Goal: Task Accomplishment & Management: Use online tool/utility

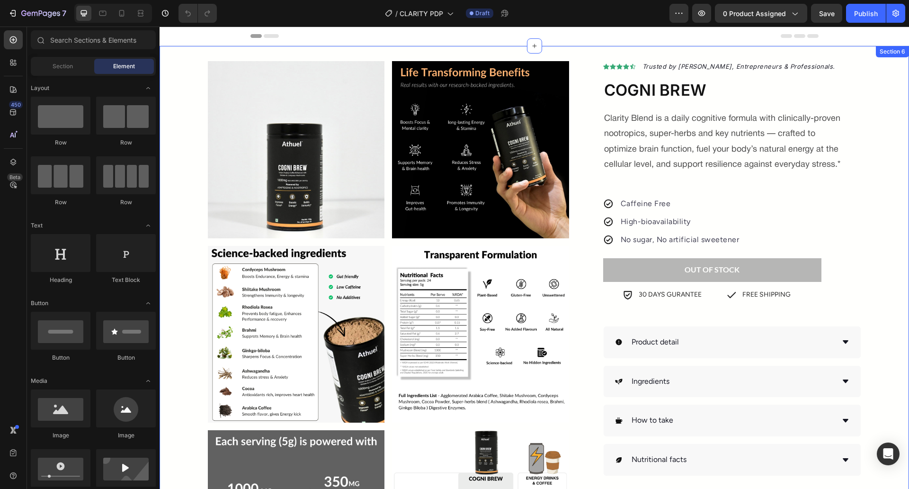
click at [172, 58] on div "Product Images & Gallery Icon Icon Icon Icon Icon Icon List Hoz Trusted by Athl…" at bounding box center [535, 424] width 750 height 756
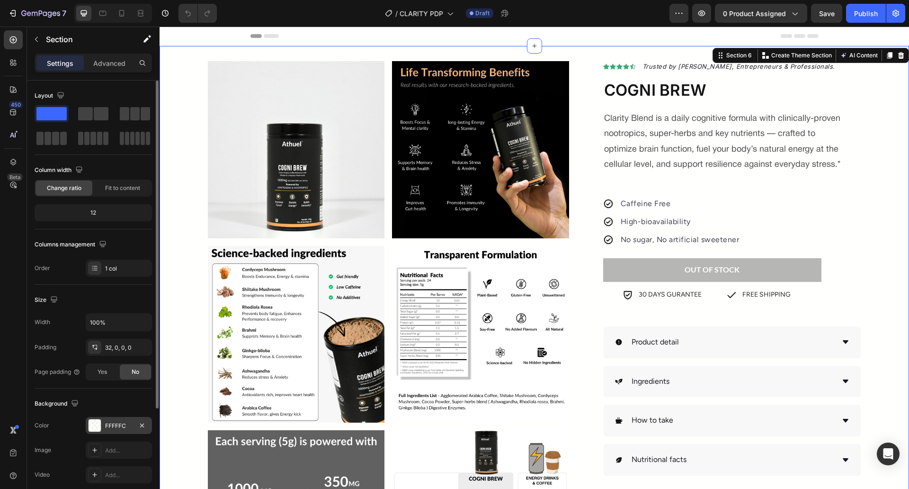
click at [111, 420] on div "FFFFFC" at bounding box center [119, 425] width 66 height 17
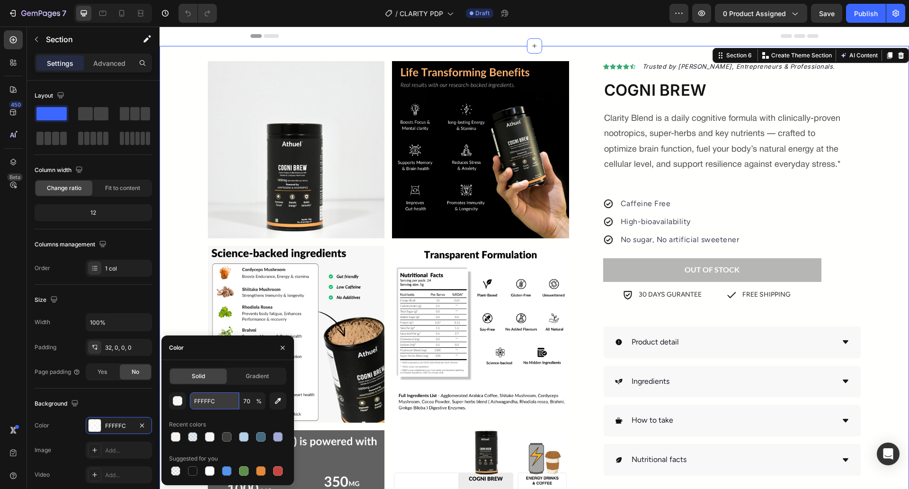
click at [217, 406] on input "FFFFFC" at bounding box center [214, 400] width 49 height 17
paste input "#f5f4f0"
type input "#f5f4f0"
type input "100"
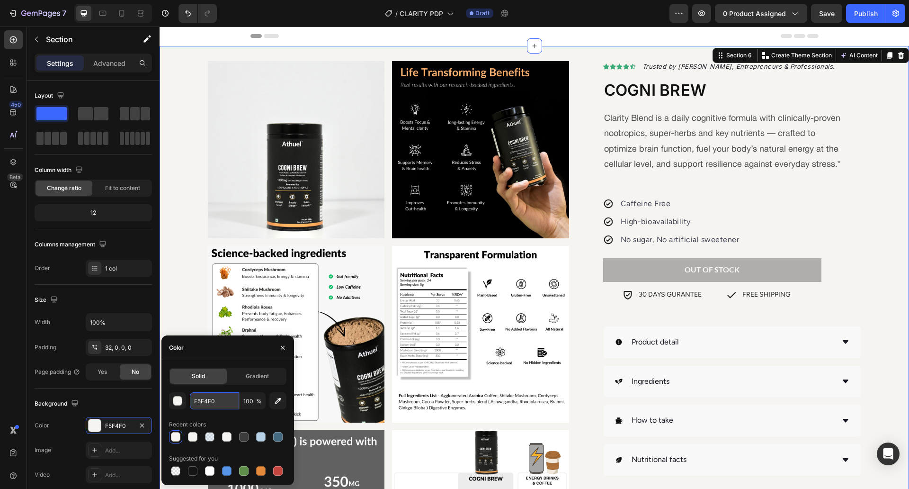
type input "FFFFFC"
type input "70"
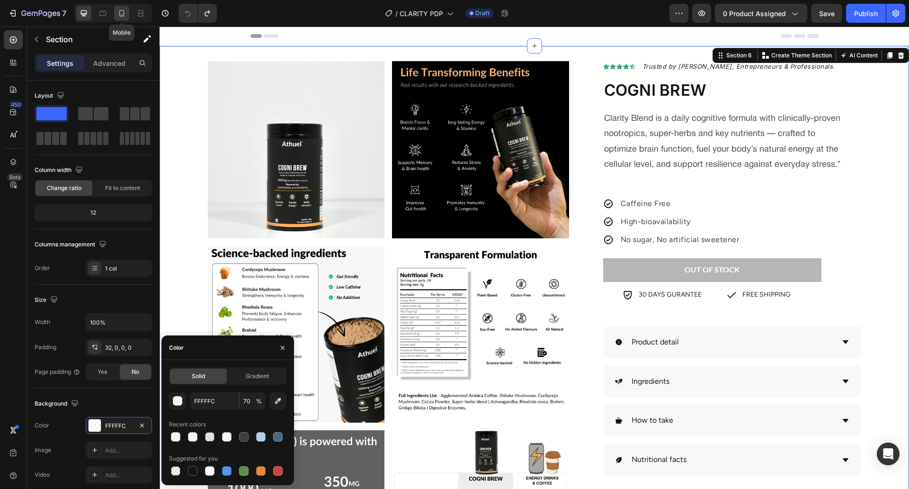
click at [125, 7] on div at bounding box center [121, 13] width 15 height 15
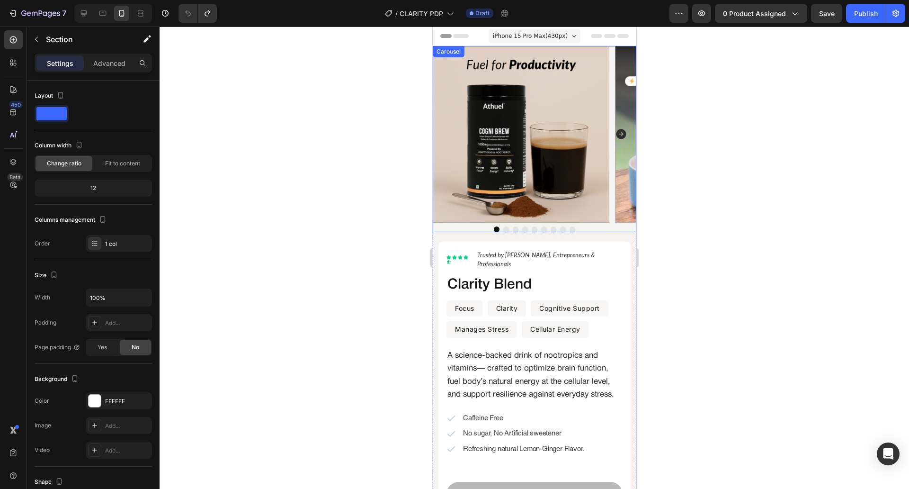
click at [441, 232] on div at bounding box center [534, 229] width 204 height 6
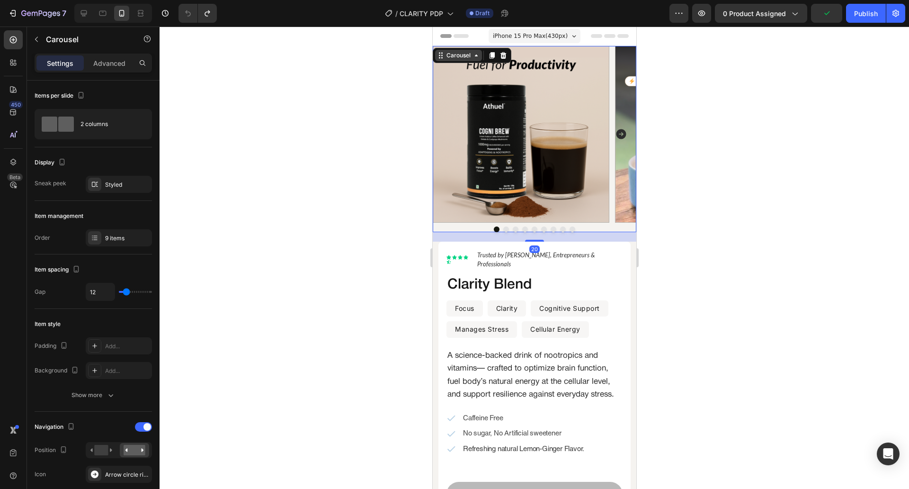
click at [460, 59] on div "Carousel" at bounding box center [458, 55] width 28 height 9
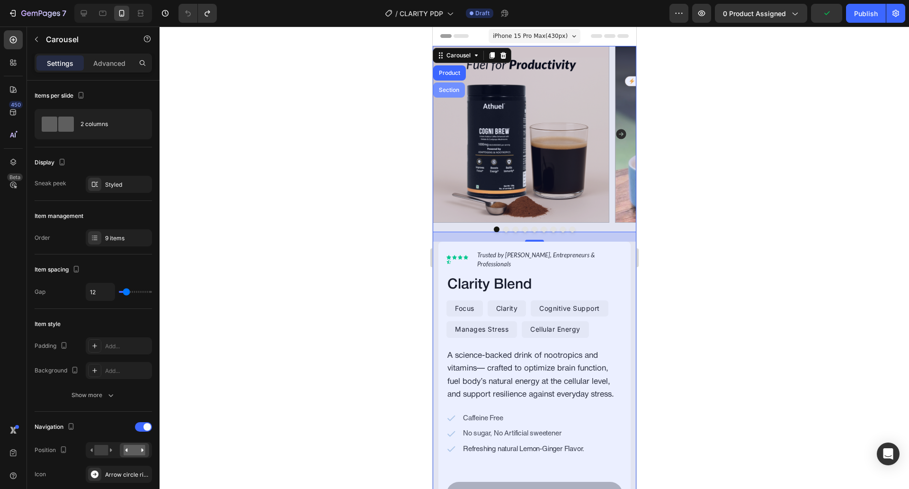
click at [452, 84] on div "Section" at bounding box center [449, 89] width 32 height 15
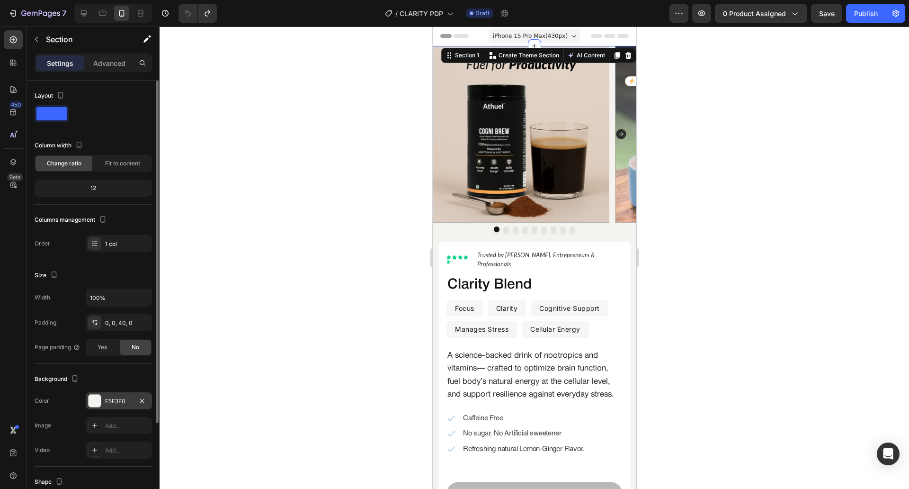
click at [123, 405] on div "F5F3F0" at bounding box center [118, 401] width 27 height 9
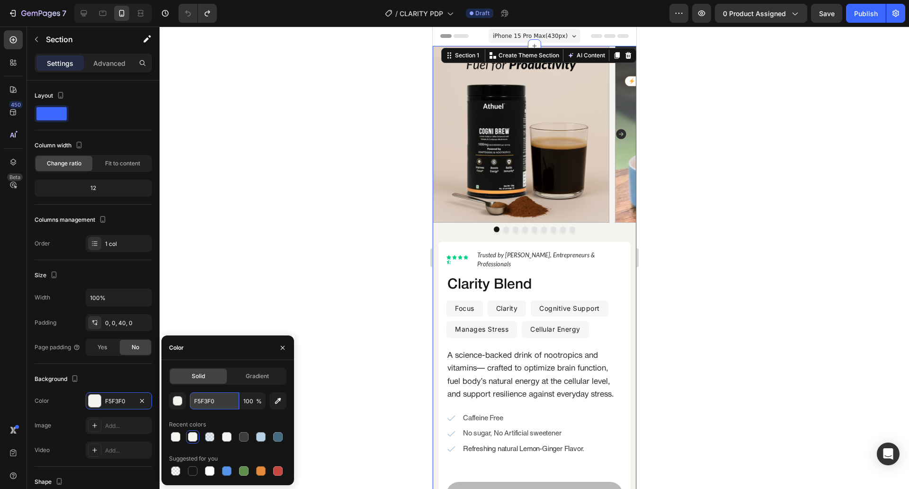
click at [233, 394] on input "F5F3F0" at bounding box center [214, 400] width 49 height 17
paste input "#f5f4f"
type input "F5F4F0"
click at [340, 334] on div at bounding box center [535, 258] width 750 height 462
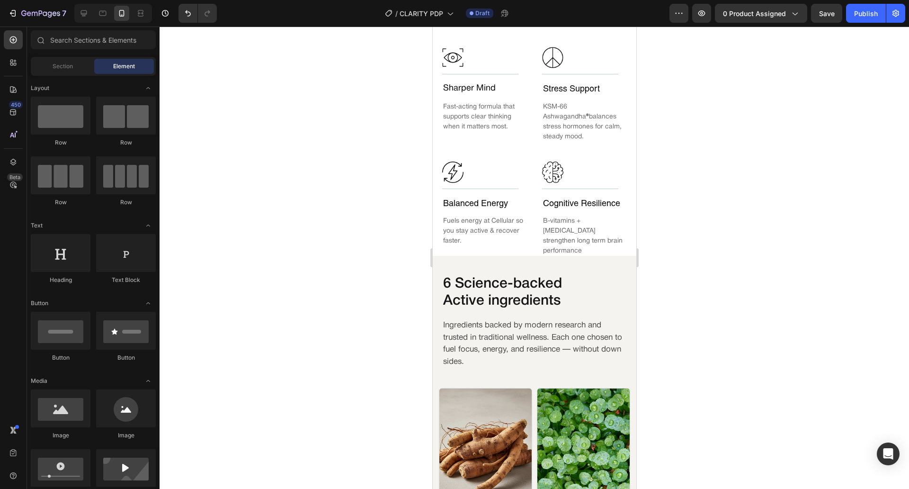
scroll to position [808, 0]
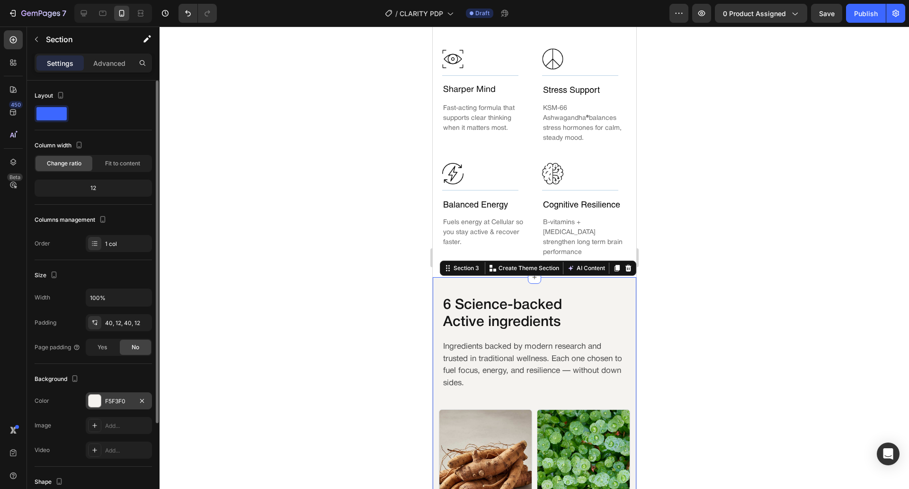
click at [120, 400] on div "F5F3F0" at bounding box center [118, 401] width 27 height 9
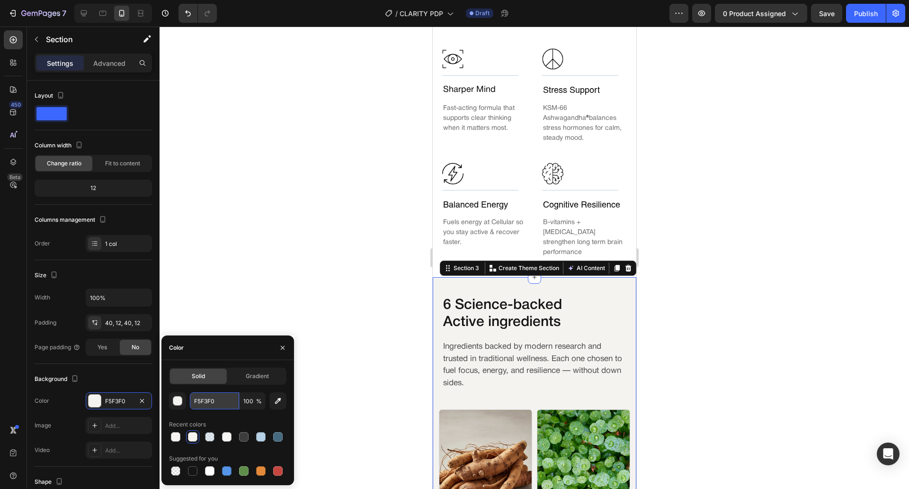
click at [223, 399] on input "F5F3F0" at bounding box center [214, 400] width 49 height 17
click at [174, 441] on div at bounding box center [175, 436] width 9 height 9
click at [192, 440] on div at bounding box center [192, 436] width 9 height 9
type input "F5F3F0"
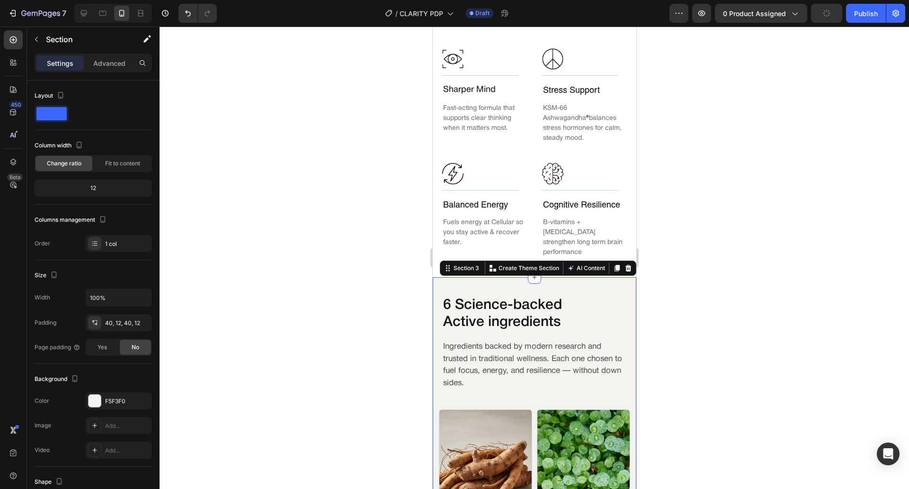
click at [378, 168] on div at bounding box center [535, 258] width 750 height 462
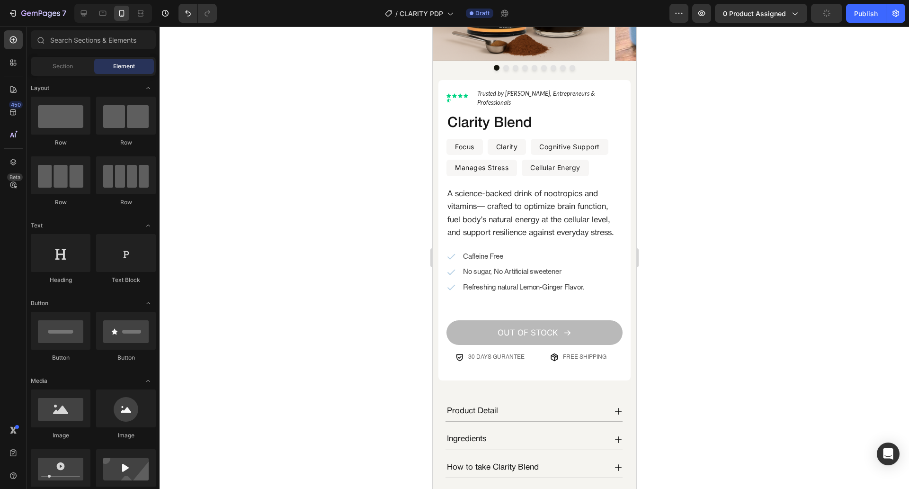
scroll to position [129, 0]
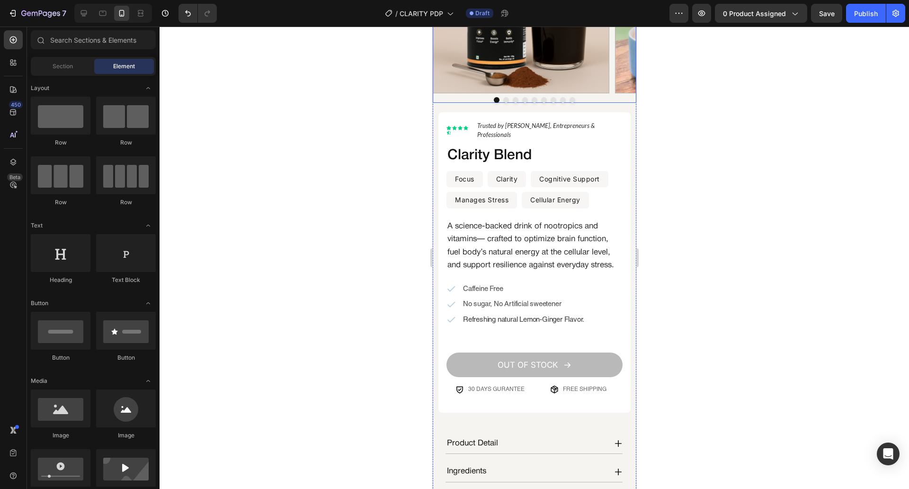
click at [470, 100] on div at bounding box center [534, 100] width 204 height 6
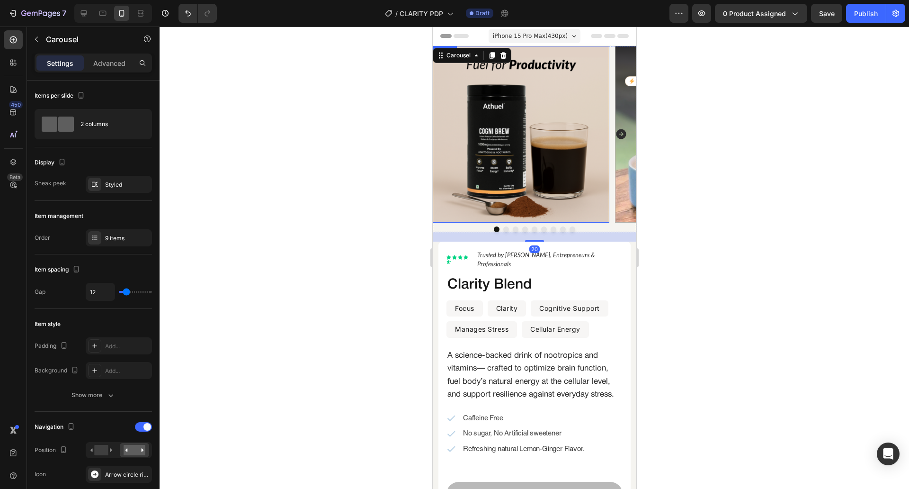
scroll to position [0, 0]
click at [433, 263] on div "Lorem ipsum dolor Text Block Icon Icon Icon Icon Icon Icon List Hoz Trusted by …" at bounding box center [534, 397] width 204 height 312
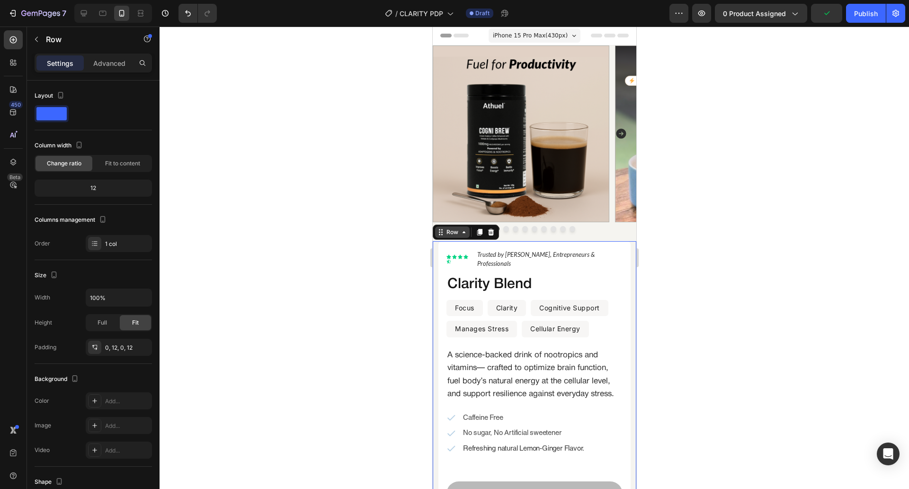
click at [466, 236] on div "Row" at bounding box center [452, 231] width 35 height 11
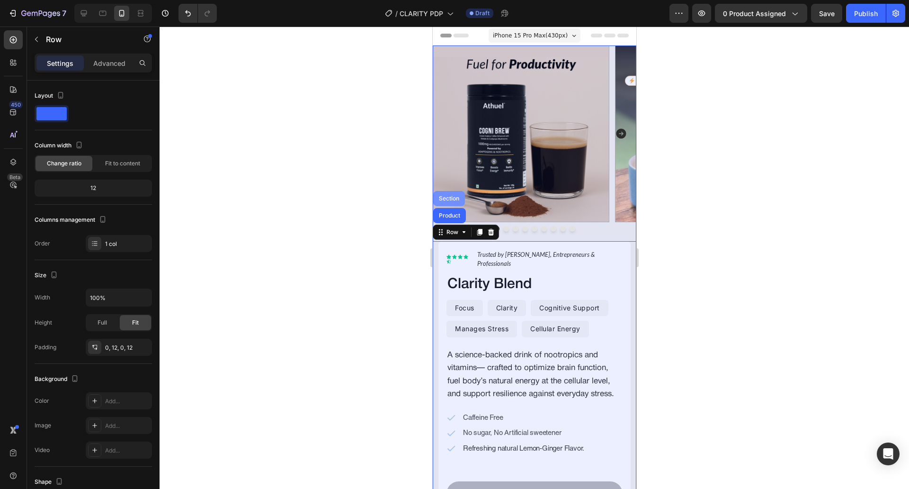
click at [451, 198] on div "Section" at bounding box center [449, 199] width 24 height 6
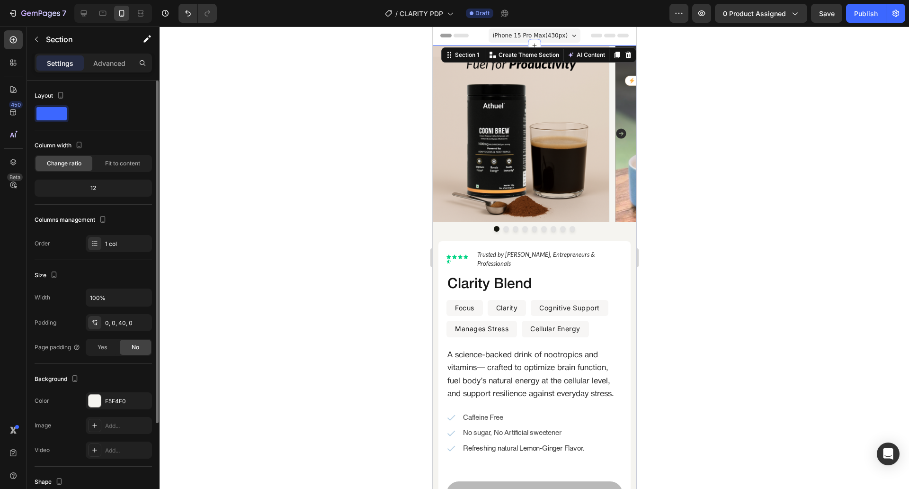
click at [132, 391] on div "Background The changes might be hidden by the video. Color F5F4F0 Image Add... …" at bounding box center [93, 415] width 117 height 103
click at [122, 402] on div "F5F4F0" at bounding box center [118, 401] width 27 height 9
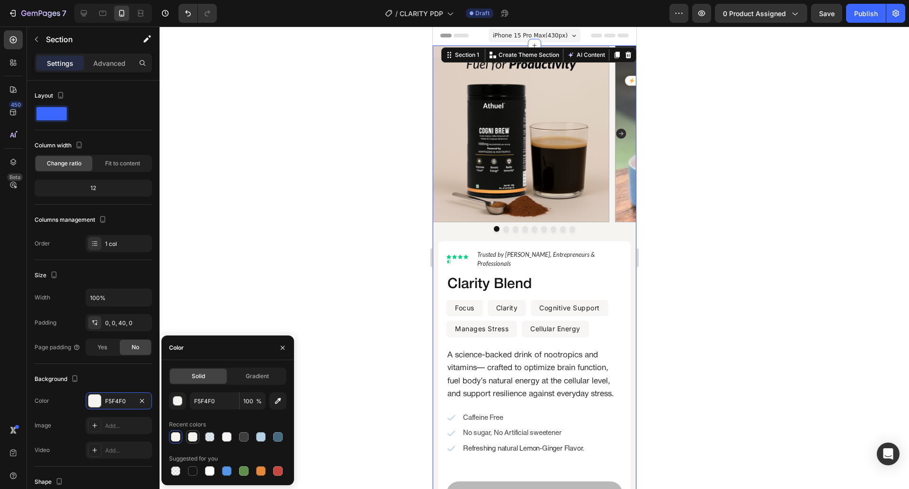
click at [197, 435] on div at bounding box center [192, 436] width 9 height 9
click at [355, 236] on div at bounding box center [535, 258] width 750 height 462
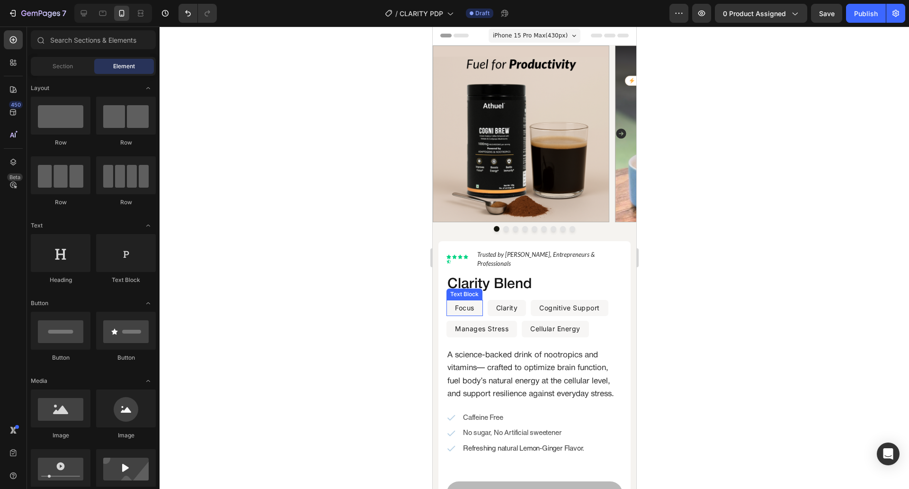
click at [469, 304] on p "Focus" at bounding box center [464, 308] width 19 height 15
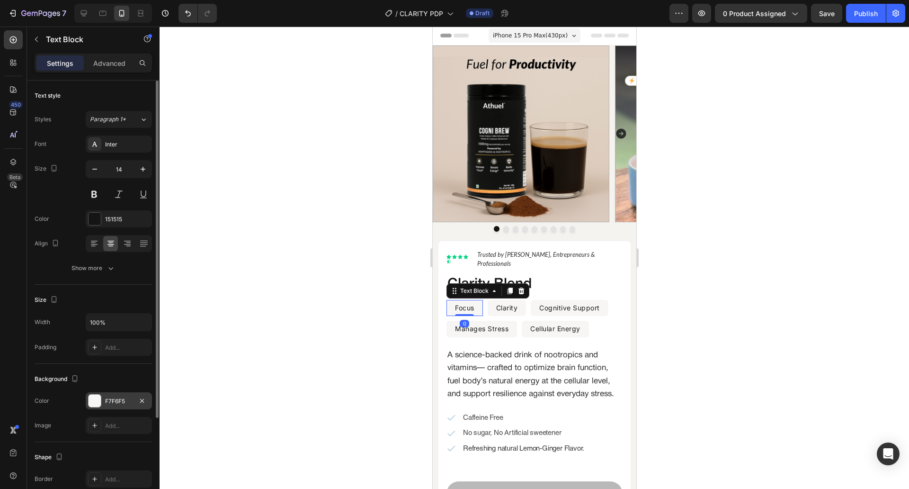
click at [107, 400] on div "F7F6F5" at bounding box center [118, 401] width 27 height 9
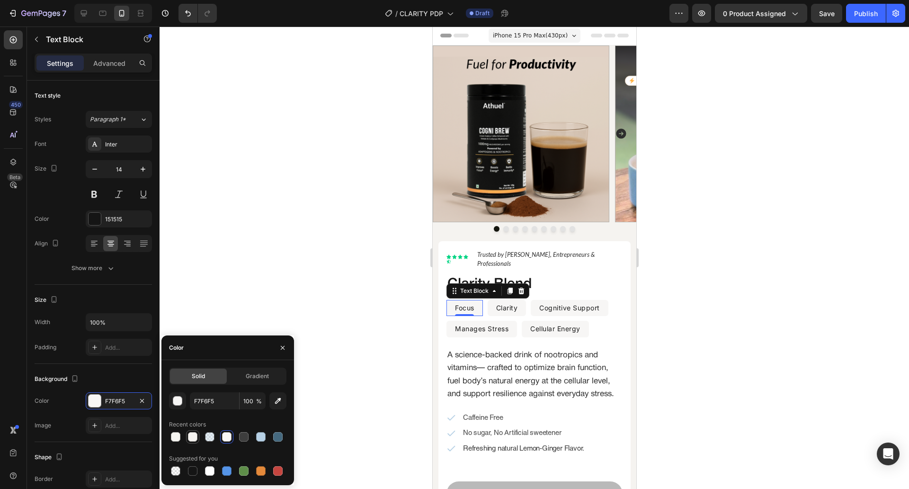
click at [192, 438] on div at bounding box center [192, 436] width 9 height 9
type input "F5F3F0"
click at [358, 300] on div at bounding box center [535, 258] width 750 height 462
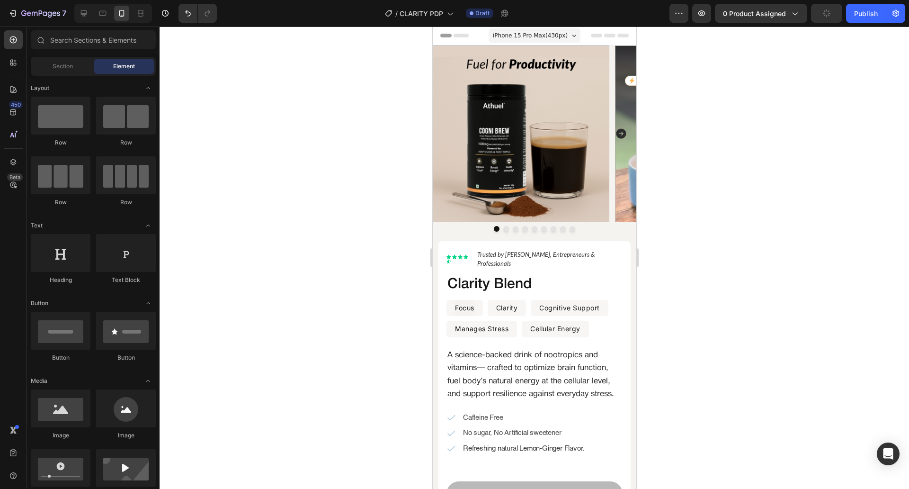
click at [358, 300] on div at bounding box center [535, 258] width 750 height 462
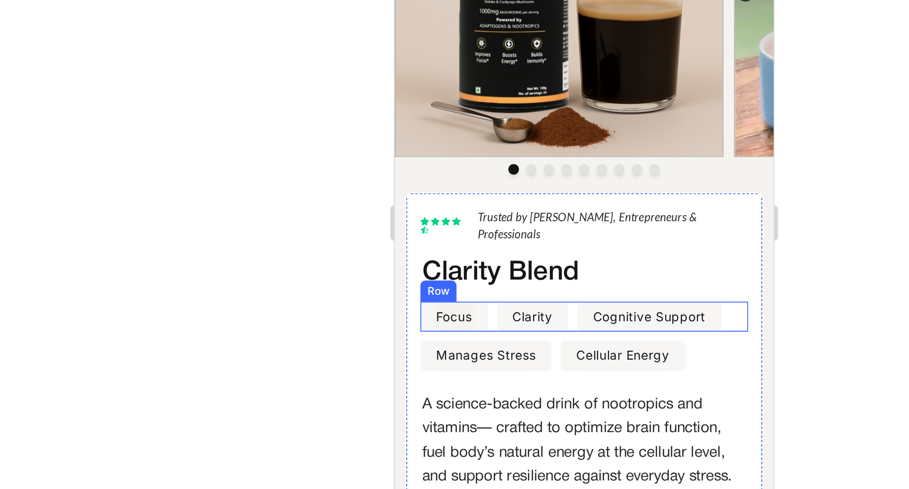
click at [447, 72] on div "Focus Text Block Row Clarity Text Block Row Cognitive Support Text Block Row Row" at bounding box center [496, 74] width 176 height 17
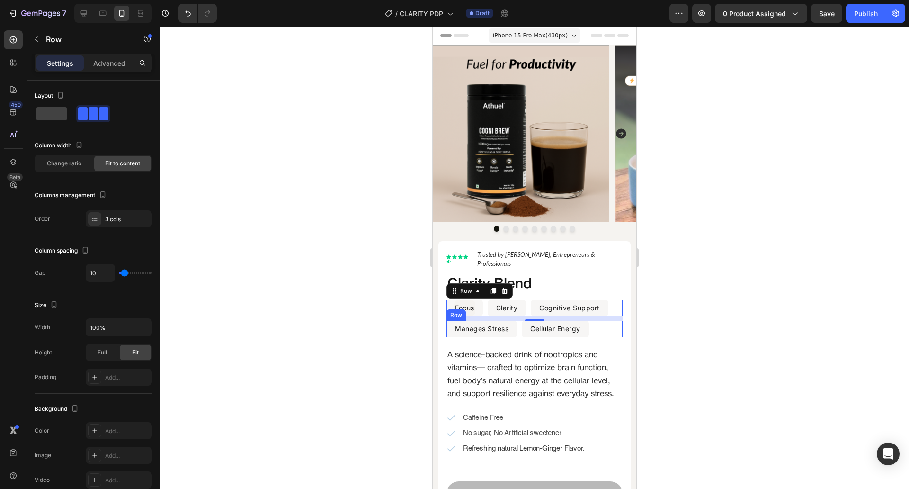
click at [518, 321] on div "Manages Stress Text Block Row Cellular Energy Text Block Row Row" at bounding box center [534, 329] width 176 height 17
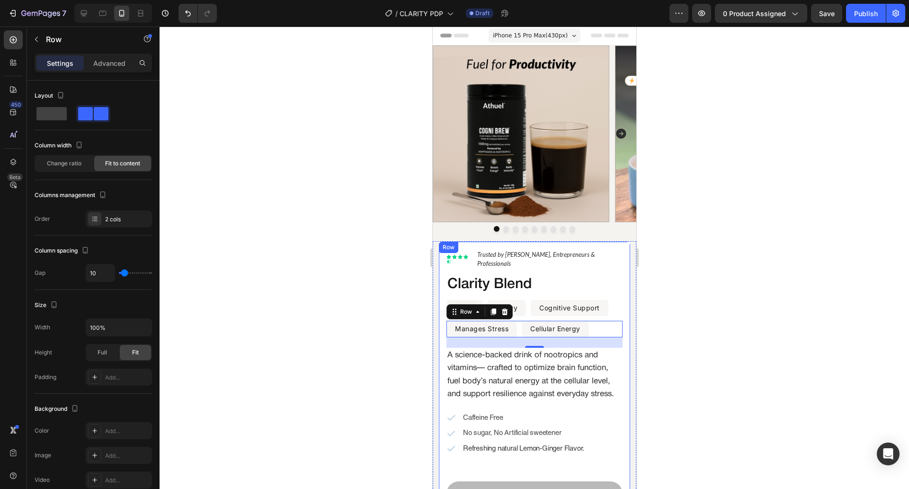
click at [531, 287] on div "Lorem ipsum dolor Text Block Icon Icon Icon Icon Icon Icon List Hoz Trusted by …" at bounding box center [534, 389] width 176 height 281
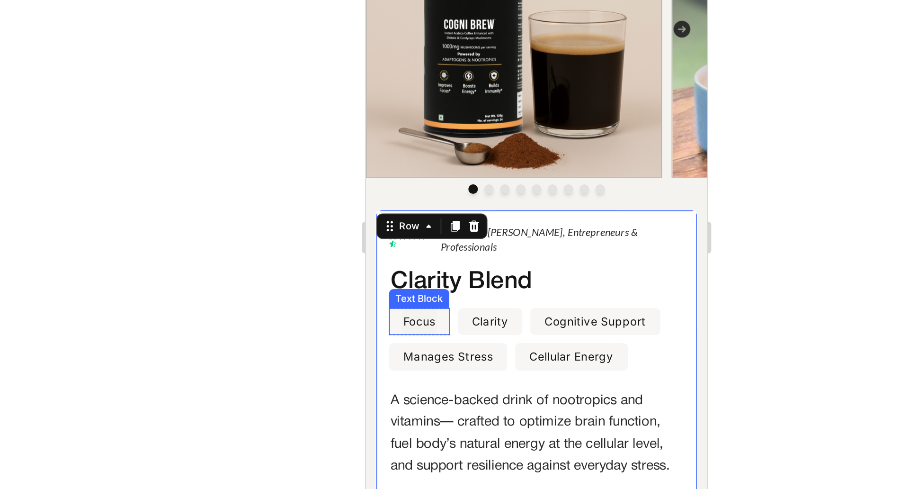
click at [414, 124] on div "Focus Text Block" at bounding box center [397, 132] width 36 height 17
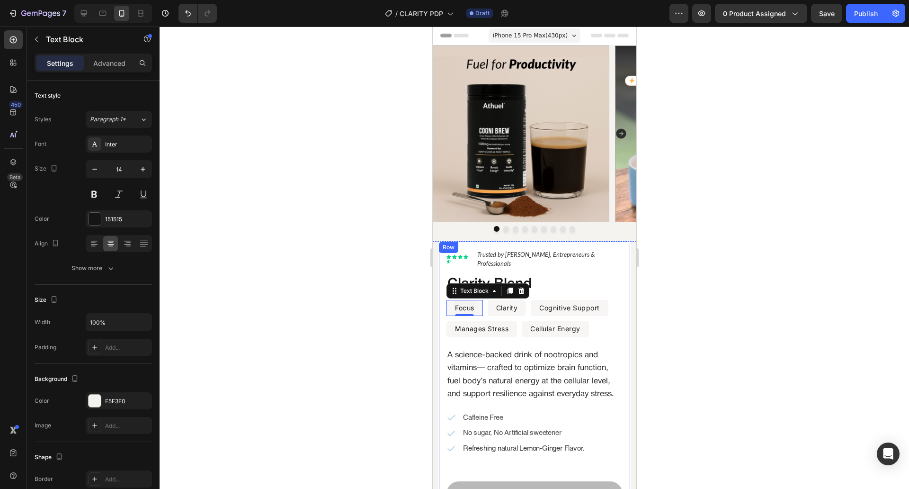
click at [440, 313] on div "Lorem ipsum dolor Text Block Icon Icon Icon Icon Icon Icon List Hoz Trusted by …" at bounding box center [534, 391] width 192 height 301
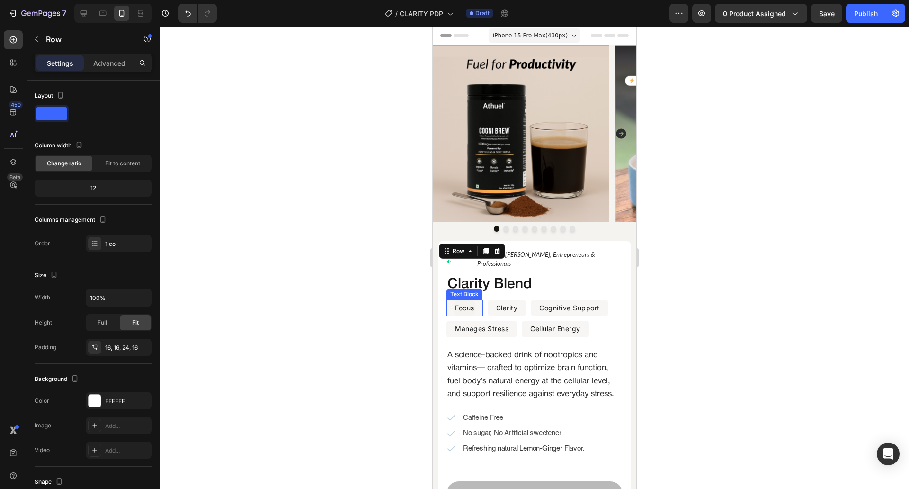
click at [452, 300] on div "Focus Text Block" at bounding box center [464, 308] width 36 height 17
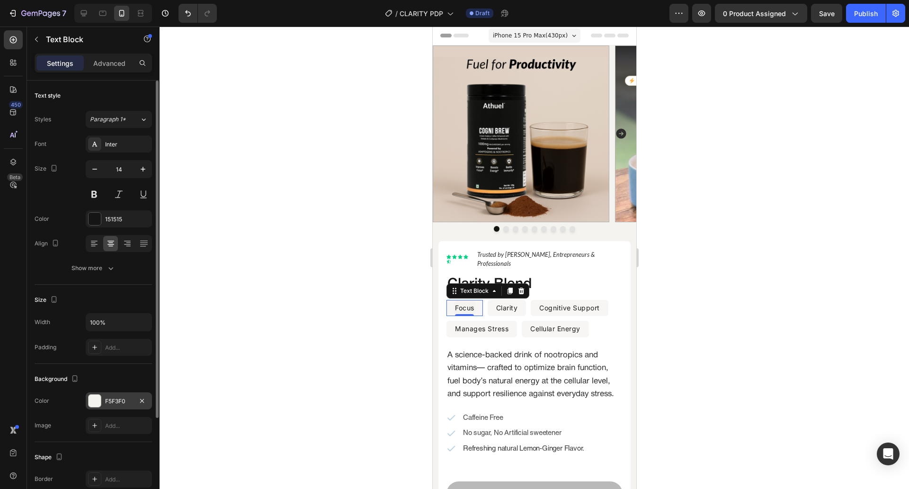
click at [116, 396] on div "F5F3F0" at bounding box center [119, 400] width 66 height 17
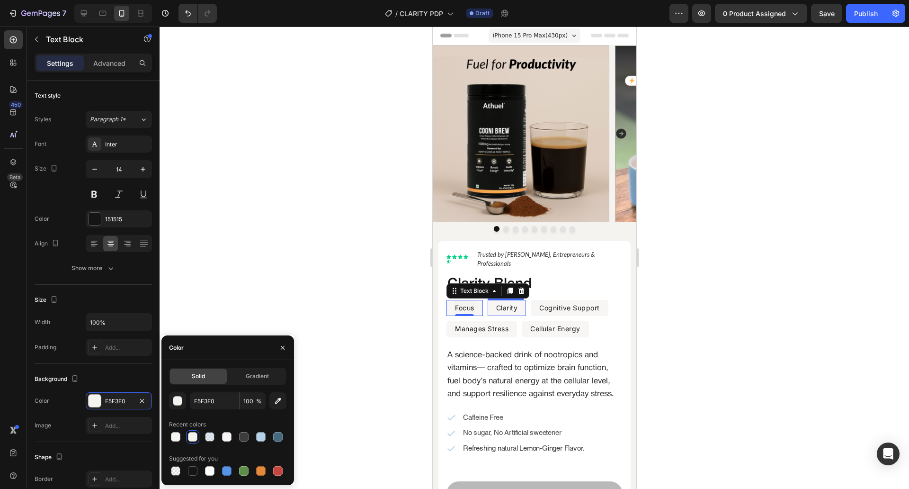
click at [494, 305] on div "Clarity Text Block" at bounding box center [506, 308] width 39 height 17
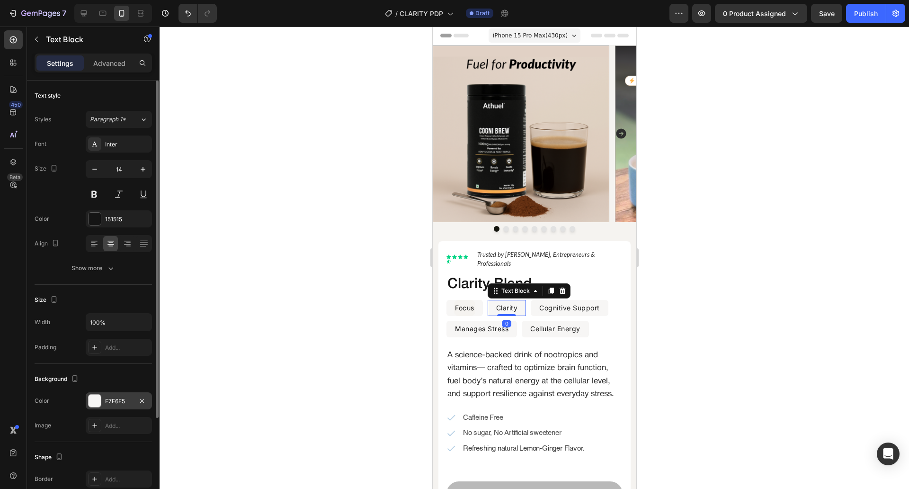
click at [112, 395] on div "F7F6F5" at bounding box center [119, 400] width 66 height 17
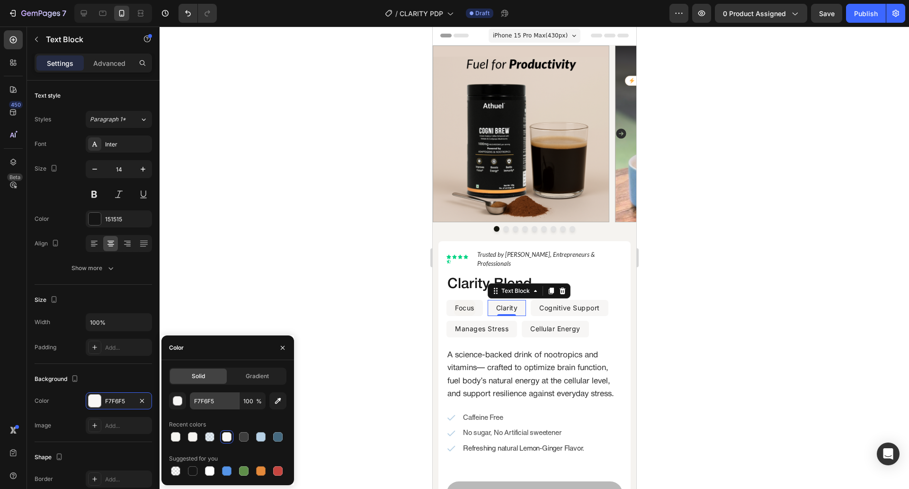
click at [191, 435] on div at bounding box center [192, 436] width 9 height 9
click at [178, 433] on div at bounding box center [175, 436] width 9 height 9
click at [187, 435] on div at bounding box center [192, 436] width 13 height 13
type input "F5F3F0"
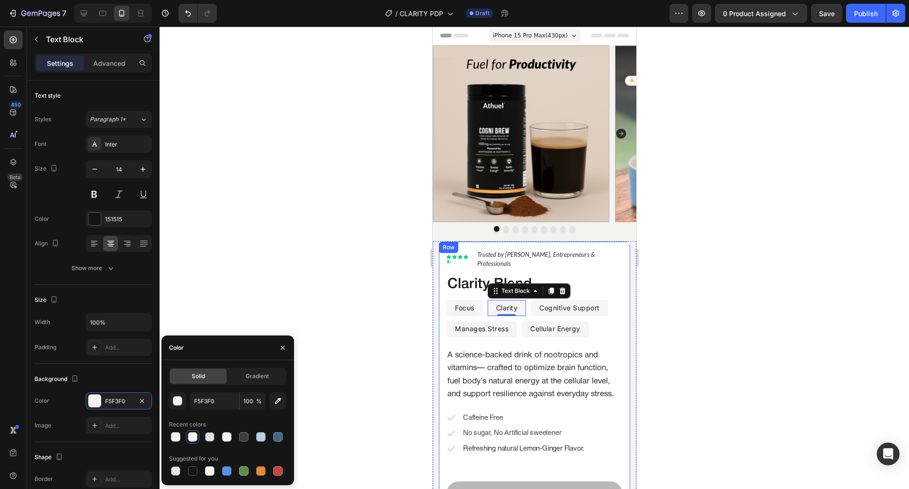
click at [452, 286] on div "Lorem ipsum dolor Text Block Icon Icon Icon Icon Icon Icon List Hoz Trusted by …" at bounding box center [534, 389] width 176 height 281
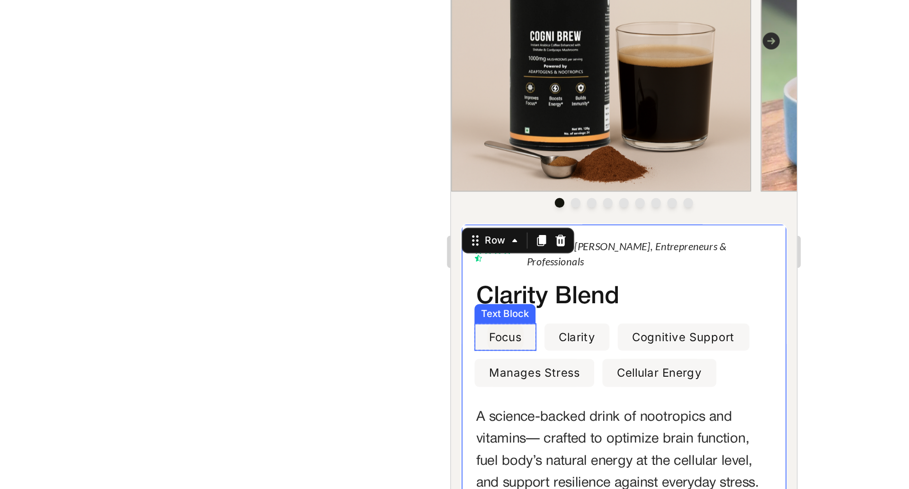
click at [497, 137] on div "Focus Text Block" at bounding box center [482, 141] width 36 height 17
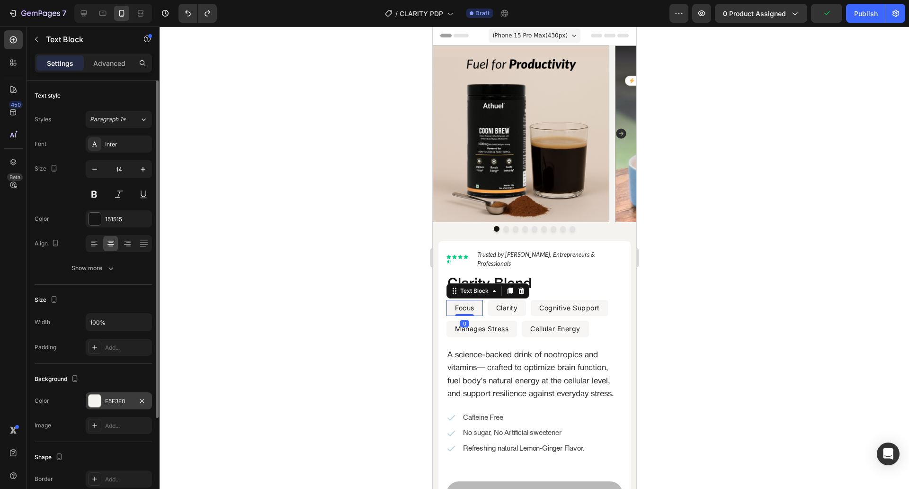
click at [113, 407] on div "F5F3F0" at bounding box center [119, 400] width 66 height 17
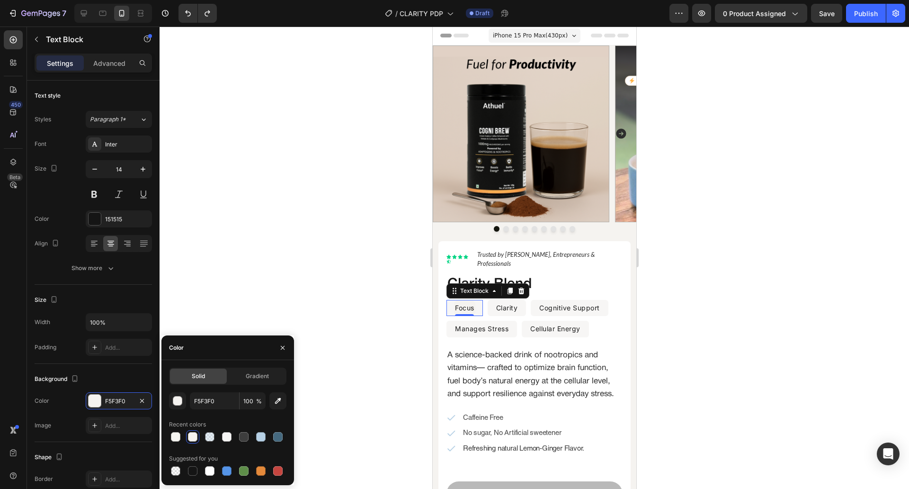
click at [319, 259] on div at bounding box center [535, 258] width 750 height 462
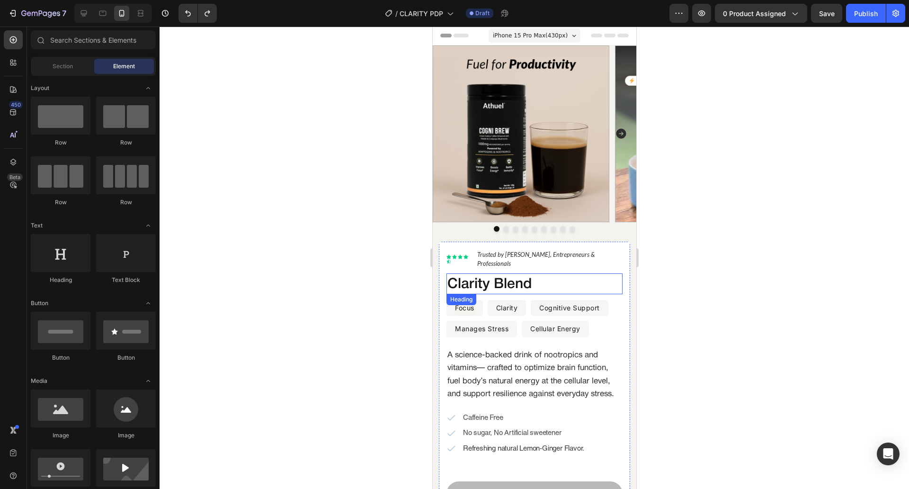
click at [499, 285] on h2 "Clarity Blend" at bounding box center [530, 284] width 169 height 19
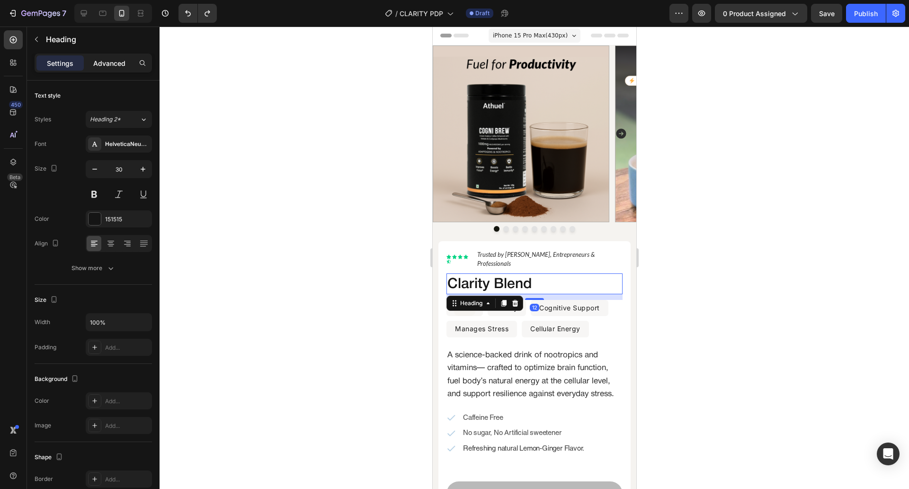
click at [117, 67] on p "Advanced" at bounding box center [109, 63] width 32 height 10
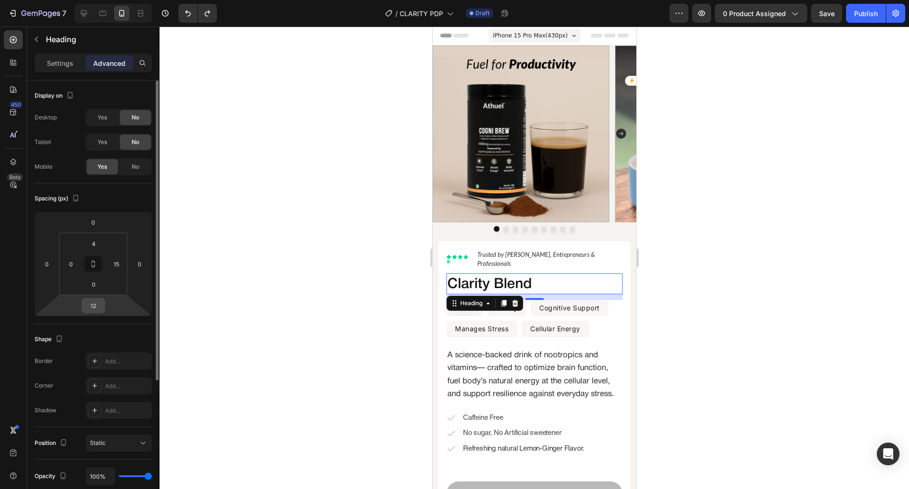
click at [93, 313] on div "12" at bounding box center [93, 305] width 24 height 15
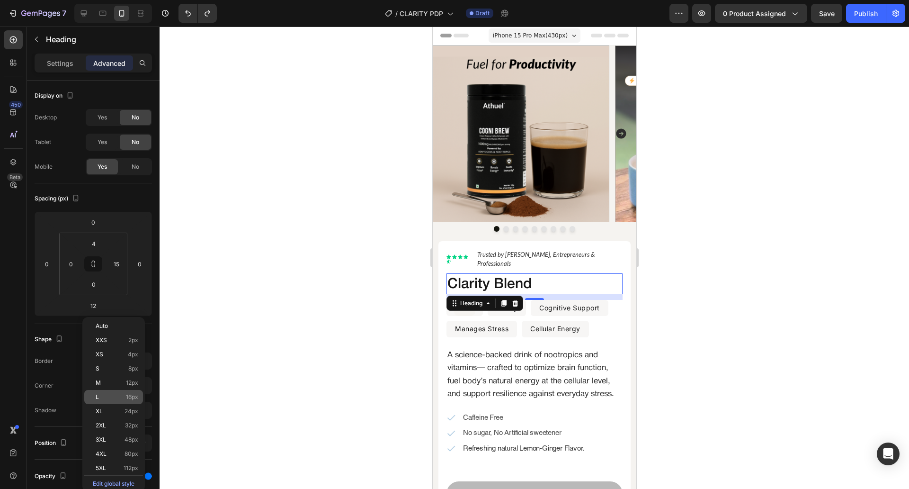
click at [119, 391] on div "L 16px" at bounding box center [113, 397] width 59 height 14
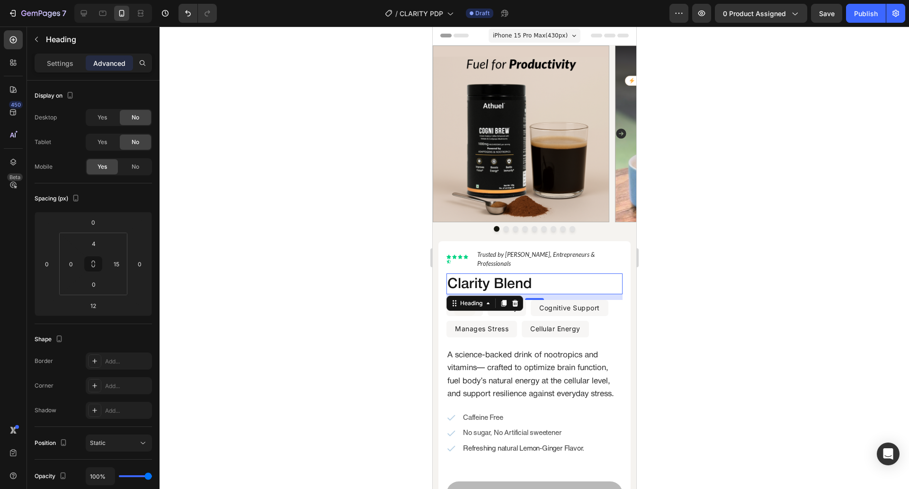
type input "16"
click at [278, 282] on div at bounding box center [535, 258] width 750 height 462
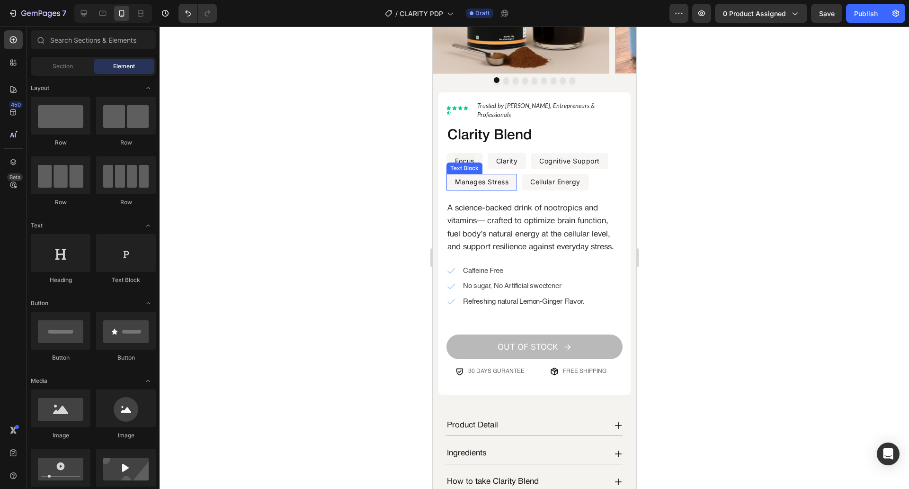
scroll to position [152, 0]
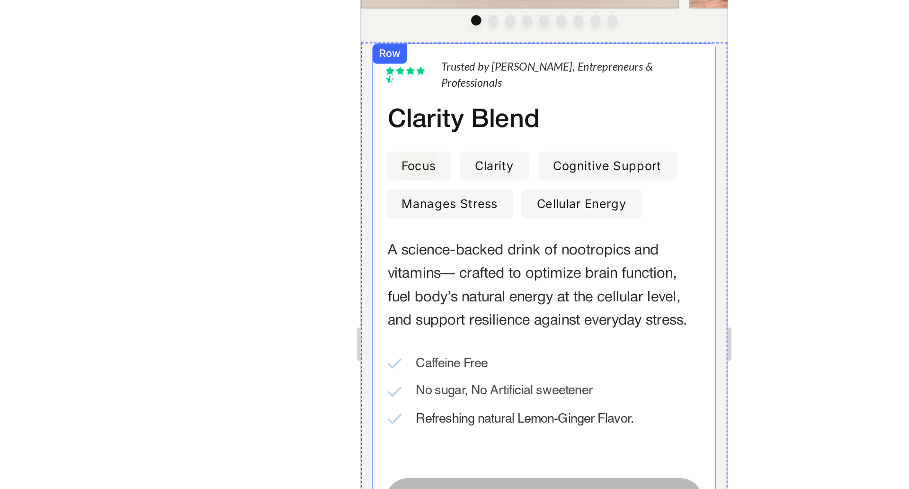
click at [458, 60] on div "Lorem ipsum dolor Text Block Icon Icon Icon Icon Icon Icon List Hoz Trusted by …" at bounding box center [462, 141] width 176 height 283
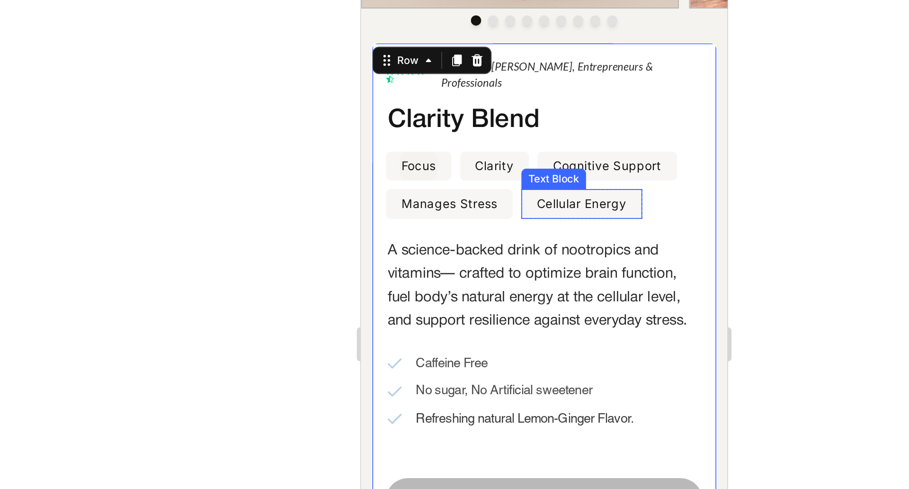
click at [450, 73] on div "Cellular Energy Text Block" at bounding box center [482, 81] width 67 height 17
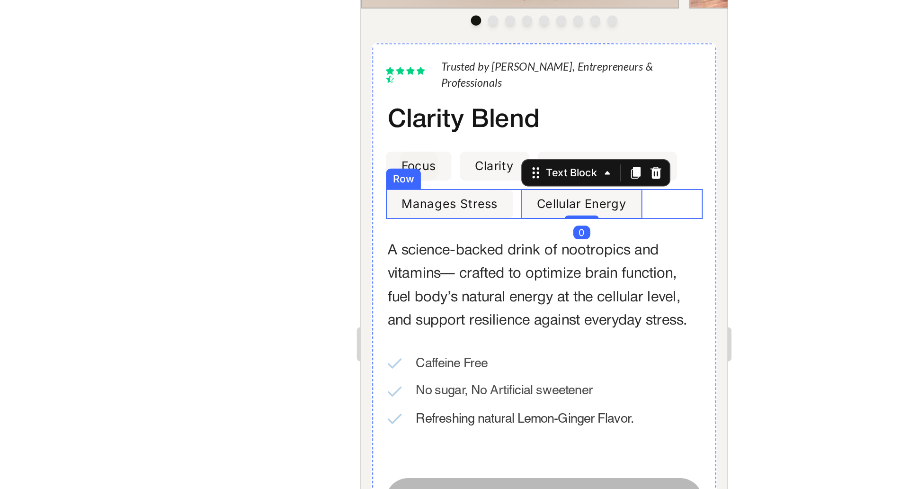
click at [447, 73] on div "Manages Stress Text Block Row Cellular Energy Text Block 0 Row Row" at bounding box center [462, 81] width 176 height 17
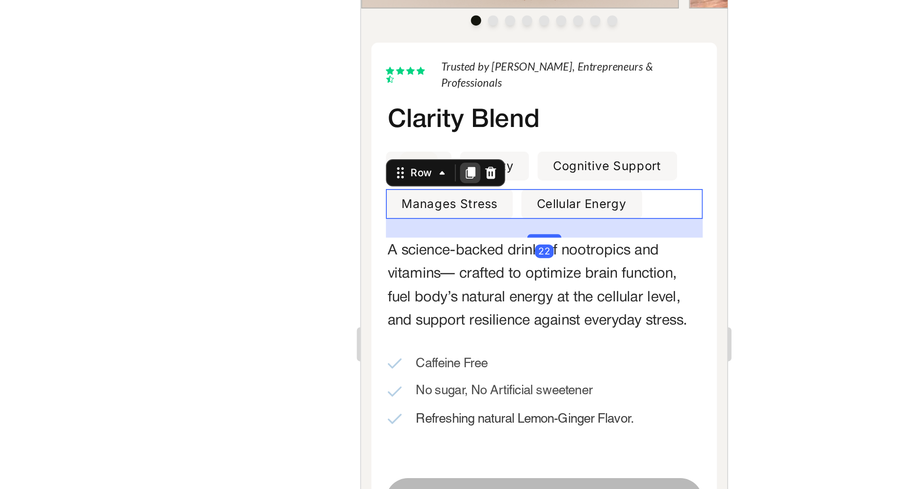
click at [419, 62] on icon at bounding box center [421, 65] width 5 height 7
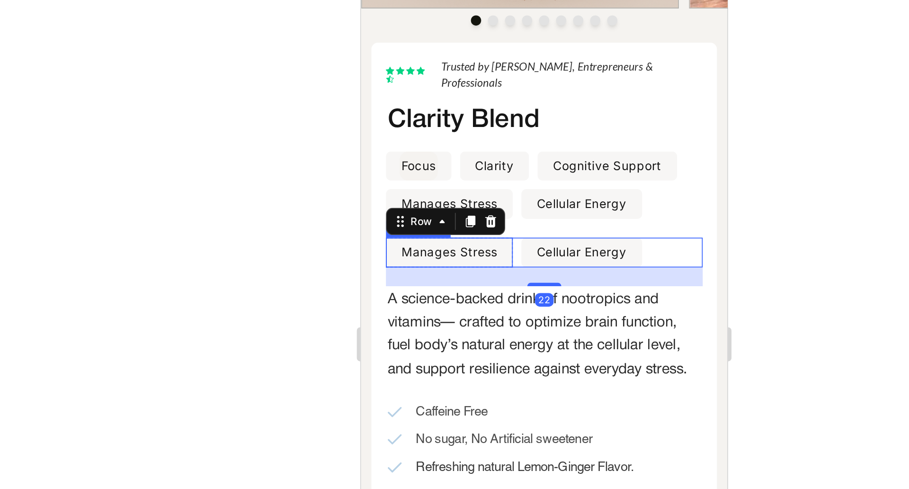
click at [402, 103] on p "Manages Stress" at bounding box center [410, 108] width 54 height 15
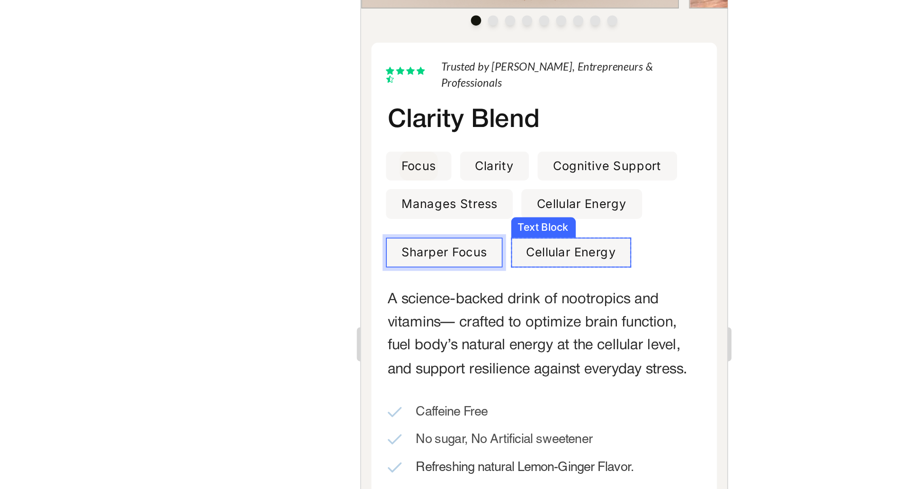
click at [465, 101] on p "Cellular Energy" at bounding box center [477, 108] width 50 height 15
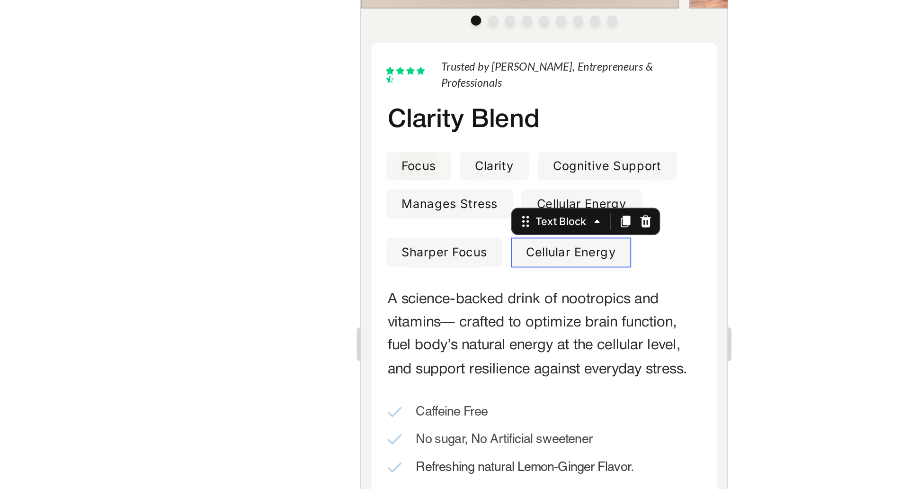
click at [465, 101] on p "Cellular Energy" at bounding box center [477, 108] width 50 height 15
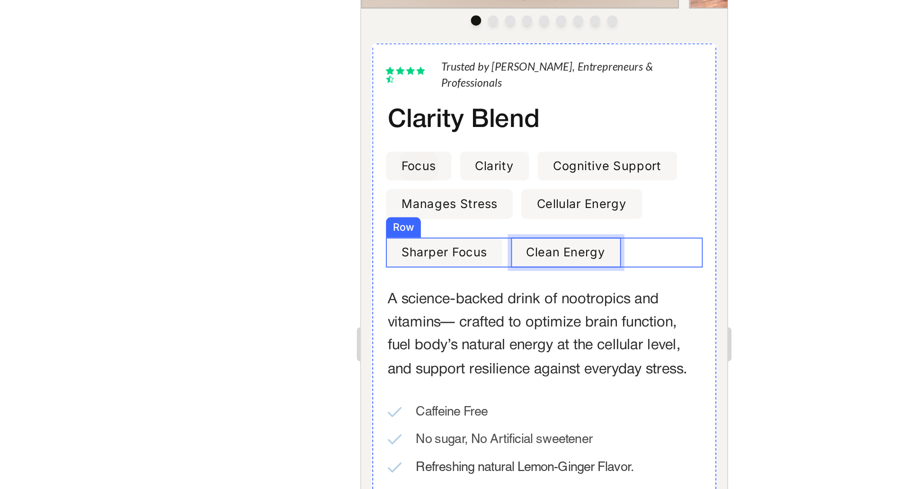
click at [512, 100] on div "Sharper Focus Text Block Row Clean Energy Text Block 0 Row Row" at bounding box center [462, 108] width 176 height 17
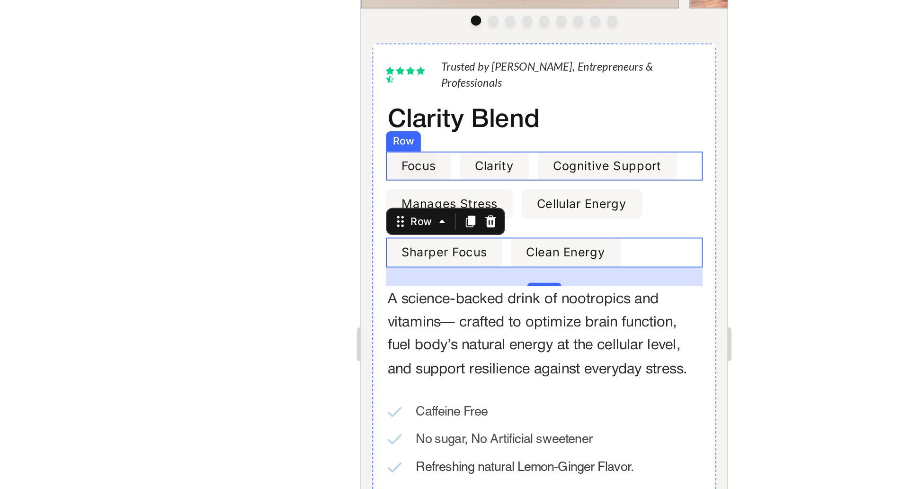
click at [458, 53] on div "Focus Text Block Row Clarity Text Block Row Cognitive Support Text Block Row Row" at bounding box center [462, 61] width 176 height 17
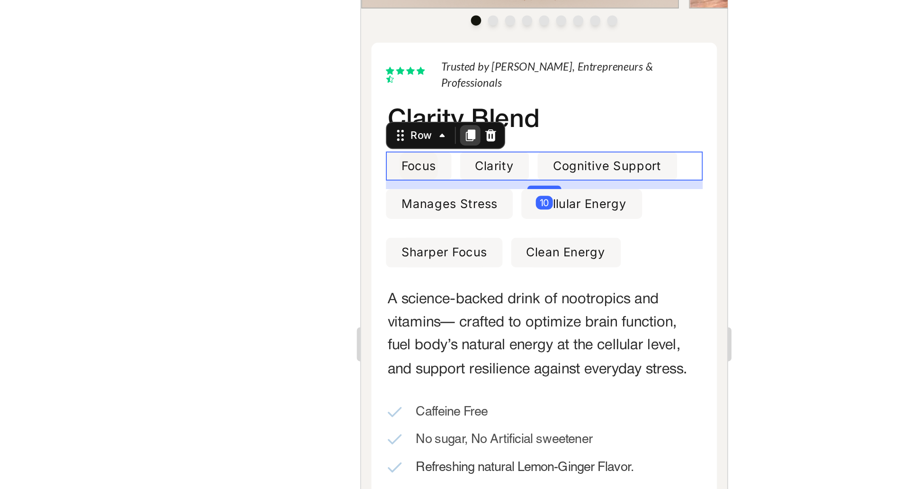
click at [422, 40] on icon at bounding box center [421, 44] width 8 height 8
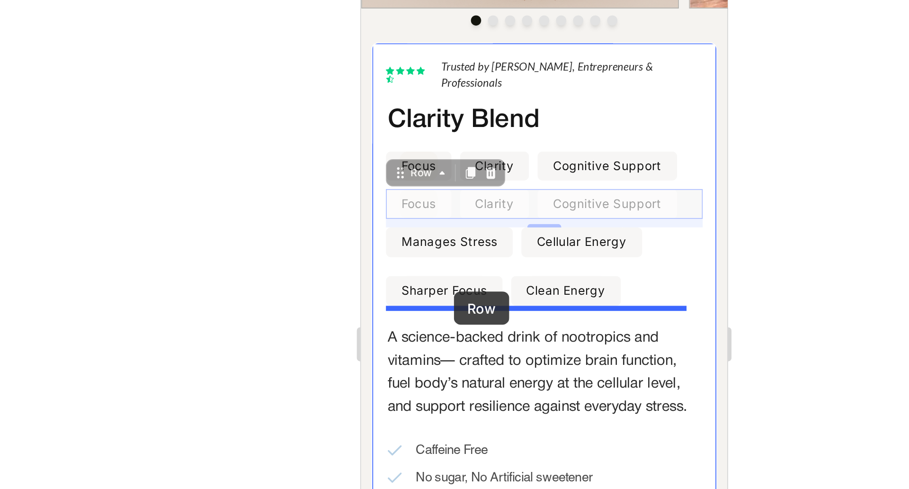
drag, startPoint x: 387, startPoint y: 57, endPoint x: 412, endPoint y: 130, distance: 77.1
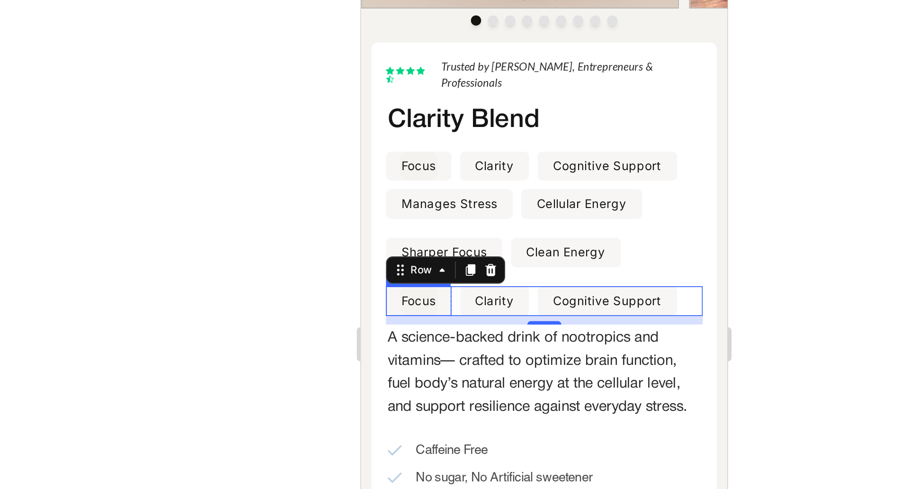
click at [399, 128] on p "Focus" at bounding box center [392, 135] width 19 height 15
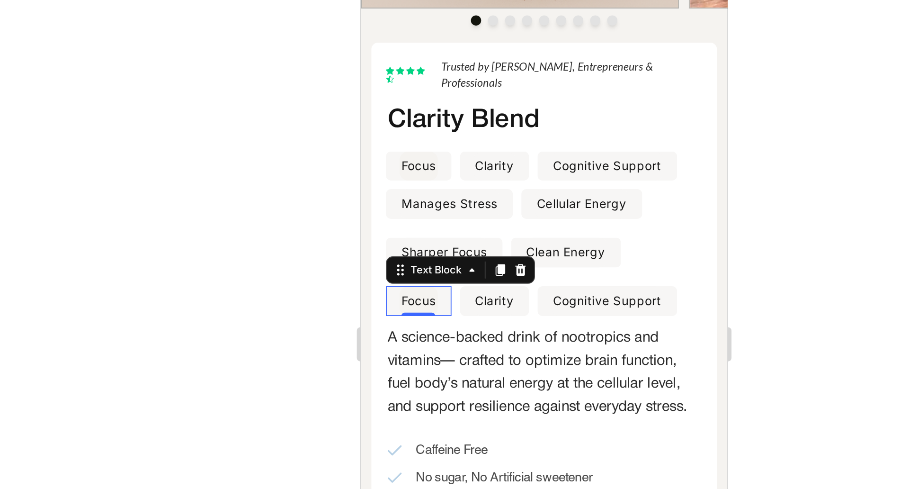
click at [399, 128] on p "Focus" at bounding box center [392, 135] width 19 height 15
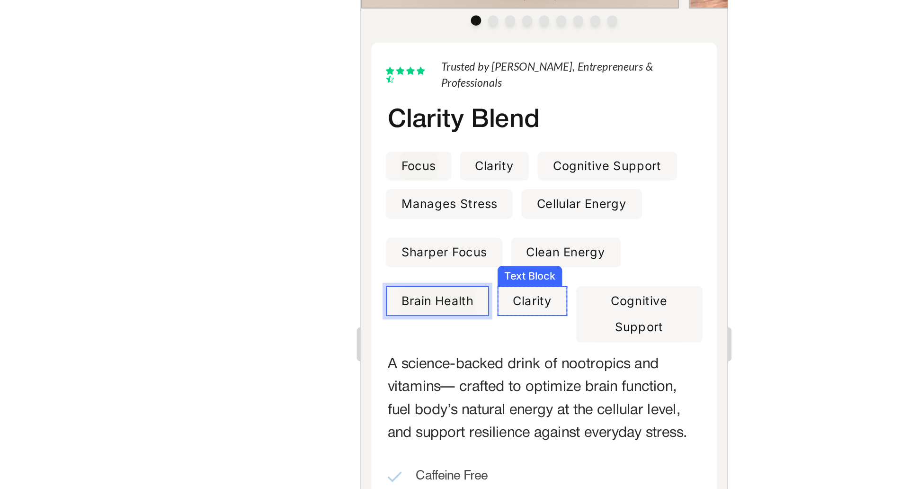
click at [463, 128] on p "Clarity" at bounding box center [456, 135] width 22 height 15
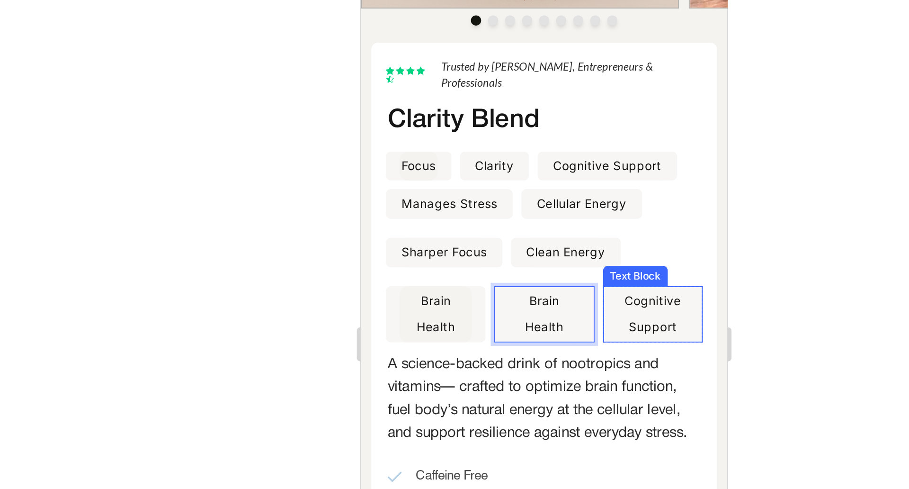
click at [495, 133] on div "Cognitive Support Text Block" at bounding box center [522, 142] width 55 height 31
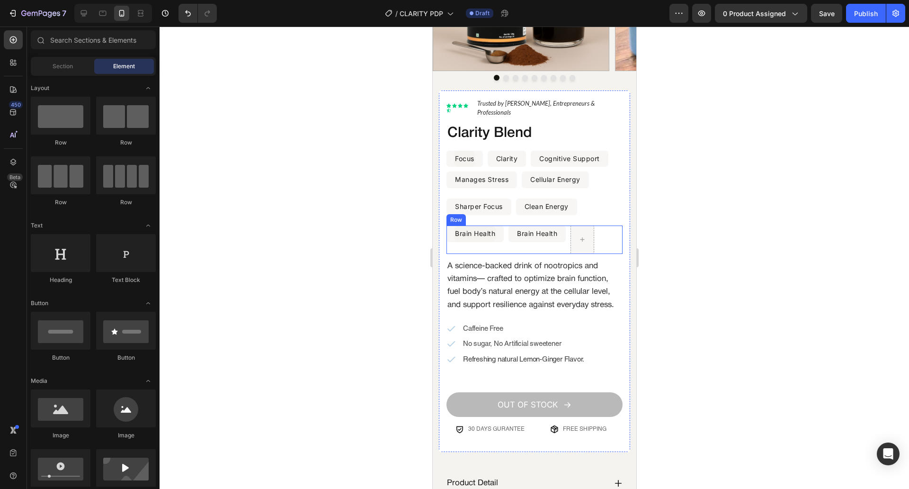
click at [550, 239] on div "Brain Health Text Block Row" at bounding box center [536, 239] width 57 height 28
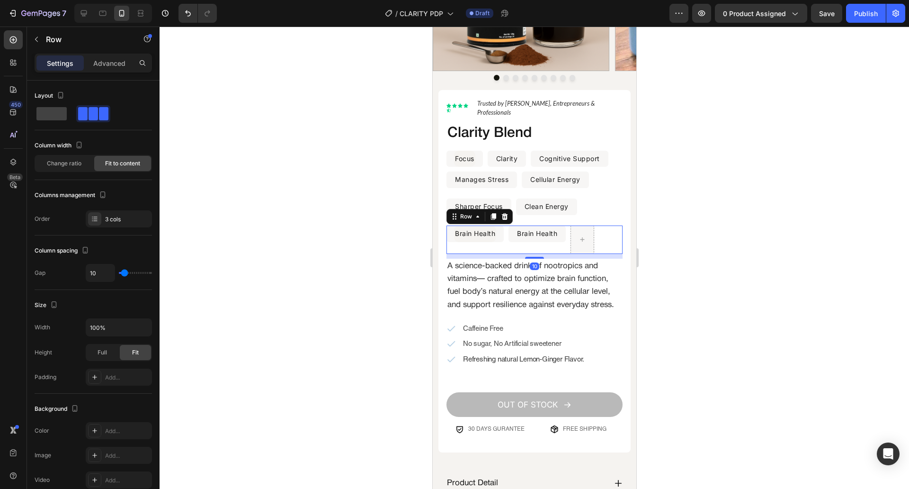
click at [314, 252] on div at bounding box center [535, 258] width 750 height 462
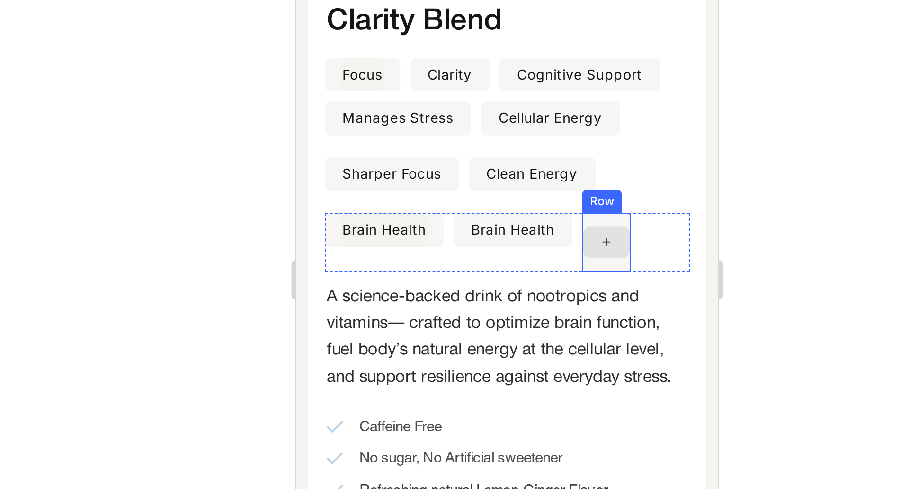
scroll to position [128, 0]
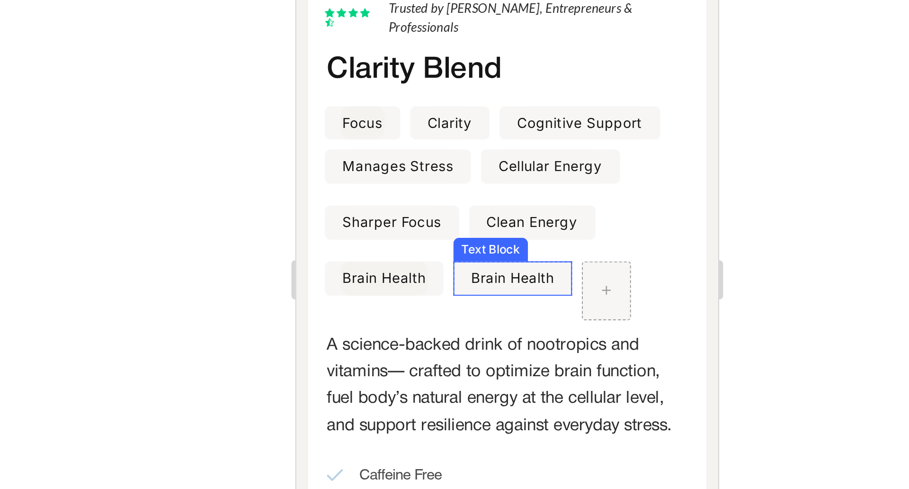
click at [414, 24] on p "Brain Health" at bounding box center [400, 31] width 40 height 15
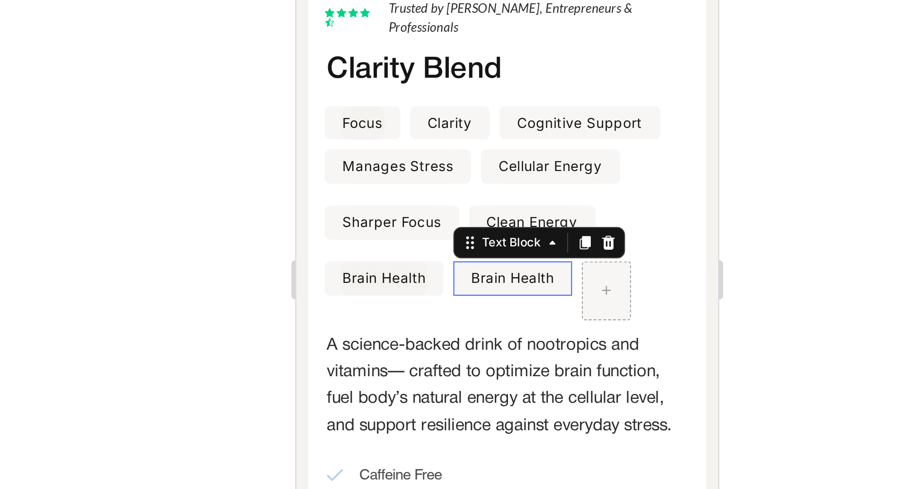
click at [414, 24] on p "Brain Health" at bounding box center [400, 31] width 40 height 15
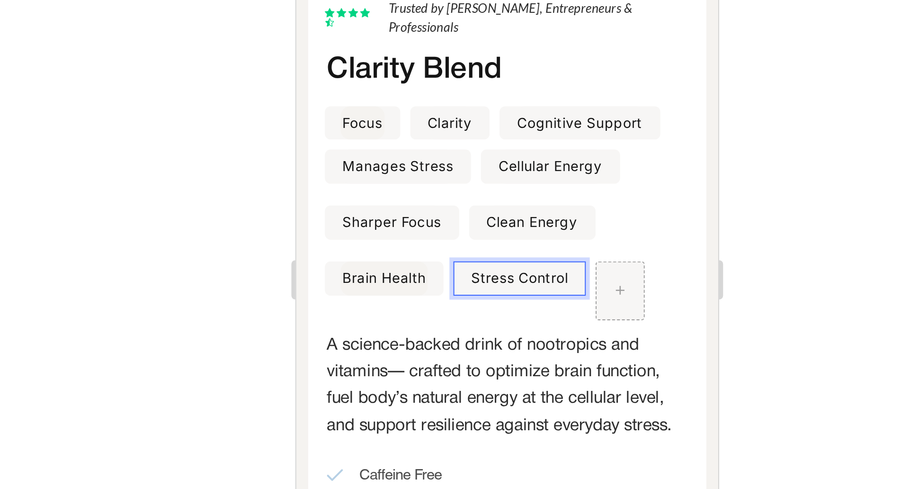
click at [387, 24] on p "Stress Control" at bounding box center [403, 31] width 47 height 15
click at [412, 24] on p "Stress Control" at bounding box center [403, 31] width 47 height 15
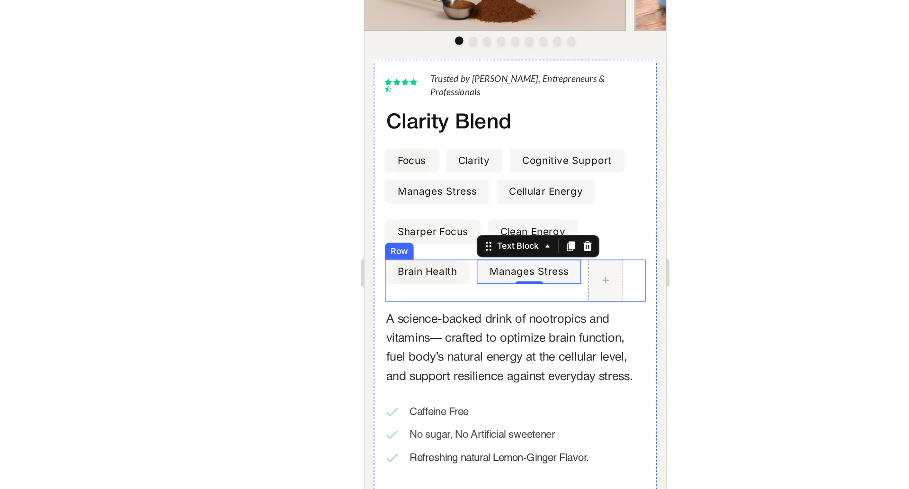
drag, startPoint x: 439, startPoint y: 148, endPoint x: 448, endPoint y: 130, distance: 20.1
click at [439, 153] on div "Brain Health Text Block Row Manages Stress Text Block 0 Row [GEOGRAPHIC_DATA]" at bounding box center [466, 167] width 176 height 28
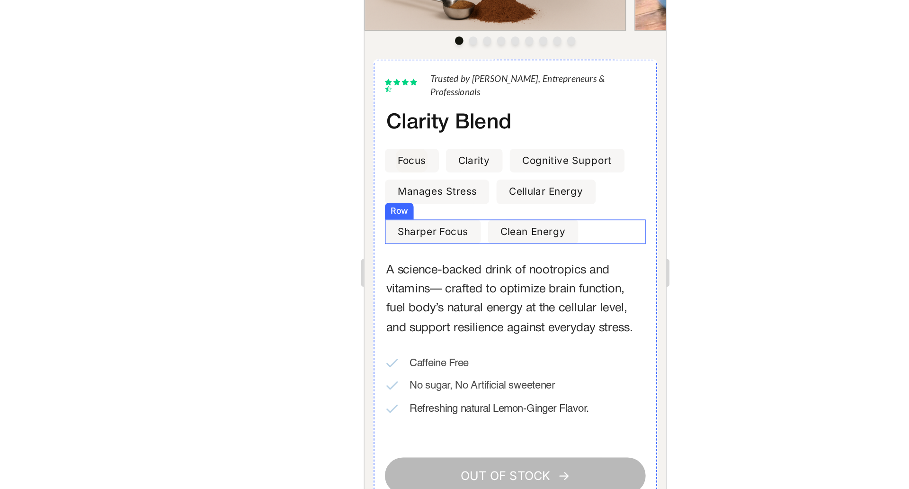
click at [448, 130] on div "Sharper Focus Text Block Row Clean Energy Text Block Row Row" at bounding box center [466, 134] width 176 height 17
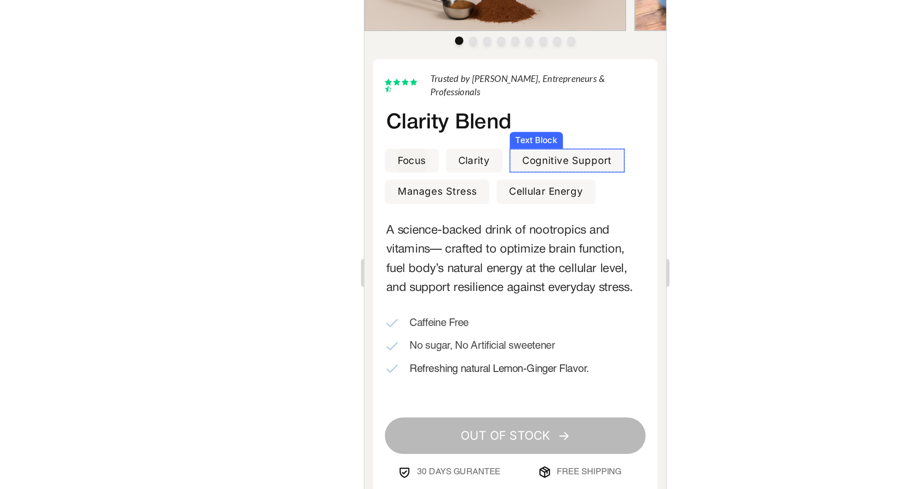
click at [508, 79] on p "Cognitive Support" at bounding box center [501, 86] width 61 height 15
click at [716, 223] on div at bounding box center [535, 258] width 750 height 462
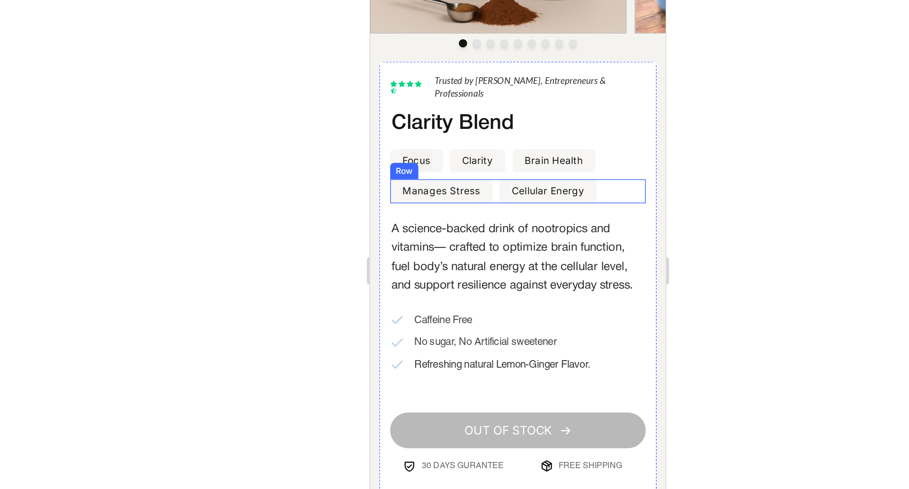
scroll to position [110, 0]
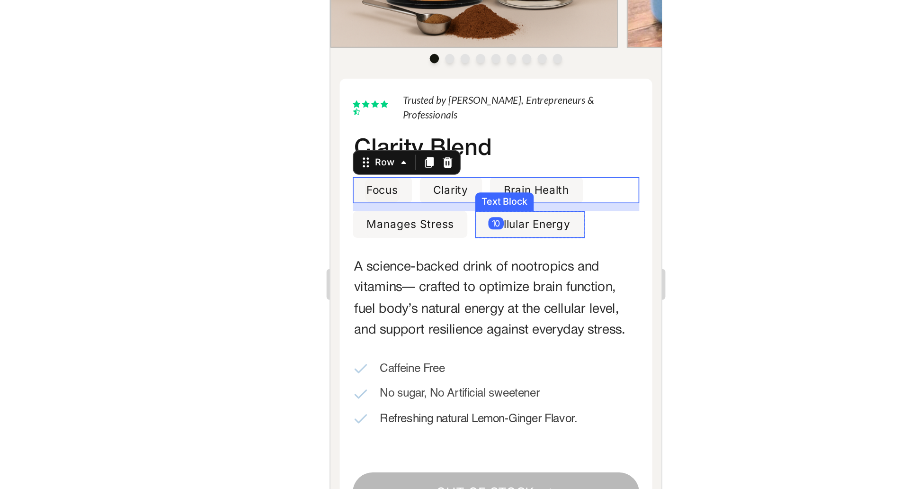
click at [462, 96] on p "Cellular Energy" at bounding box center [453, 103] width 50 height 15
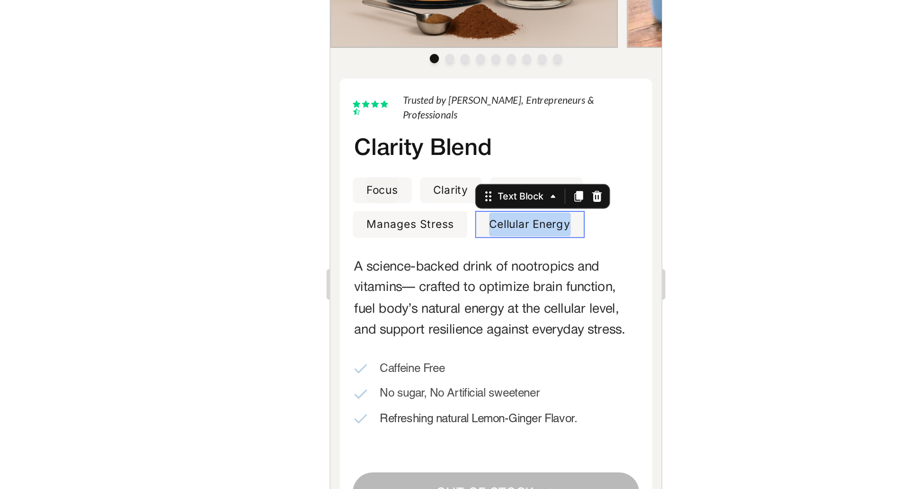
click at [462, 96] on p "Cellular Energy" at bounding box center [453, 103] width 50 height 15
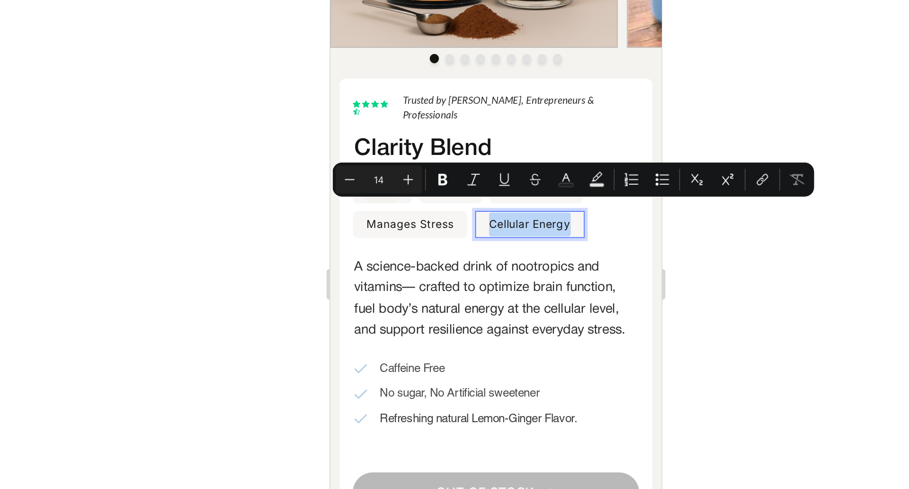
copy p "Cellular Energy"
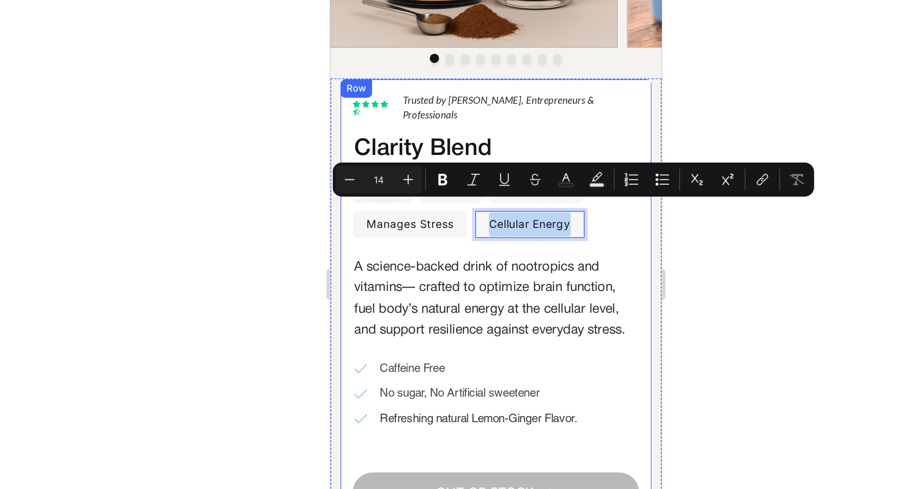
click at [500, 111] on div "Lorem ipsum dolor Text Block Icon Icon Icon Icon Icon Icon List Hoz Trusted by …" at bounding box center [432, 162] width 176 height 283
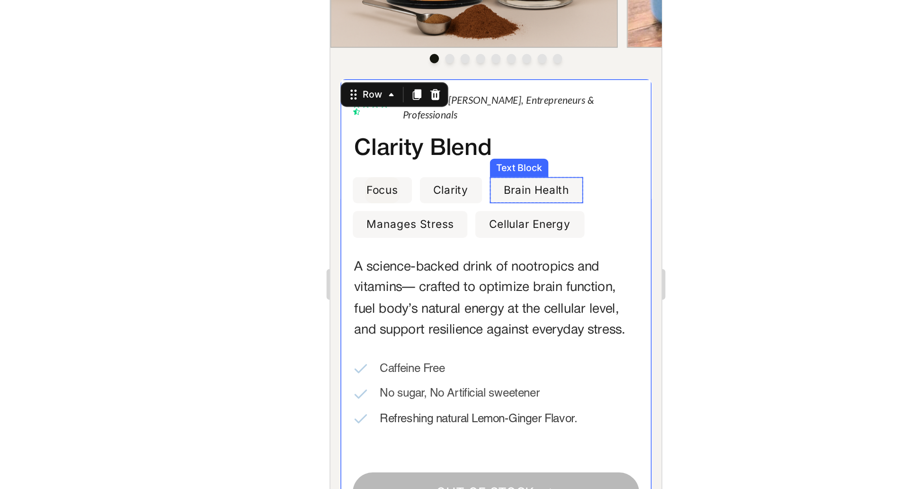
click at [463, 75] on p "Brain Health" at bounding box center [457, 82] width 40 height 15
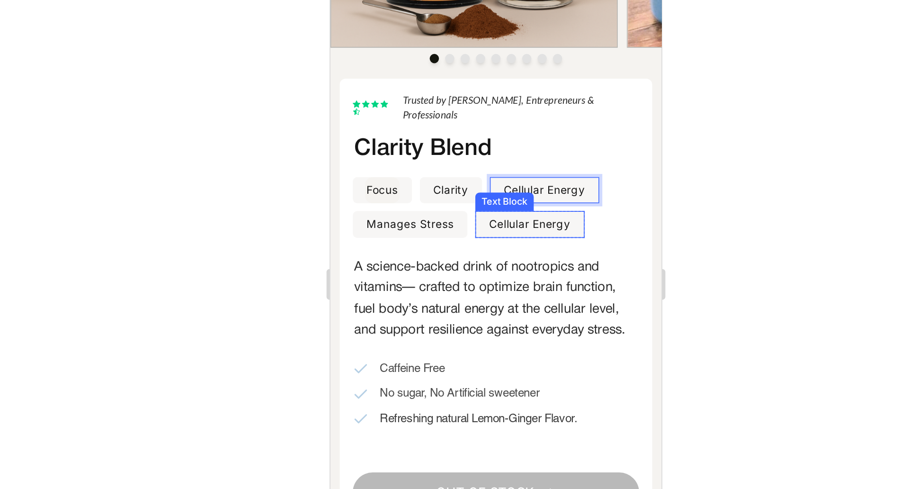
click at [454, 96] on p "Cellular Energy" at bounding box center [453, 103] width 50 height 15
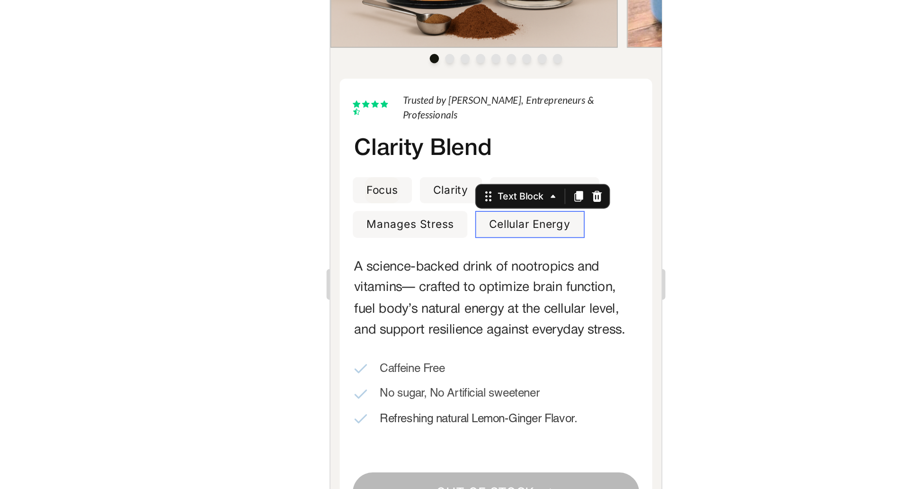
click at [454, 96] on p "Cellular Energy" at bounding box center [453, 103] width 50 height 15
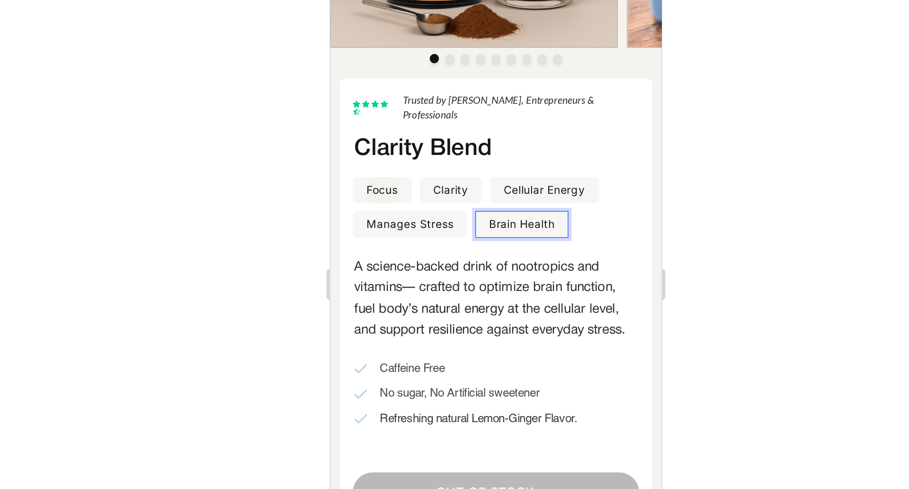
click at [649, 202] on div at bounding box center [535, 258] width 750 height 462
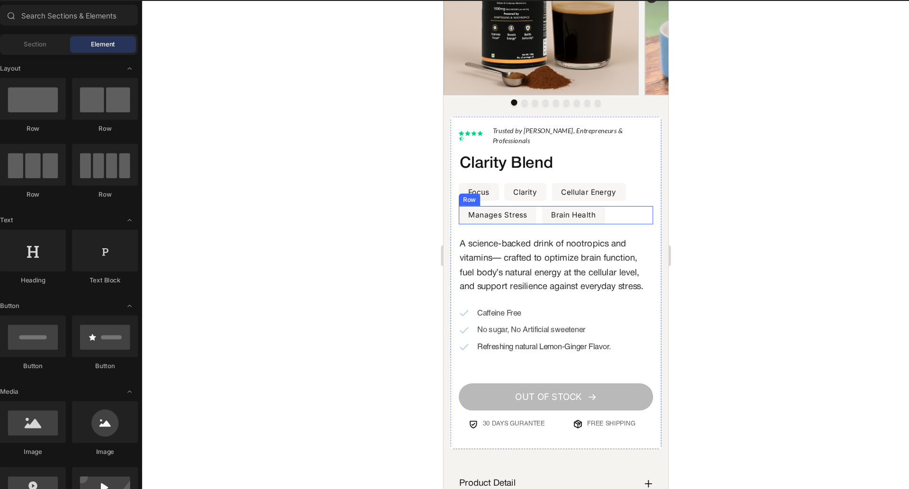
click at [530, 187] on div "Manages Stress Text Block Row Brain Health Text Block Row Row" at bounding box center [545, 195] width 176 height 17
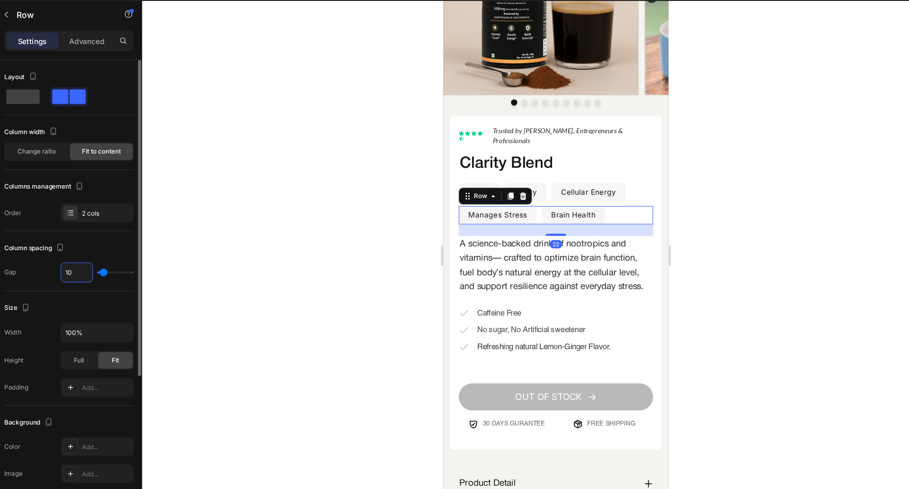
click at [99, 273] on input "10" at bounding box center [100, 272] width 28 height 17
type input "1"
type input "12"
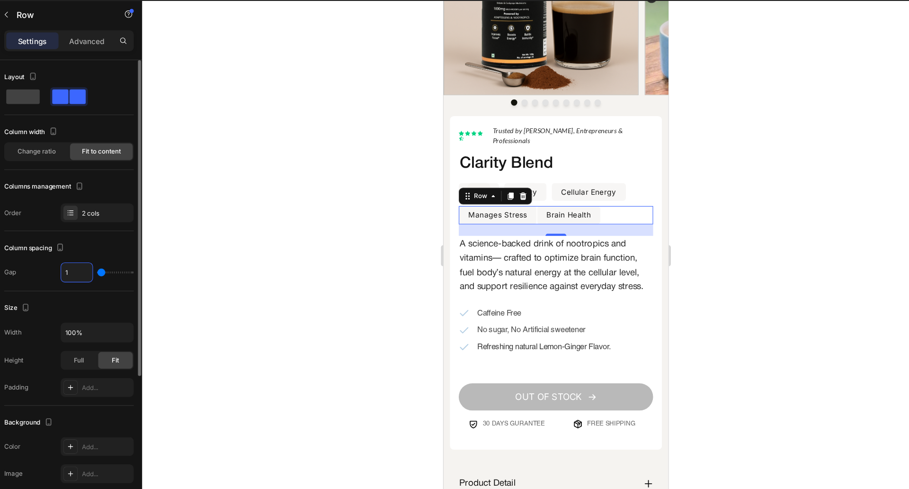
type input "12"
click at [542, 166] on div "Focus Text Block Row Clarity Text Block Row Cellular Energy Text Block Row Row" at bounding box center [545, 174] width 176 height 17
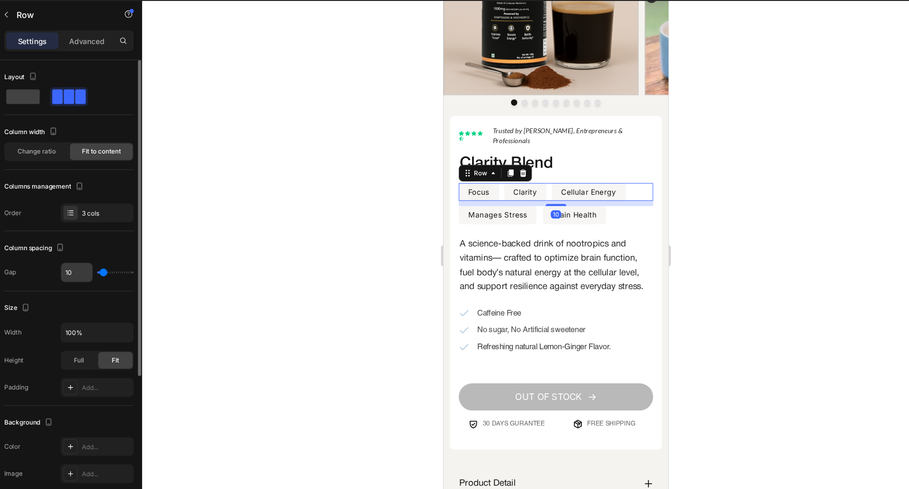
click at [92, 270] on input "10" at bounding box center [100, 272] width 28 height 17
type input "1"
type input "12"
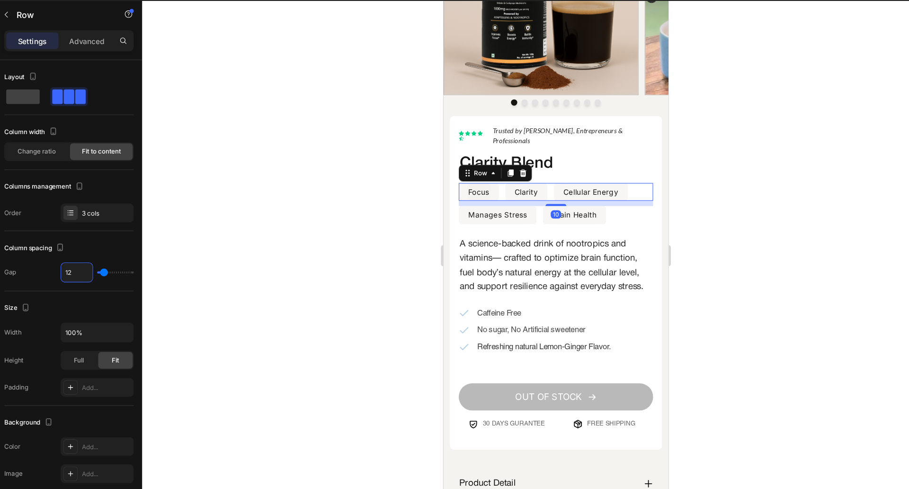
click at [254, 258] on div at bounding box center [535, 258] width 750 height 462
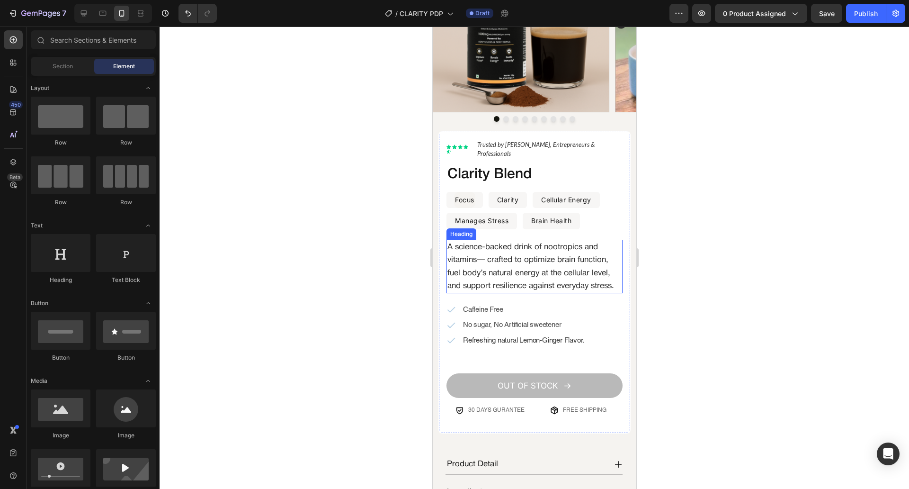
click at [518, 251] on h2 "A science-backed drink of nootropics and vitamins— crafted to optimize brain fu…" at bounding box center [534, 267] width 176 height 54
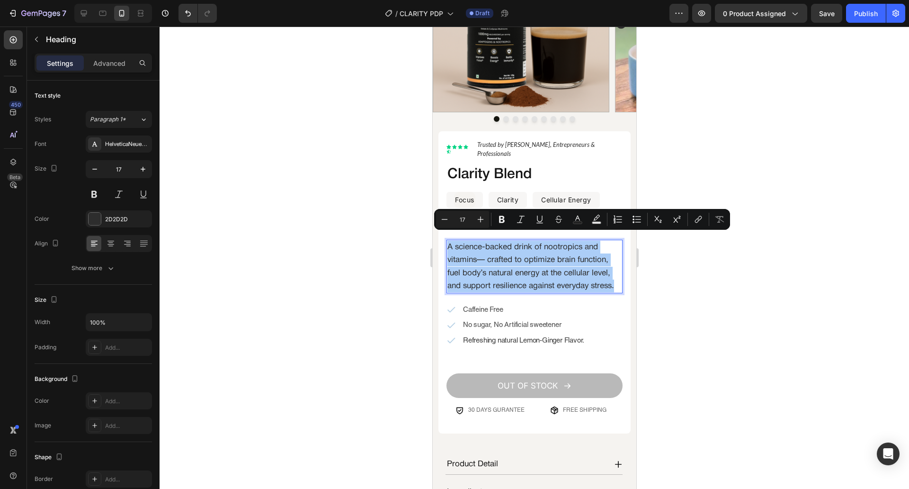
click at [677, 256] on div at bounding box center [535, 258] width 750 height 462
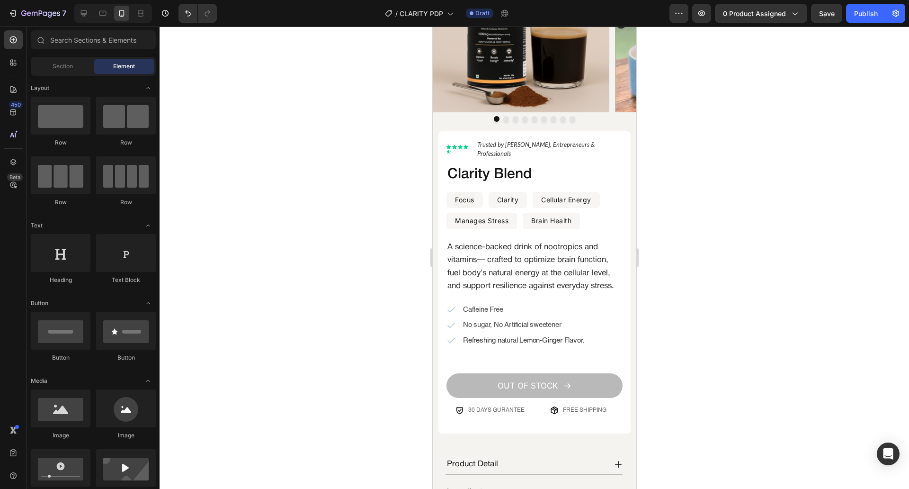
click at [564, 268] on p "A science-backed drink of nootropics and vitamins— crafted to optimize brain fu…" at bounding box center [534, 267] width 174 height 52
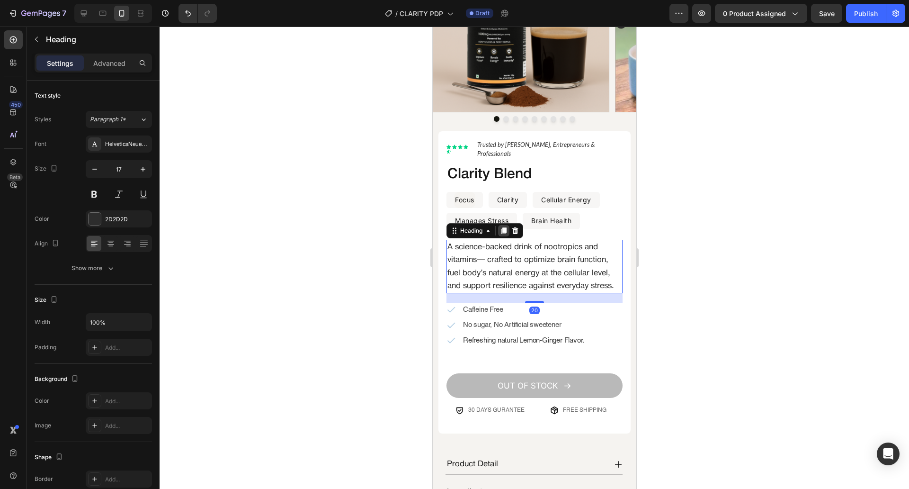
click at [506, 227] on icon at bounding box center [504, 231] width 8 height 8
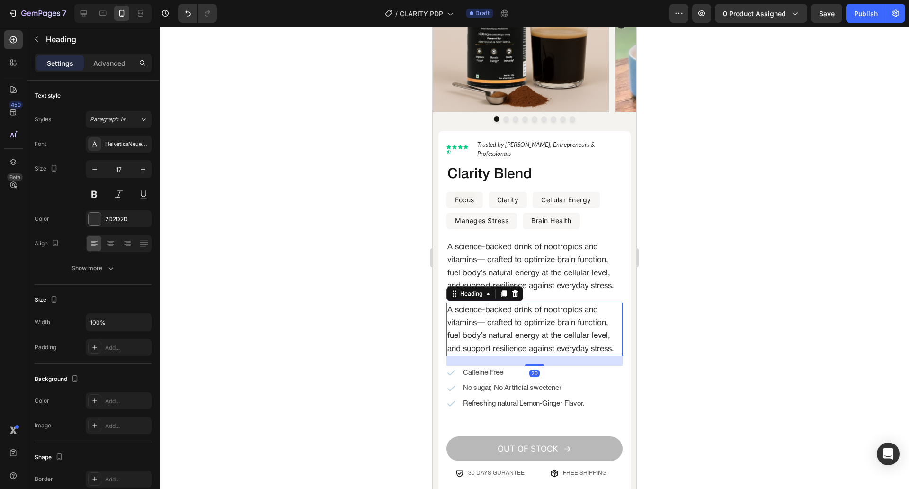
click at [508, 322] on h2 "A science-backed drink of nootropics and vitamins— crafted to optimize brain fu…" at bounding box center [534, 330] width 176 height 54
click at [508, 322] on p "A science-backed drink of nootropics and vitamins— crafted to optimize brain fu…" at bounding box center [534, 330] width 174 height 52
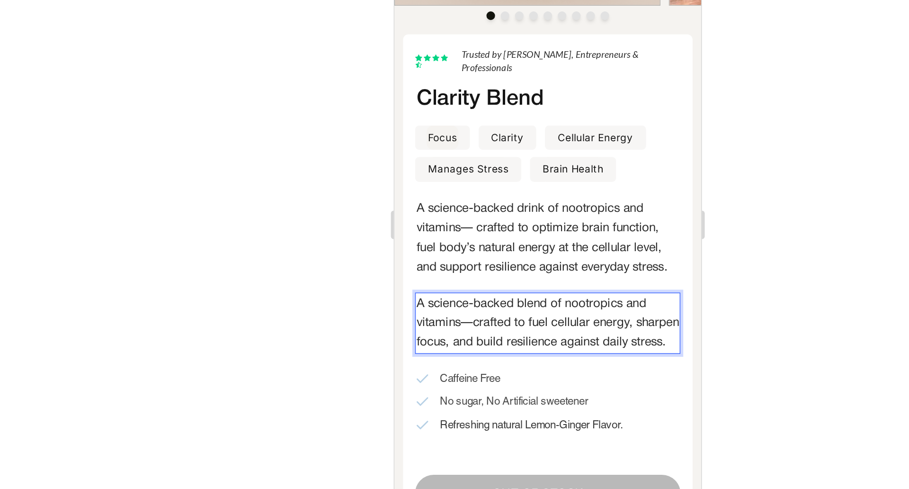
click at [482, 166] on p "A science-backed blend of nootropics and vitamins—crafted to fuel cellular ener…" at bounding box center [496, 173] width 174 height 39
click at [413, 316] on div at bounding box center [535, 258] width 750 height 462
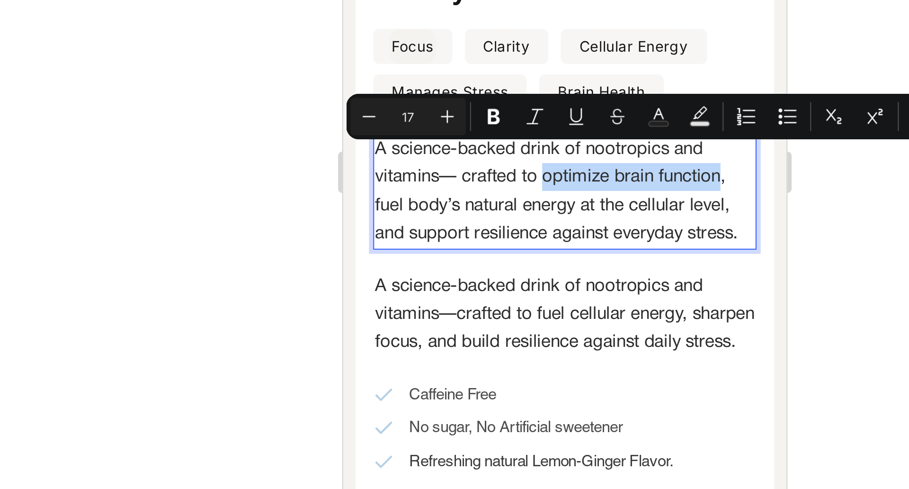
drag, startPoint x: 436, startPoint y: -105, endPoint x: 515, endPoint y: -105, distance: 79.1
copy p "optimize brain function"
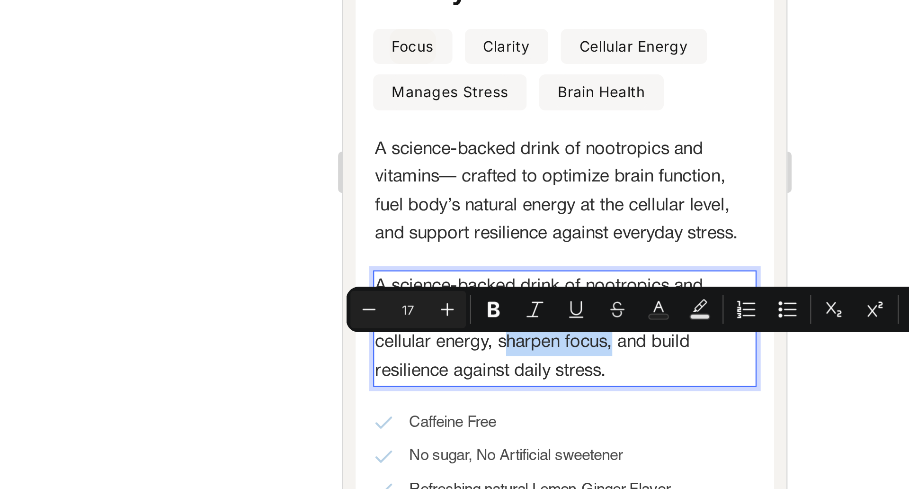
drag, startPoint x: 430, startPoint y: -20, endPoint x: 482, endPoint y: -15, distance: 52.4
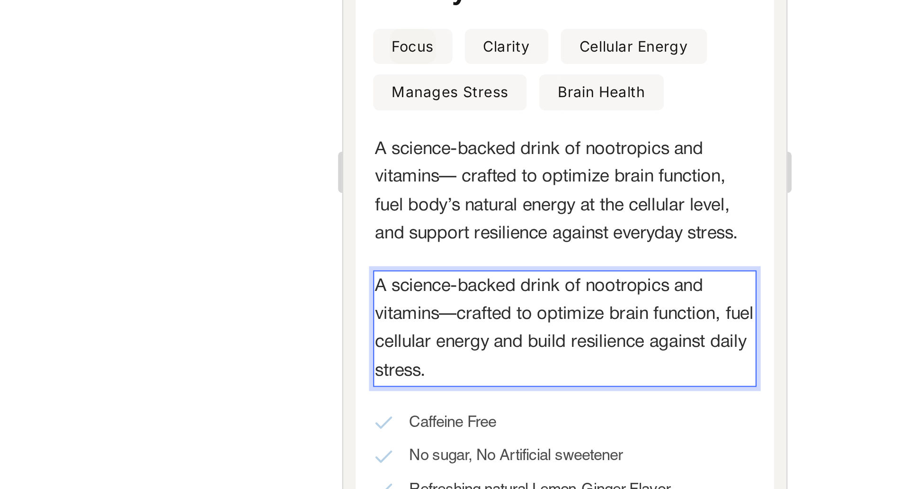
click at [387, 321] on div at bounding box center [535, 258] width 750 height 462
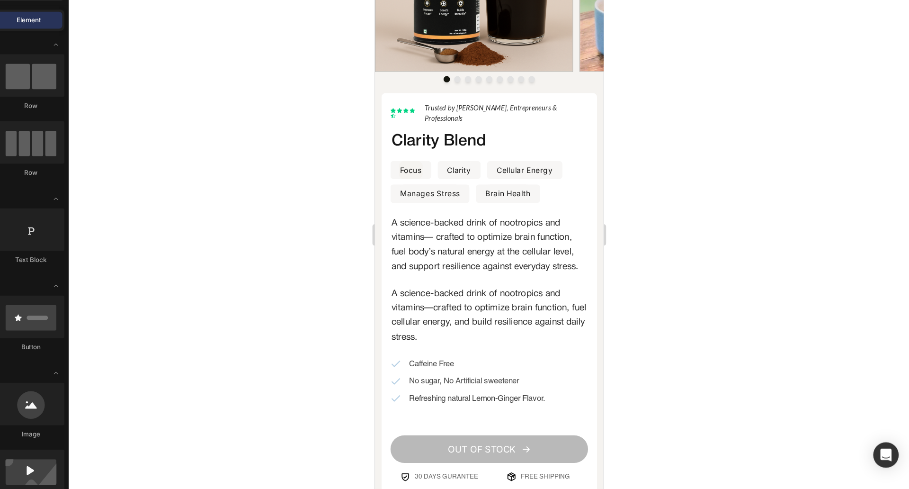
scroll to position [0, 0]
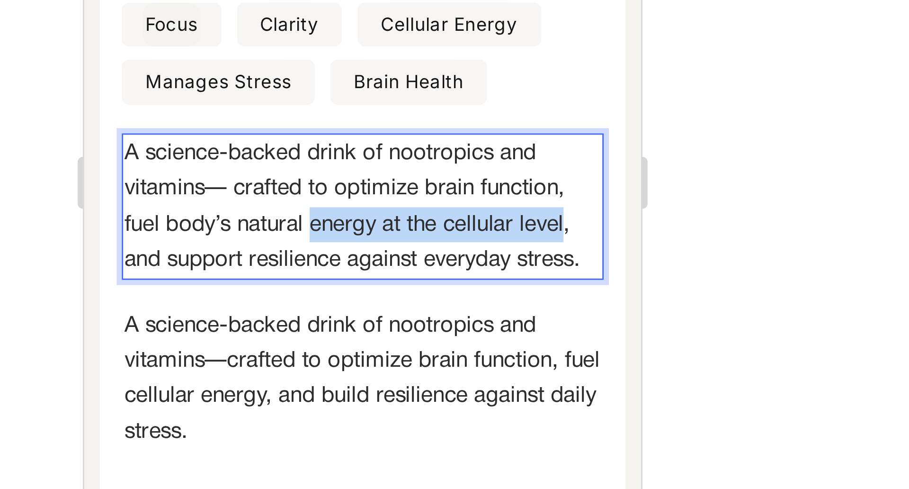
drag, startPoint x: 167, startPoint y: -213, endPoint x: 259, endPoint y: -210, distance: 91.4
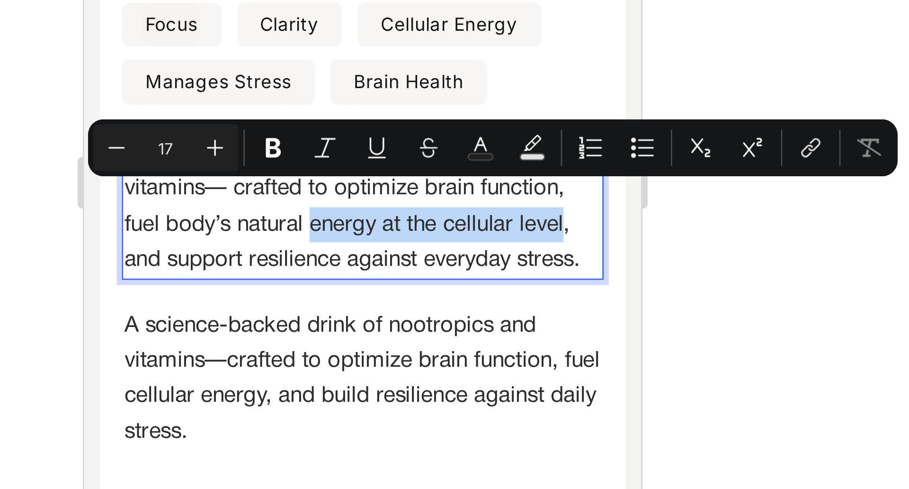
copy p "energy at the cellular level"
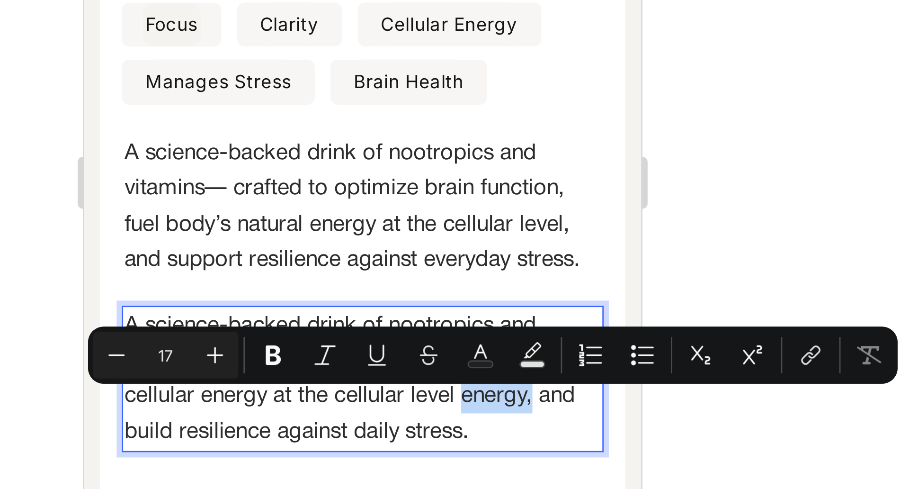
drag, startPoint x: 237, startPoint y: -137, endPoint x: 261, endPoint y: -135, distance: 24.3
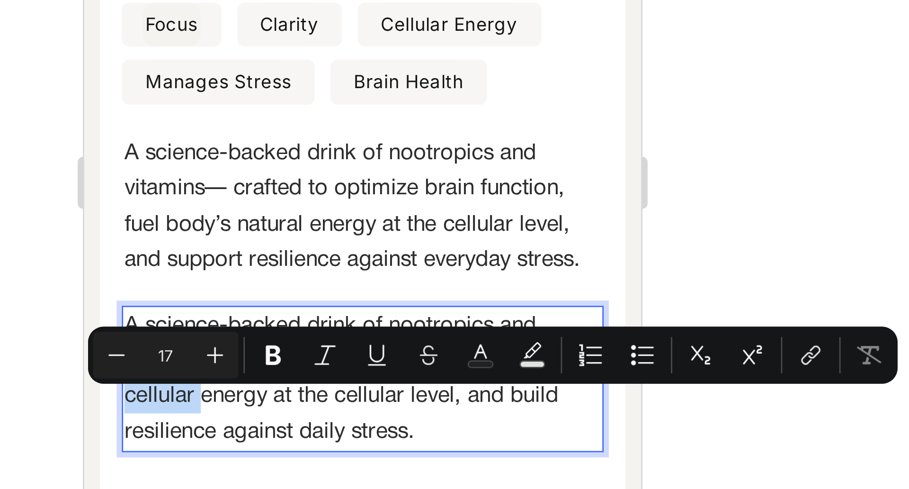
drag, startPoint x: 140, startPoint y: -136, endPoint x: 111, endPoint y: -133, distance: 29.0
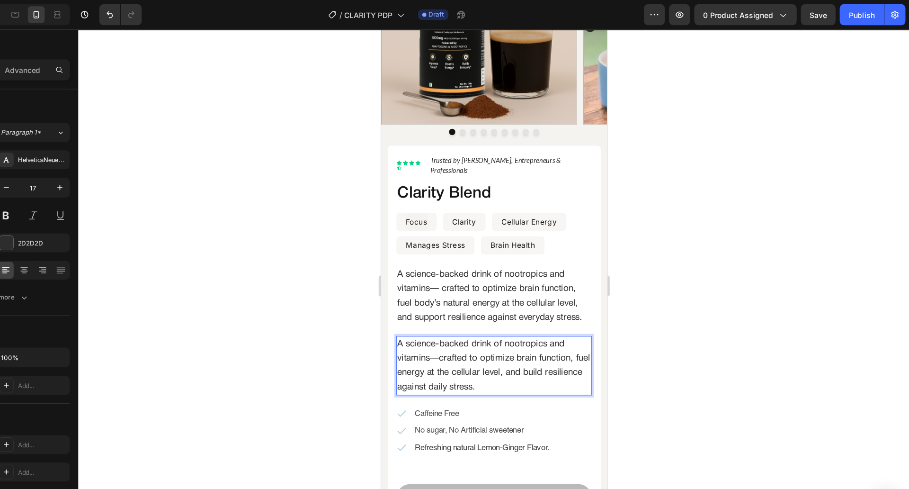
click at [323, 304] on div at bounding box center [535, 258] width 750 height 462
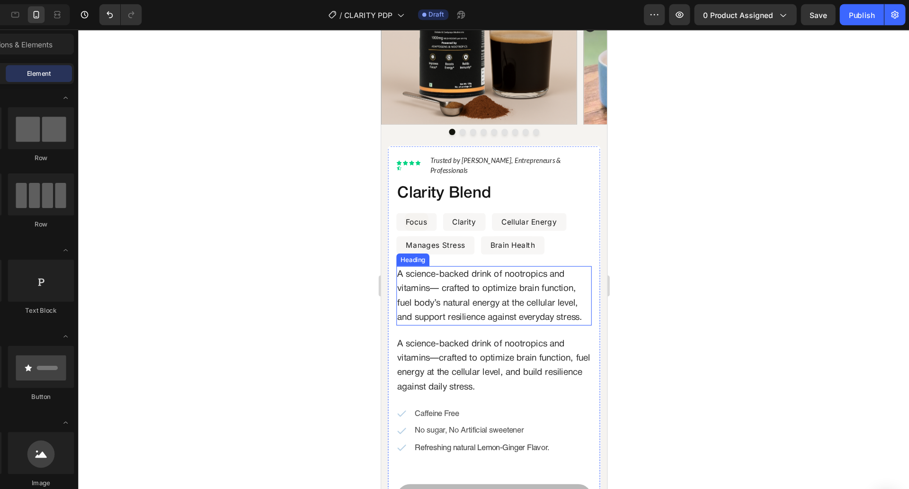
click at [502, 271] on p "A science-backed drink of nootropics and vitamins— crafted to optimize brain fu…" at bounding box center [482, 269] width 174 height 52
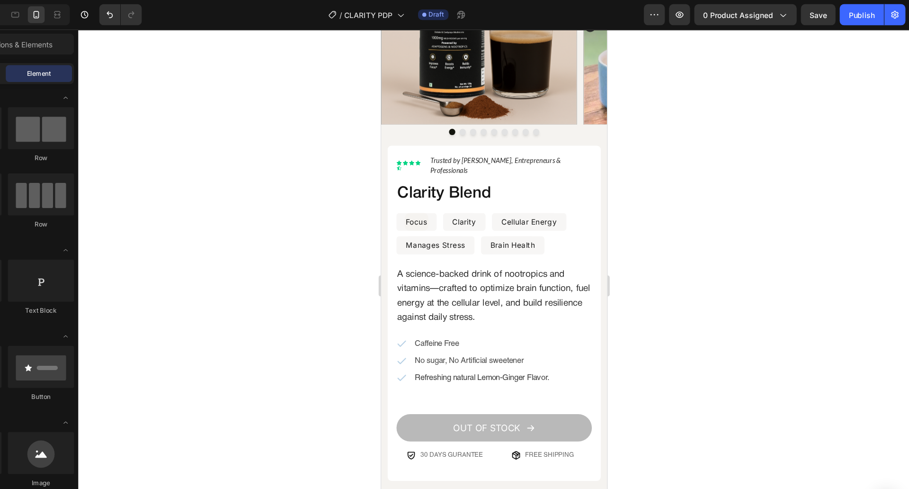
click at [683, 252] on div at bounding box center [535, 258] width 750 height 462
click at [552, 216] on div "Manages Stress Text Block Row Brain Health Text Block Row Row" at bounding box center [483, 224] width 176 height 17
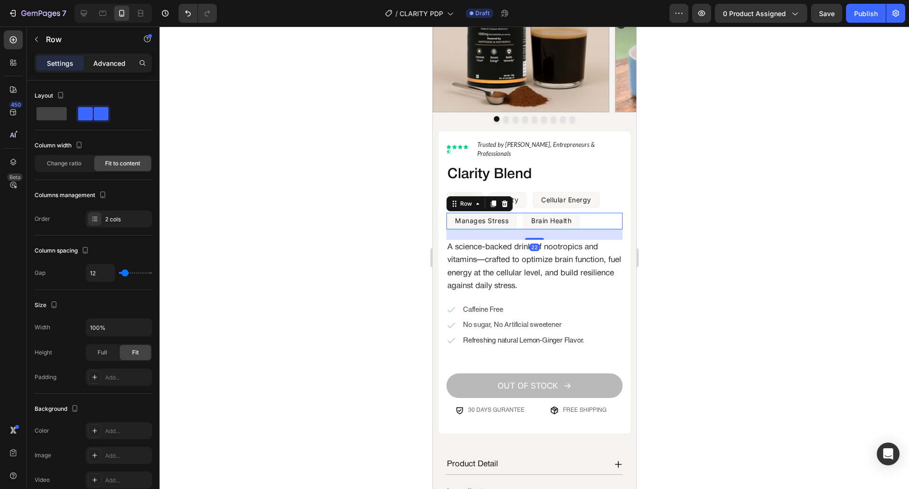
click at [97, 60] on p "Advanced" at bounding box center [109, 63] width 32 height 10
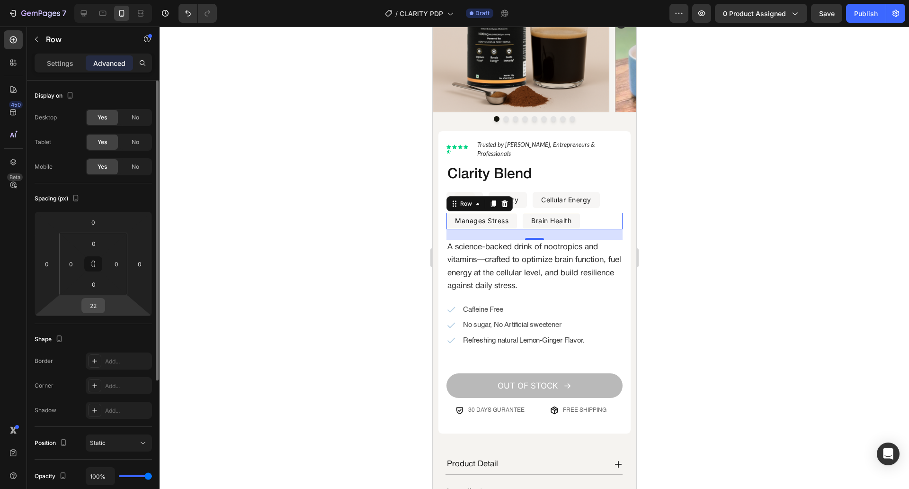
click at [94, 301] on input "22" at bounding box center [93, 305] width 19 height 14
type input "24"
click at [343, 243] on div at bounding box center [535, 258] width 750 height 462
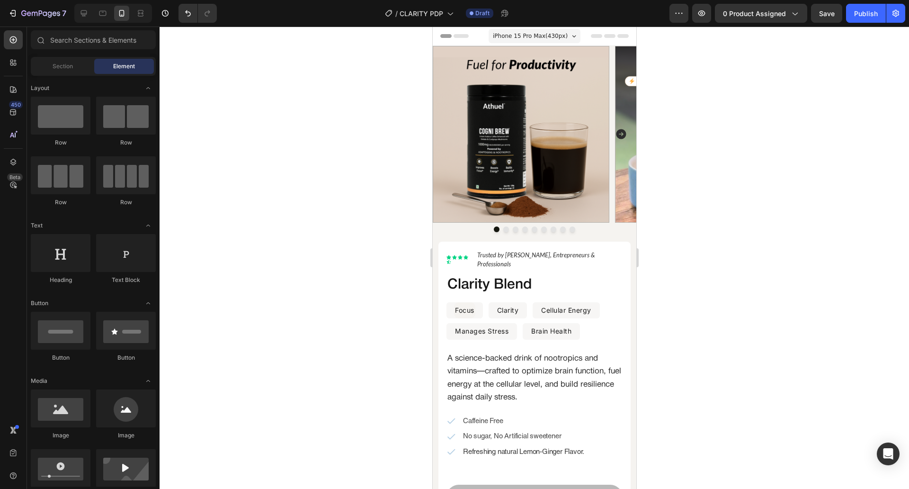
scroll to position [72, 0]
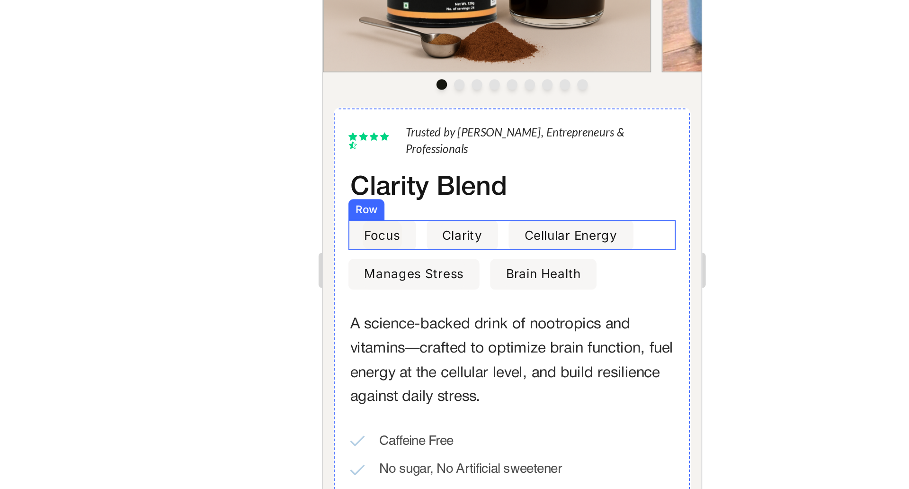
click at [422, 45] on div "Focus Text Block Row Clarity Text Block Row Cellular Energy Text Block Row Row" at bounding box center [424, 53] width 176 height 17
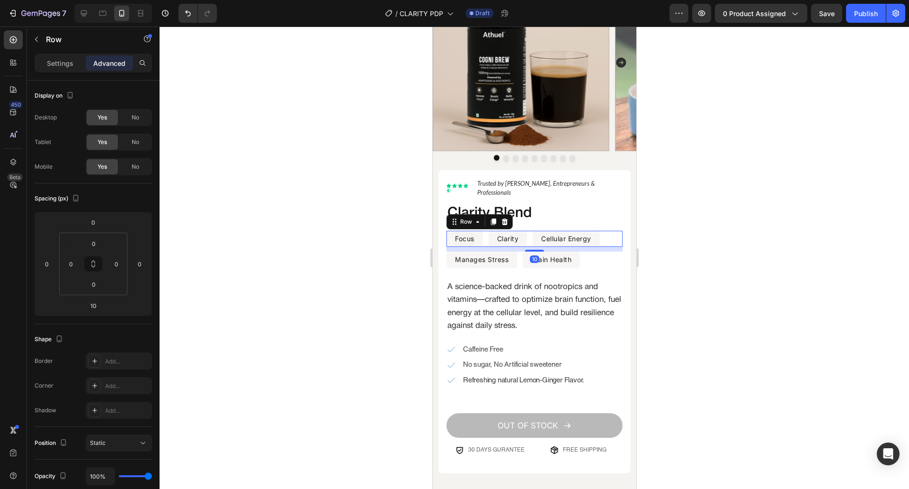
click at [323, 245] on div at bounding box center [535, 258] width 750 height 462
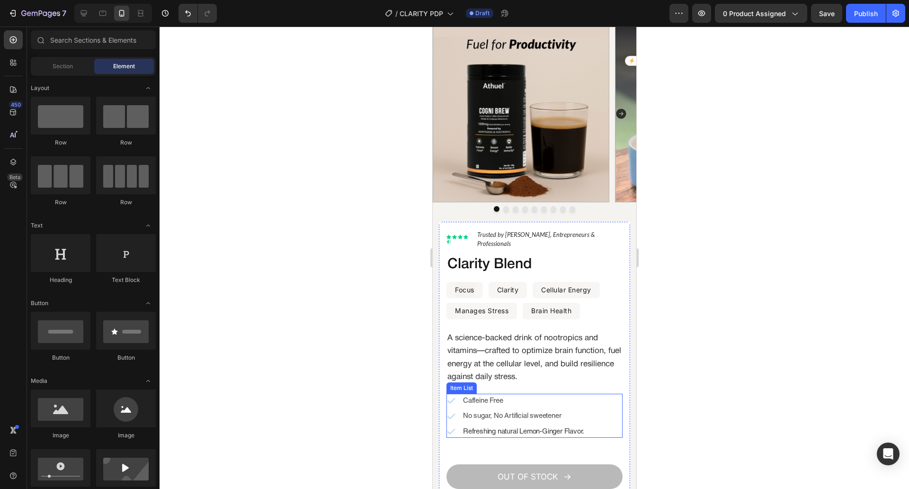
scroll to position [2, 0]
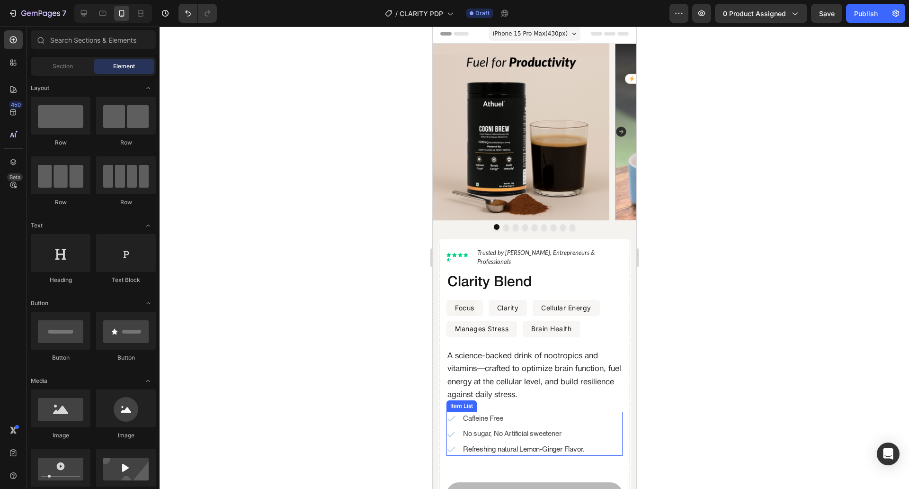
click at [523, 413] on p "Caffeine Free" at bounding box center [523, 418] width 121 height 11
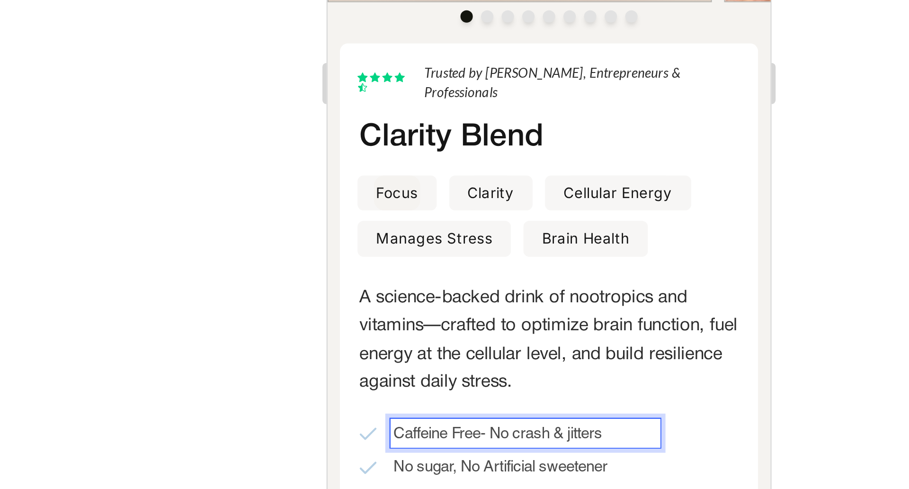
scroll to position [11, 0]
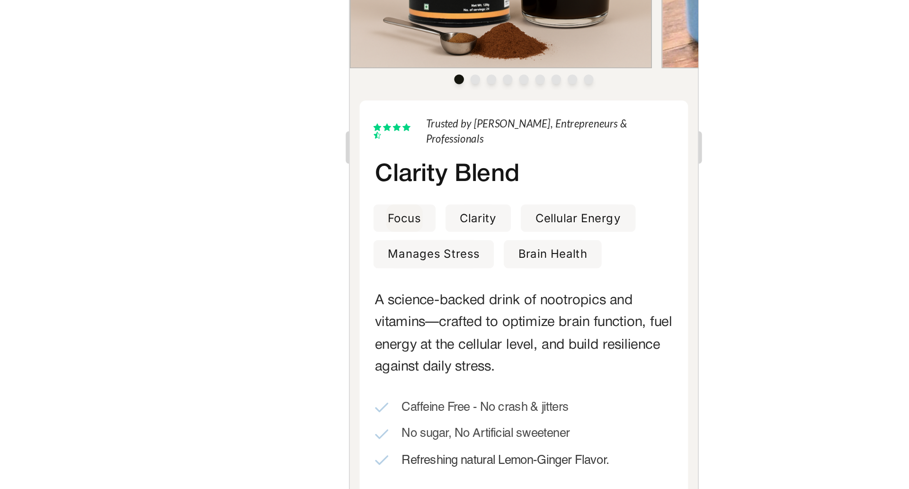
click at [652, 390] on div at bounding box center [535, 258] width 750 height 462
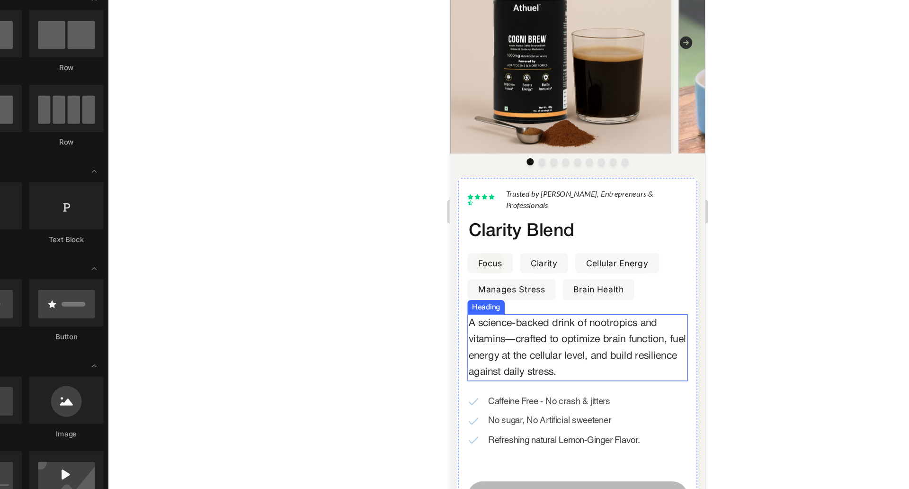
scroll to position [59, 0]
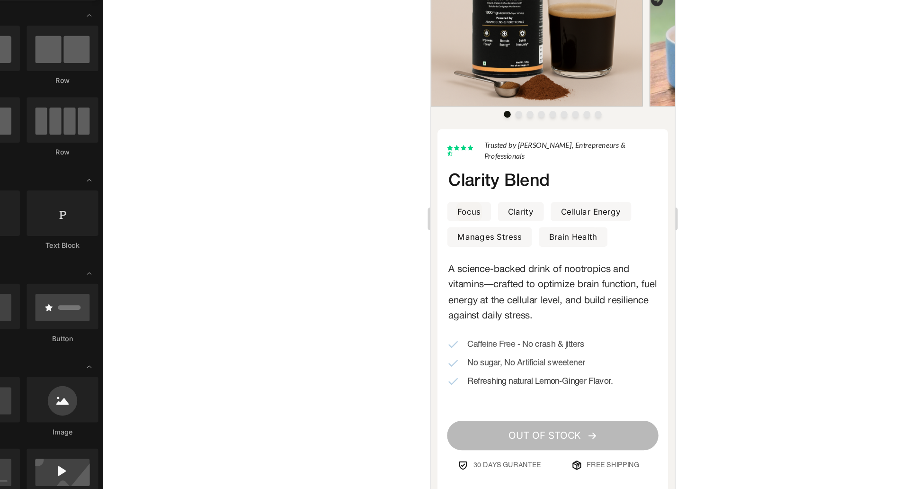
click at [346, 372] on div at bounding box center [535, 258] width 750 height 462
click at [529, 273] on span "Caffeine Free - No crash & jitters" at bounding box center [509, 277] width 98 height 8
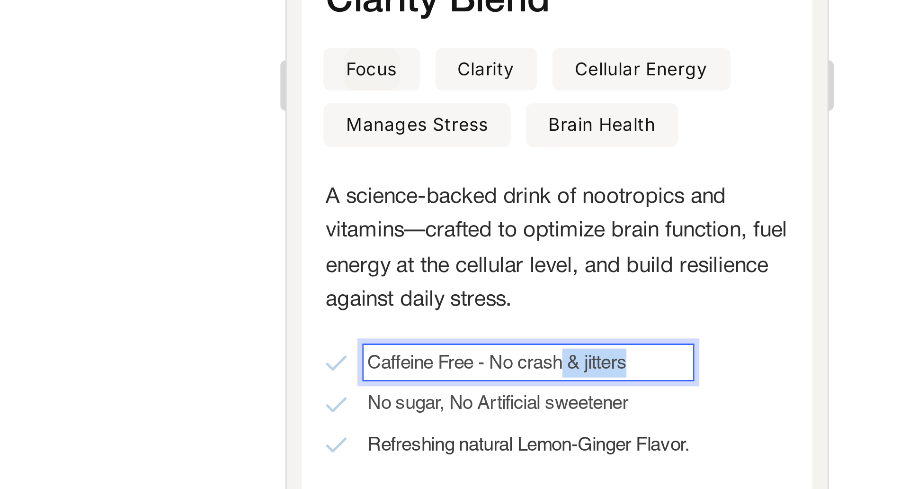
drag, startPoint x: 417, startPoint y: -200, endPoint x: 392, endPoint y: -200, distance: 25.1
click at [651, 323] on div at bounding box center [535, 258] width 750 height 462
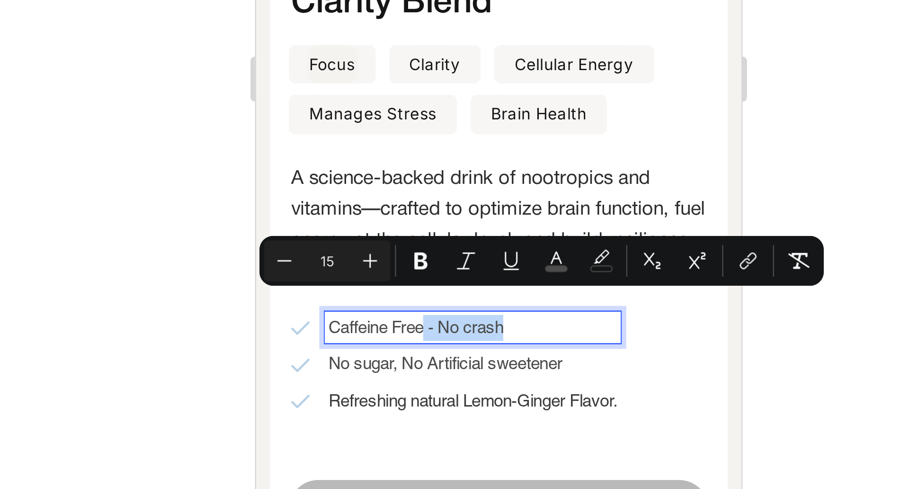
drag, startPoint x: 368, startPoint y: -144, endPoint x: 325, endPoint y: -143, distance: 43.1
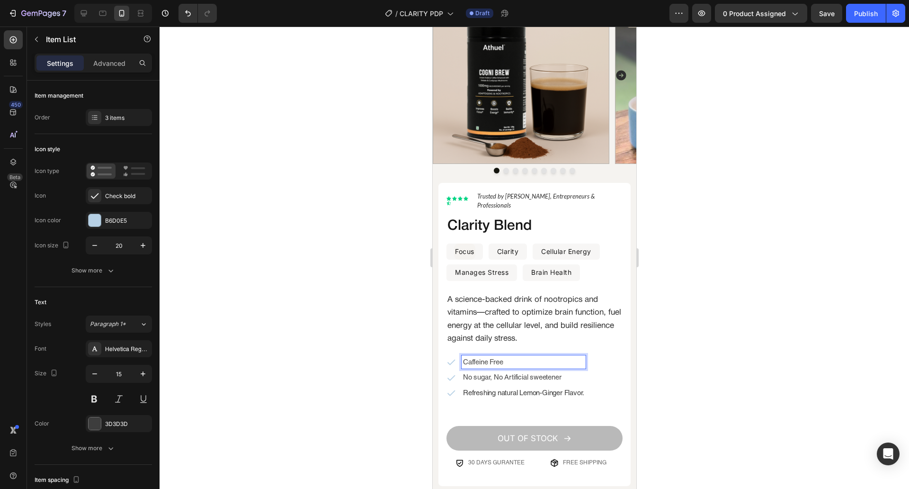
click at [294, 315] on div at bounding box center [535, 258] width 750 height 462
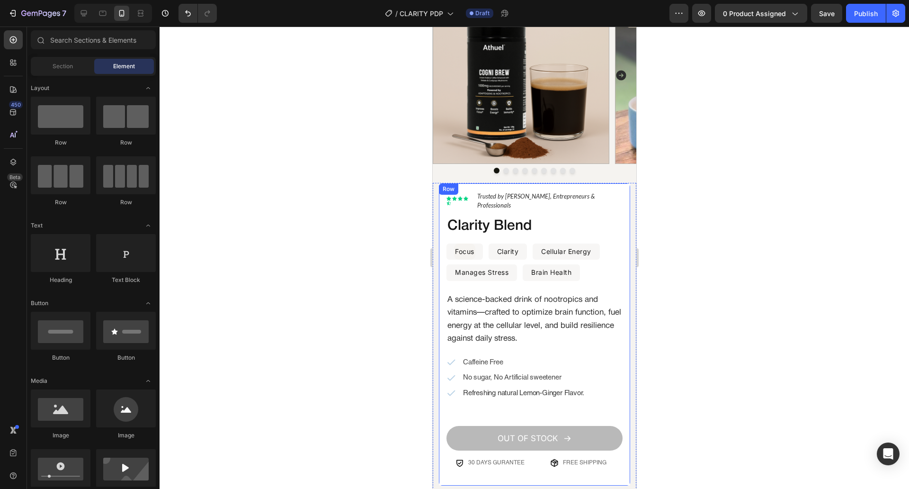
click at [444, 369] on div "Lorem ipsum dolor Text Block Icon Icon Icon Icon Icon Icon List Hoz Trusted by …" at bounding box center [534, 335] width 192 height 304
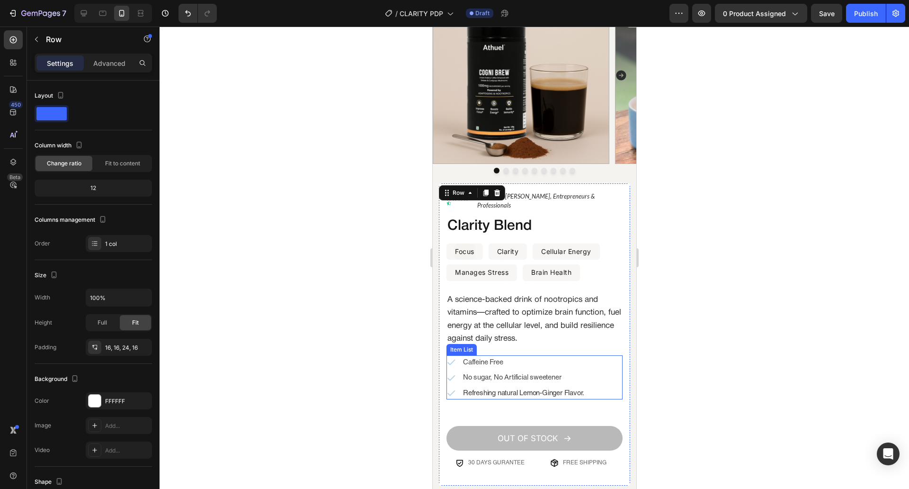
click at [451, 373] on icon at bounding box center [450, 377] width 9 height 9
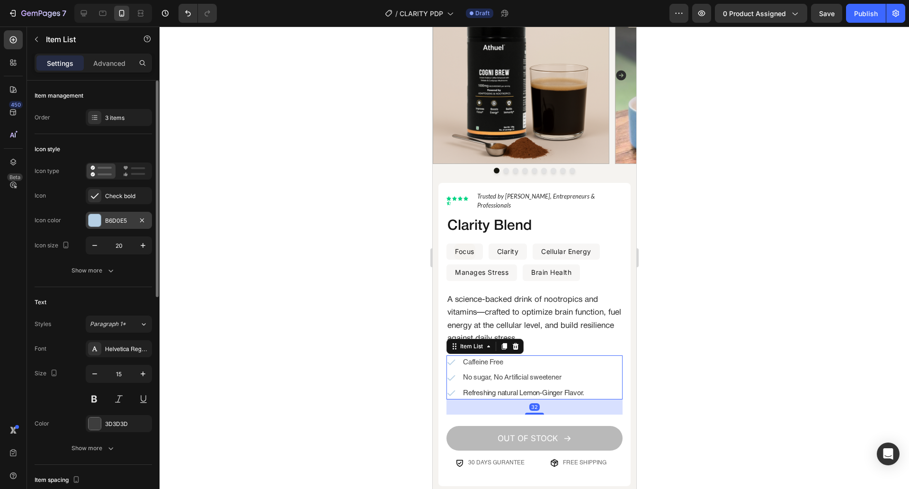
click at [114, 216] on div "B6D0E5" at bounding box center [118, 220] width 27 height 9
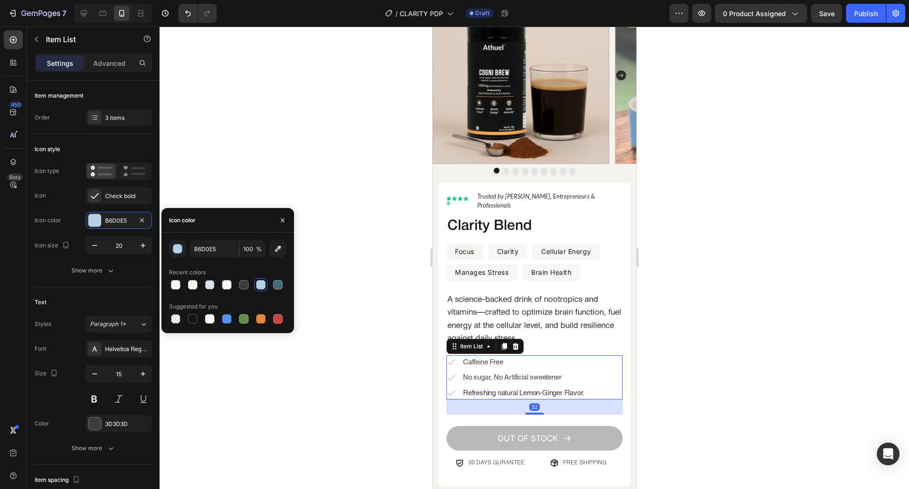
click at [210, 258] on div "B6D0E5 100 % Recent colors Suggested for you" at bounding box center [227, 282] width 117 height 85
click at [219, 252] on input "B6D0E5" at bounding box center [214, 248] width 49 height 17
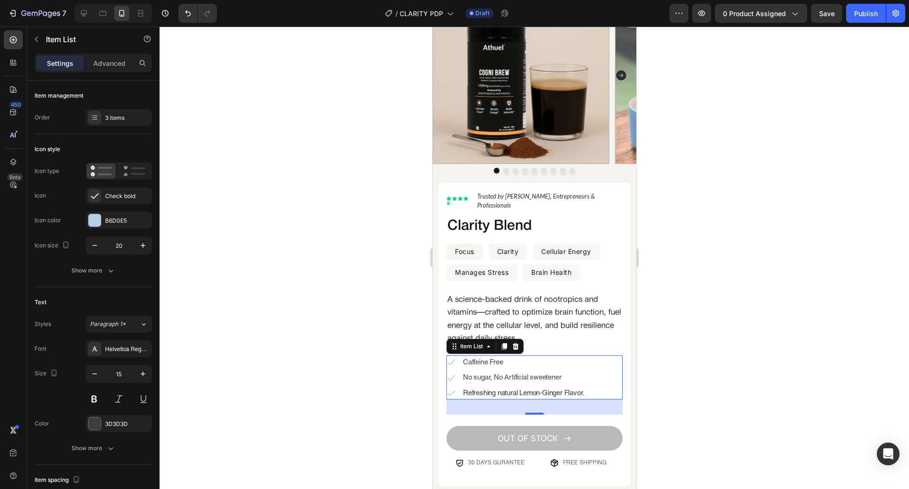
click at [382, 357] on div at bounding box center [535, 258] width 750 height 462
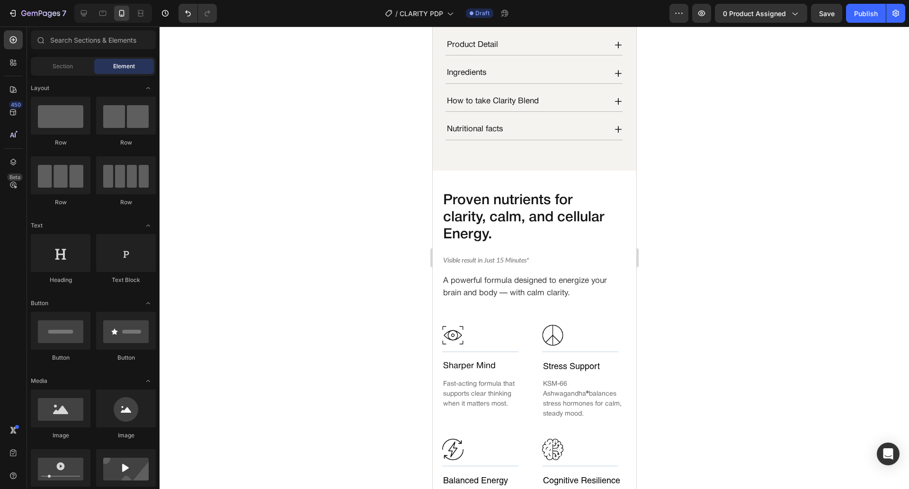
scroll to position [537, 0]
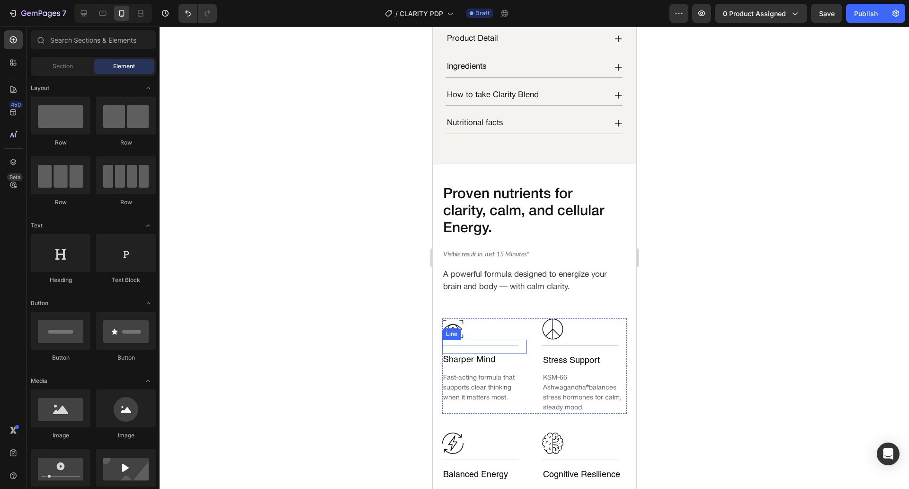
click at [494, 340] on div "Title Line" at bounding box center [484, 347] width 85 height 14
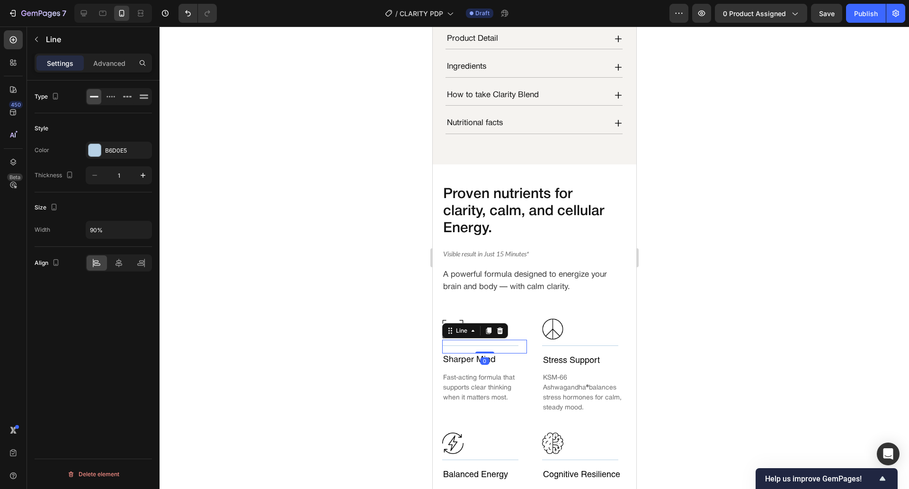
click at [333, 270] on div at bounding box center [535, 258] width 750 height 462
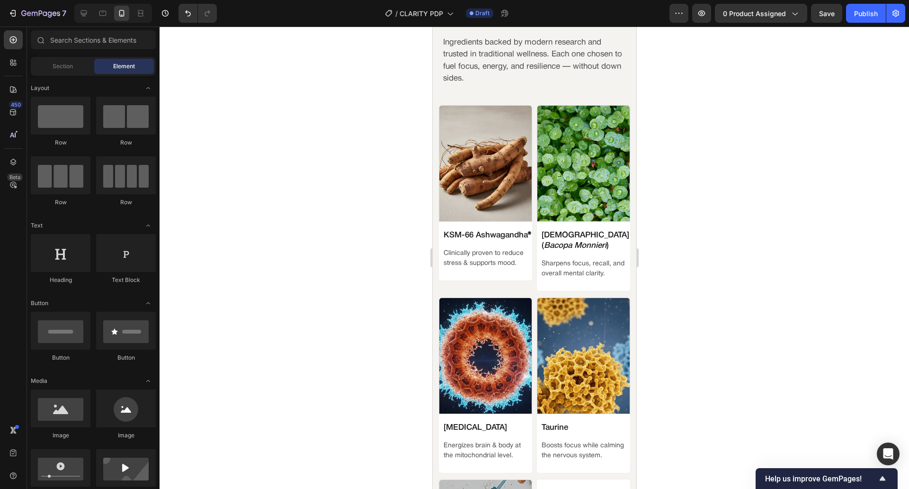
scroll to position [1084, 0]
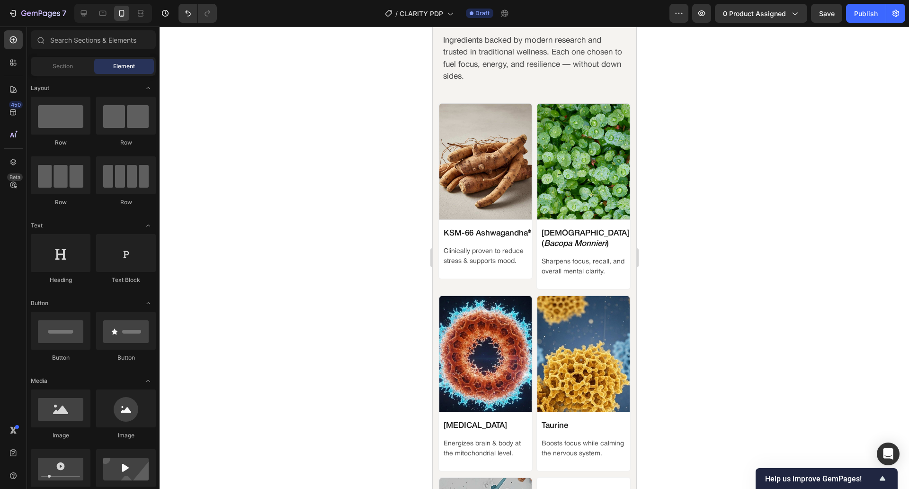
click at [514, 296] on img at bounding box center [485, 354] width 93 height 117
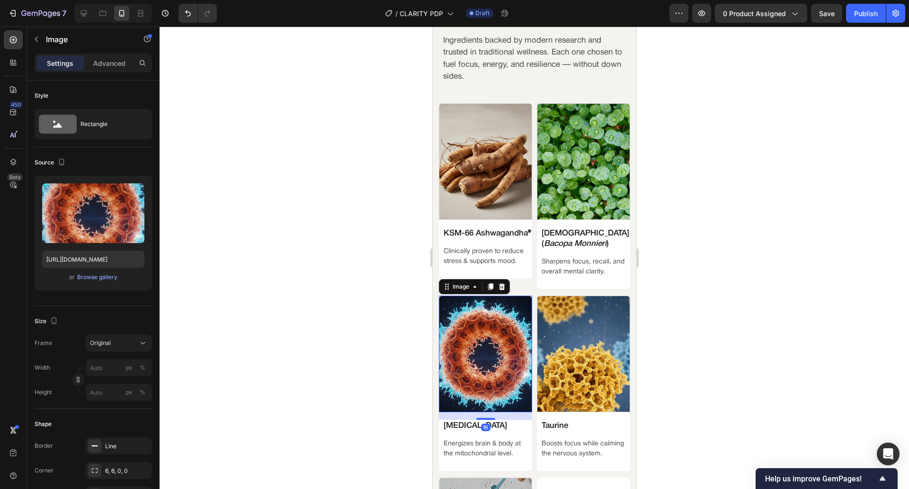
click at [370, 273] on div at bounding box center [535, 258] width 750 height 462
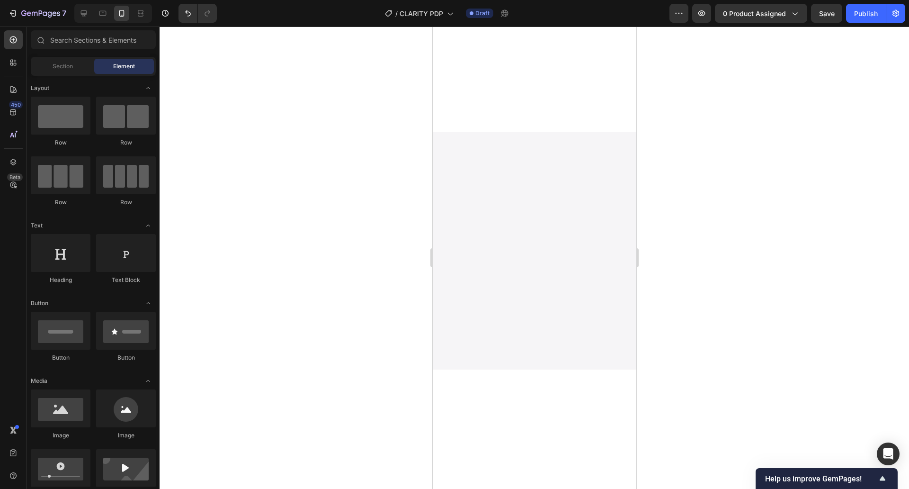
scroll to position [0, 0]
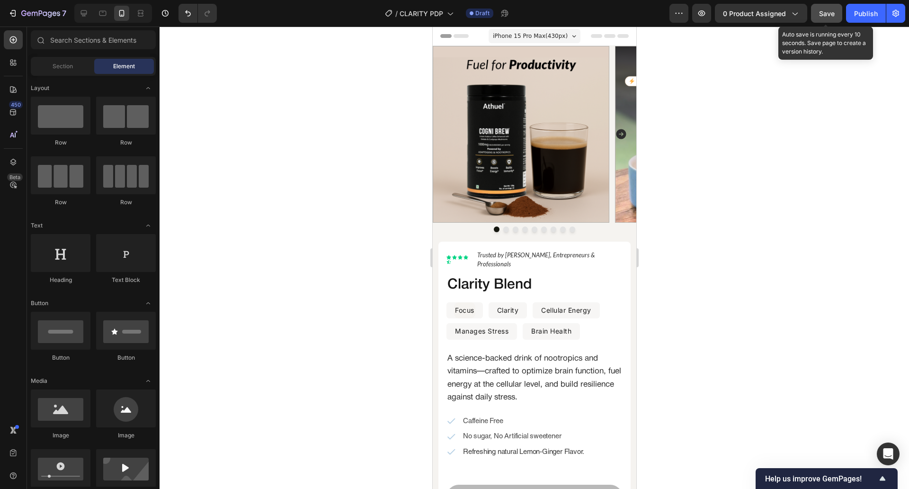
click at [829, 12] on span "Save" at bounding box center [827, 13] width 16 height 8
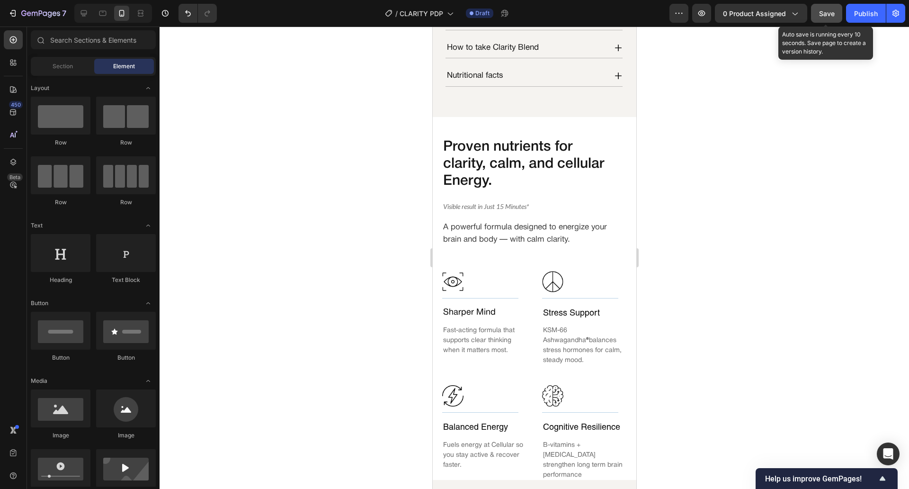
scroll to position [587, 0]
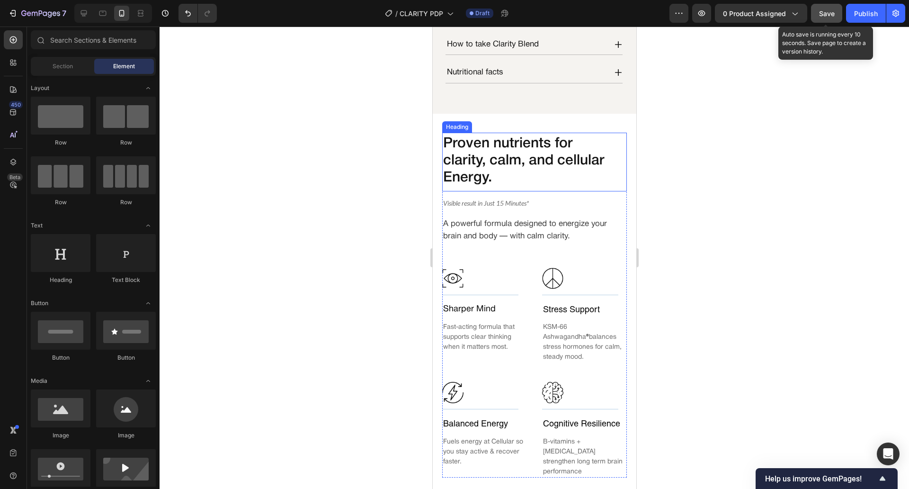
click at [514, 175] on h2 "Proven nutrients for clarity, calm, and cellular Energy." at bounding box center [531, 161] width 178 height 53
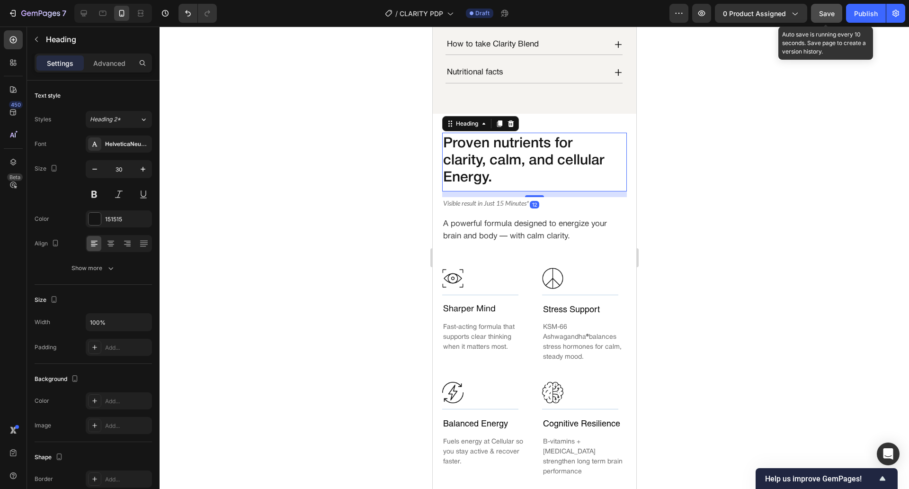
click at [358, 175] on div at bounding box center [535, 258] width 750 height 462
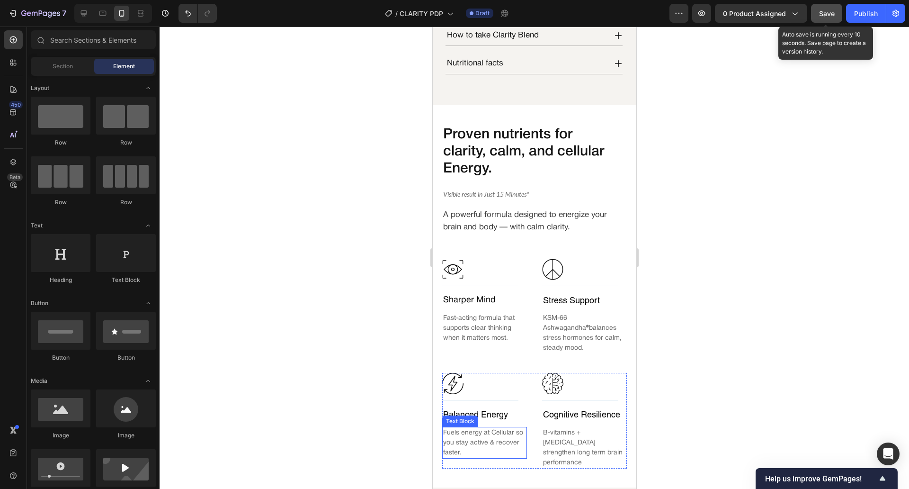
scroll to position [596, 0]
click at [357, 177] on div at bounding box center [535, 258] width 750 height 462
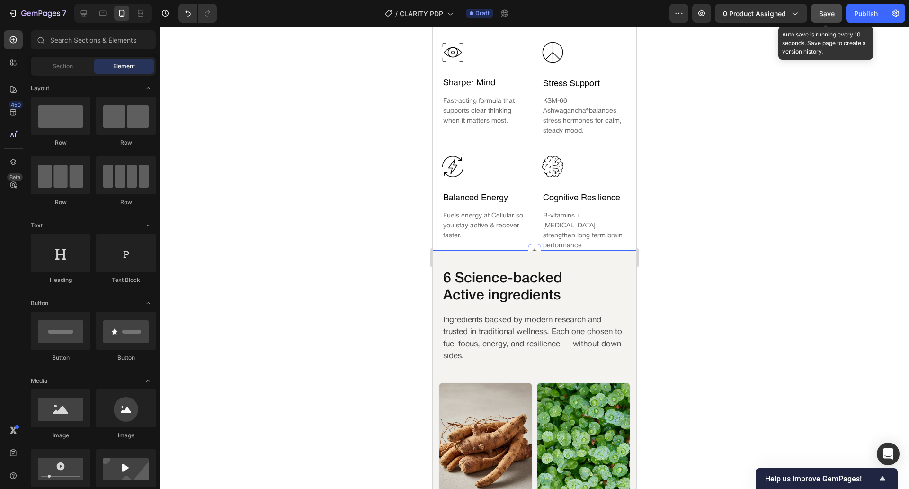
scroll to position [666, 0]
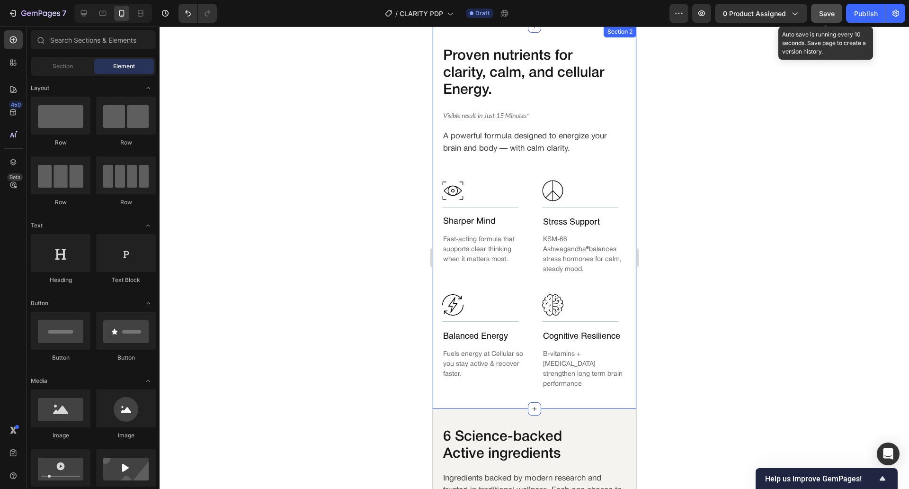
click at [502, 100] on h2 "Proven nutrients for clarity, calm, and cellular Energy." at bounding box center [531, 73] width 178 height 53
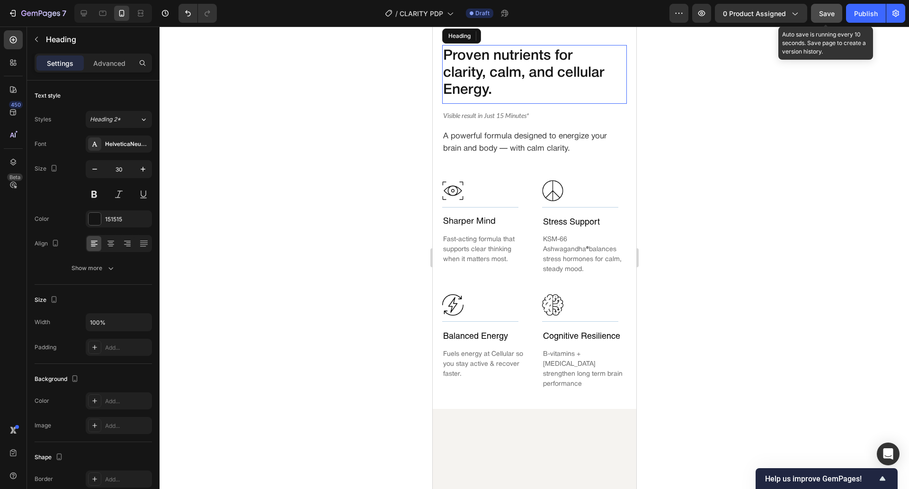
scroll to position [469, 0]
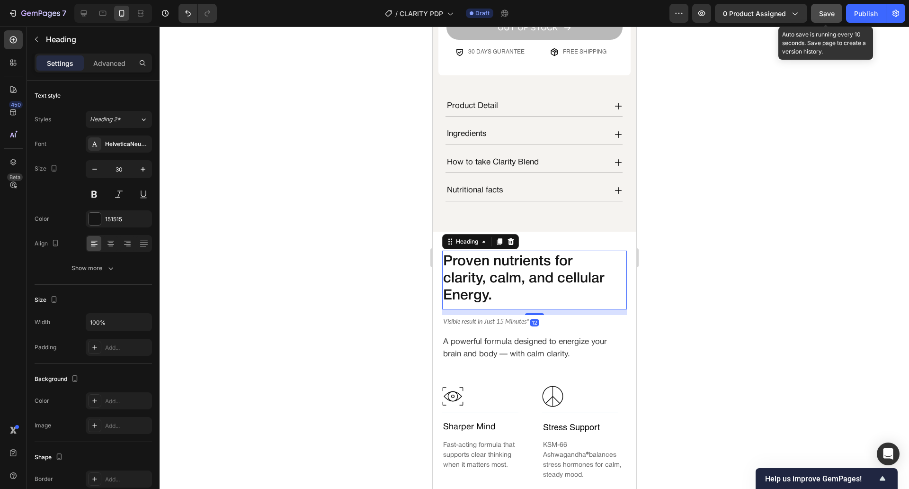
click at [496, 238] on icon at bounding box center [499, 242] width 8 height 8
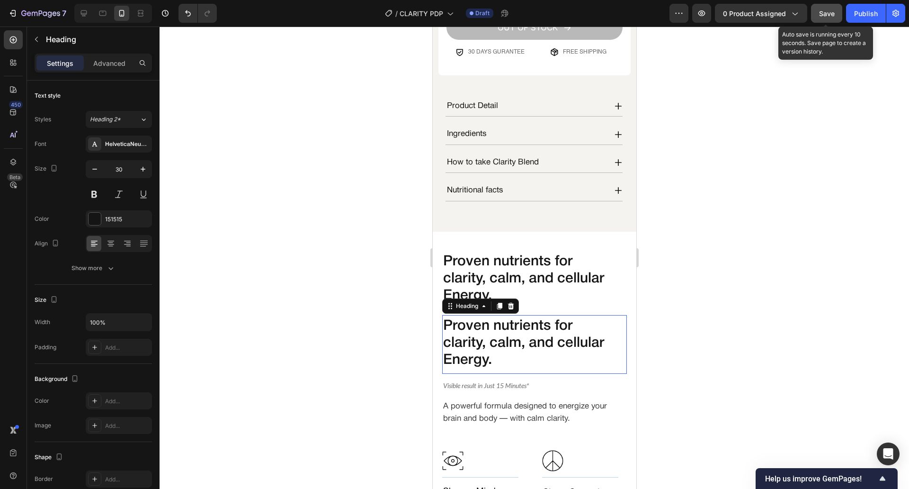
click at [494, 320] on h2 "Proven nutrients for clarity, calm, and cellular Energy." at bounding box center [531, 343] width 178 height 53
click at [494, 320] on p "Proven nutrients for clarity, calm, and cellular Energy." at bounding box center [531, 343] width 176 height 51
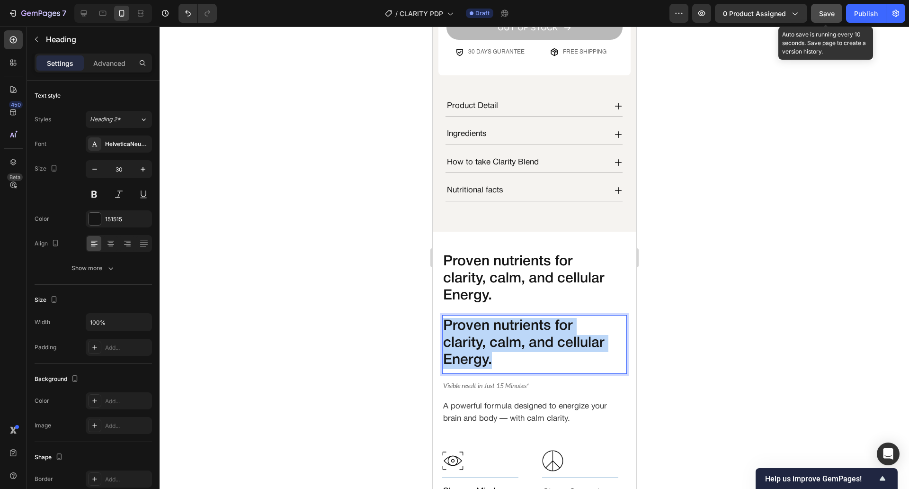
drag, startPoint x: 494, startPoint y: 358, endPoint x: 445, endPoint y: 319, distance: 62.0
click at [445, 319] on p "Proven nutrients for clarity, calm, and cellular Energy." at bounding box center [531, 343] width 176 height 51
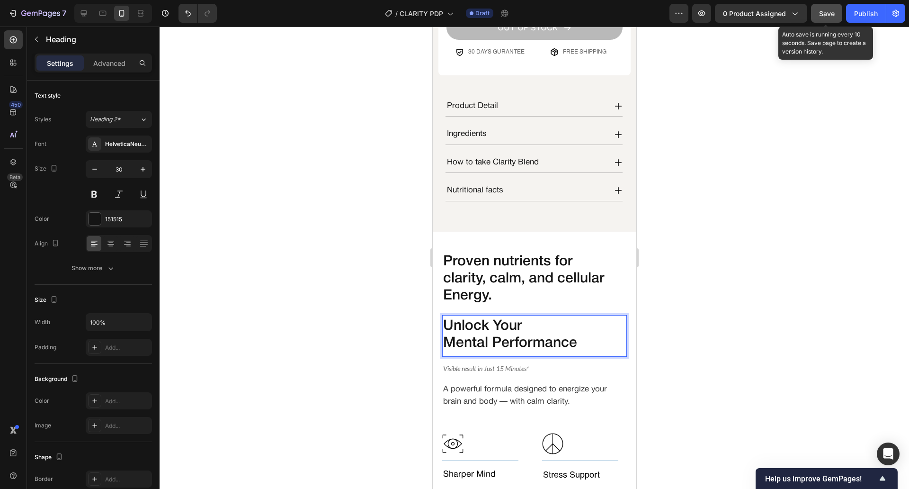
click at [355, 283] on div at bounding box center [535, 258] width 750 height 462
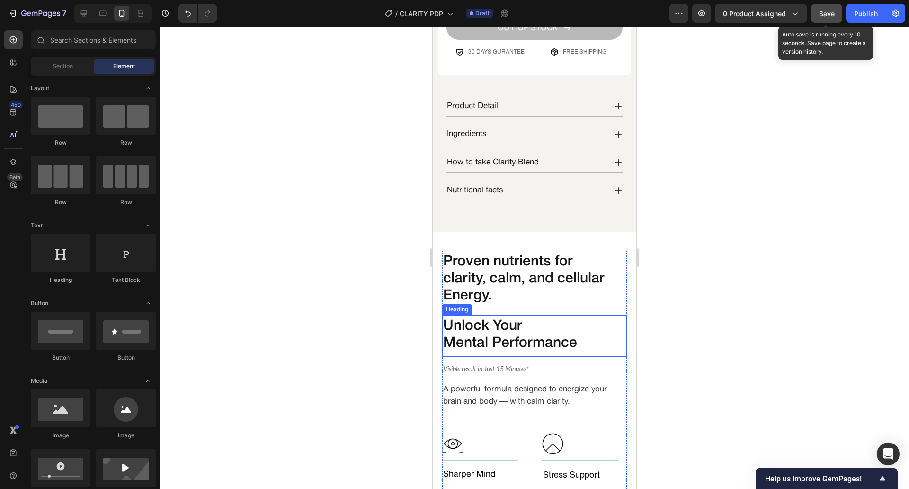
click at [473, 340] on p "Unlock Your Mental Performance" at bounding box center [531, 335] width 176 height 34
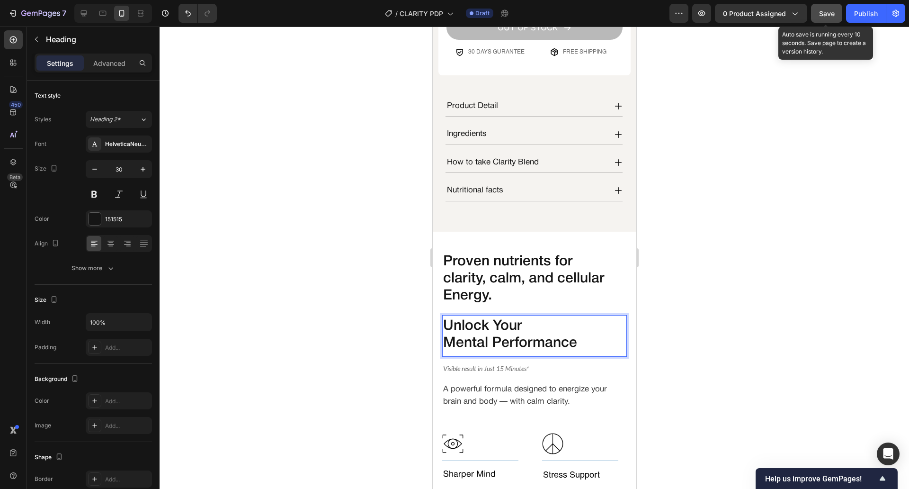
click at [457, 338] on p "Unlock Your Mental Performance" at bounding box center [531, 335] width 176 height 34
click at [484, 318] on p "Unlock Your Performance" at bounding box center [531, 335] width 176 height 34
click at [487, 318] on p "Unlock Your Performance" at bounding box center [531, 335] width 176 height 34
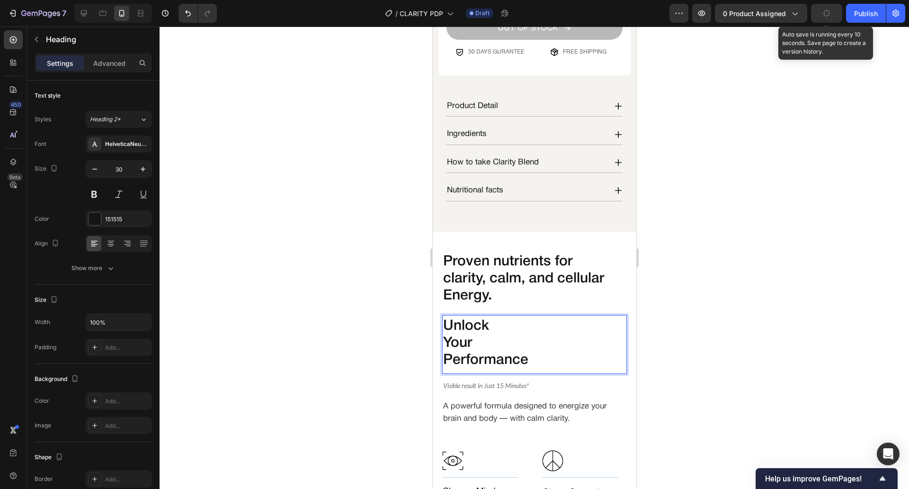
click at [449, 337] on p "Unlock Your Performance" at bounding box center [531, 343] width 176 height 51
click at [461, 335] on p "Unlock Your Performance" at bounding box center [531, 343] width 176 height 51
click at [449, 336] on p "Unlock Your Performance" at bounding box center [531, 343] width 176 height 51
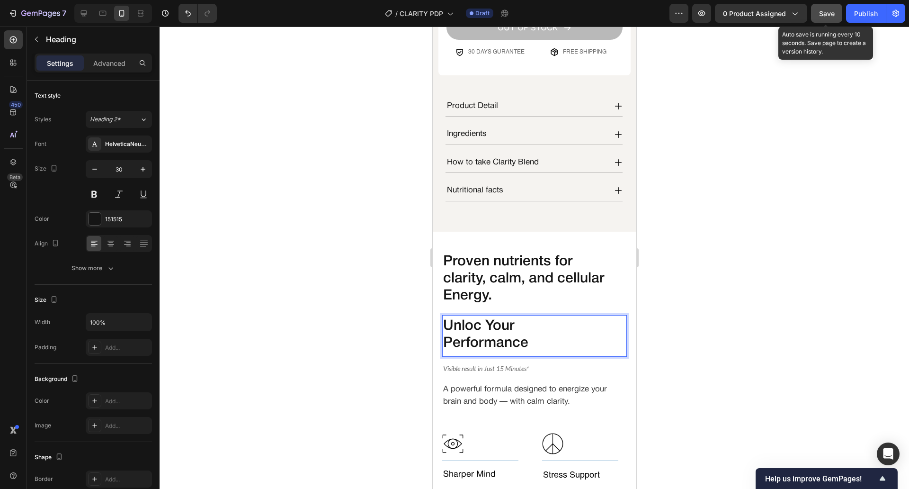
click at [485, 318] on p "Unloc Your Performance" at bounding box center [531, 335] width 176 height 34
click at [337, 352] on div at bounding box center [535, 258] width 750 height 462
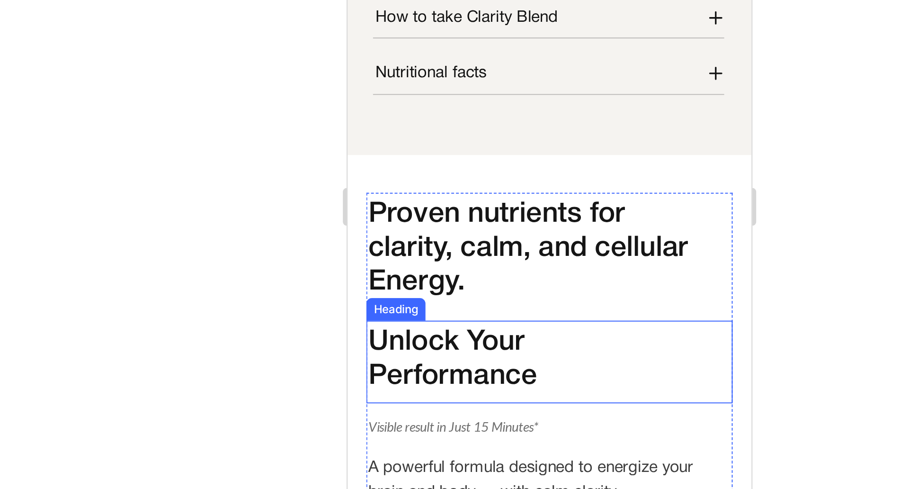
click at [357, 53] on h2 "Unlock Your Performance" at bounding box center [446, 57] width 178 height 36
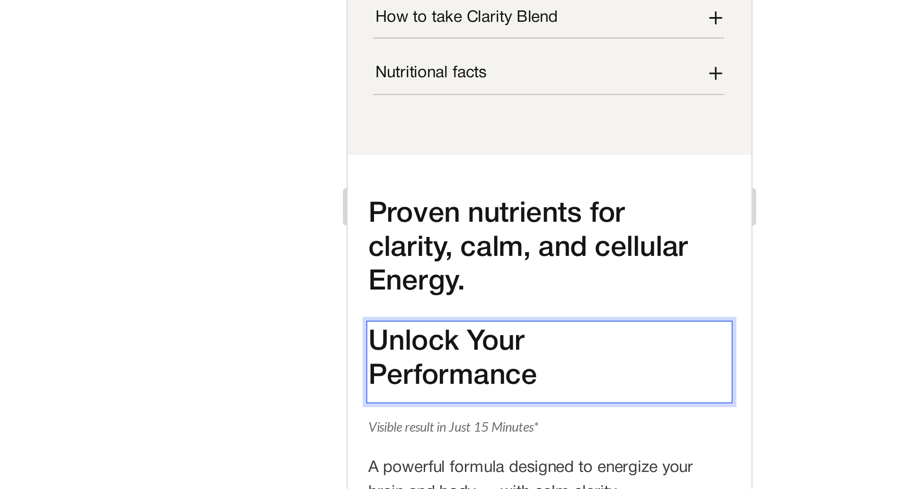
click at [359, 55] on p "Unlock Your Performance" at bounding box center [446, 57] width 176 height 34
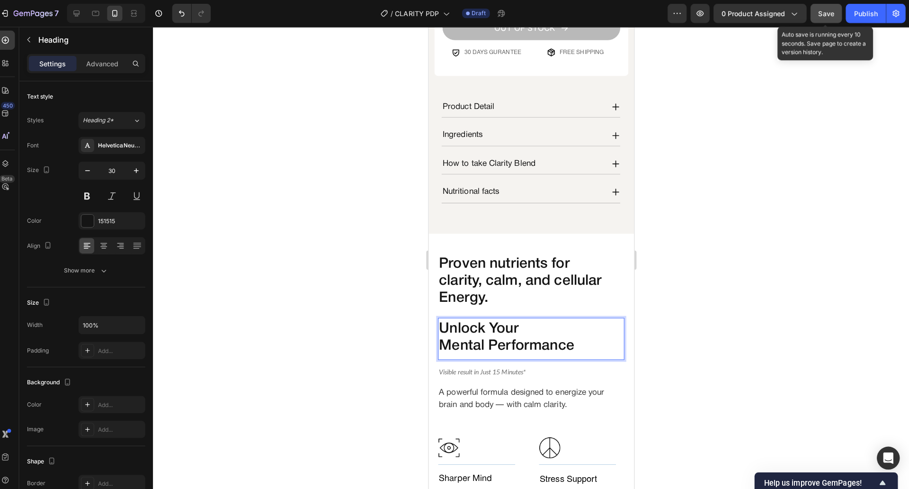
scroll to position [0, 0]
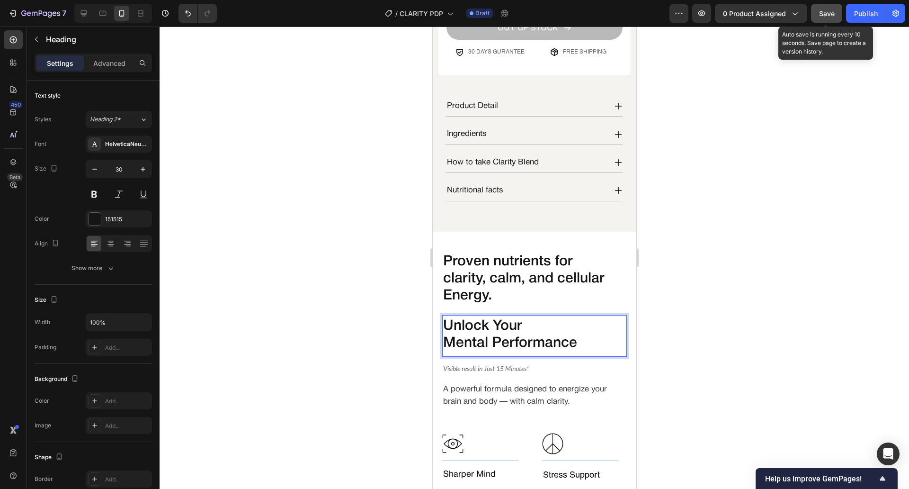
click at [363, 315] on div at bounding box center [535, 258] width 750 height 462
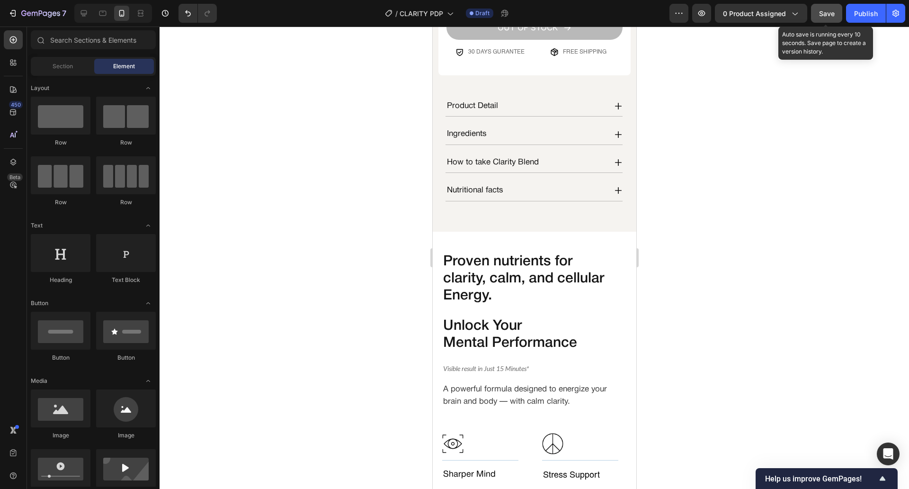
click at [363, 315] on div at bounding box center [535, 258] width 750 height 462
click at [579, 286] on h2 "Proven nutrients for clarity, calm, and cellular Energy." at bounding box center [531, 278] width 178 height 53
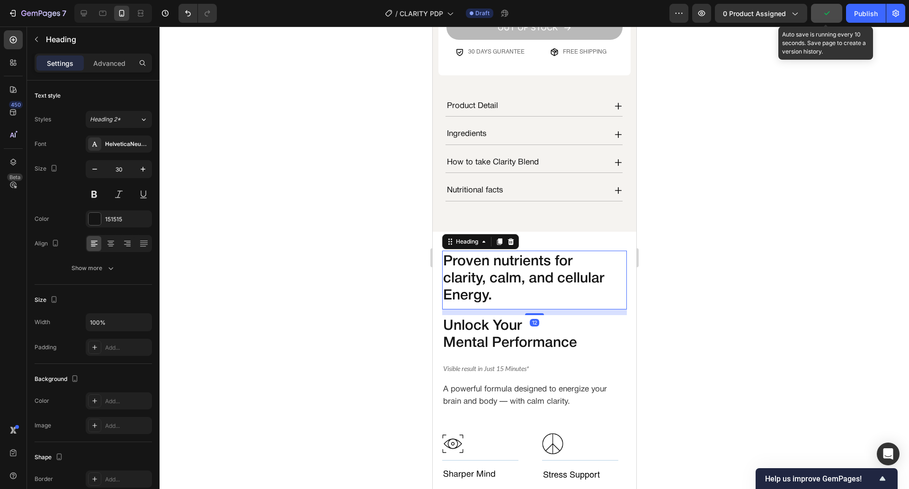
click at [579, 286] on h2 "Proven nutrients for clarity, calm, and cellular Energy." at bounding box center [531, 278] width 178 height 53
click at [579, 286] on p "Proven nutrients for clarity, calm, and cellular Energy." at bounding box center [531, 278] width 176 height 51
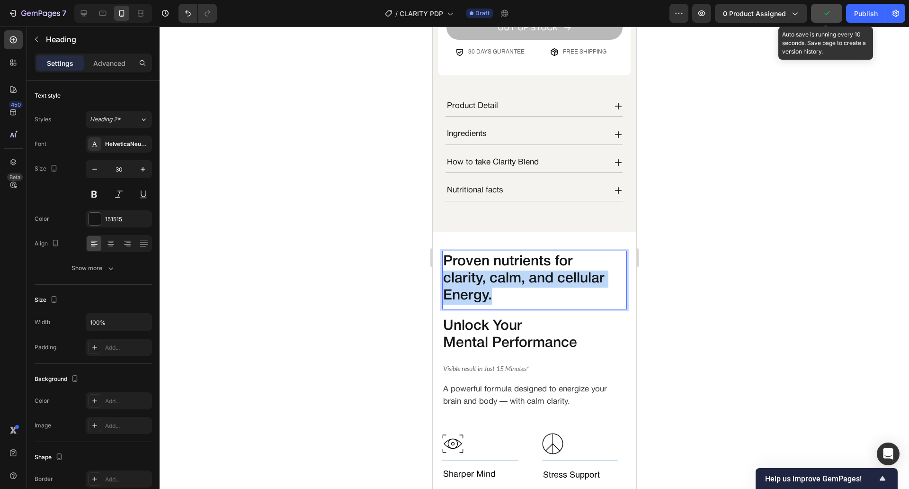
click at [579, 286] on p "Proven nutrients for clarity, calm, and cellular Energy." at bounding box center [531, 278] width 176 height 51
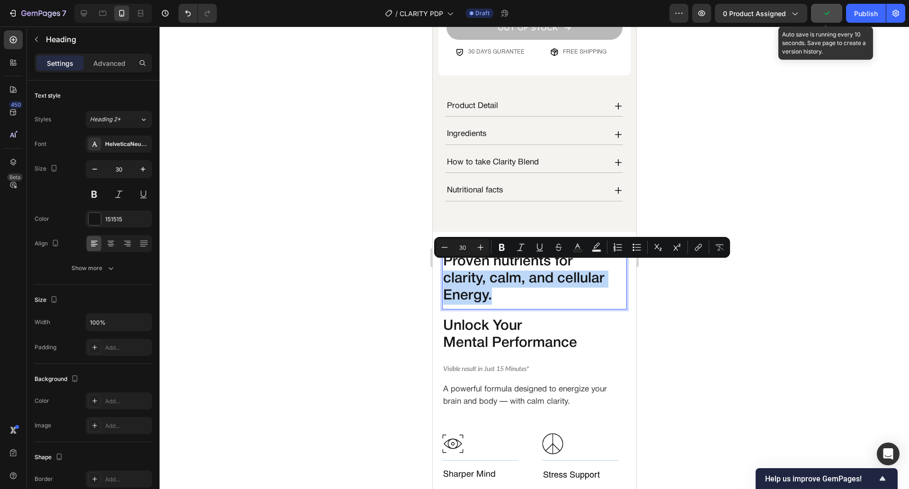
click at [579, 286] on p "Proven nutrients for clarity, calm, and cellular Energy." at bounding box center [531, 278] width 176 height 51
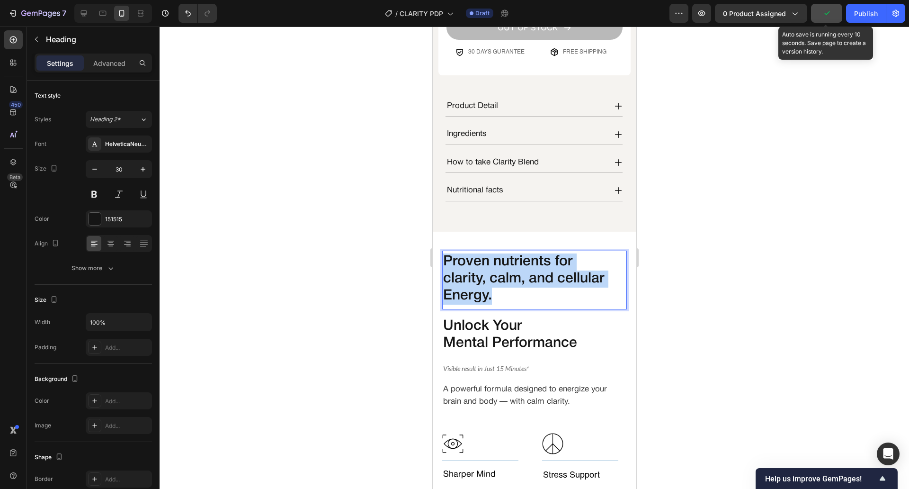
drag, startPoint x: 514, startPoint y: 295, endPoint x: 442, endPoint y: 248, distance: 85.5
click at [443, 253] on p "Proven nutrients for clarity, calm, and cellular Energy." at bounding box center [531, 278] width 176 height 51
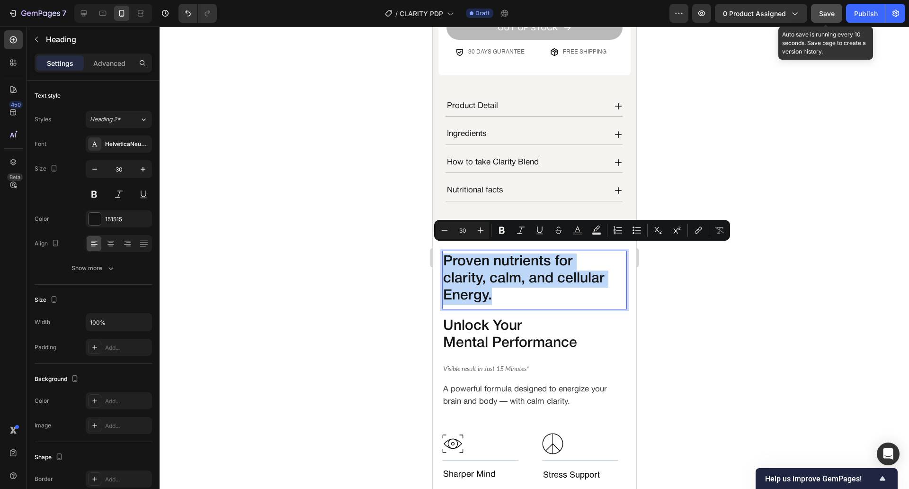
copy p "Proven nutrients for clarity, calm, and cellular Energy."
click at [330, 263] on div at bounding box center [535, 258] width 750 height 462
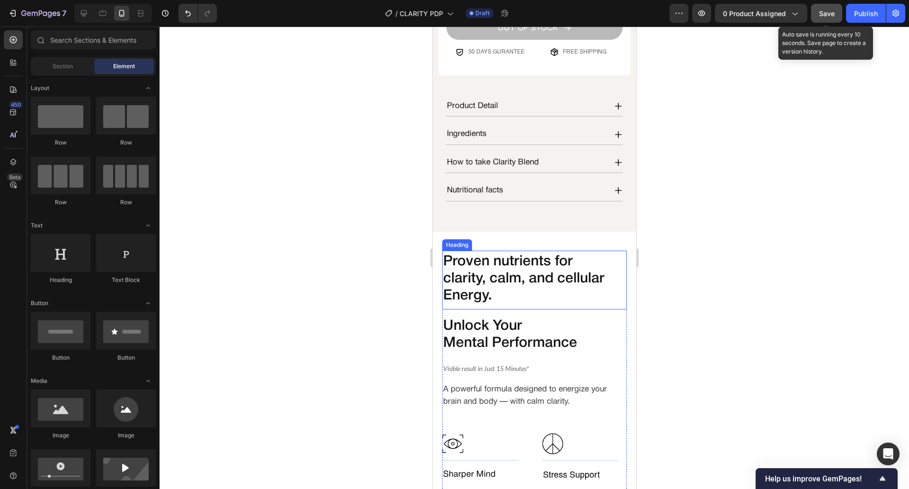
click at [488, 267] on p "Proven nutrients for clarity, calm, and cellular Energy." at bounding box center [531, 278] width 176 height 51
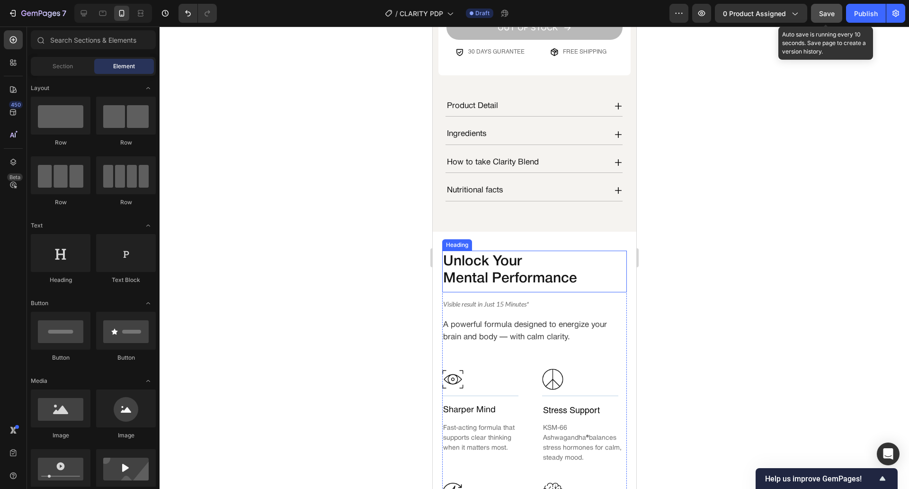
click at [503, 281] on div "Unlock Your Mental Performance Heading" at bounding box center [534, 272] width 185 height 42
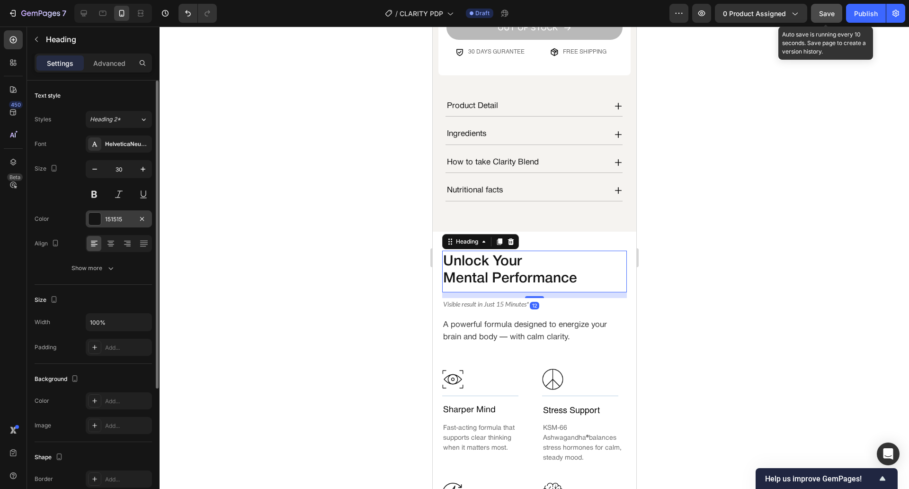
click at [111, 222] on div "151515" at bounding box center [118, 219] width 27 height 9
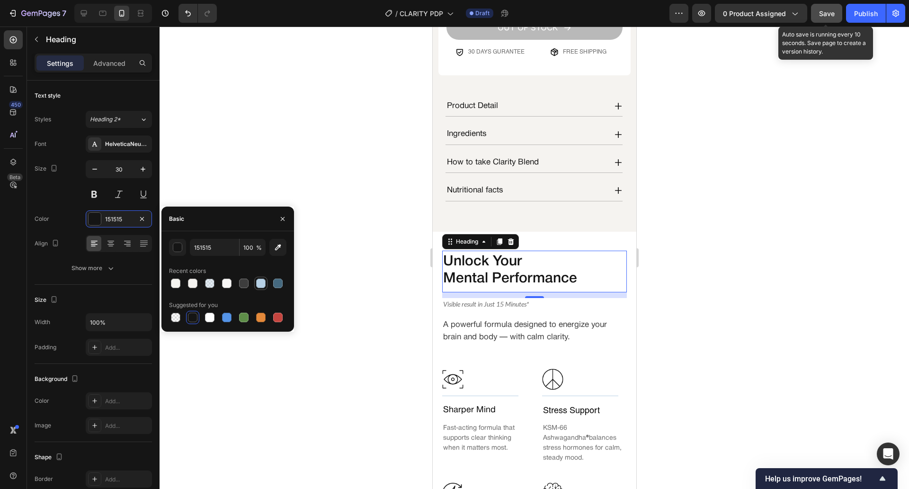
click at [264, 283] on div at bounding box center [260, 282] width 9 height 9
type input "151515"
click at [344, 349] on div at bounding box center [535, 258] width 750 height 462
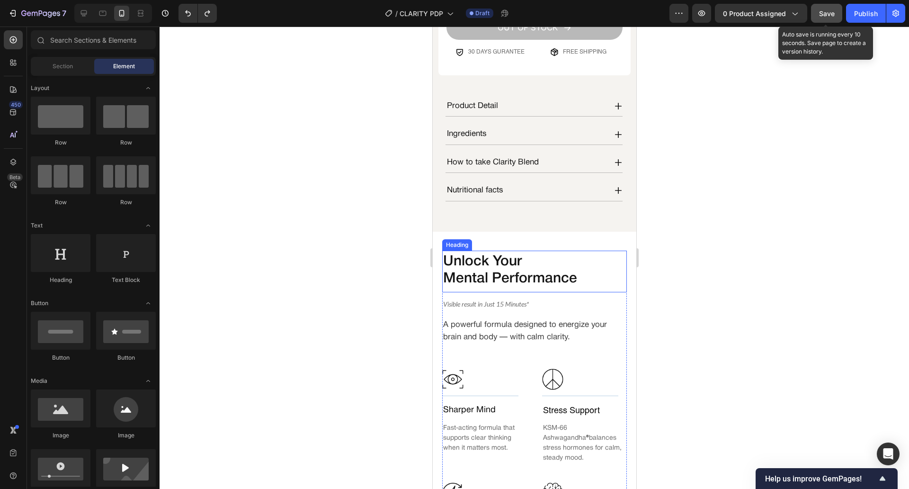
click at [477, 253] on p "Unlock Your Mental Performance" at bounding box center [531, 270] width 176 height 34
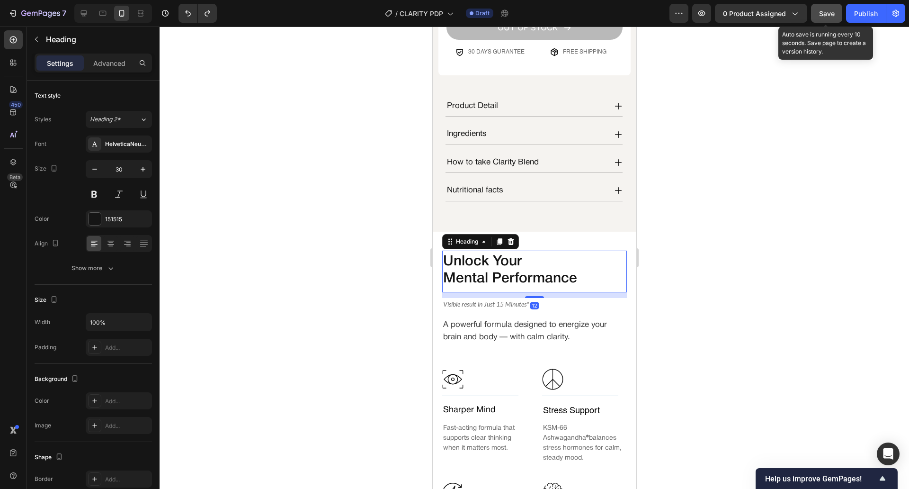
click at [313, 391] on div at bounding box center [535, 258] width 750 height 462
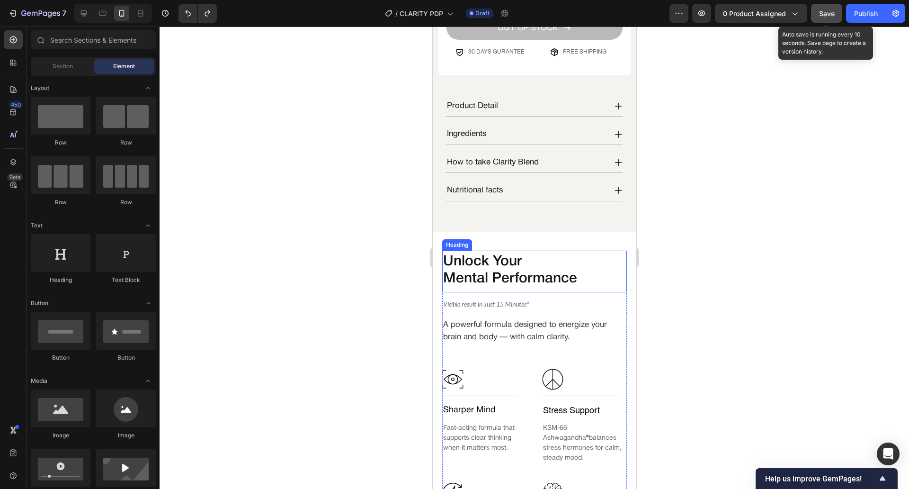
click at [558, 254] on p "Unlock Your Mental Performance" at bounding box center [531, 270] width 176 height 34
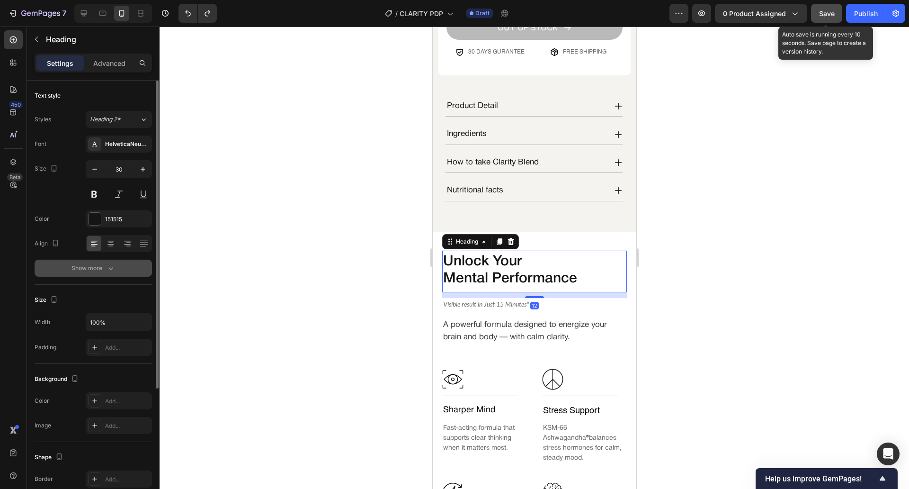
click at [115, 261] on button "Show more" at bounding box center [93, 268] width 117 height 17
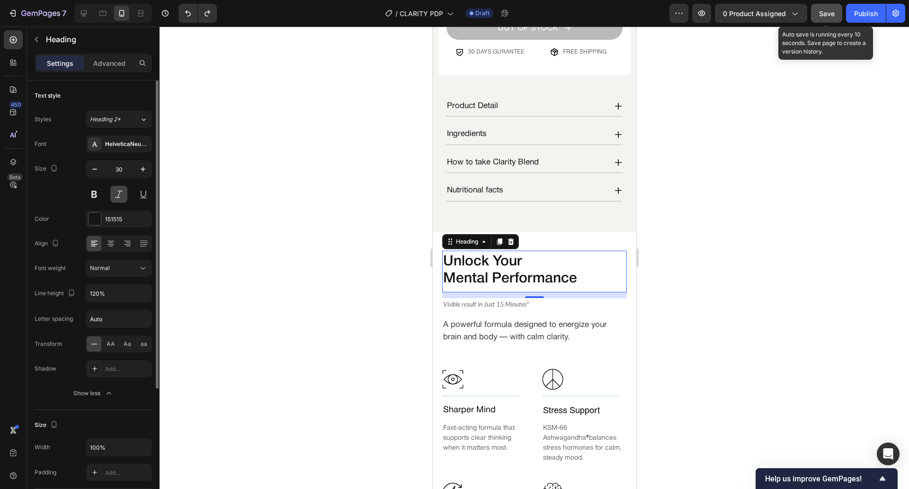
click at [121, 201] on button at bounding box center [118, 194] width 17 height 17
click at [320, 258] on div at bounding box center [535, 258] width 750 height 462
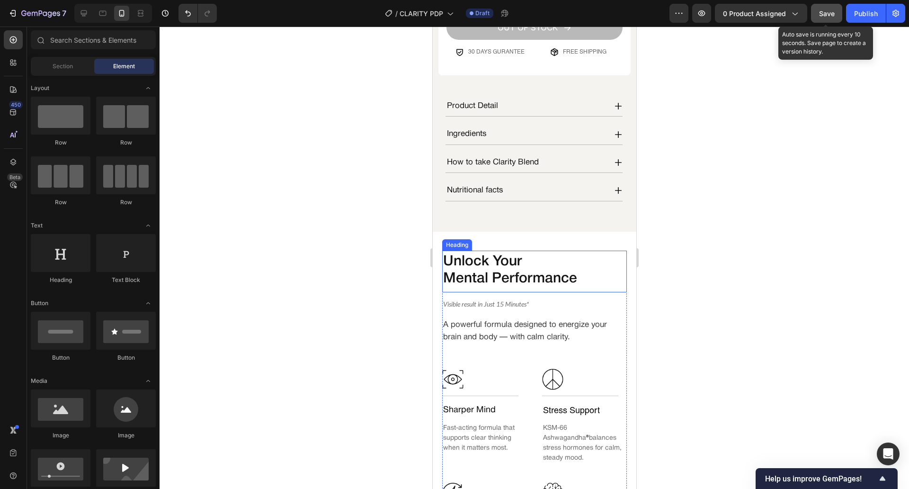
click at [518, 280] on div "Unlock Your Mental Performance Heading" at bounding box center [534, 272] width 185 height 42
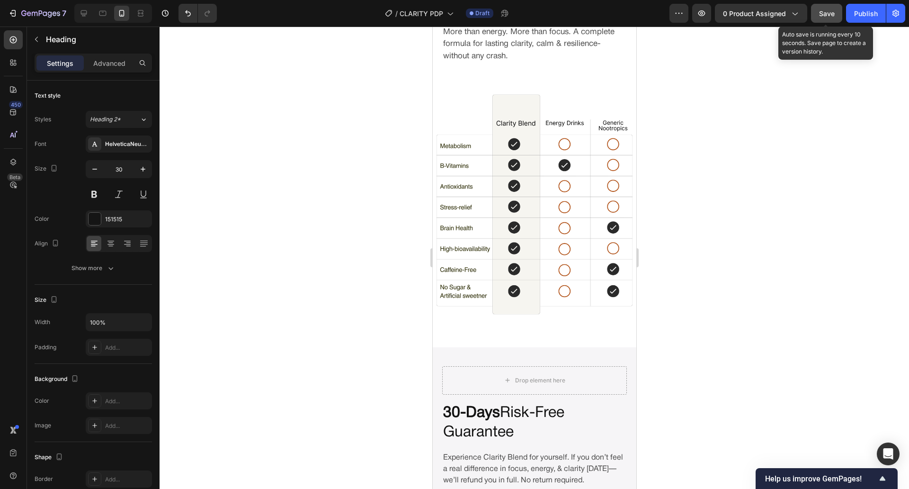
scroll to position [2127, 0]
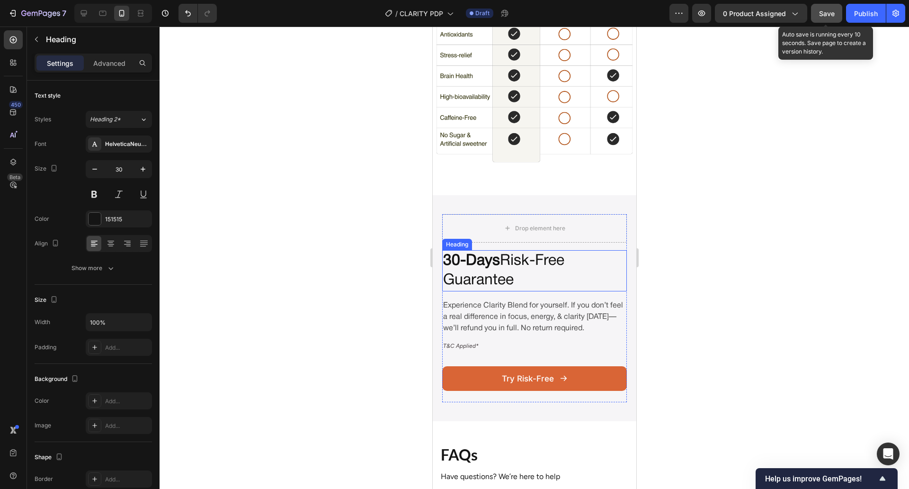
click at [541, 260] on h2 "30-Days Risk-Free Guarantee" at bounding box center [534, 270] width 185 height 41
click at [498, 237] on icon at bounding box center [499, 241] width 8 height 8
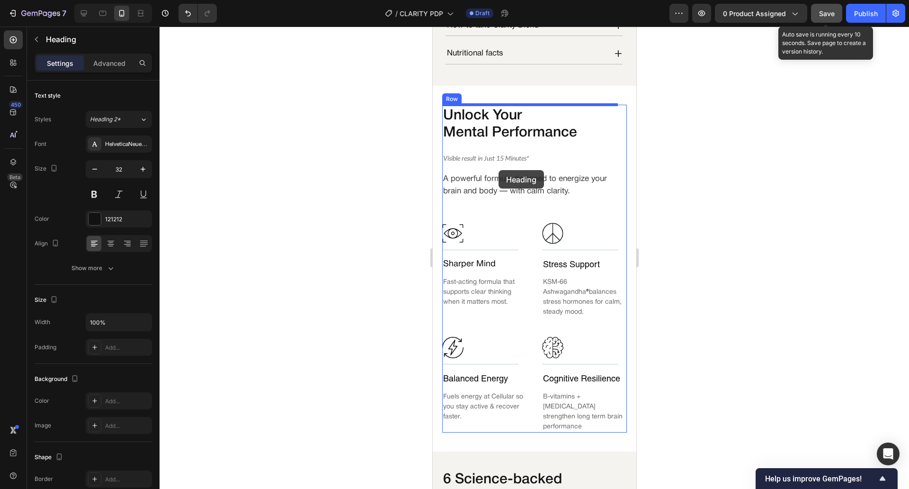
scroll to position [557, 0]
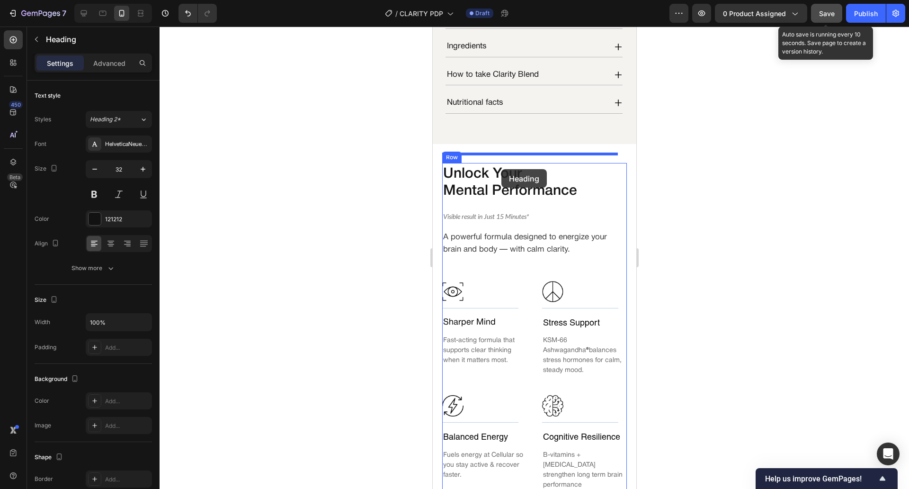
drag, startPoint x: 455, startPoint y: 277, endPoint x: 501, endPoint y: 169, distance: 117.1
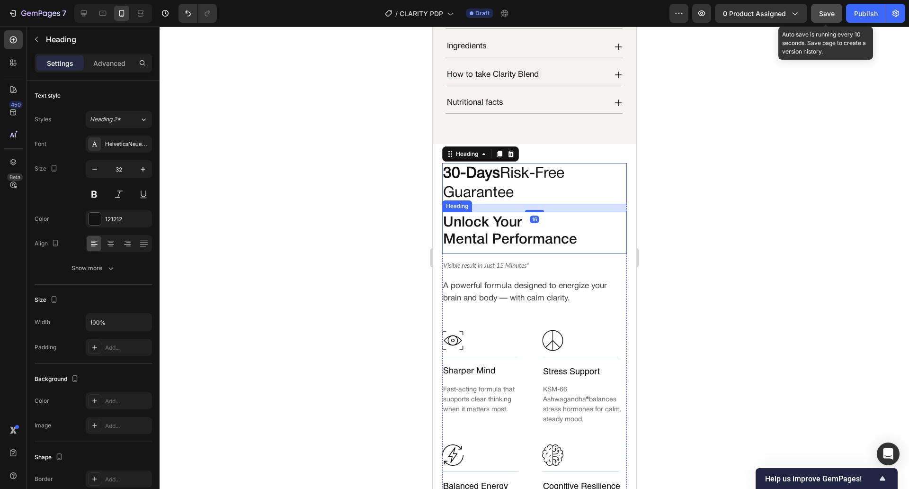
click at [499, 214] on h2 "Unlock Your Mental Performance" at bounding box center [531, 232] width 178 height 36
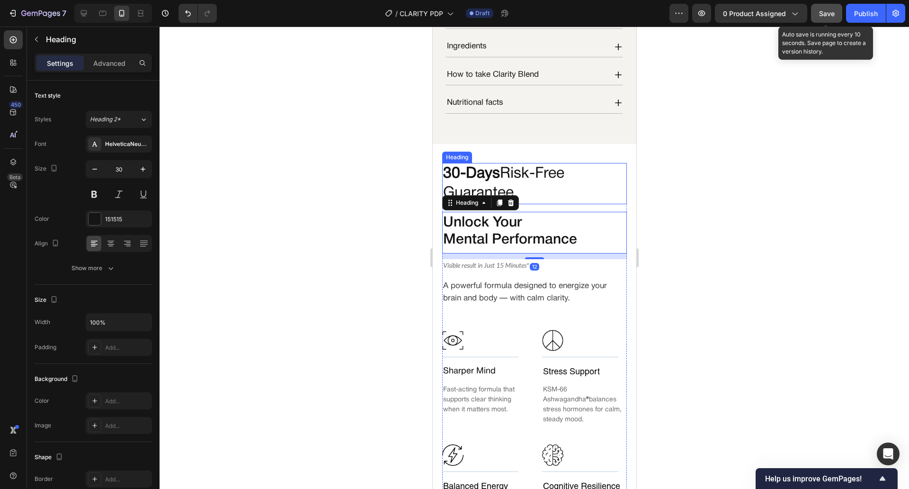
click at [552, 182] on h2 "30-Days Risk-Free Guarantee" at bounding box center [534, 183] width 185 height 41
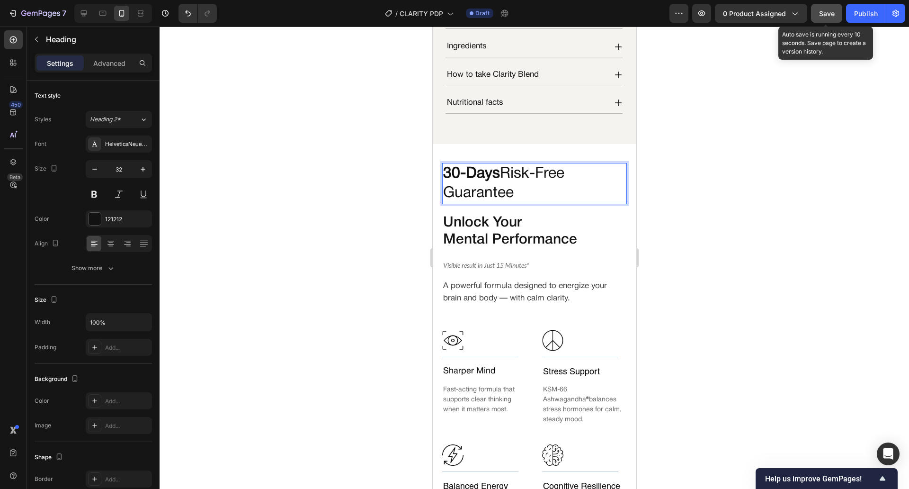
click at [506, 164] on p "30-Days Risk-Free Guarantee" at bounding box center [534, 183] width 183 height 39
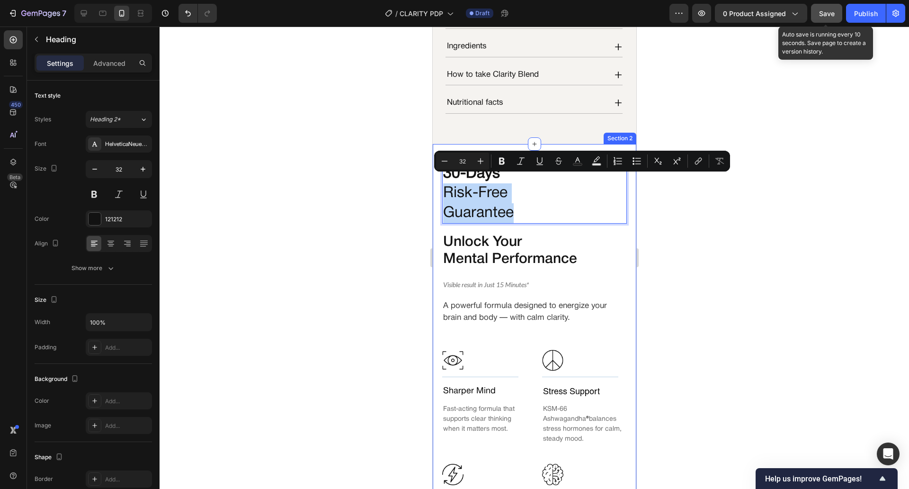
drag, startPoint x: 526, startPoint y: 203, endPoint x: 439, endPoint y: 192, distance: 87.4
click at [439, 192] on div "30-Days Risk-Free Guarantee Heading 16 Unlock Your Mental Performance Heading V…" at bounding box center [534, 361] width 204 height 434
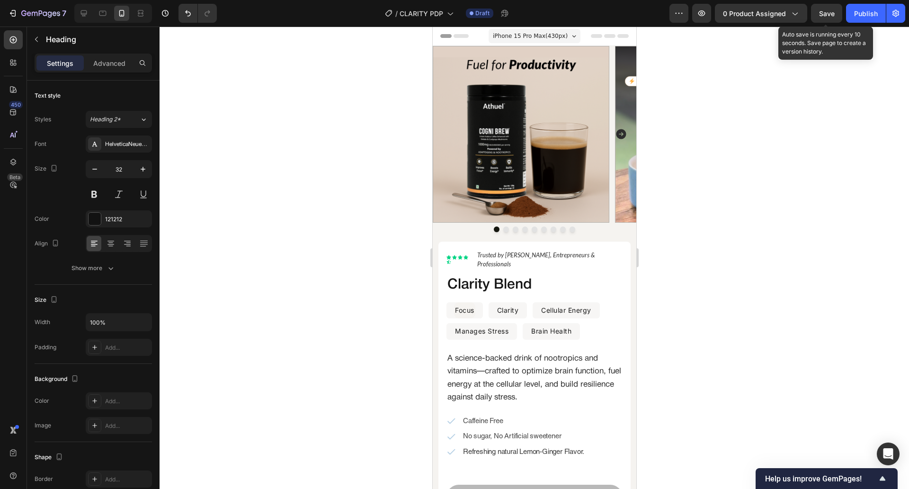
scroll to position [557, 0]
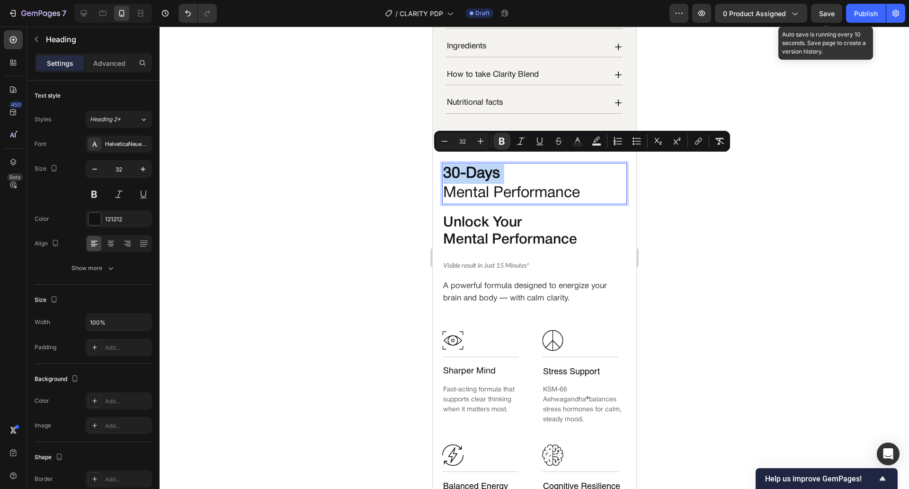
click at [443, 168] on p "30-Days Mental Performance" at bounding box center [534, 183] width 183 height 39
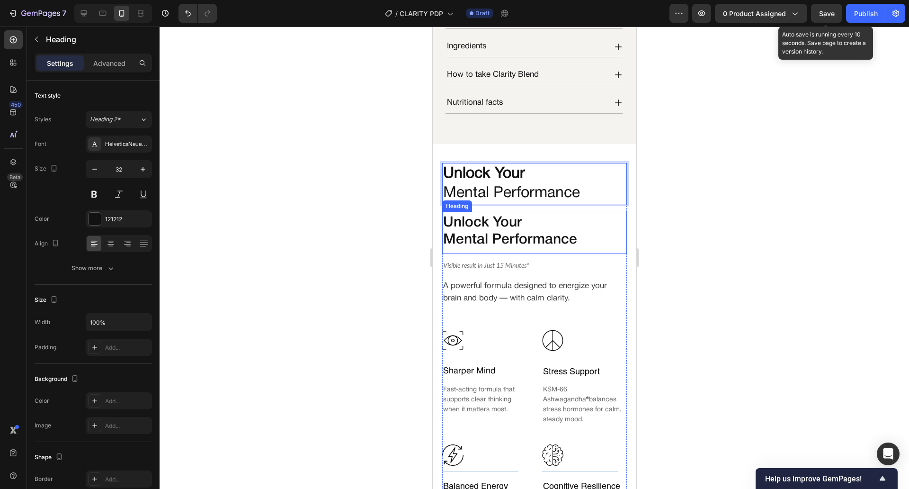
click at [456, 225] on h2 "Unlock Your Mental Performance" at bounding box center [531, 232] width 178 height 36
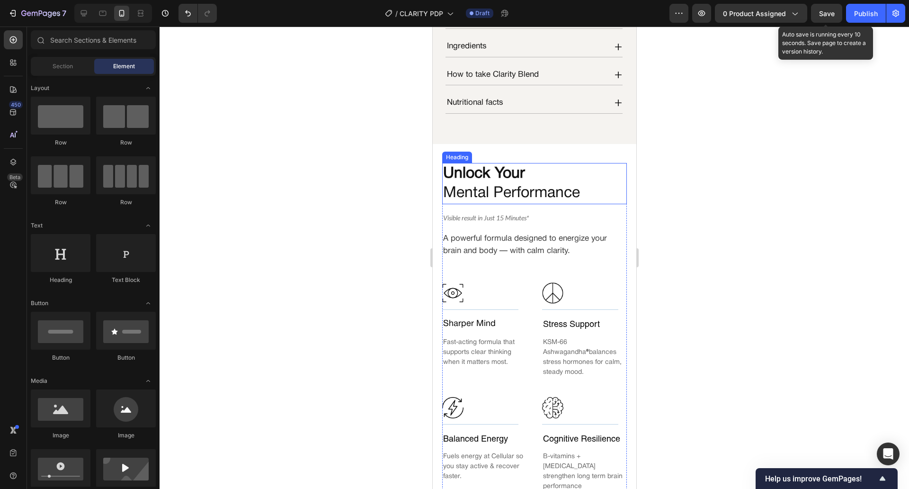
click at [480, 183] on p "⁠⁠⁠⁠⁠⁠⁠ Unlock Your Mental Performance" at bounding box center [534, 183] width 183 height 39
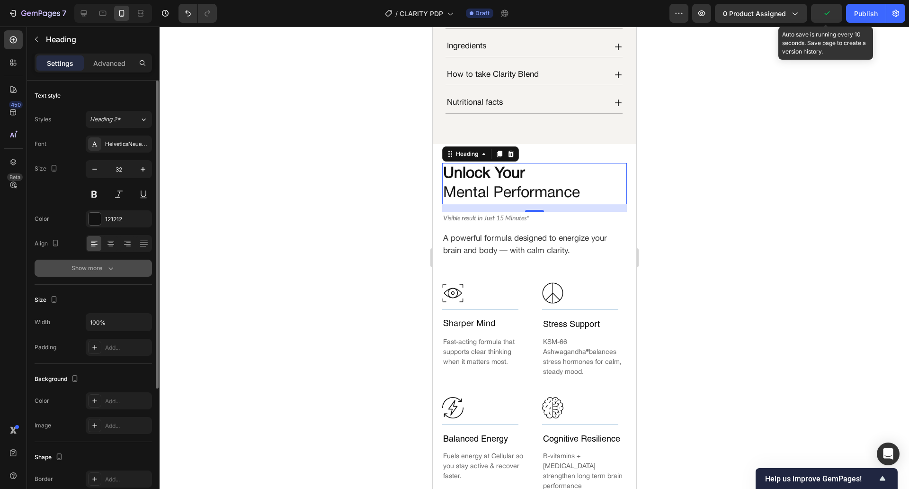
click at [117, 260] on button "Show more" at bounding box center [93, 268] width 117 height 17
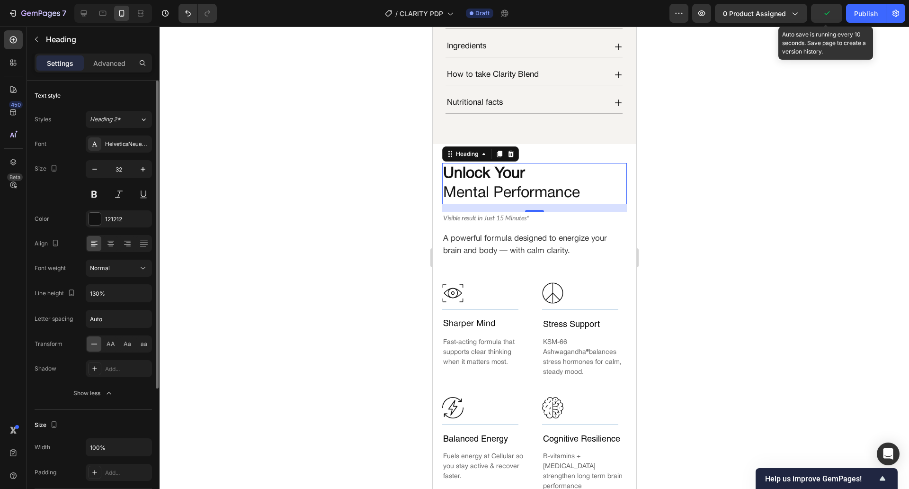
click at [119, 302] on div "Font HelveticaNeueRoman Size 32 Color 121212 Align Font weight Normal Line heig…" at bounding box center [93, 268] width 117 height 266
click at [297, 313] on div at bounding box center [535, 258] width 750 height 462
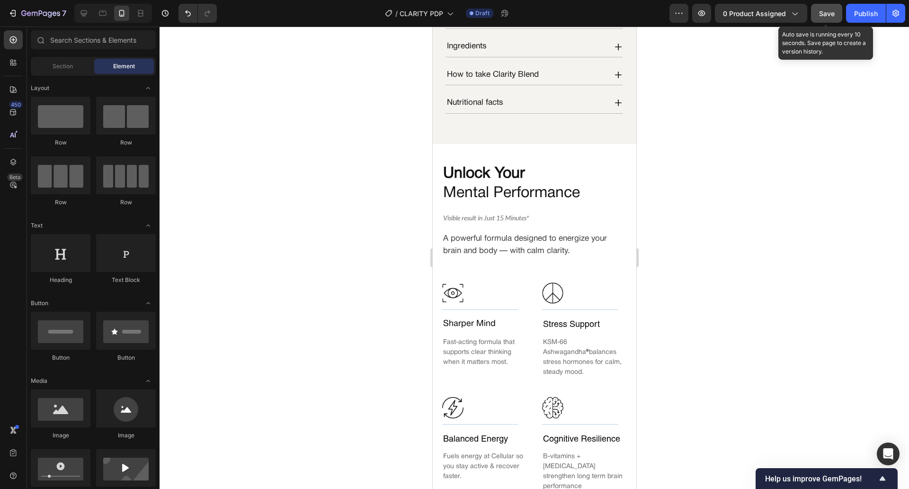
click at [818, 14] on button "Save" at bounding box center [826, 13] width 31 height 19
click at [818, 14] on button "button" at bounding box center [826, 13] width 31 height 19
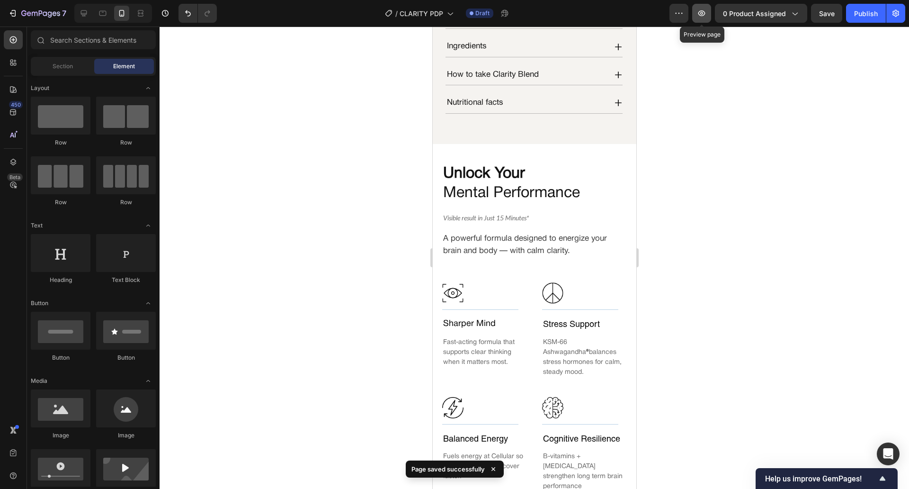
click at [701, 15] on icon "button" at bounding box center [702, 13] width 7 height 6
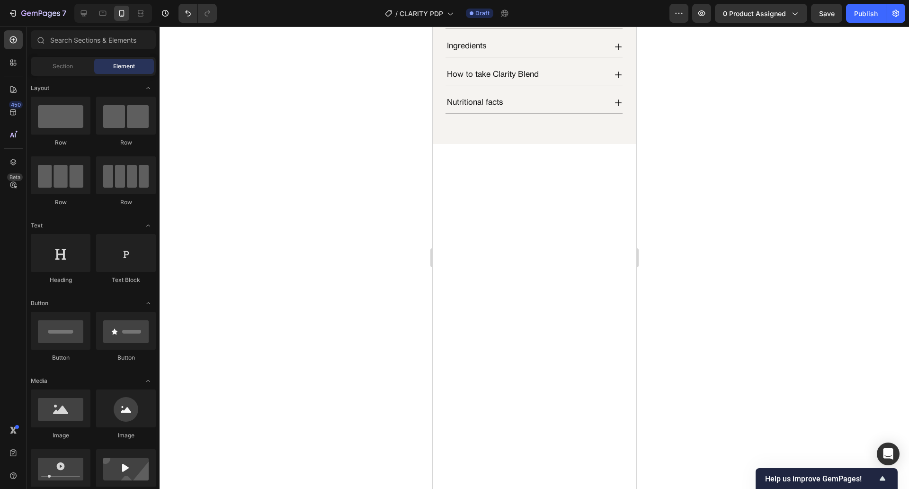
scroll to position [0, 0]
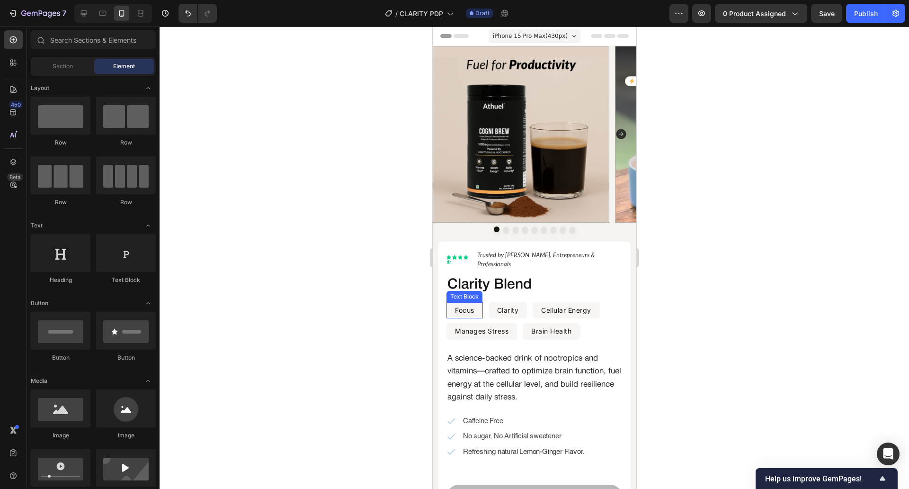
click at [477, 306] on div "Focus Text Block" at bounding box center [464, 310] width 36 height 17
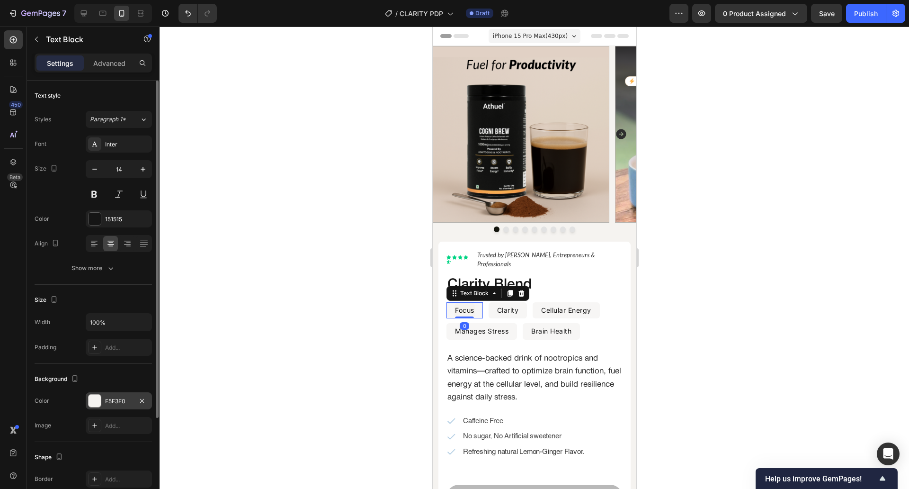
click at [108, 403] on div "F5F3F0" at bounding box center [118, 401] width 27 height 9
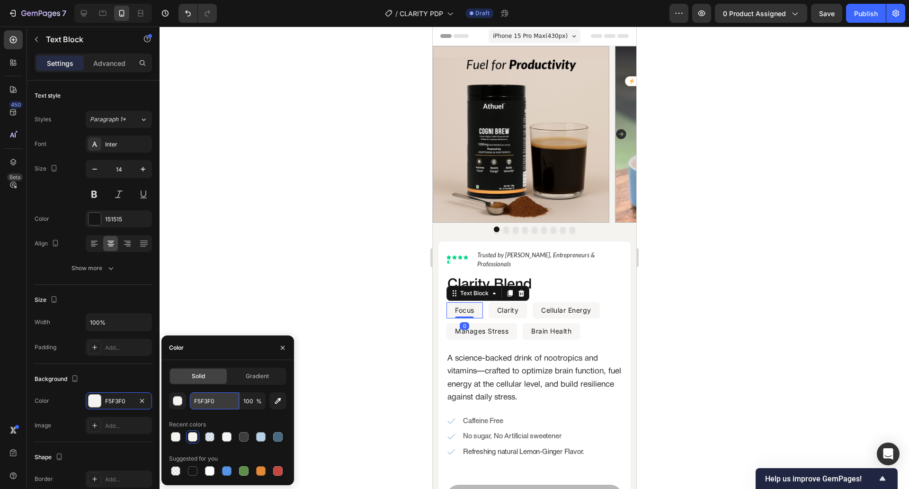
click at [209, 403] on input "F5F3F0" at bounding box center [214, 400] width 49 height 17
paste input "f8f7fa"
type input "F5F3F0"
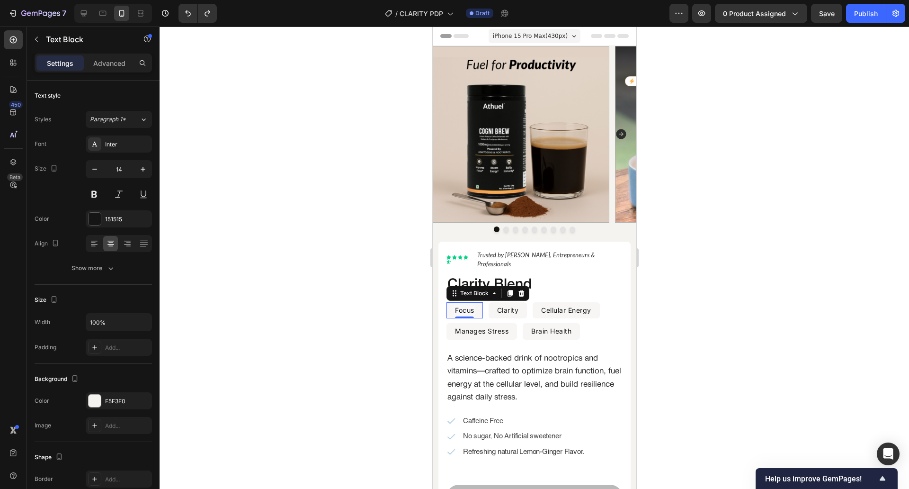
click at [348, 375] on div at bounding box center [535, 258] width 750 height 462
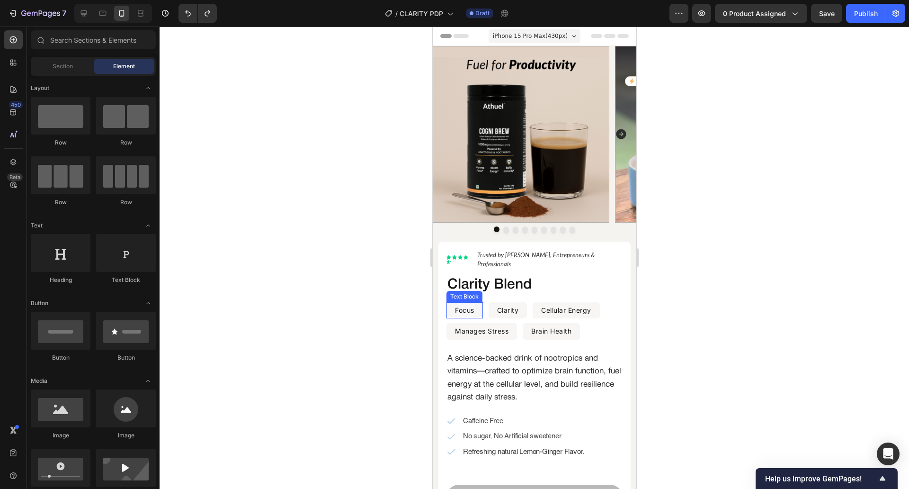
click at [477, 302] on div "Focus Text Block" at bounding box center [464, 310] width 36 height 17
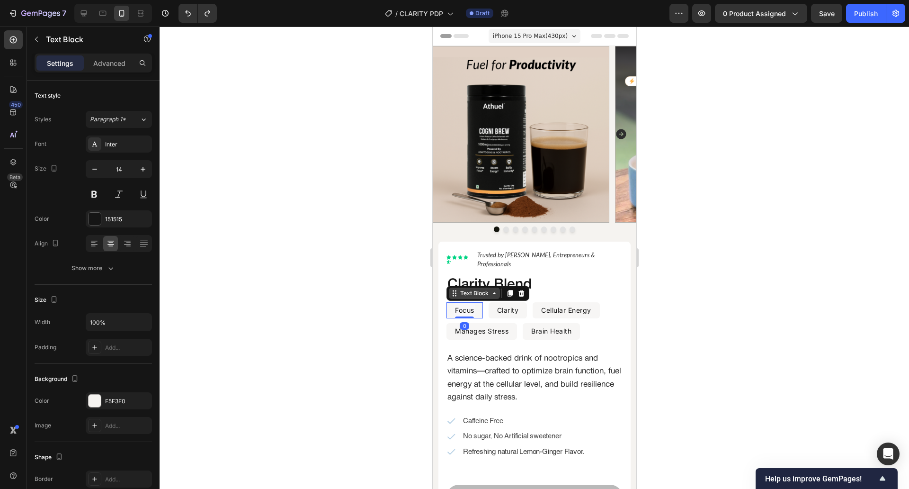
click at [485, 289] on div "Text Block" at bounding box center [474, 293] width 32 height 9
click at [477, 308] on div "Row 1 col" at bounding box center [464, 311] width 29 height 6
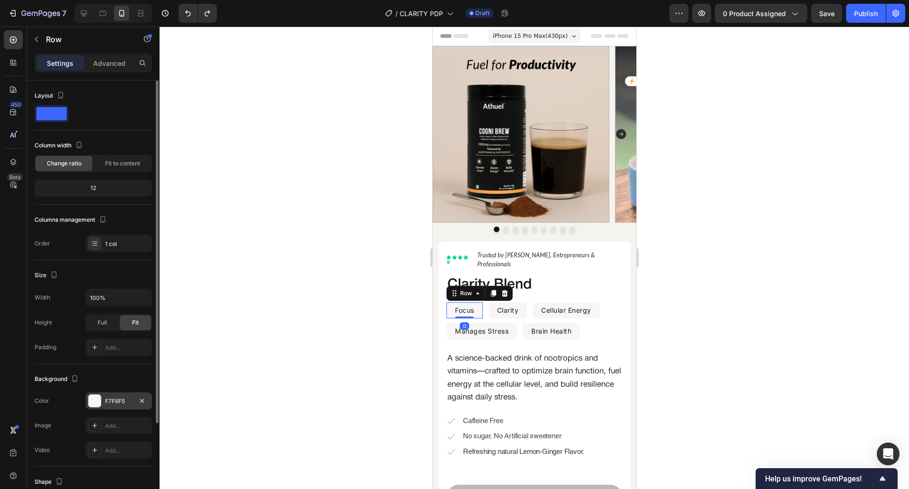
click at [115, 393] on div "F7F6F5" at bounding box center [119, 400] width 66 height 17
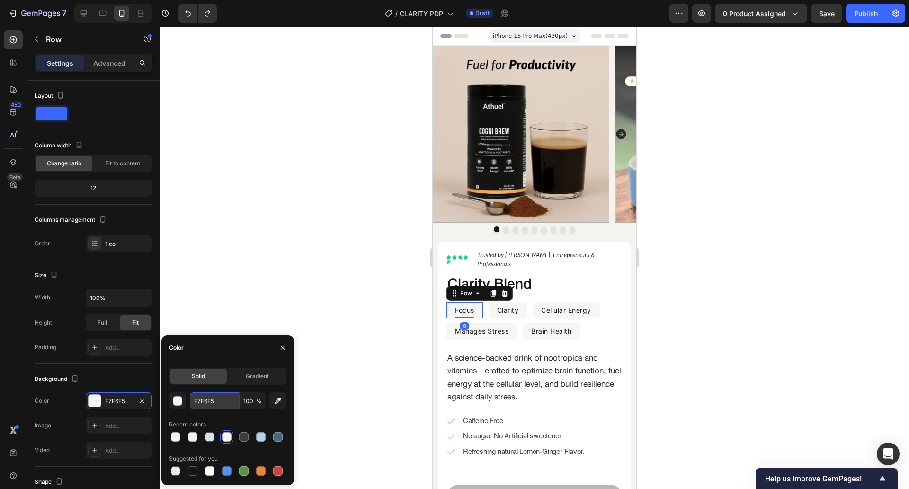
click at [214, 399] on input "F7F6F5" at bounding box center [214, 400] width 49 height 17
paste input "f8f7fa"
type input "F8F7FA"
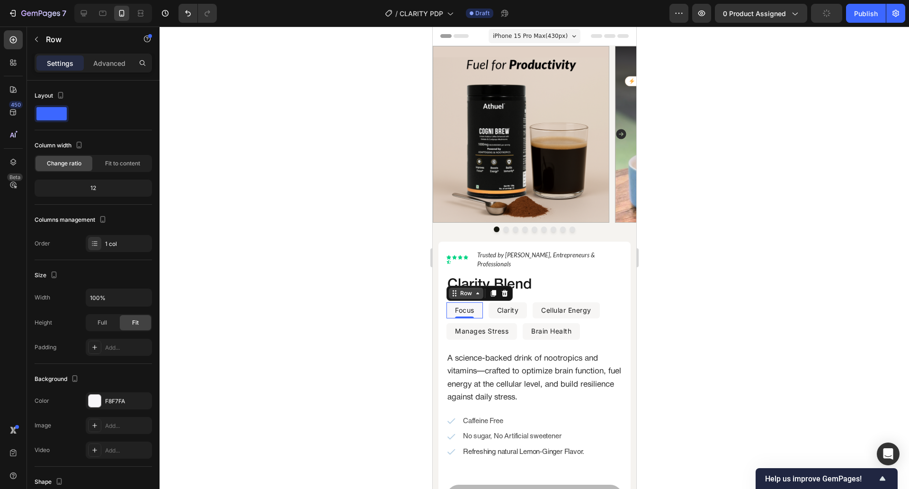
click at [480, 289] on icon at bounding box center [478, 293] width 8 height 8
click at [379, 291] on div at bounding box center [535, 258] width 750 height 462
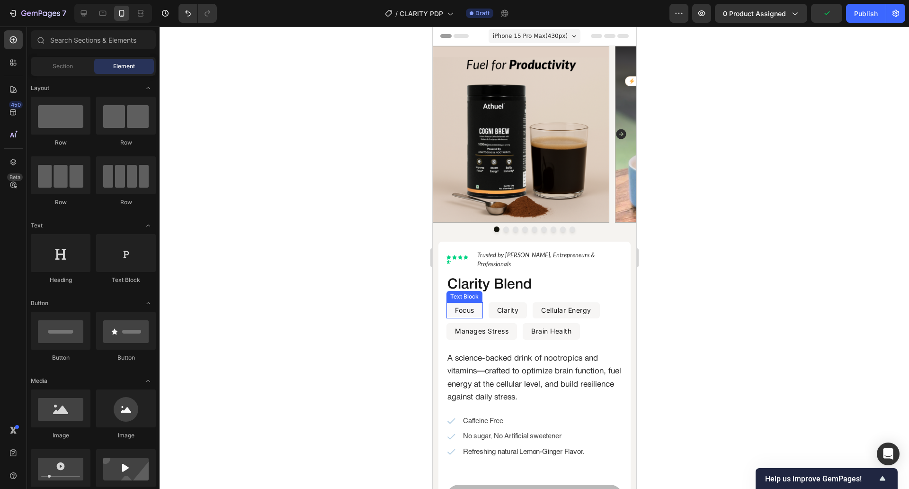
click at [460, 303] on p "Focus" at bounding box center [464, 310] width 19 height 15
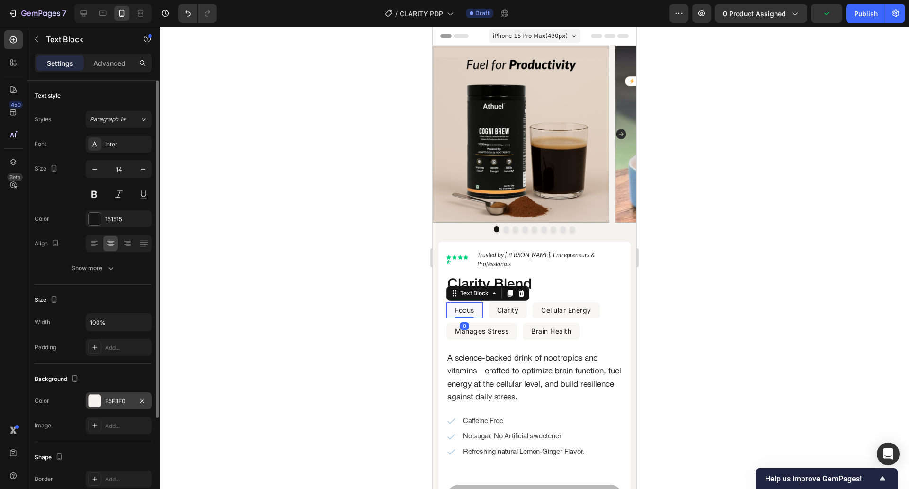
click at [122, 406] on div "F5F3F0" at bounding box center [119, 400] width 66 height 17
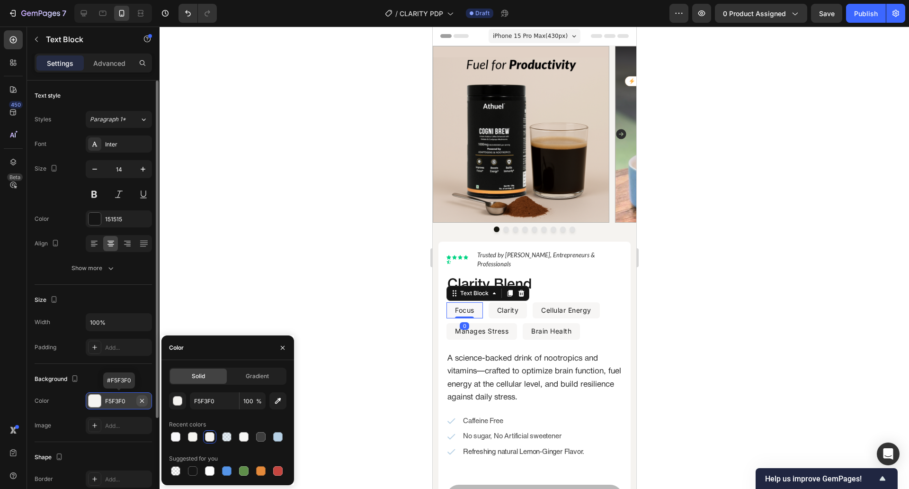
click at [138, 403] on button "button" at bounding box center [141, 400] width 11 height 11
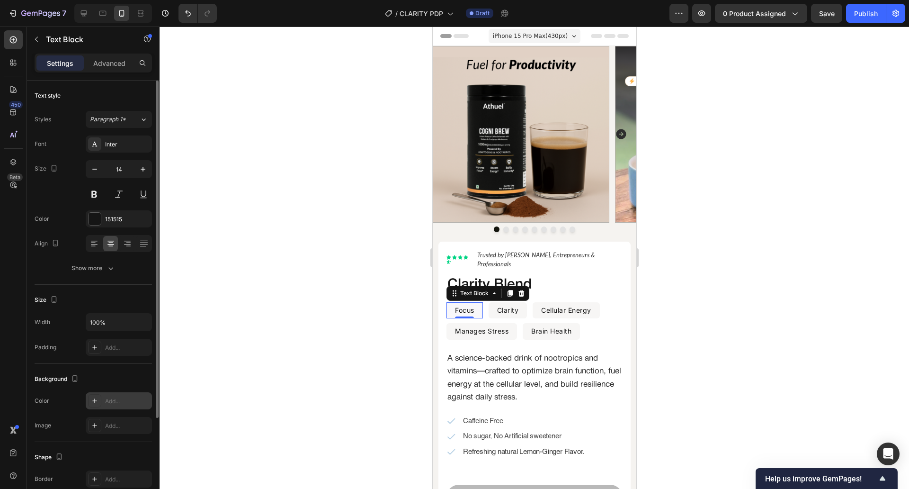
click at [288, 251] on div at bounding box center [535, 258] width 750 height 462
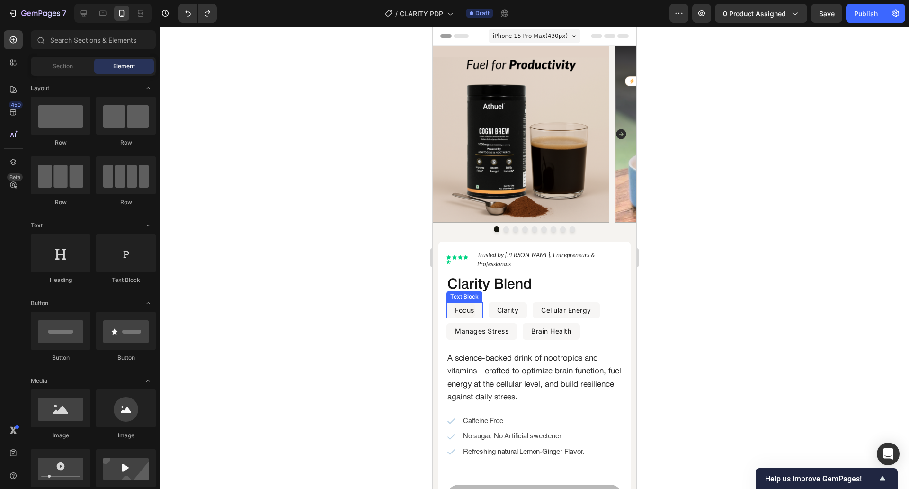
click at [470, 303] on p "Focus" at bounding box center [464, 310] width 19 height 15
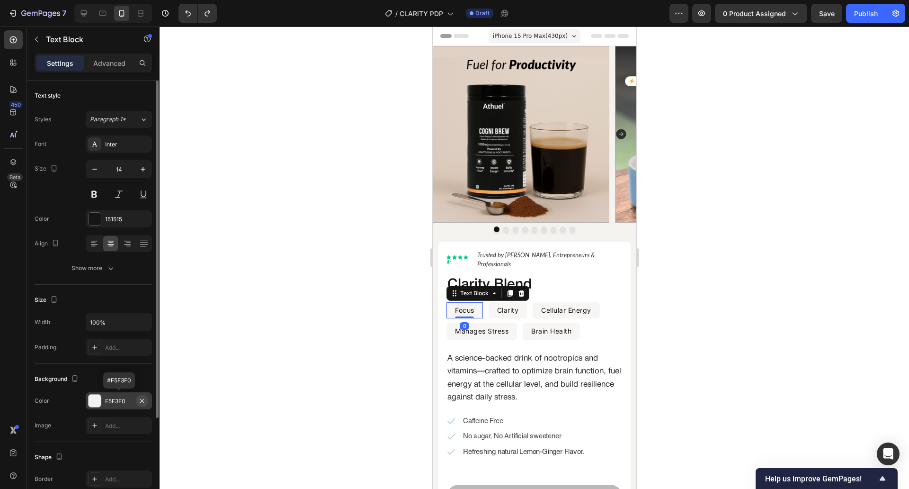
click at [144, 404] on icon "button" at bounding box center [142, 401] width 8 height 8
click at [499, 303] on p "Clarity" at bounding box center [508, 310] width 22 height 15
click at [141, 404] on icon "button" at bounding box center [142, 401] width 8 height 8
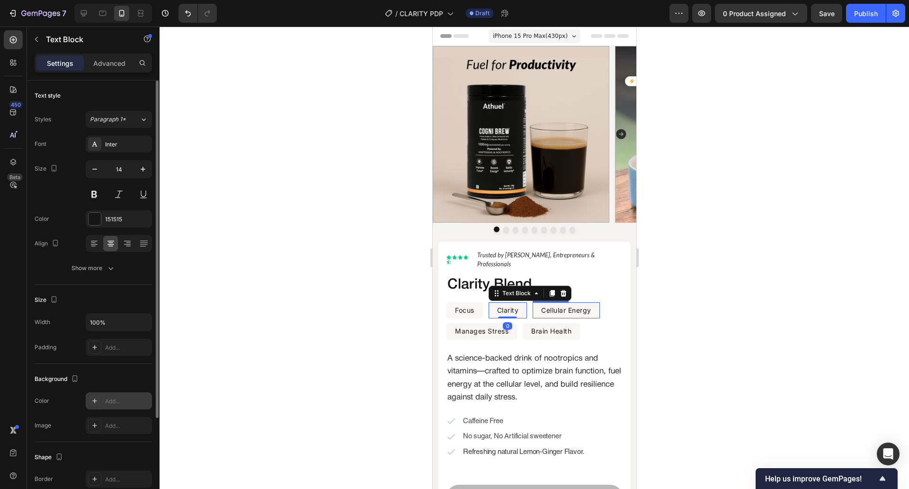
click at [581, 303] on p "Cellular Energy" at bounding box center [566, 310] width 50 height 15
click at [140, 405] on button "button" at bounding box center [141, 400] width 11 height 11
click at [470, 324] on p "Manages Stress" at bounding box center [482, 331] width 54 height 15
click at [142, 401] on icon "button" at bounding box center [142, 400] width 4 height 4
click at [568, 324] on p "Brain Health" at bounding box center [551, 331] width 40 height 15
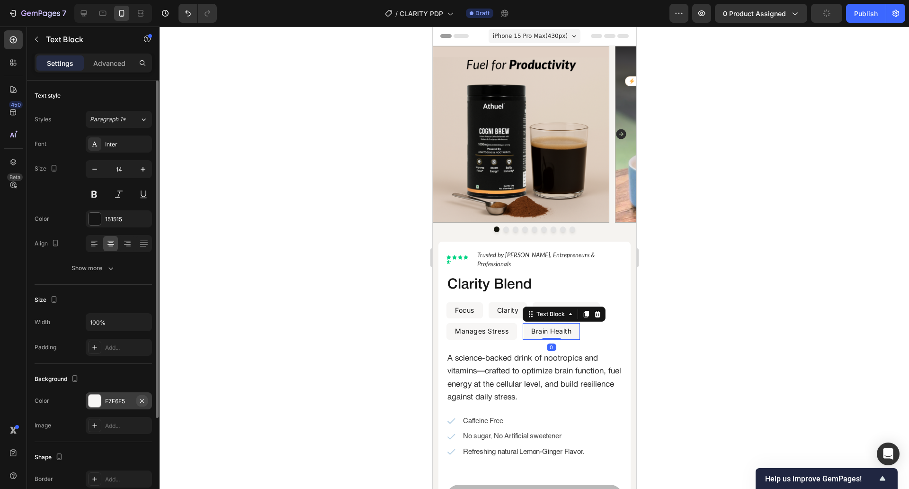
drag, startPoint x: 142, startPoint y: 399, endPoint x: 61, endPoint y: 309, distance: 121.4
click at [142, 398] on icon "button" at bounding box center [142, 401] width 8 height 8
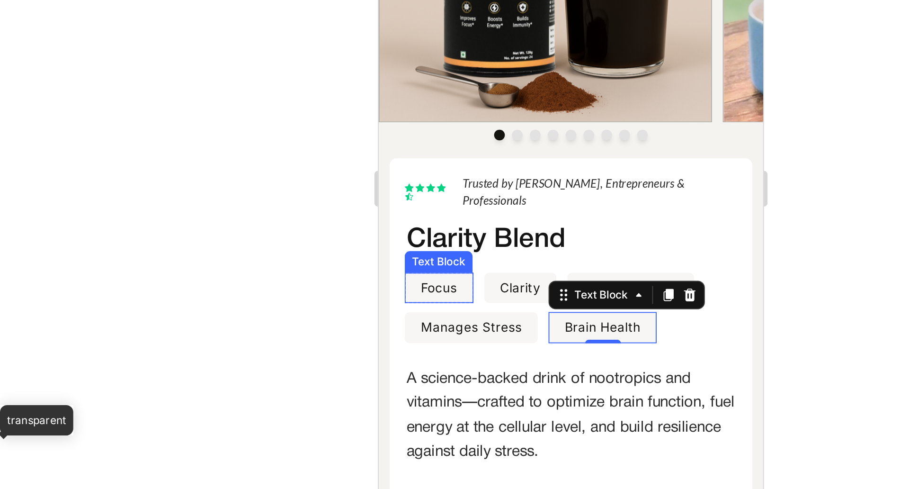
click at [427, 34] on div "Focus Text Block" at bounding box center [410, 36] width 36 height 17
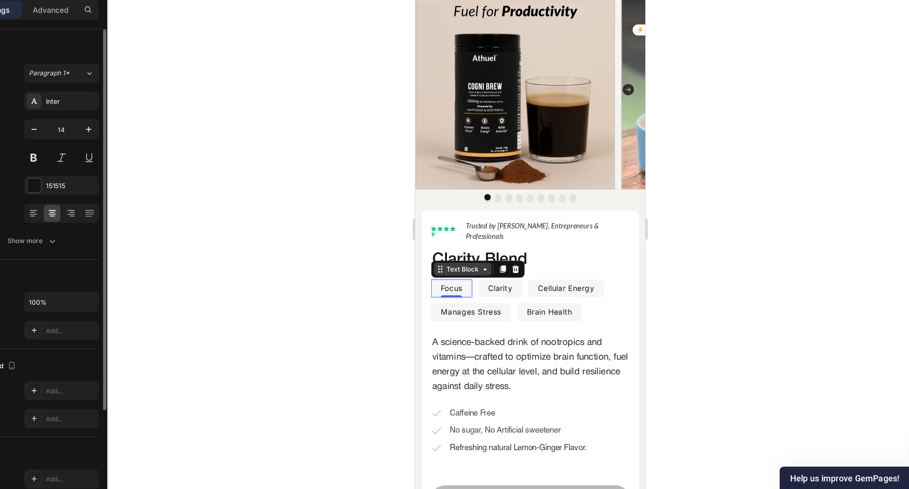
click at [465, 231] on div "Text Block" at bounding box center [456, 235] width 32 height 9
click at [461, 245] on div "Row 1 col" at bounding box center [447, 252] width 36 height 15
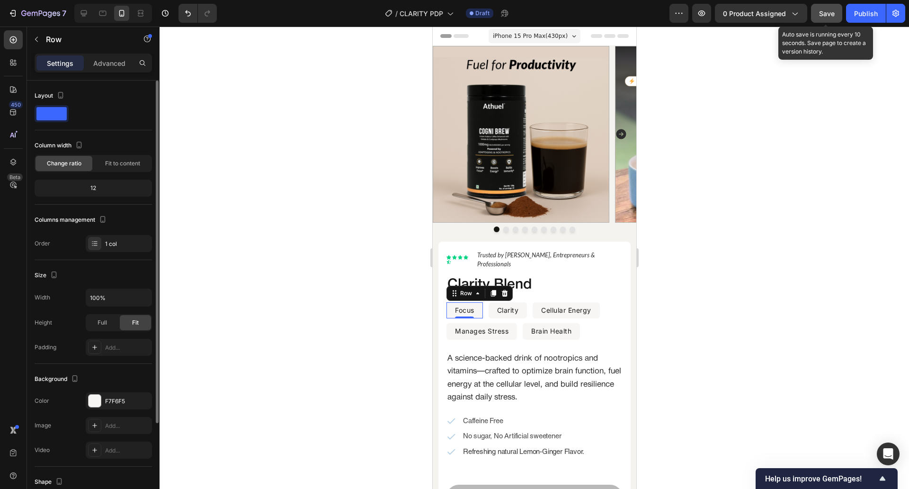
click at [822, 6] on button "Save" at bounding box center [826, 13] width 31 height 19
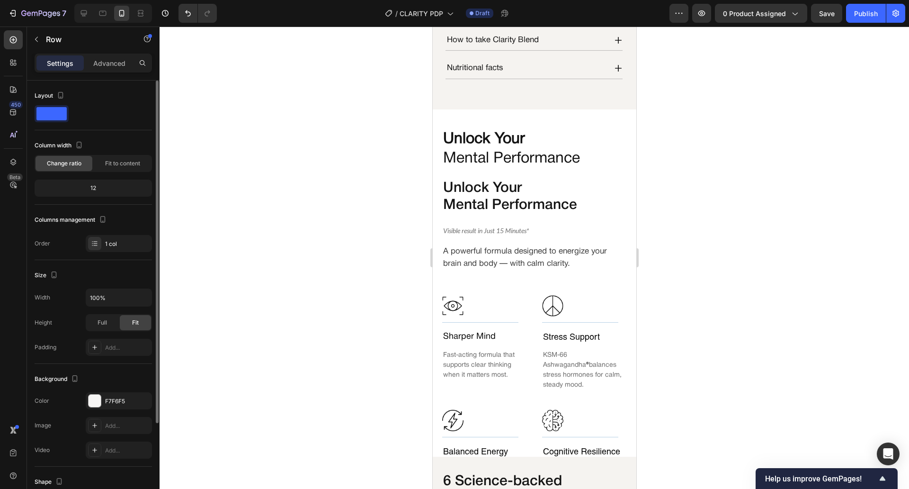
scroll to position [635, 0]
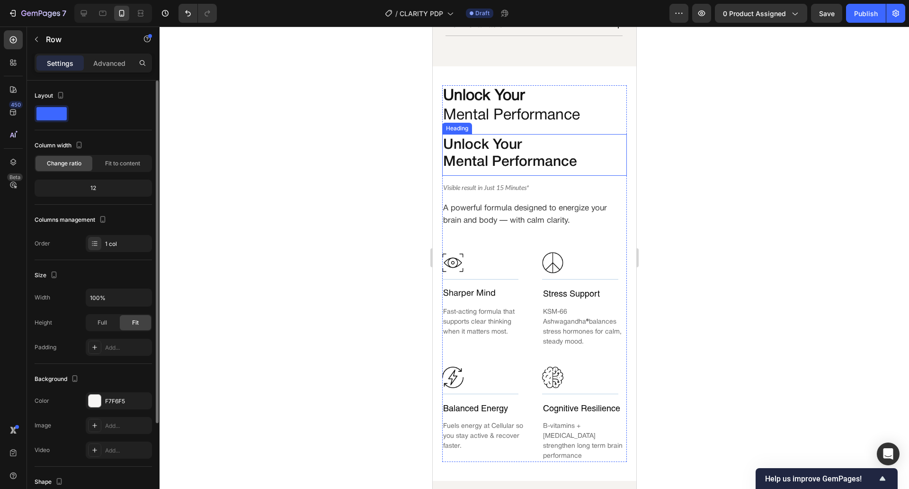
click at [564, 155] on h2 "Unlock Your Mental Performance" at bounding box center [531, 154] width 178 height 36
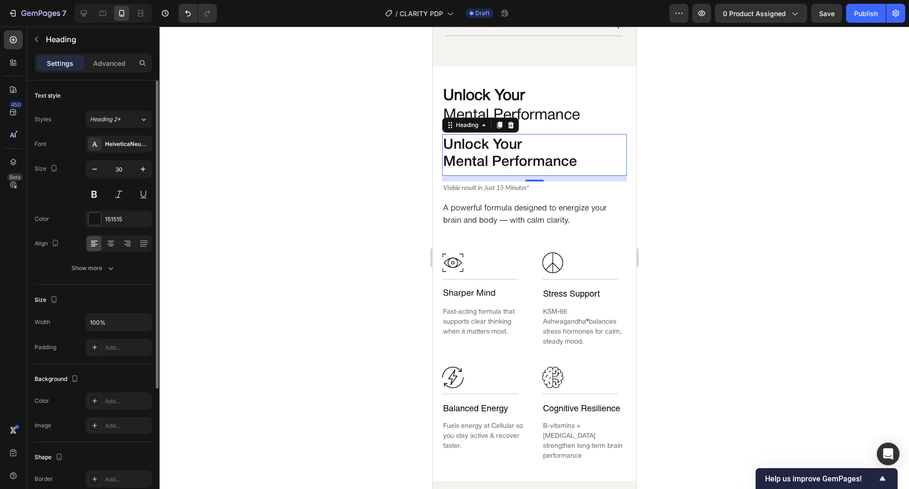
click at [564, 155] on h2 "Unlock Your Mental Performance" at bounding box center [531, 154] width 178 height 36
click at [609, 142] on p "Unlock Your Mental Performance" at bounding box center [531, 154] width 176 height 34
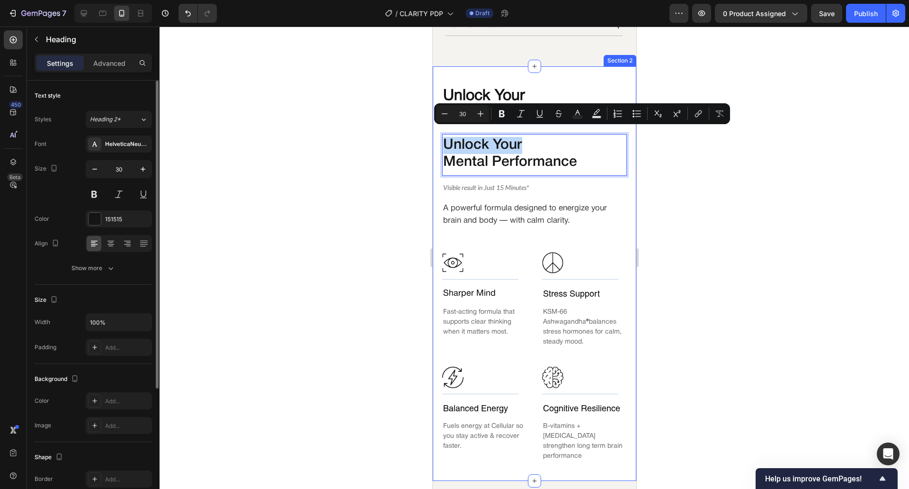
drag, startPoint x: 537, startPoint y: 141, endPoint x: 439, endPoint y: 141, distance: 98.0
click at [439, 141] on div "Unlock Your Mental Performance Heading Unlock Your Mental Performance Heading 1…" at bounding box center [534, 273] width 204 height 414
click at [476, 152] on p "Unlock Your Mental Performance" at bounding box center [531, 154] width 176 height 34
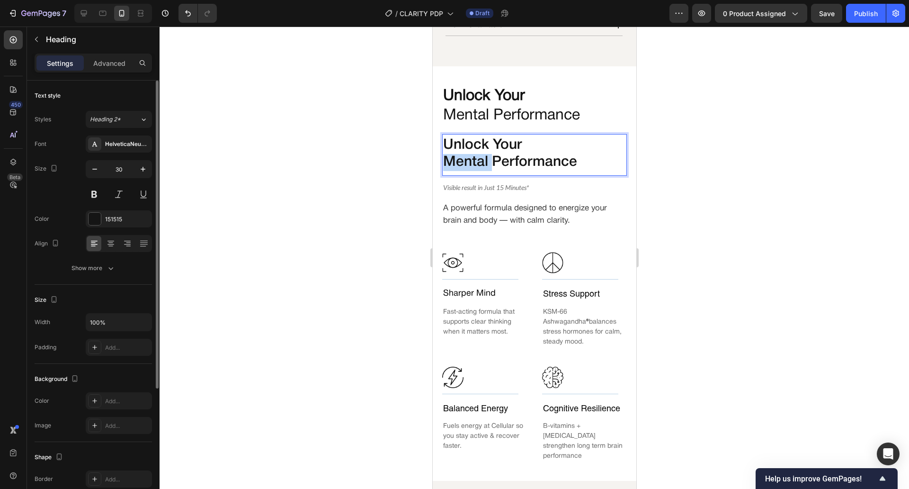
click at [476, 152] on p "Unlock Your Mental Performance" at bounding box center [531, 154] width 176 height 34
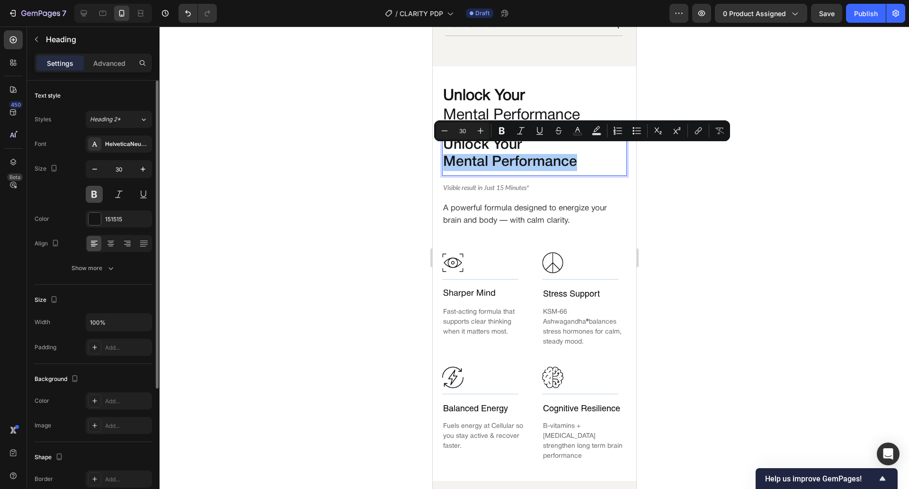
click at [97, 194] on button at bounding box center [94, 194] width 17 height 17
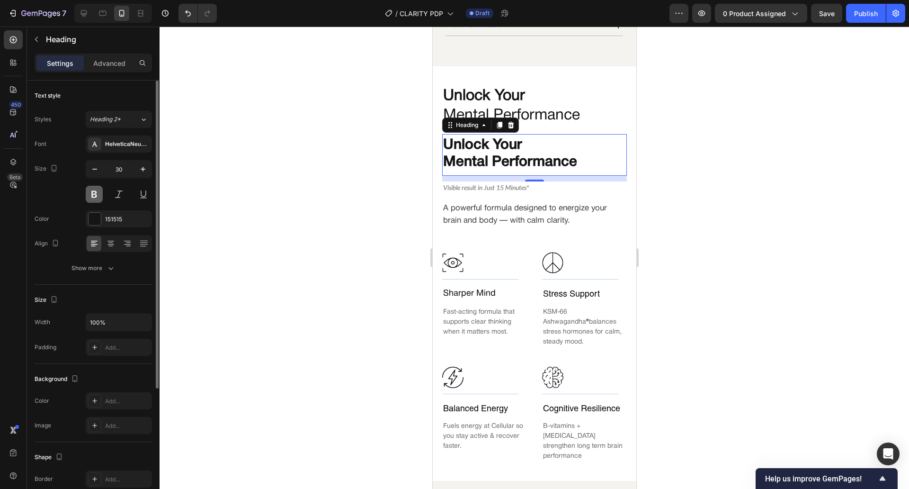
click at [97, 194] on button at bounding box center [94, 194] width 17 height 17
click at [382, 159] on div at bounding box center [535, 258] width 750 height 462
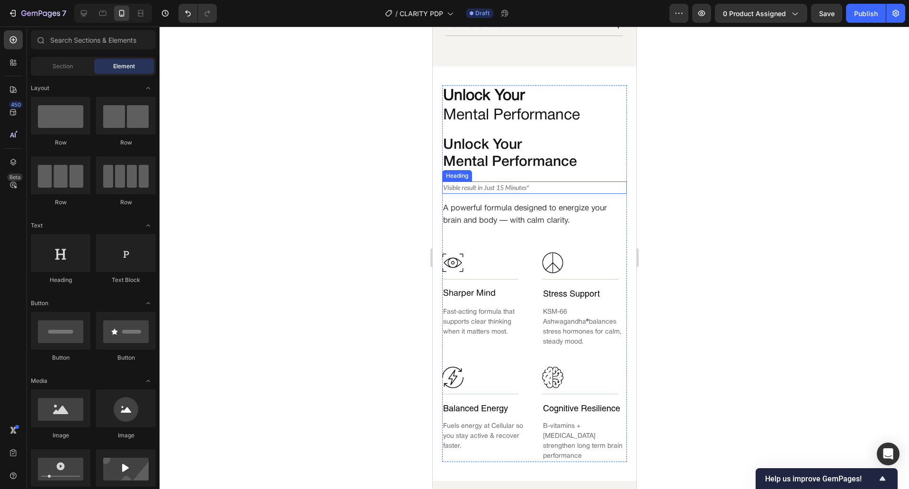
scroll to position [464, 0]
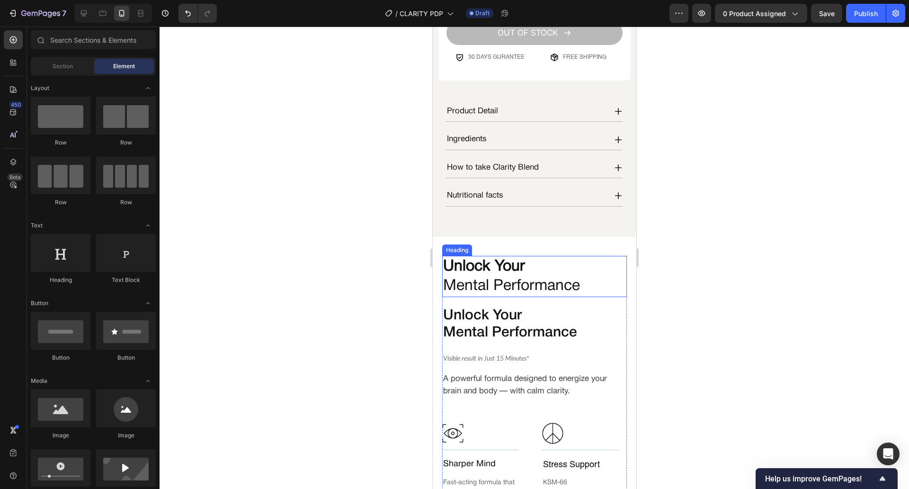
click at [548, 264] on h2 "Unlock Your Mental Performance" at bounding box center [534, 276] width 185 height 41
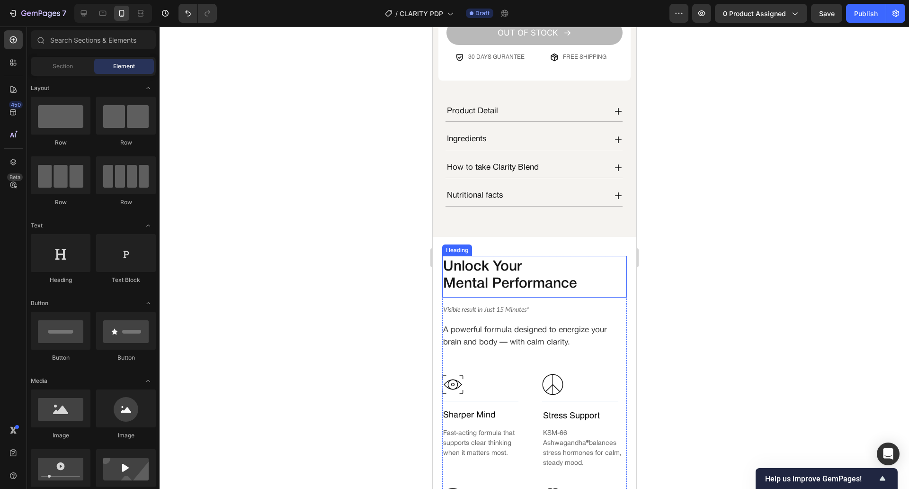
click at [566, 277] on p "Unlock Your Mental Performance" at bounding box center [531, 276] width 176 height 34
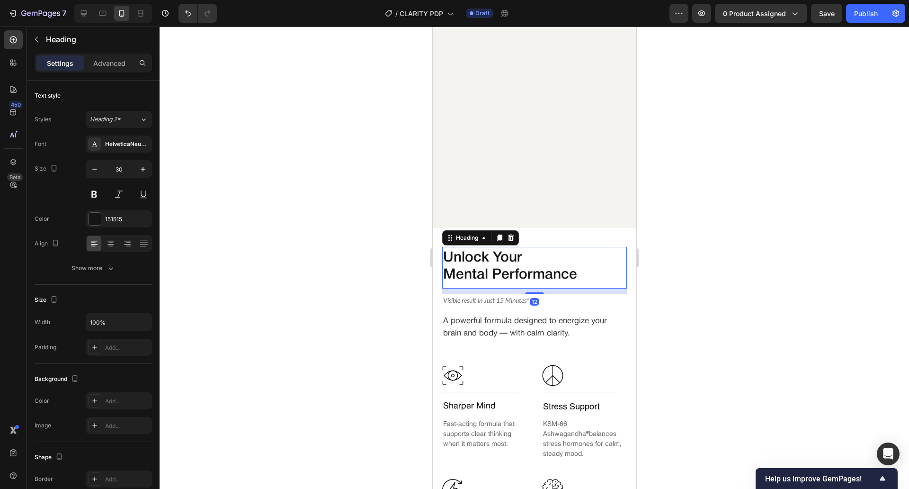
scroll to position [727, 0]
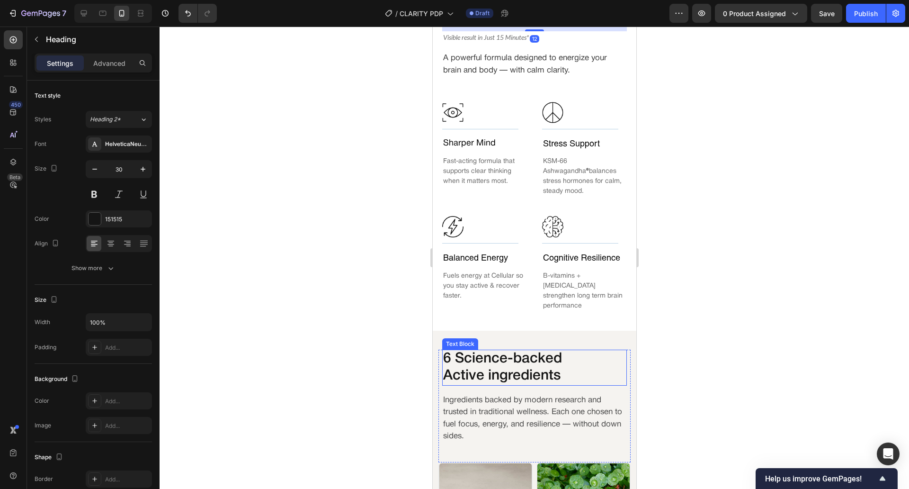
click at [521, 368] on p "Active ingredients" at bounding box center [534, 376] width 183 height 17
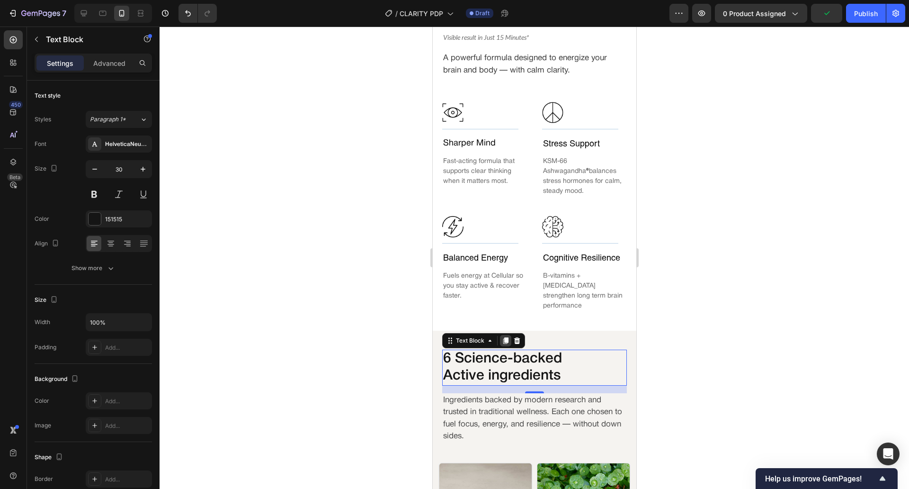
click at [510, 335] on div at bounding box center [505, 340] width 11 height 11
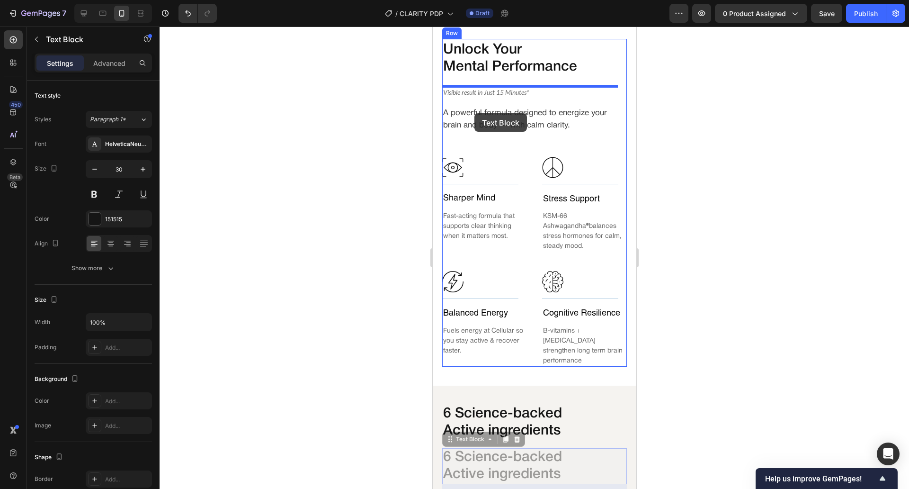
scroll to position [657, 0]
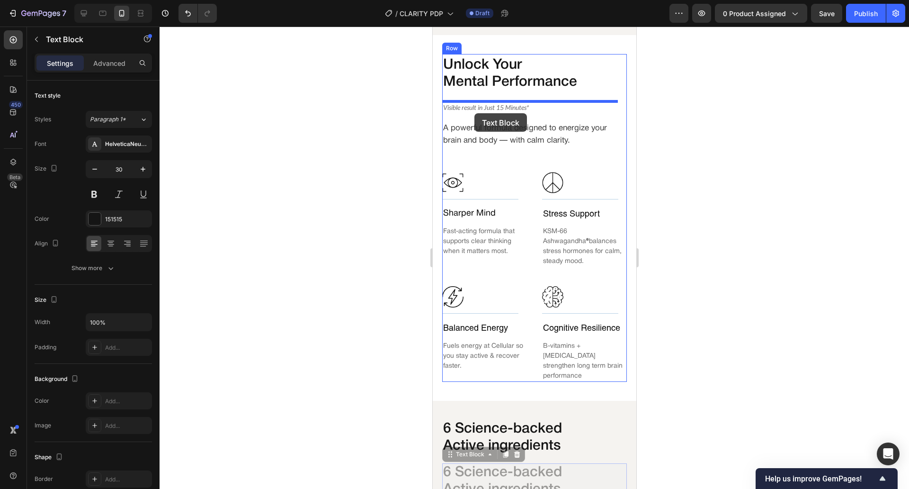
drag, startPoint x: 450, startPoint y: 366, endPoint x: 474, endPoint y: 113, distance: 254.0
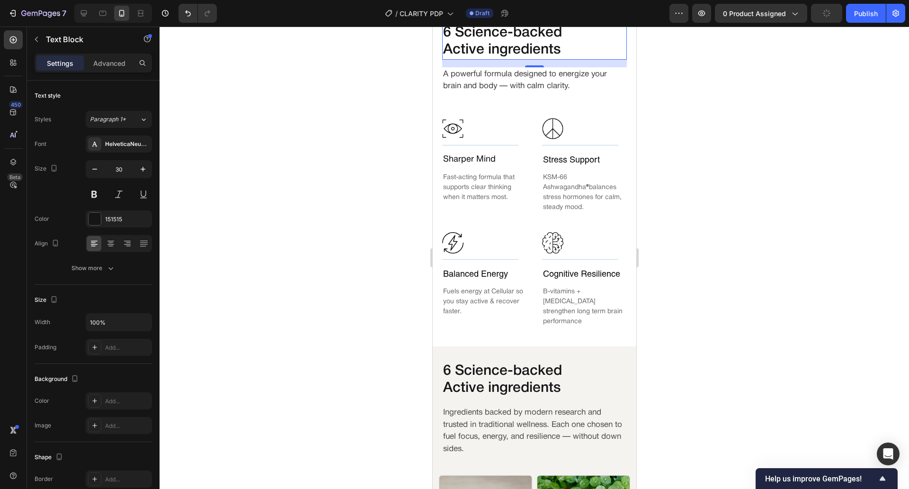
scroll to position [480, 0]
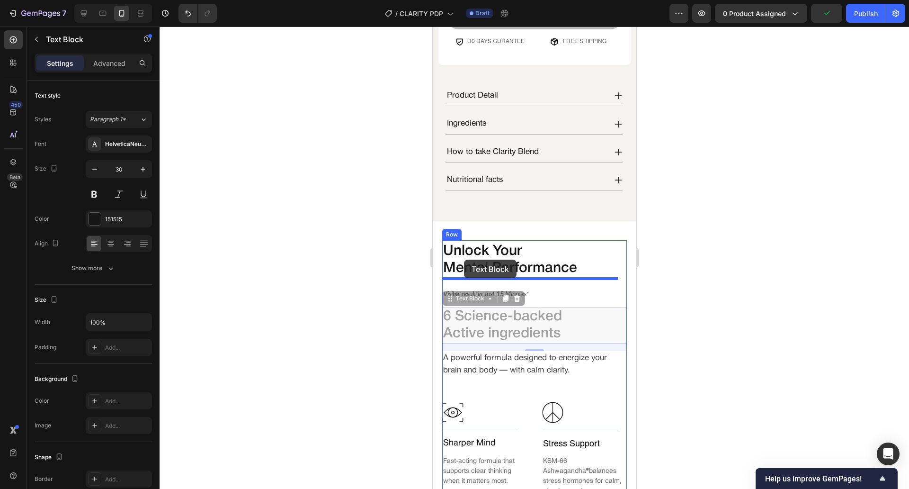
drag, startPoint x: 447, startPoint y: 117, endPoint x: 464, endPoint y: 260, distance: 143.1
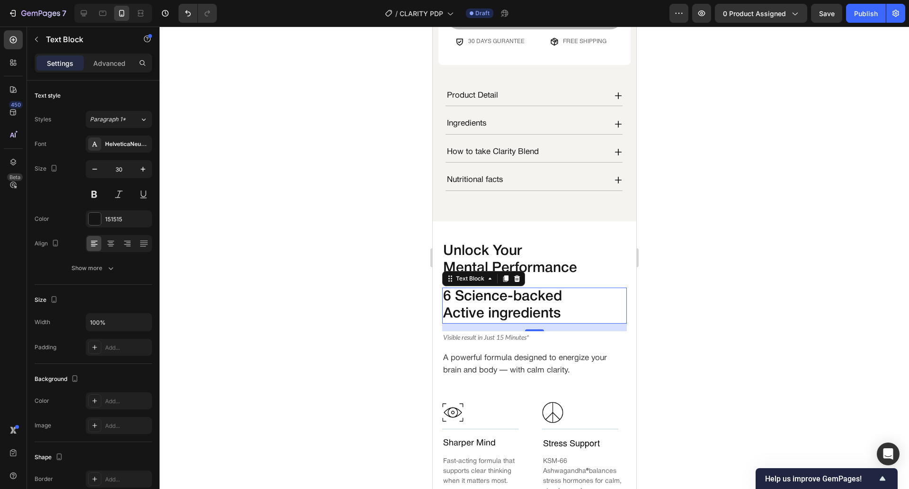
click at [475, 288] on p "6 Science-backed" at bounding box center [534, 296] width 183 height 17
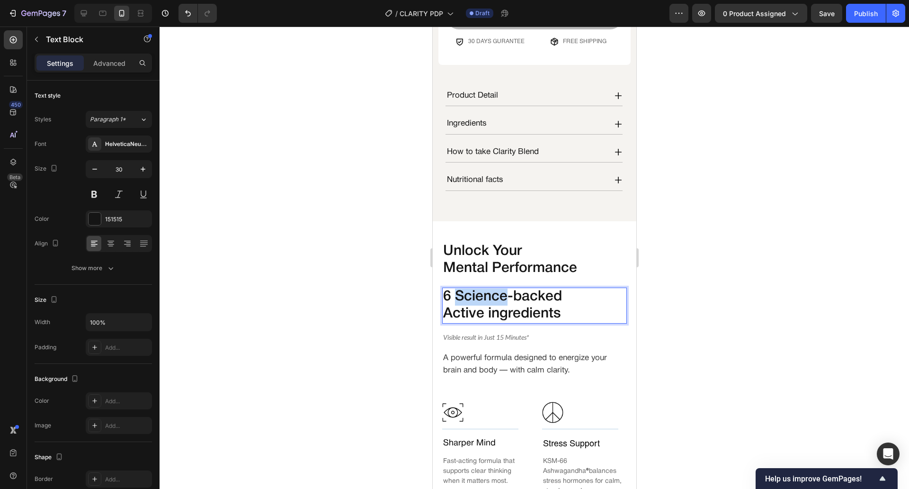
click at [475, 288] on p "6 Science-backed" at bounding box center [534, 296] width 183 height 17
drag, startPoint x: 566, startPoint y: 305, endPoint x: 863, endPoint y: 309, distance: 297.0
click at [545, 257] on p "Unlock Your Mental Performance" at bounding box center [531, 260] width 176 height 34
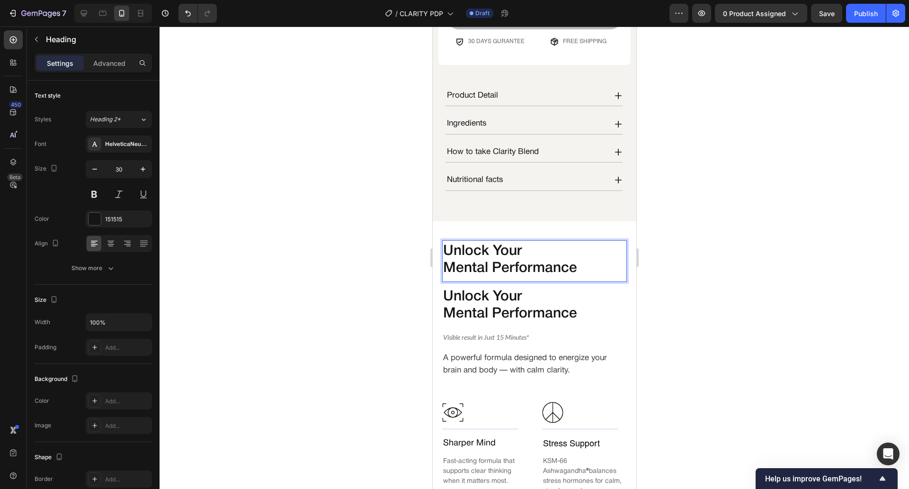
click at [589, 267] on p "Unlock Your Mental Performance" at bounding box center [531, 260] width 176 height 34
click at [784, 223] on div at bounding box center [535, 258] width 750 height 462
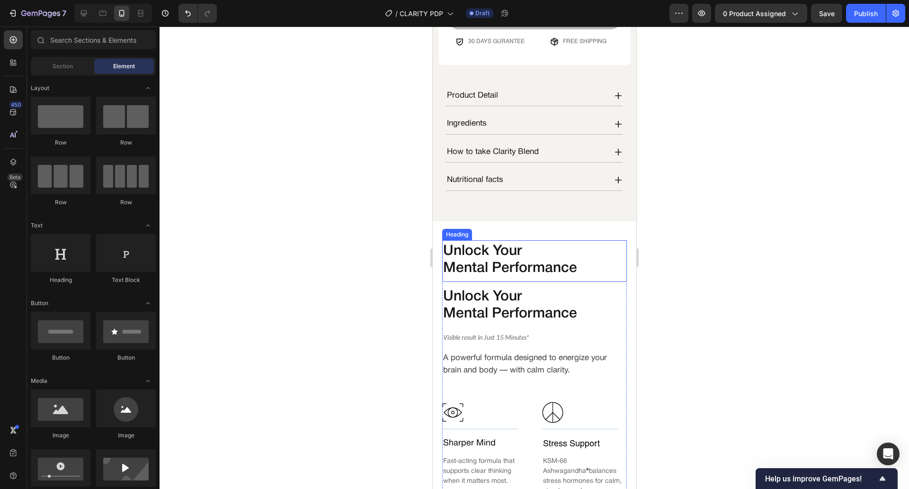
click at [526, 267] on p "Unlock Your Mental Performance" at bounding box center [531, 260] width 176 height 34
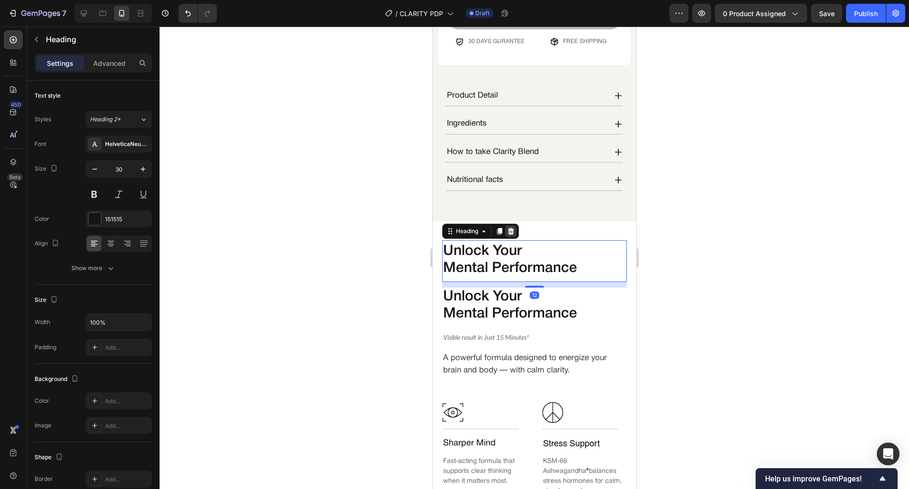
click at [512, 228] on icon at bounding box center [511, 231] width 6 height 7
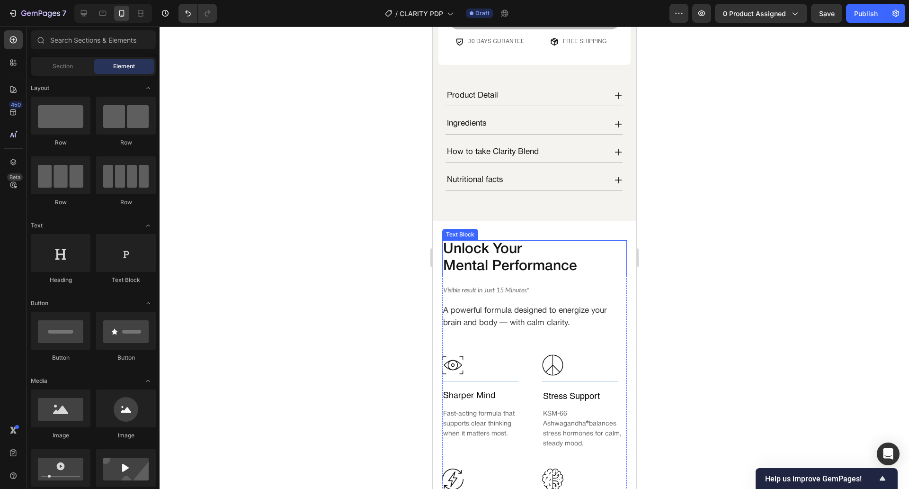
click at [566, 259] on p "Mental Performance" at bounding box center [534, 266] width 183 height 17
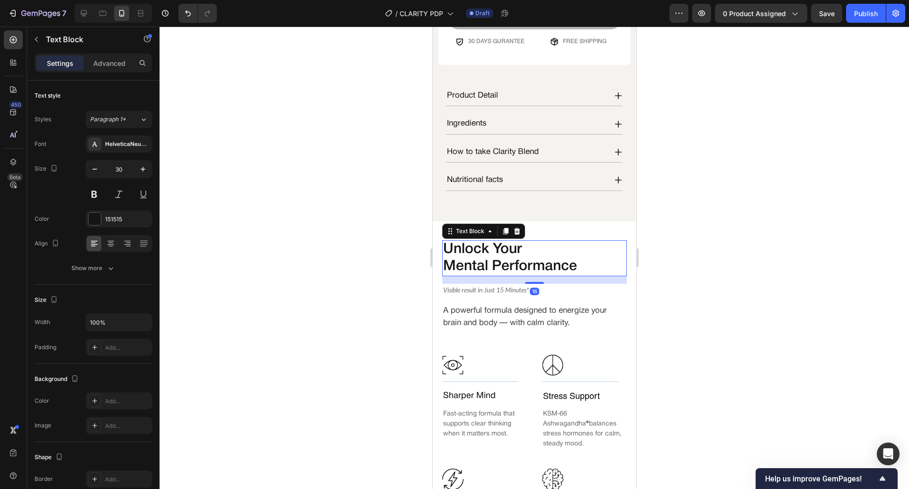
click at [330, 323] on div at bounding box center [535, 258] width 750 height 462
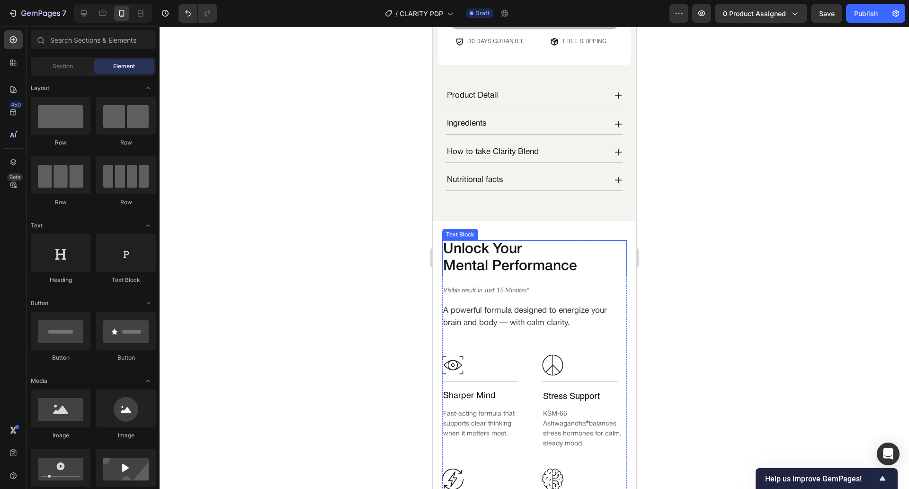
click at [510, 258] on p "Mental Performance" at bounding box center [534, 266] width 183 height 17
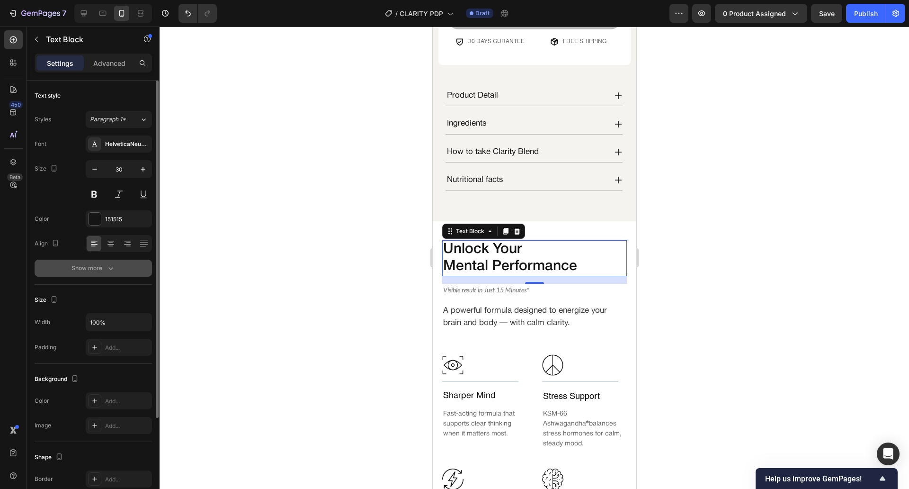
click at [116, 263] on button "Show more" at bounding box center [93, 268] width 117 height 17
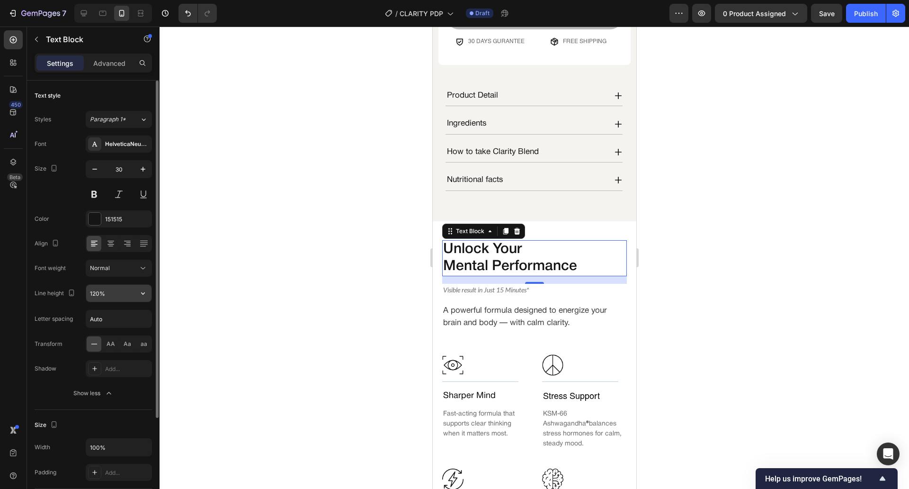
click at [110, 292] on input "120%" at bounding box center [118, 293] width 65 height 17
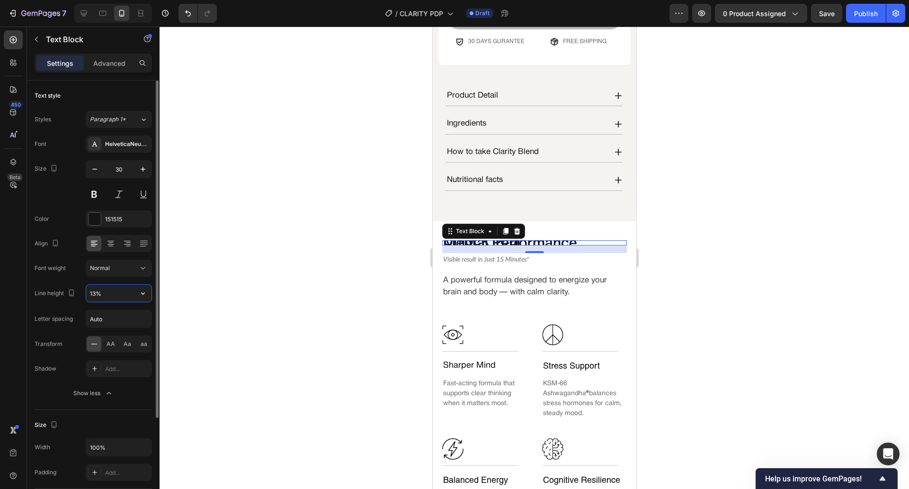
type input "130%"
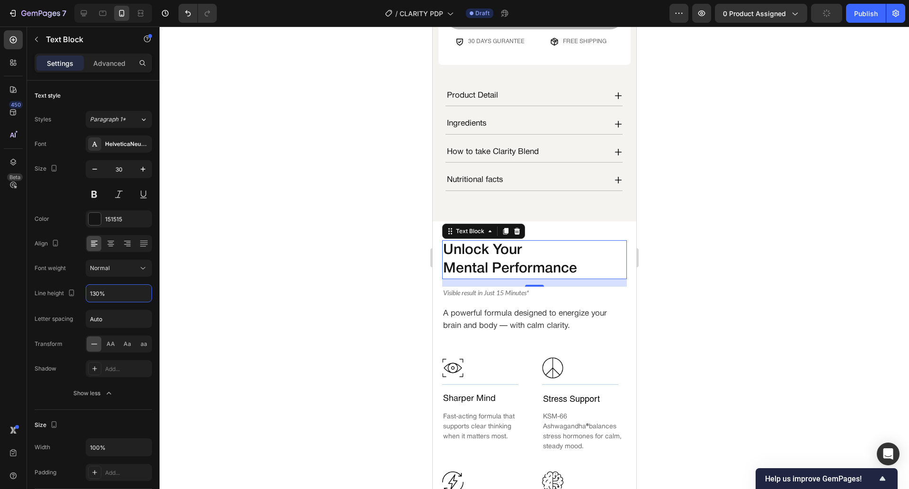
click at [275, 236] on div at bounding box center [535, 258] width 750 height 462
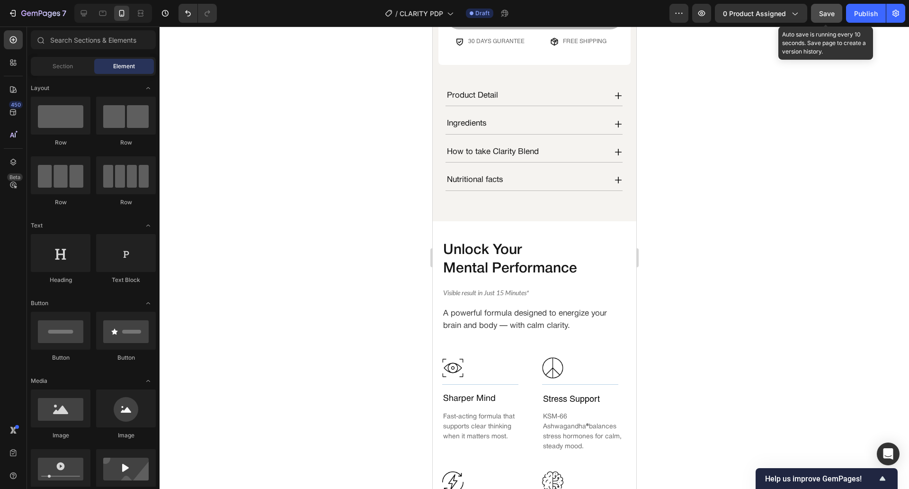
click at [829, 14] on span "Save" at bounding box center [827, 13] width 16 height 8
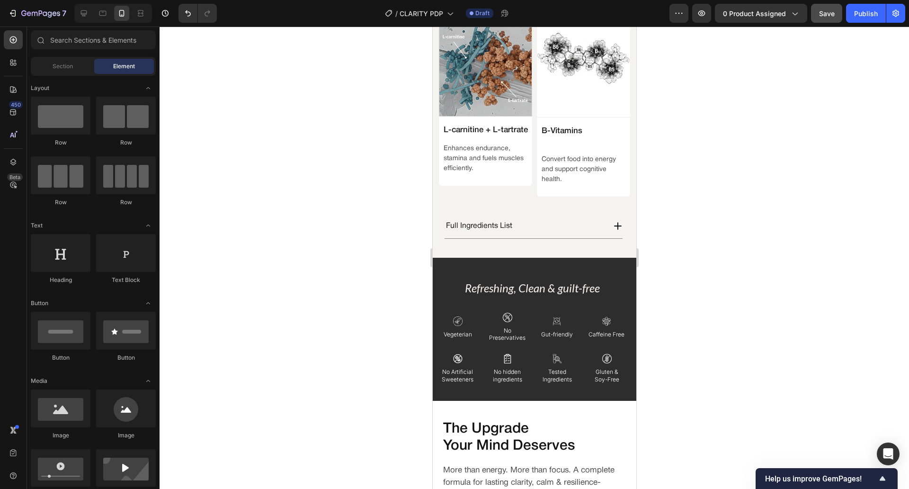
scroll to position [1605, 0]
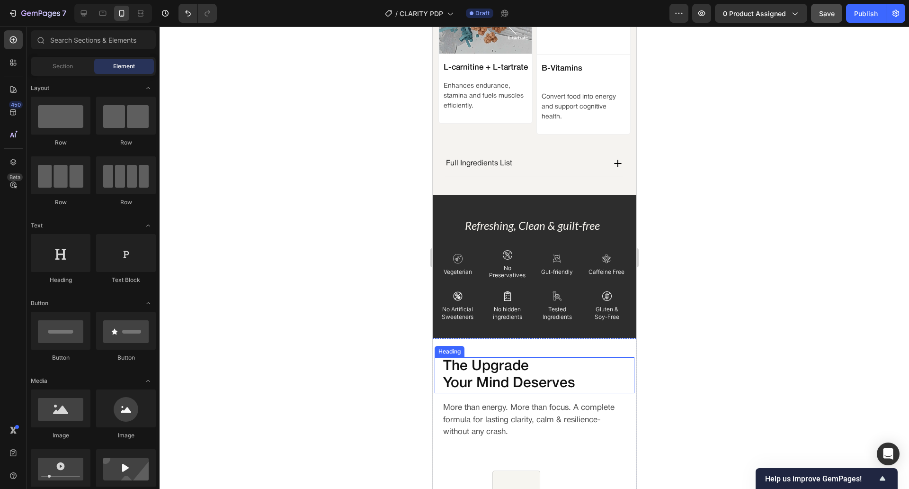
click at [507, 360] on h2 "The Upgrade Your Mind Deserves" at bounding box center [534, 375] width 185 height 36
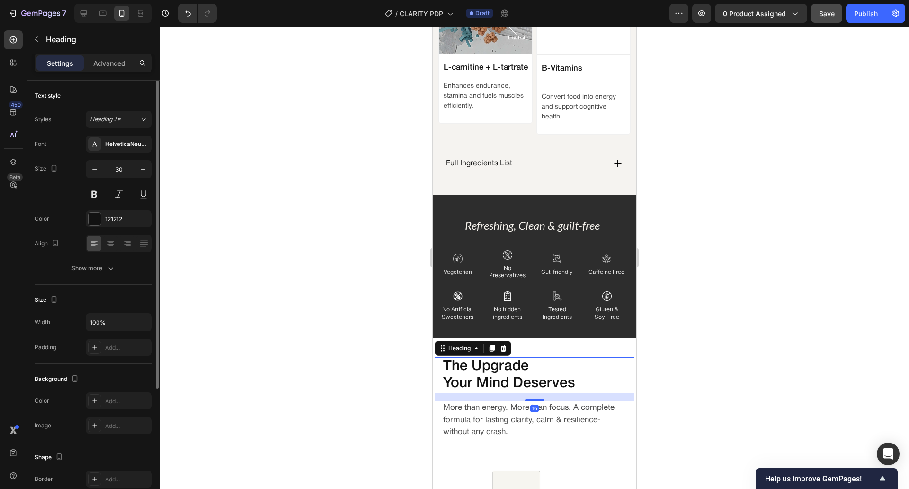
click at [125, 255] on div "Font HelveticaNeueMedium Size 30 Color 121212 Align Show more" at bounding box center [93, 205] width 117 height 141
click at [116, 260] on button "Show more" at bounding box center [93, 268] width 117 height 17
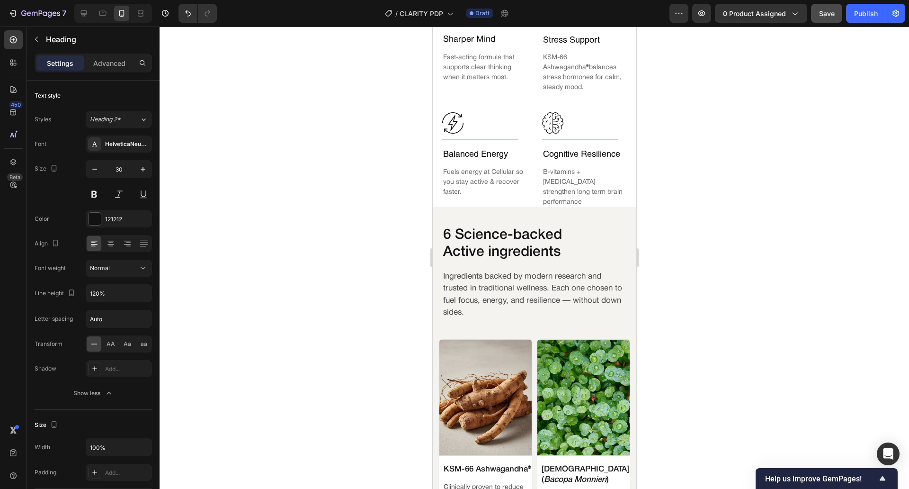
scroll to position [826, 0]
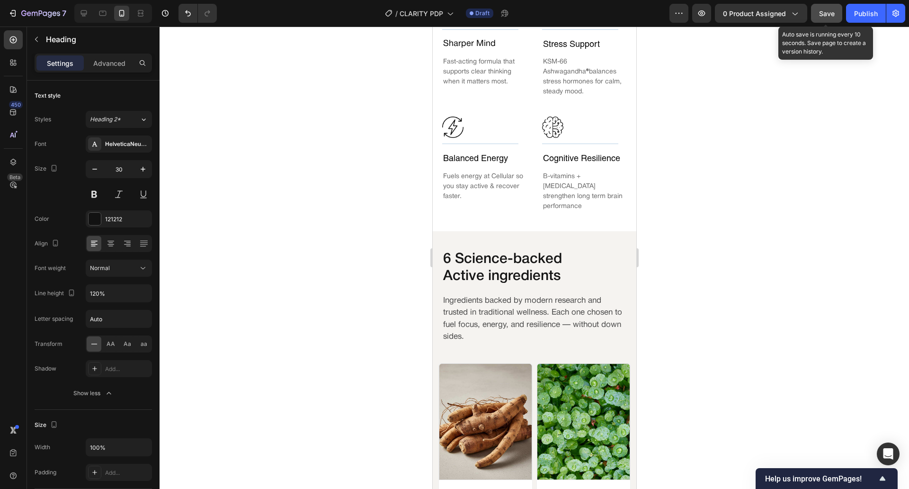
click at [842, 12] on button "Save" at bounding box center [826, 13] width 31 height 19
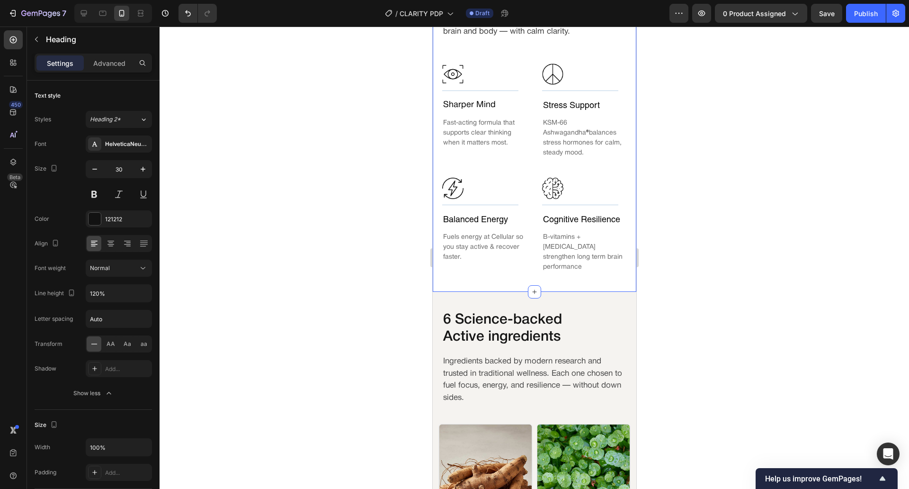
scroll to position [411, 0]
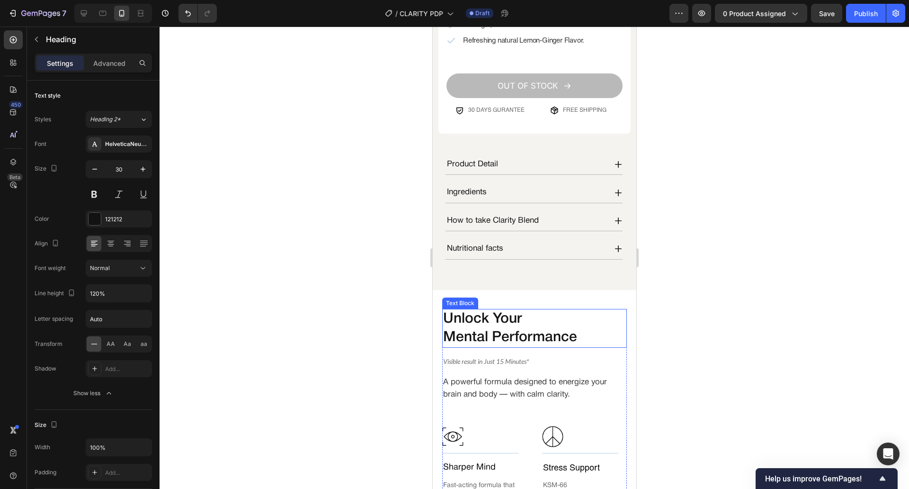
click at [509, 310] on p "Unlock Your" at bounding box center [534, 319] width 183 height 18
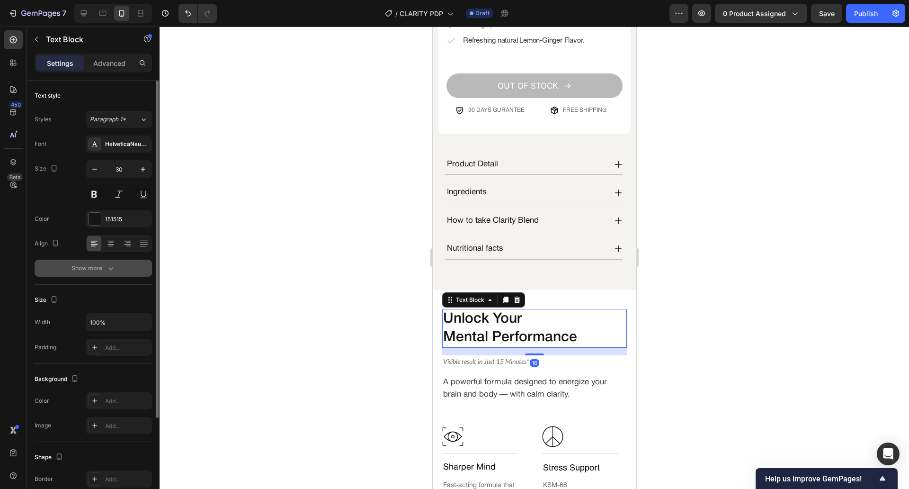
click at [98, 263] on div "Show more" at bounding box center [94, 267] width 44 height 9
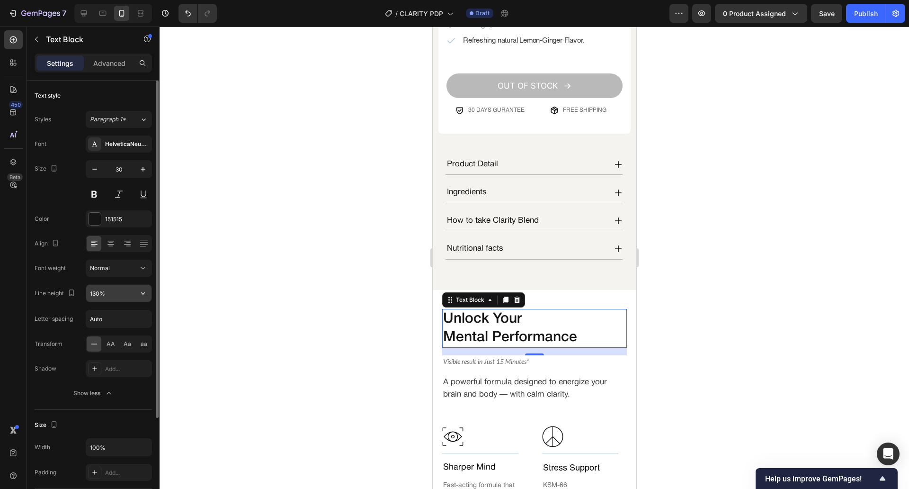
click at [97, 298] on input "130%" at bounding box center [118, 293] width 65 height 17
type input "120%"
click at [137, 170] on button "button" at bounding box center [143, 169] width 17 height 17
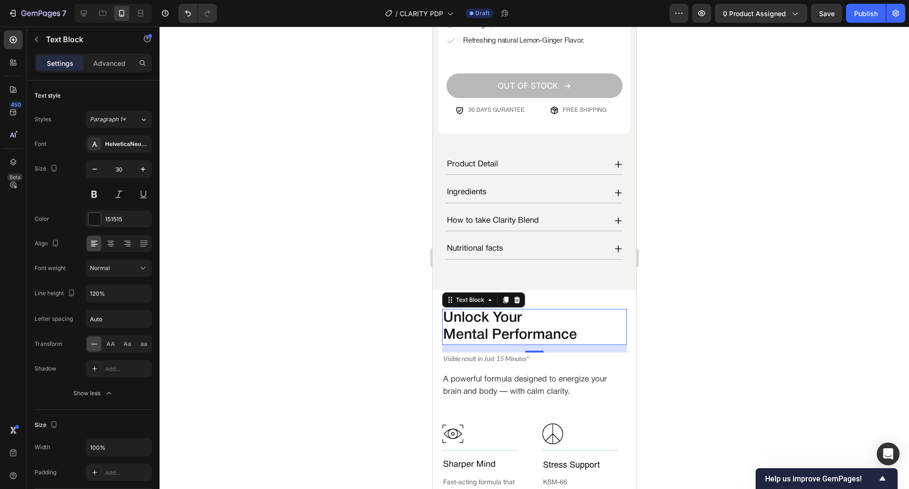
type input "31"
click at [360, 303] on div at bounding box center [535, 258] width 750 height 462
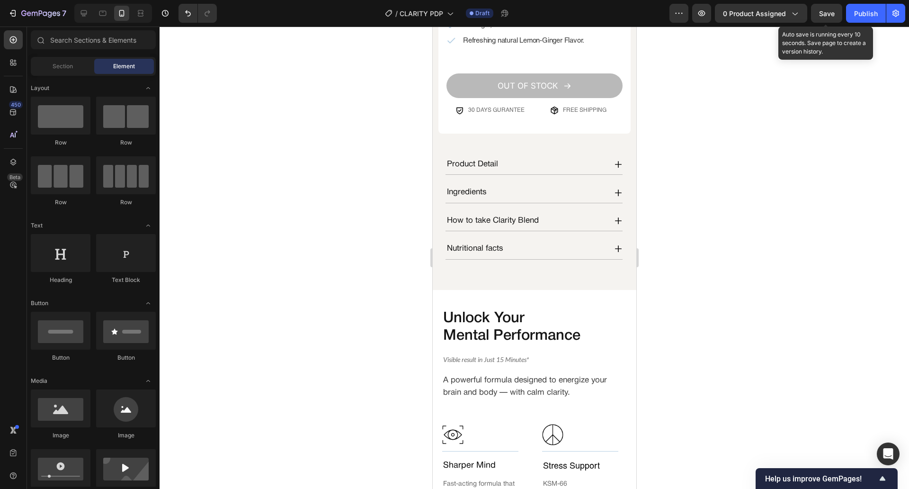
click at [825, 11] on span "Save" at bounding box center [827, 13] width 16 height 8
click at [836, 6] on button "Save" at bounding box center [826, 13] width 31 height 19
click at [836, 6] on button "button" at bounding box center [826, 13] width 31 height 19
click at [692, 169] on div at bounding box center [535, 258] width 750 height 462
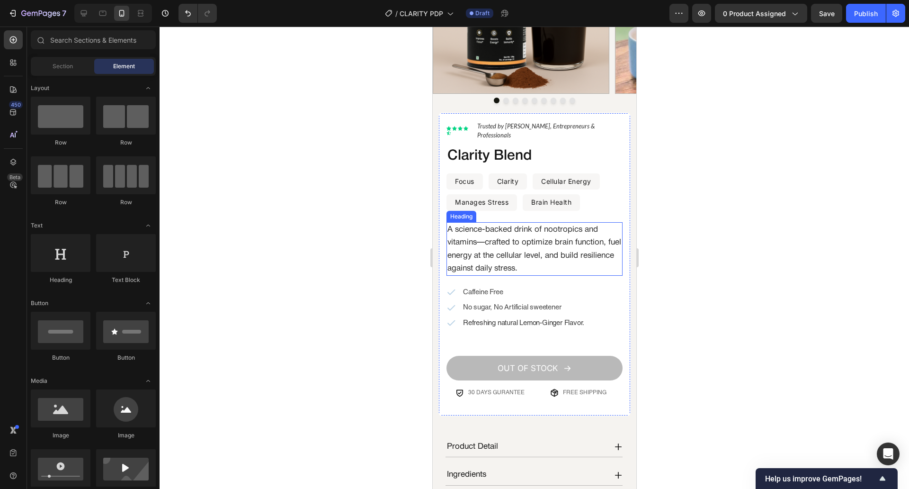
scroll to position [129, 0]
click at [485, 177] on div "Focus Text Block Row Clarity Text Block Row Cellular Energy Text Block Row Row" at bounding box center [534, 181] width 176 height 17
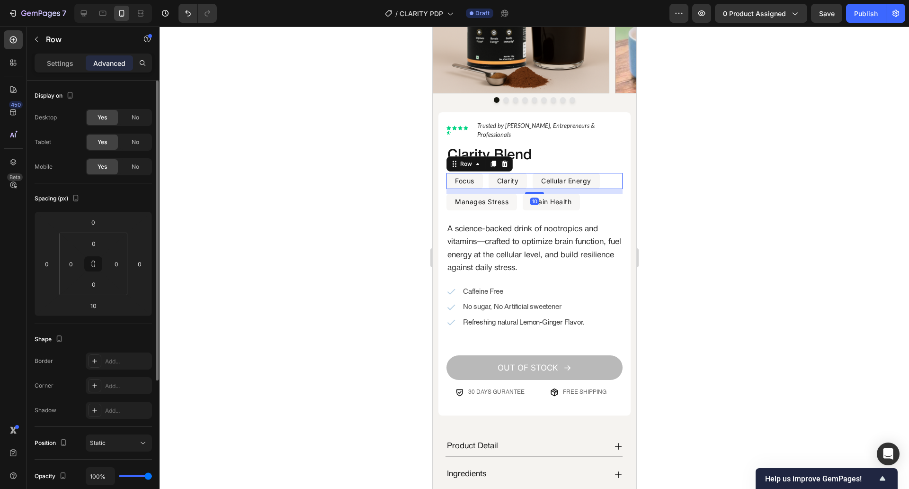
scroll to position [64, 0]
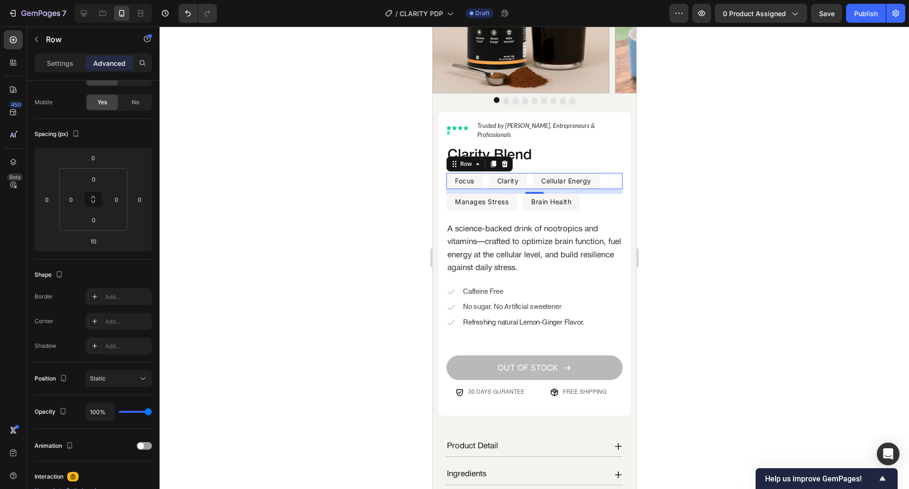
click at [53, 73] on div "Settings Advanced" at bounding box center [93, 67] width 133 height 27
click at [58, 69] on div "Settings" at bounding box center [59, 62] width 47 height 15
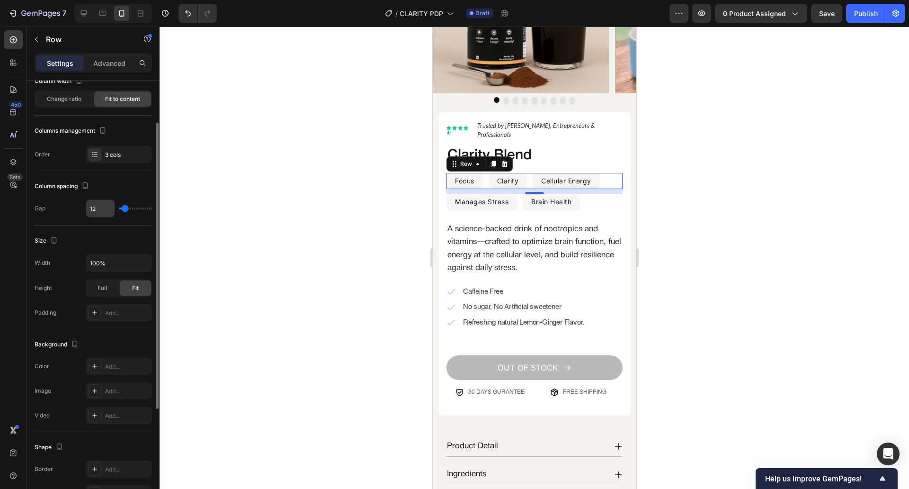
click at [96, 213] on input "12" at bounding box center [100, 208] width 28 height 17
type input "1"
type input "10"
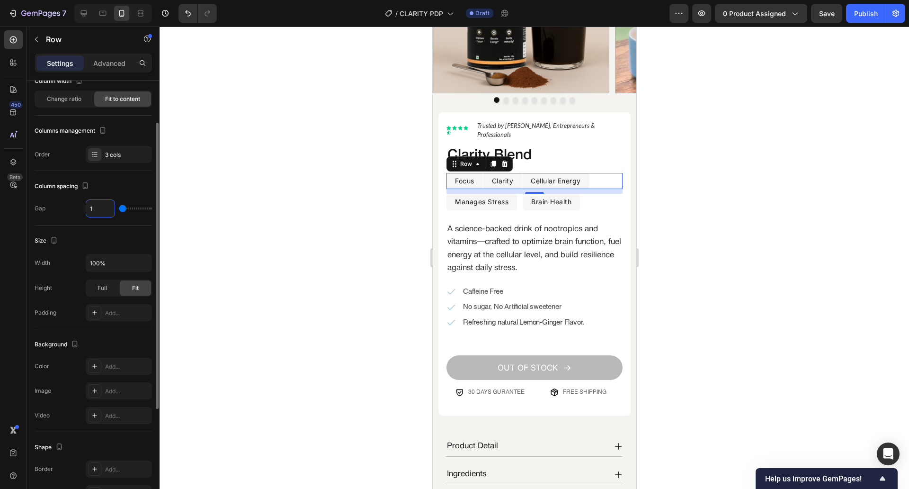
type input "10"
click at [519, 195] on div "Manages Stress Text Block Row Brain Health Text Block Row Row" at bounding box center [534, 202] width 176 height 17
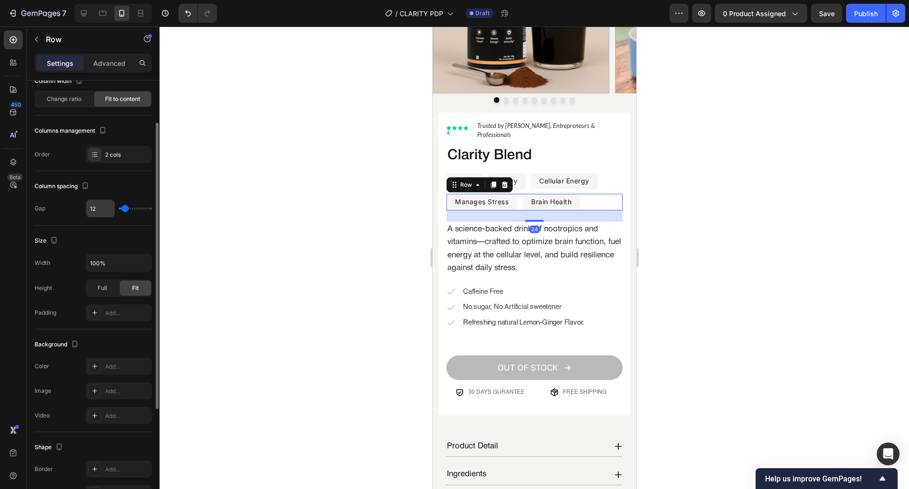
click at [90, 212] on input "12" at bounding box center [100, 208] width 28 height 17
type input "1"
click at [94, 213] on input "1-0" at bounding box center [100, 208] width 28 height 17
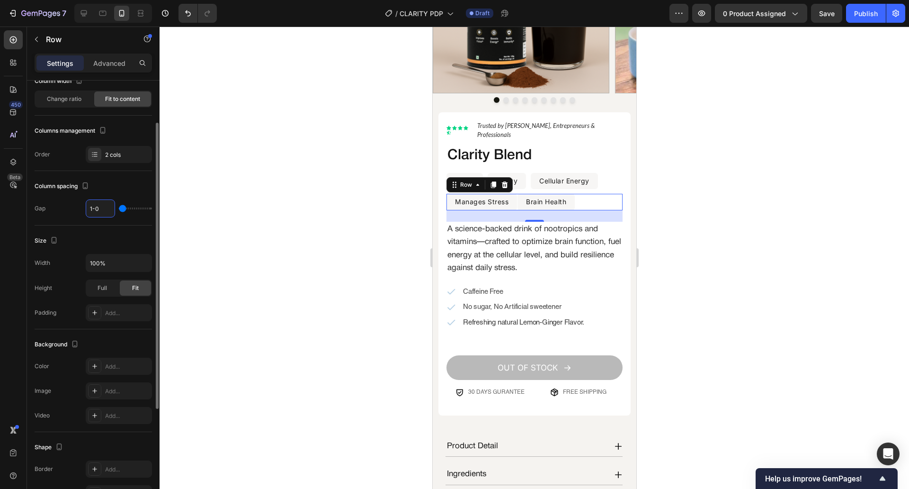
click at [94, 213] on input "1-0" at bounding box center [100, 208] width 28 height 17
type input "10"
click at [244, 171] on div at bounding box center [535, 258] width 750 height 462
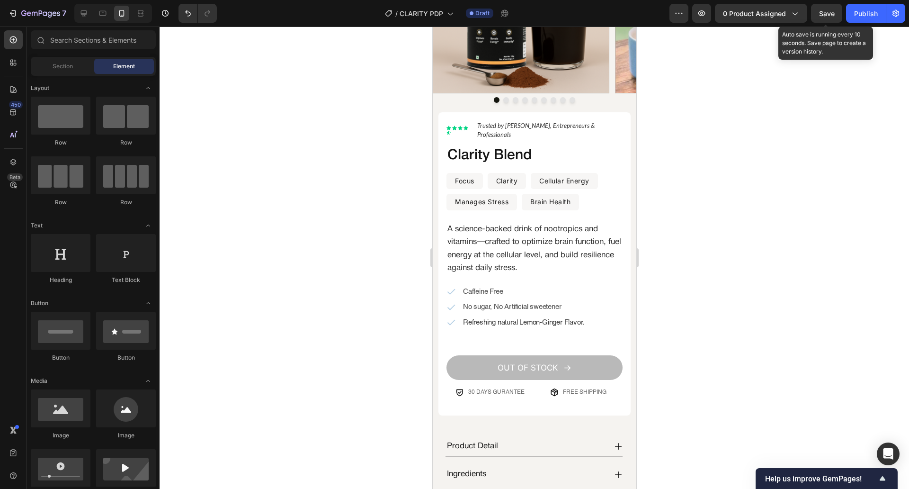
click at [833, 15] on span "Save" at bounding box center [827, 13] width 16 height 8
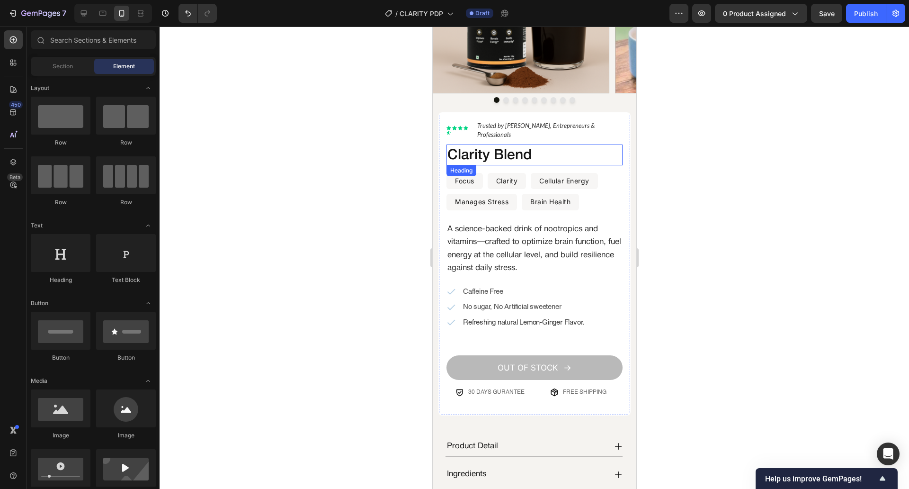
click at [550, 146] on h2 "Clarity Blend" at bounding box center [530, 155] width 169 height 19
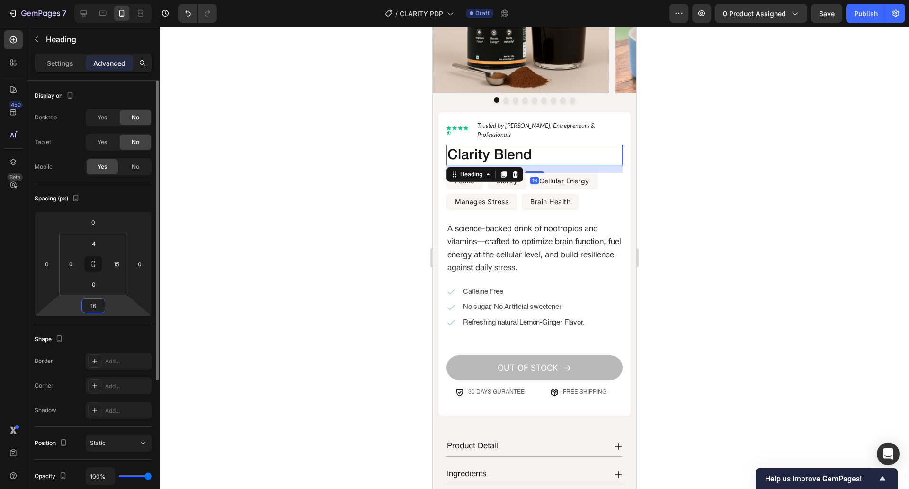
click at [97, 305] on input "16" at bounding box center [93, 305] width 19 height 14
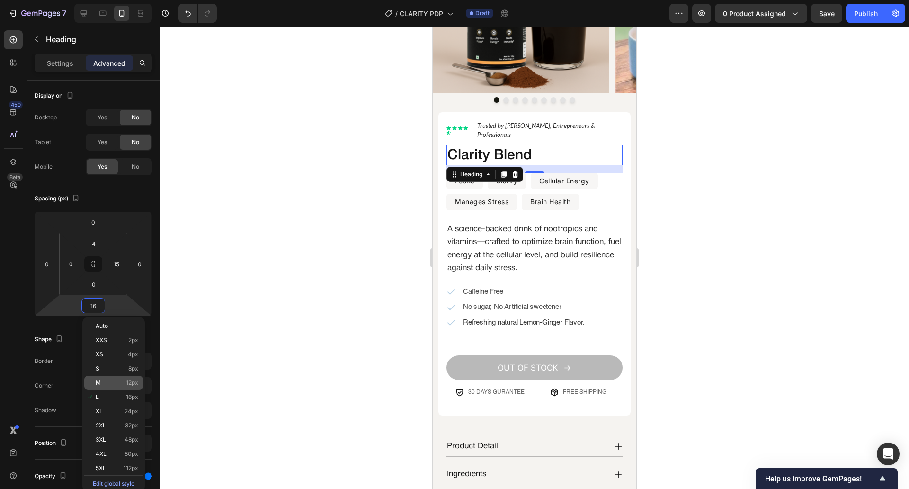
click at [106, 384] on p "M 12px" at bounding box center [117, 382] width 43 height 7
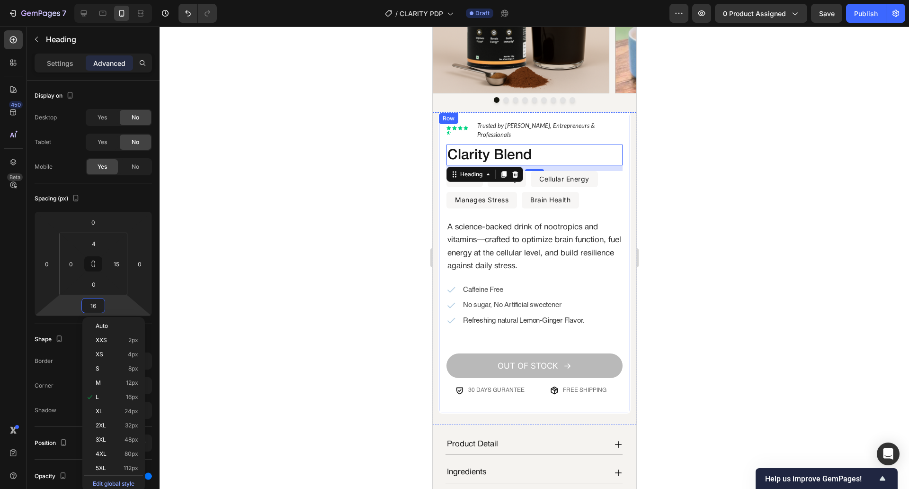
type input "12"
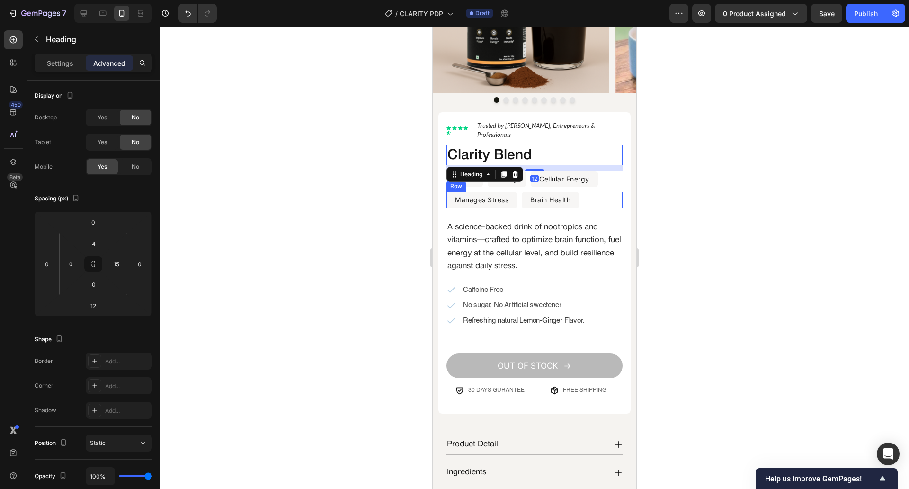
click at [590, 192] on div "Manages Stress Text Block Row Brain Health Text Block Row Row" at bounding box center [534, 200] width 176 height 17
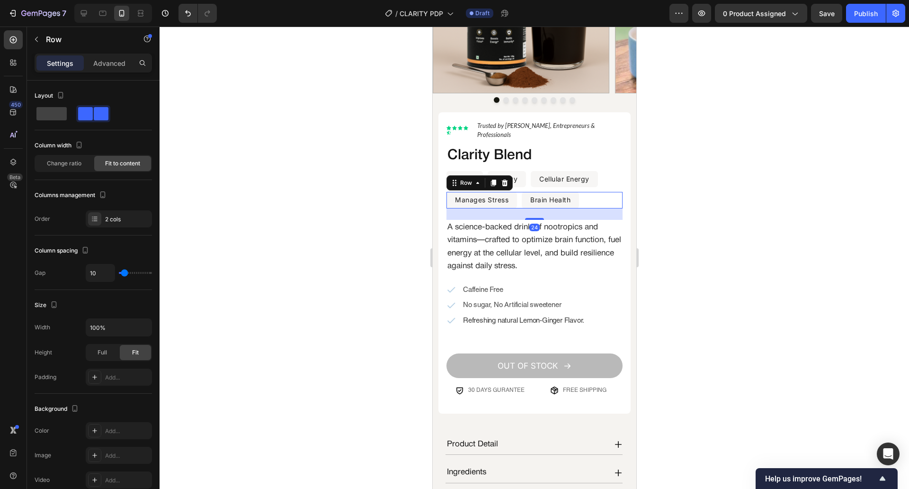
click at [274, 299] on div at bounding box center [535, 258] width 750 height 462
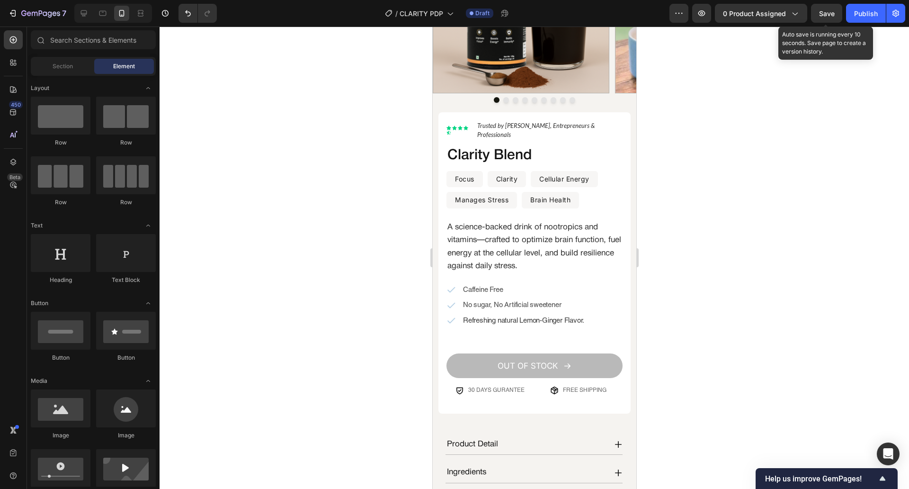
click at [830, 11] on span "Save" at bounding box center [827, 13] width 16 height 8
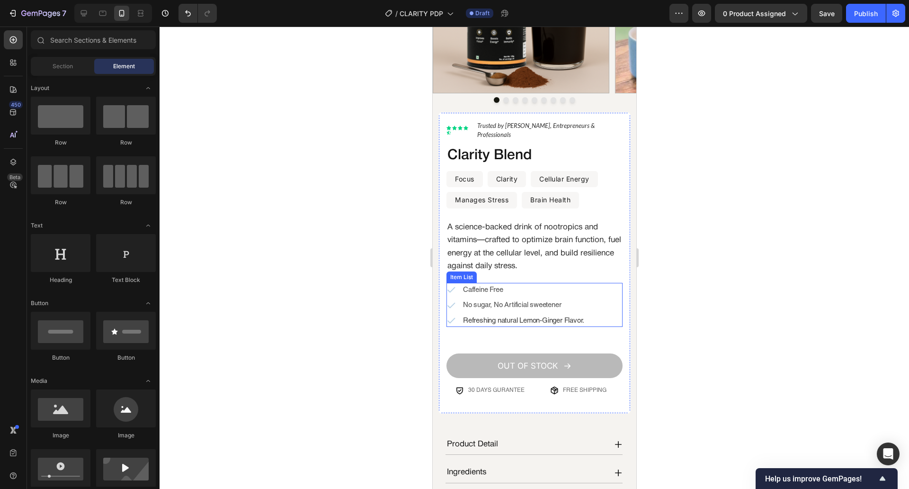
click at [459, 301] on div "No sugar, No Artificial sweetener" at bounding box center [515, 305] width 139 height 14
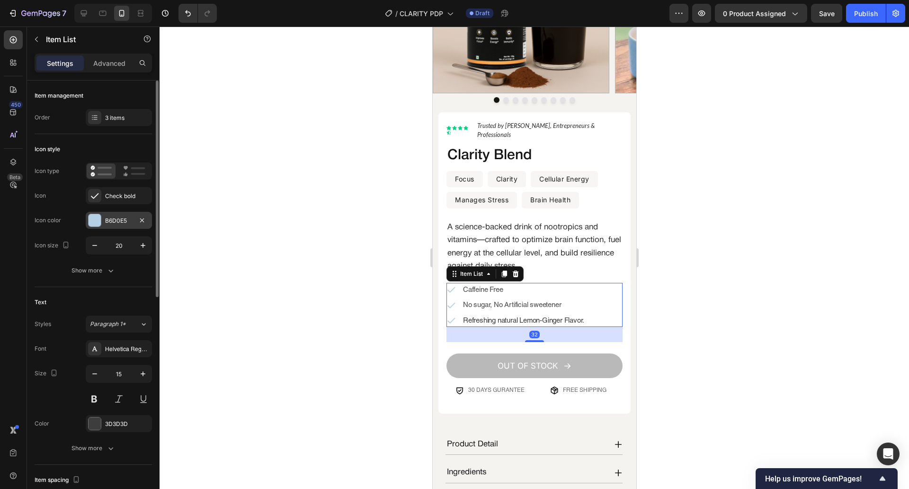
click at [119, 225] on div "B6D0E5" at bounding box center [119, 220] width 66 height 17
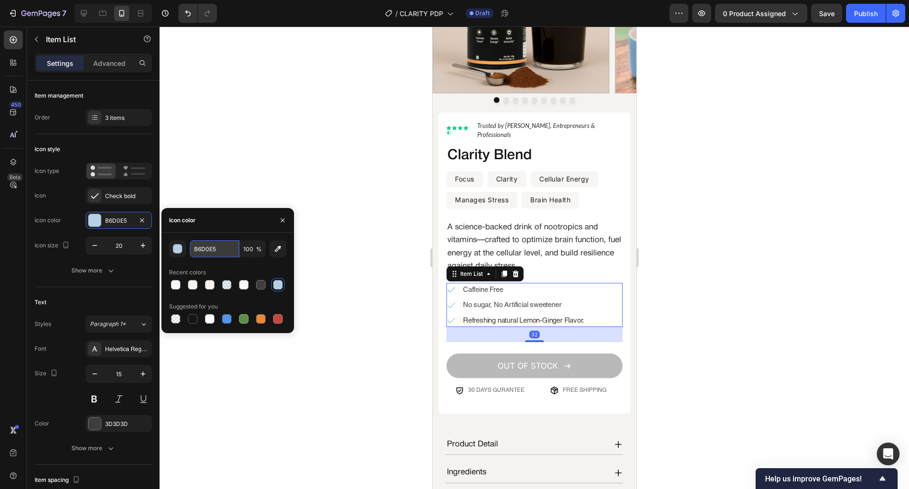
click at [234, 250] on input "B6D0E5" at bounding box center [214, 248] width 49 height 17
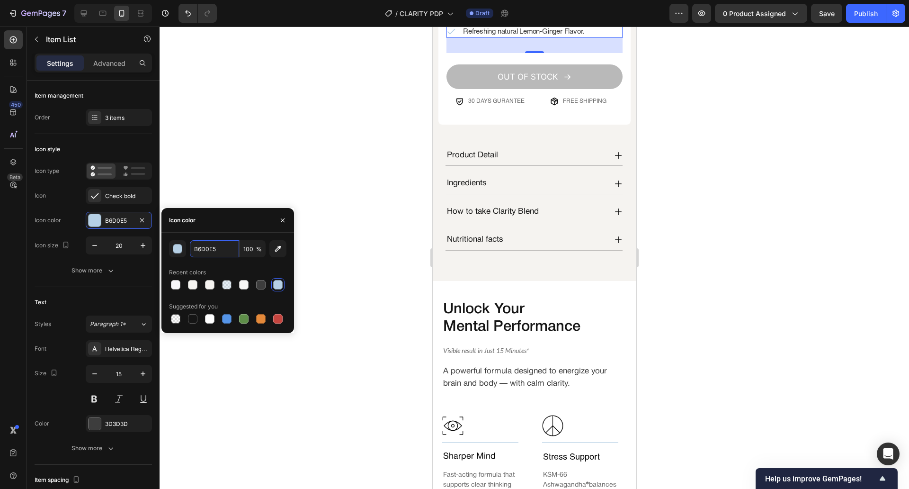
scroll to position [499, 0]
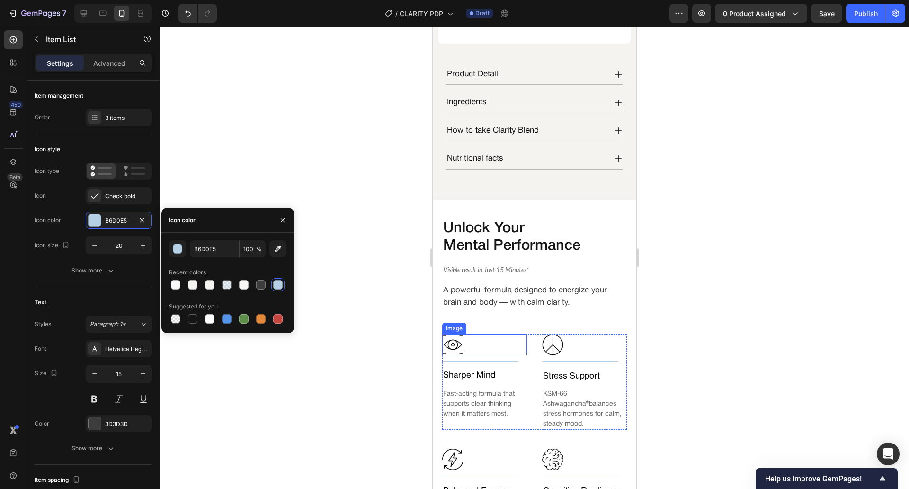
click at [468, 334] on div at bounding box center [484, 344] width 85 height 21
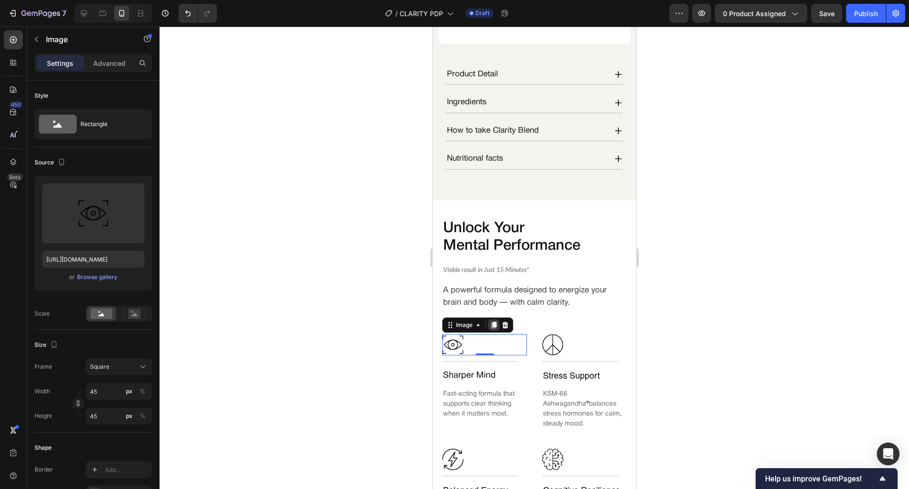
click at [493, 321] on icon at bounding box center [494, 325] width 8 height 8
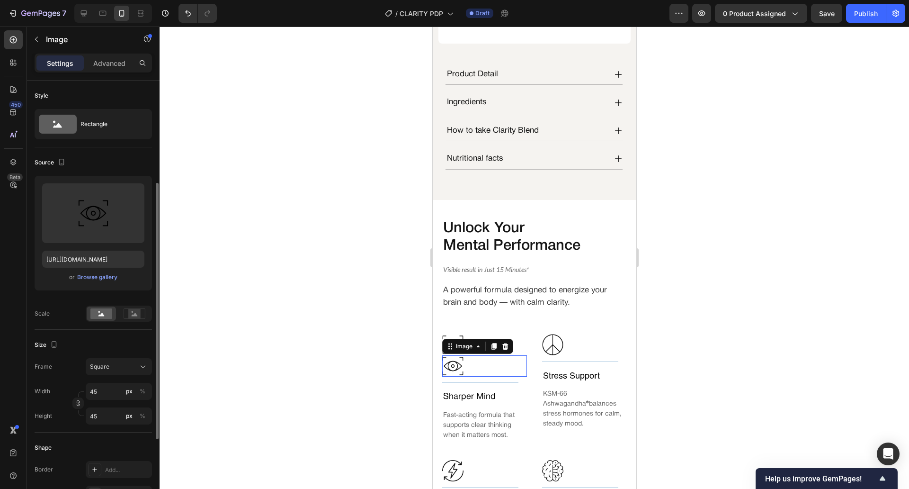
scroll to position [64, 0]
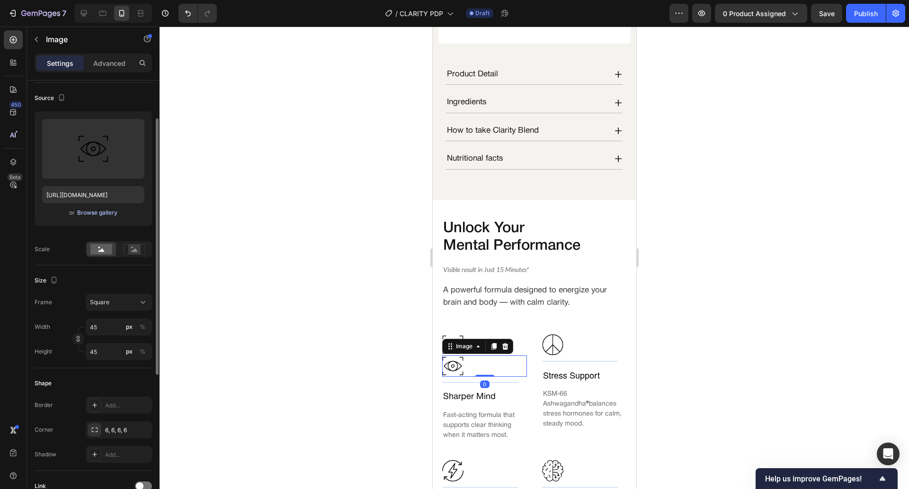
click at [108, 213] on div "Browse gallery" at bounding box center [97, 212] width 40 height 9
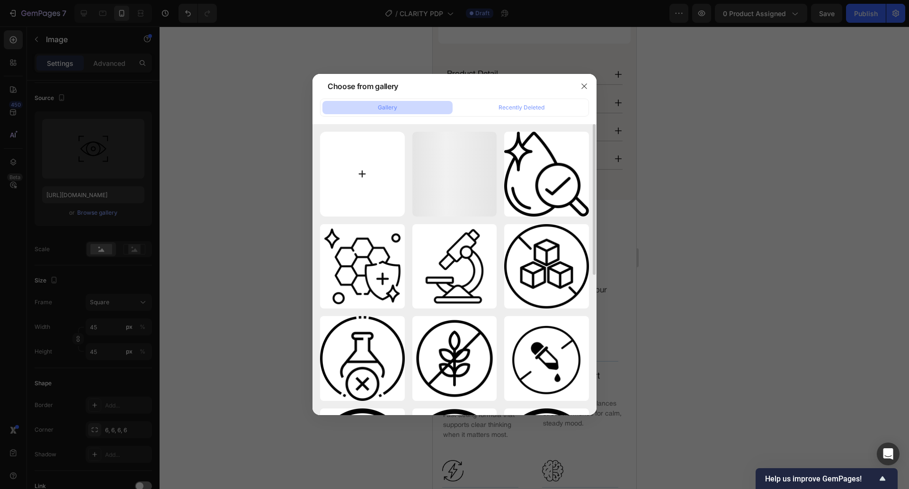
click at [388, 187] on input "file" at bounding box center [362, 174] width 85 height 85
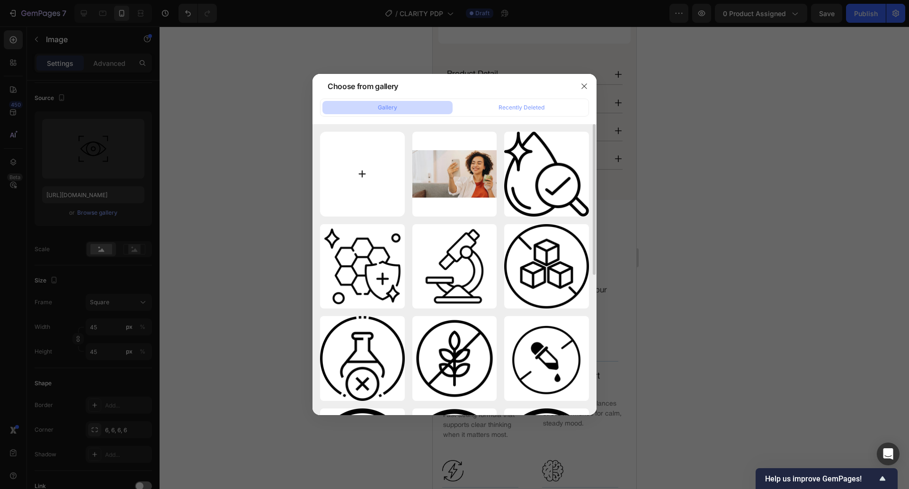
type input "C:\fakepath\focus (2).png"
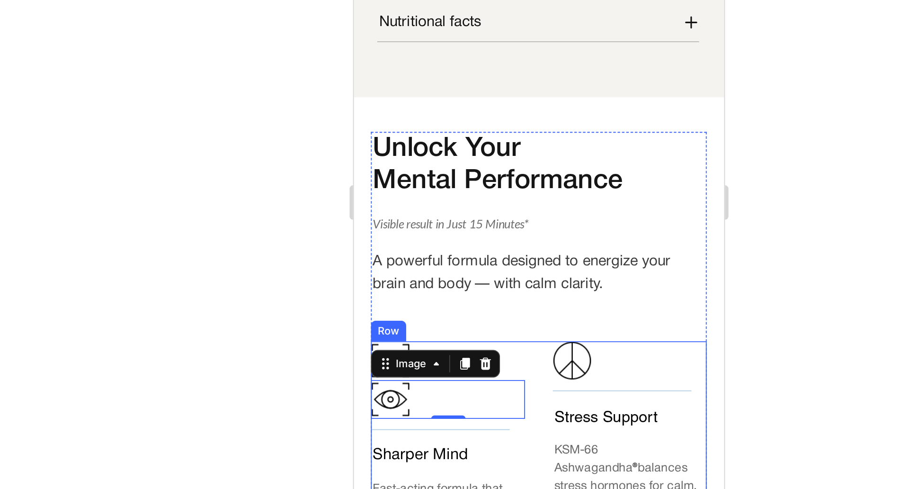
type input "https://cdn.shopify.com/s/files/1/0589/4638/8042/files/gempages_503471079226868…"
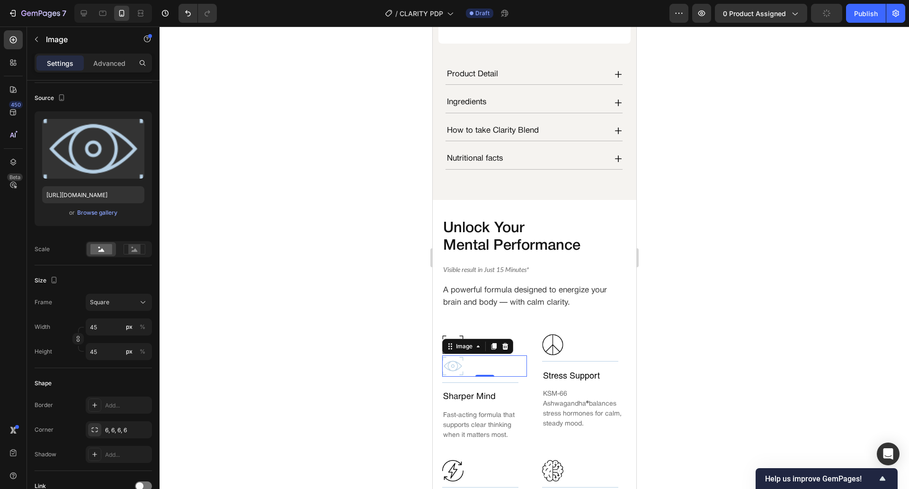
click at [291, 330] on div at bounding box center [535, 258] width 750 height 462
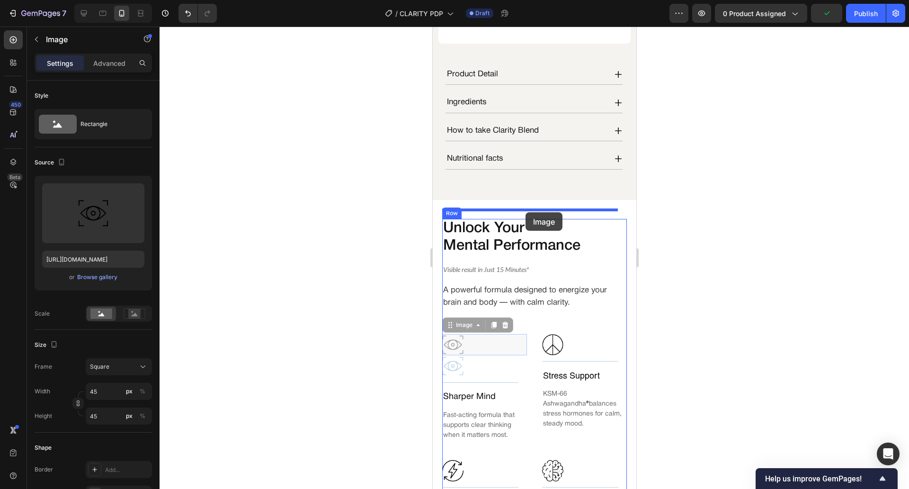
drag, startPoint x: 459, startPoint y: 332, endPoint x: 524, endPoint y: 212, distance: 136.9
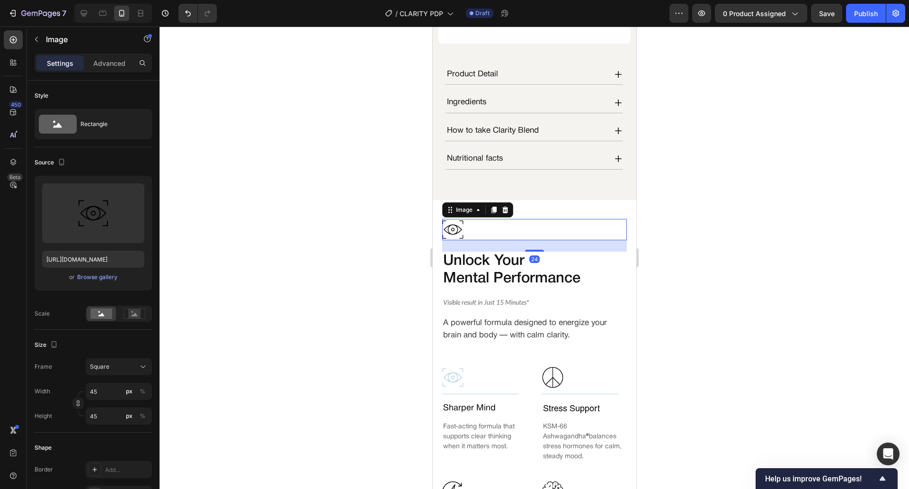
click at [689, 317] on div at bounding box center [535, 258] width 750 height 462
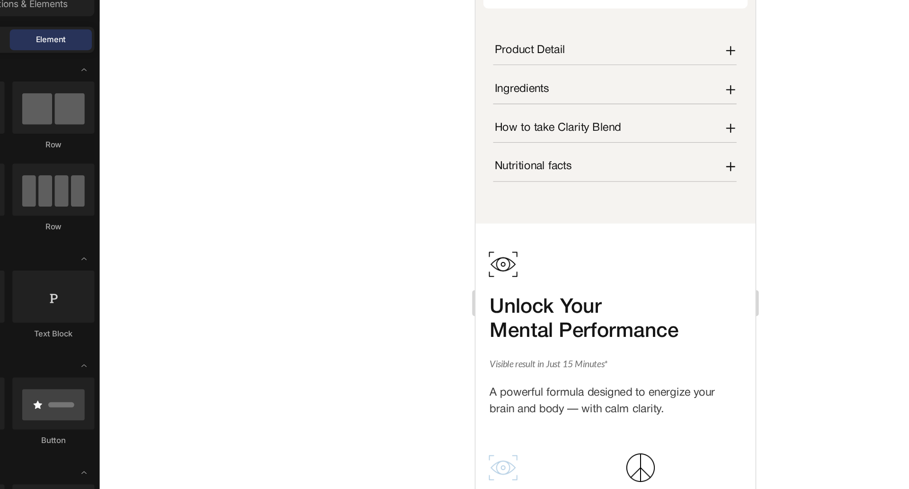
click at [340, 298] on div at bounding box center [535, 258] width 750 height 462
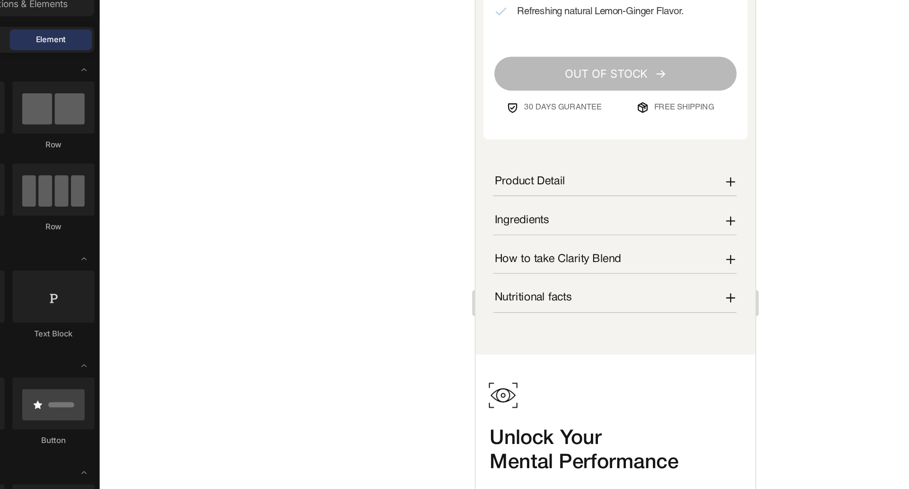
scroll to position [278, 0]
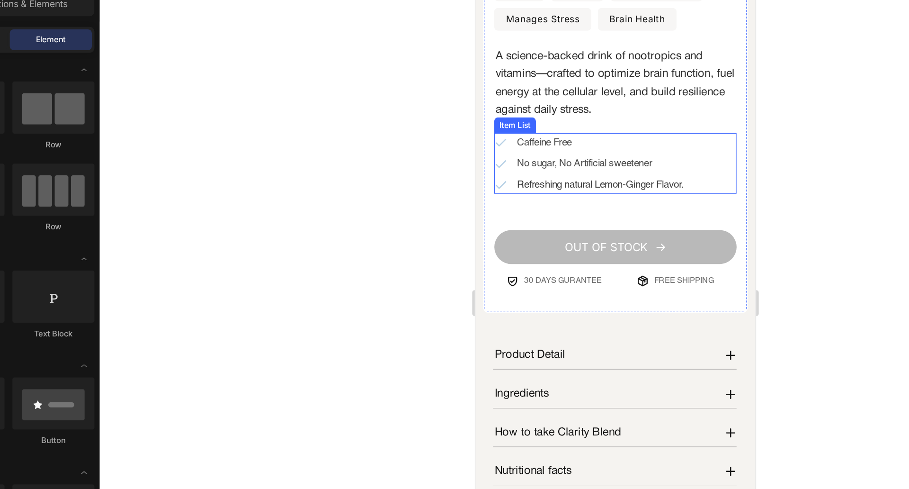
click at [493, 93] on div "Caffeine Free" at bounding box center [558, 100] width 139 height 14
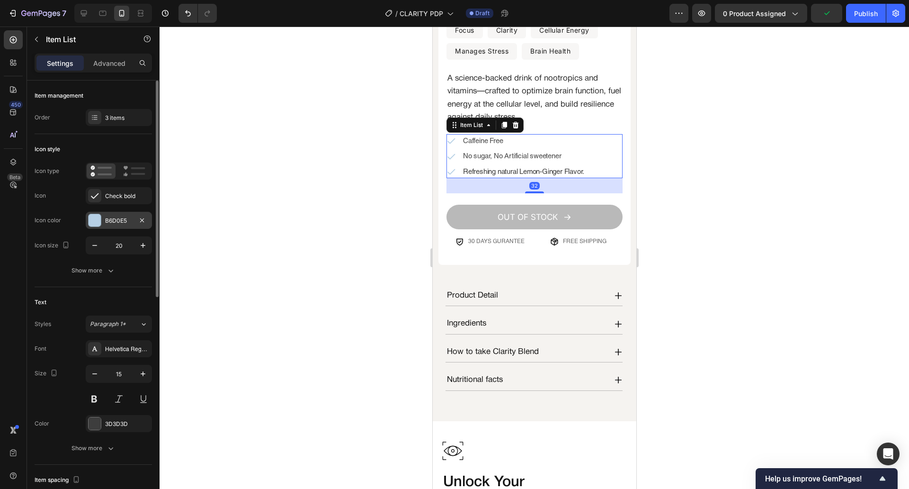
click at [120, 224] on div "B6D0E5" at bounding box center [118, 220] width 27 height 9
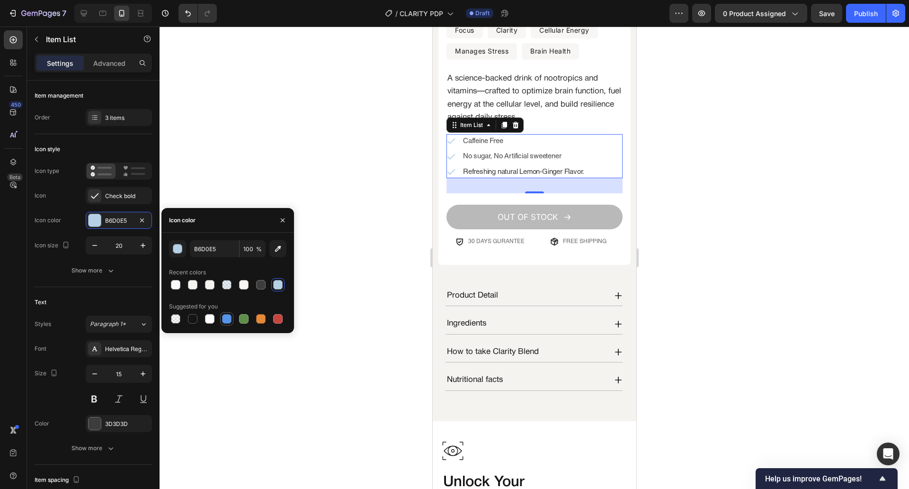
click at [224, 317] on div at bounding box center [226, 318] width 9 height 9
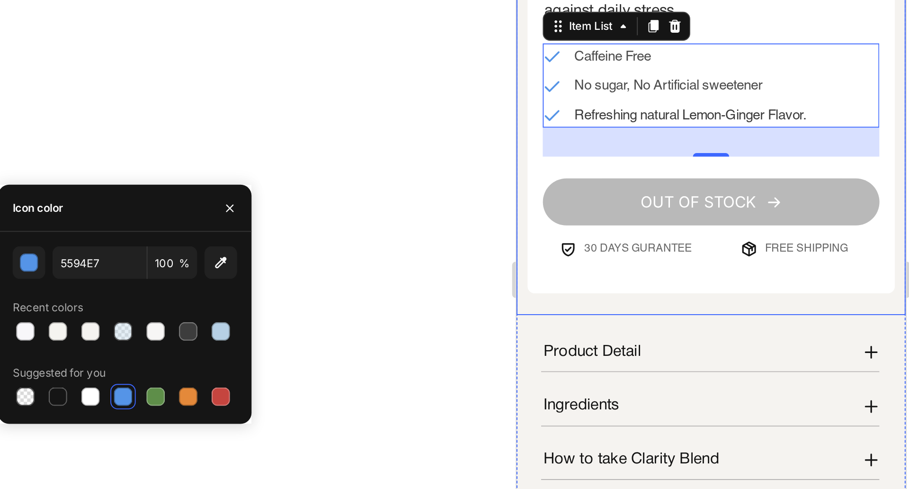
type input "B6D0E5"
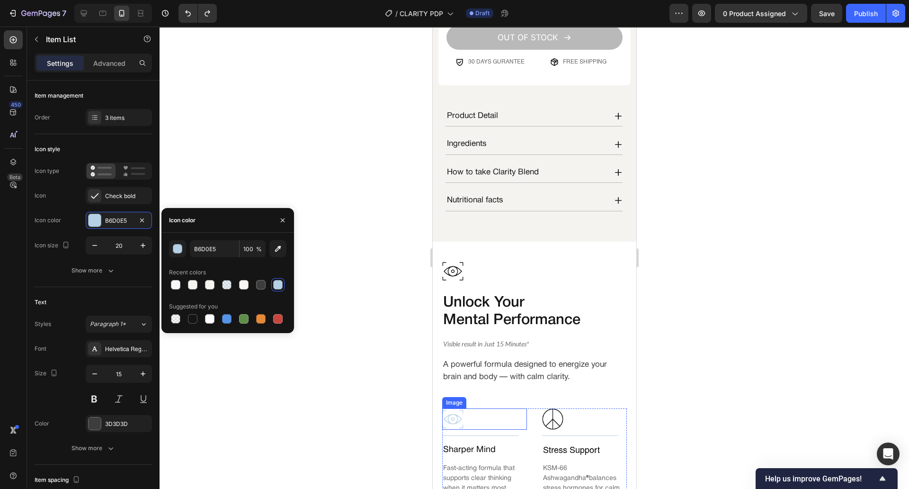
scroll to position [640, 0]
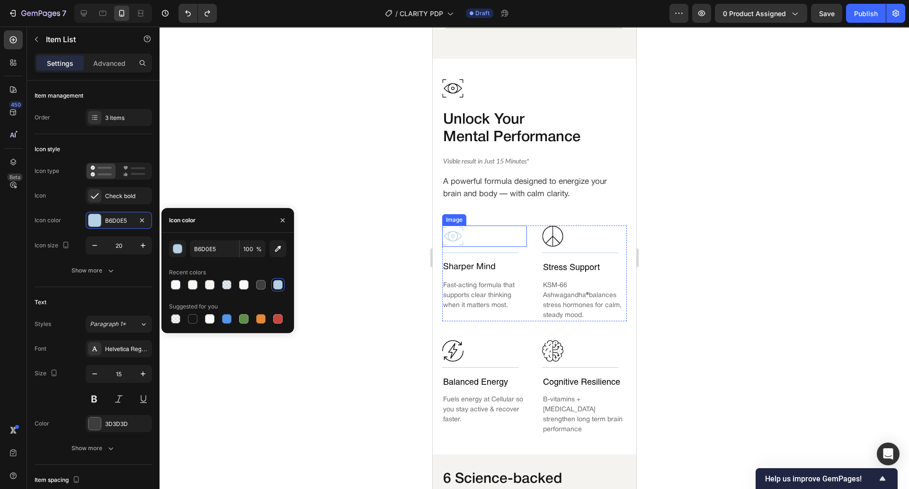
click at [467, 233] on div at bounding box center [484, 235] width 85 height 21
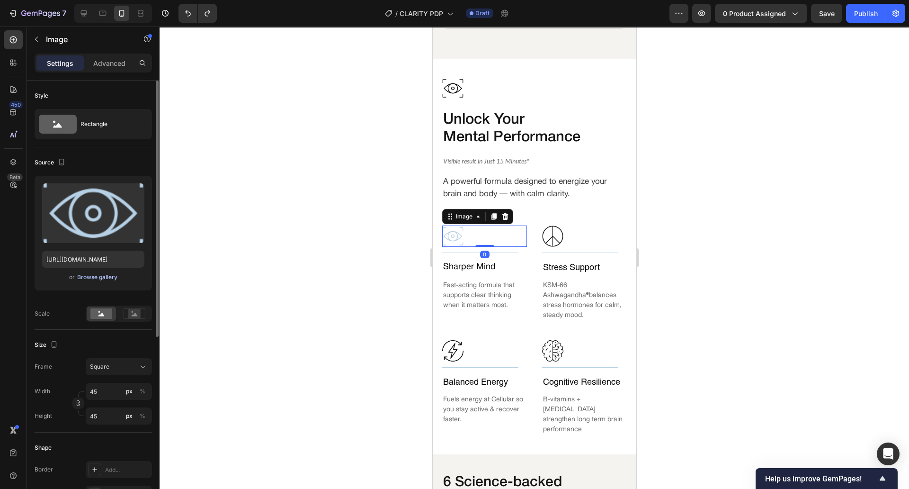
click at [108, 272] on button "Browse gallery" at bounding box center [97, 276] width 41 height 9
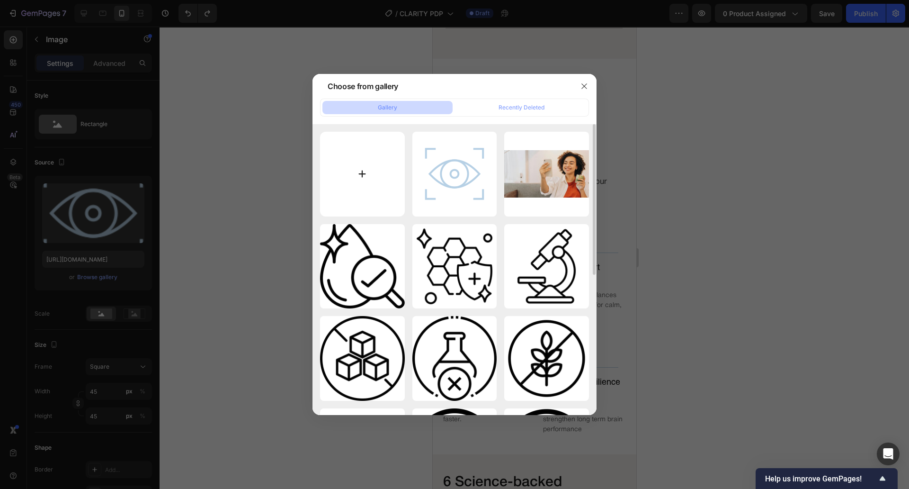
click at [381, 192] on input "file" at bounding box center [362, 174] width 85 height 85
type input "C:\fakepath\focus (3).png"
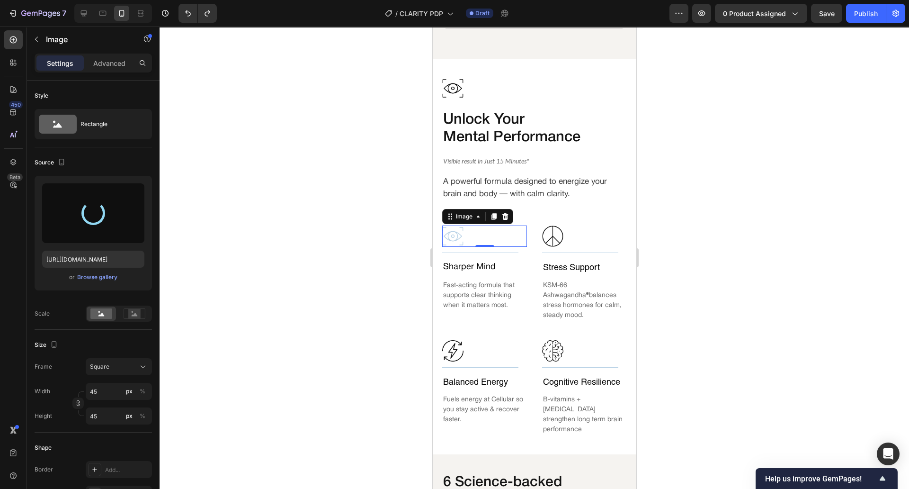
type input "https://cdn.shopify.com/s/files/1/0589/4638/8042/files/gempages_503471079226868…"
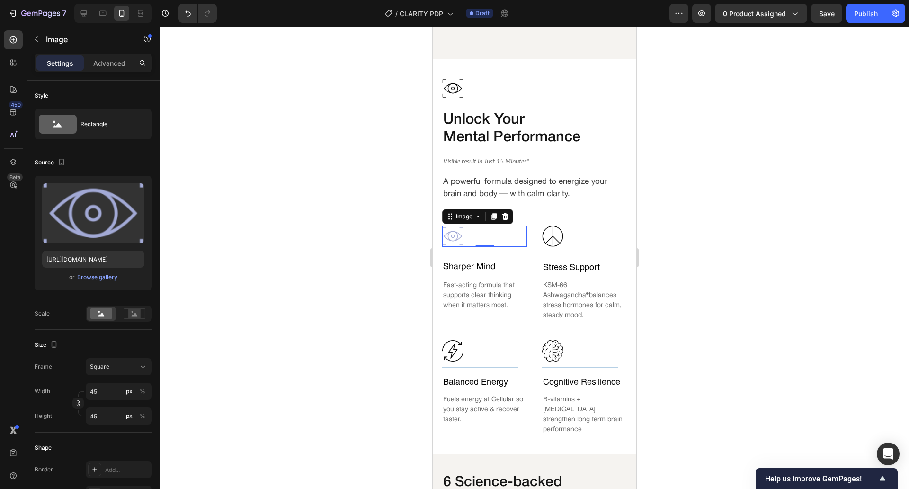
click at [272, 161] on div at bounding box center [535, 258] width 750 height 462
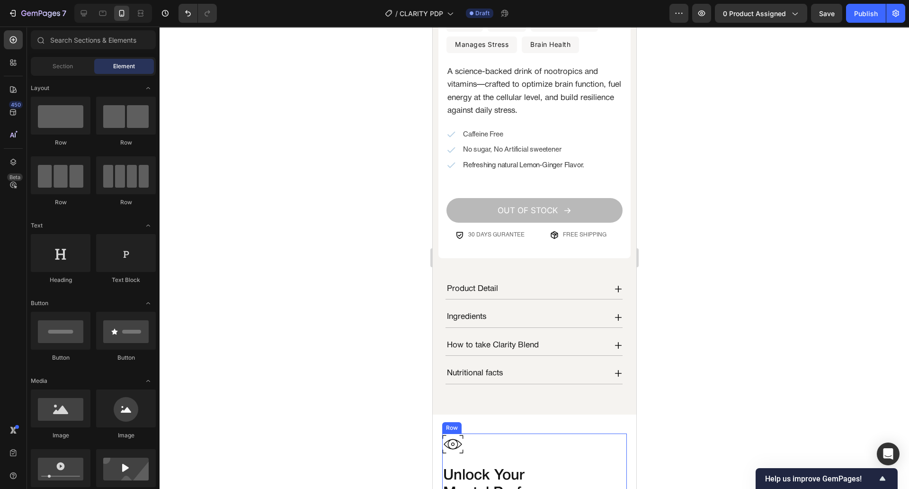
scroll to position [278, 0]
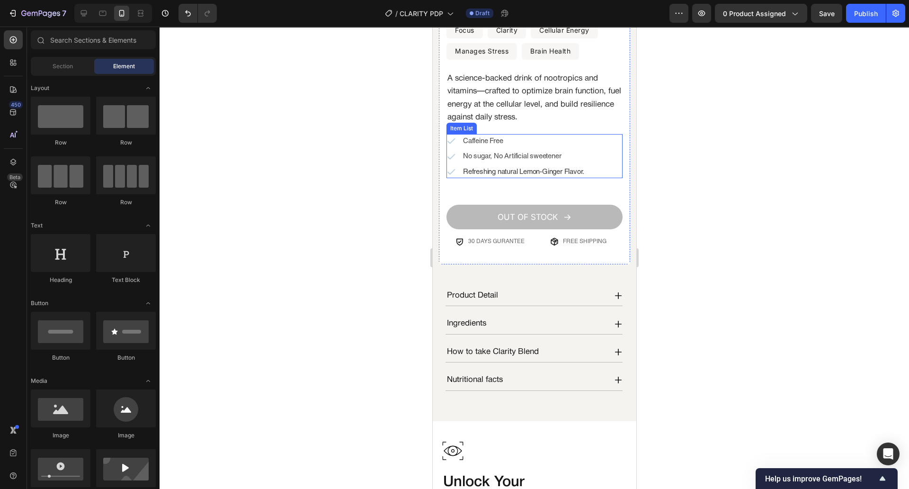
click at [456, 149] on div "No sugar, No Artificial sweetener" at bounding box center [515, 156] width 139 height 14
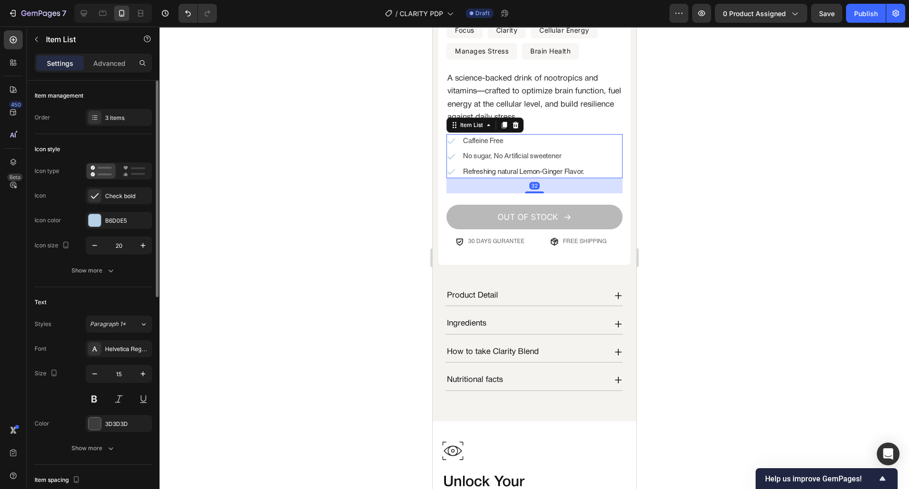
click at [116, 208] on div "Icon type Icon Check bold Icon color B6D0E5 Icon size 20" at bounding box center [93, 208] width 117 height 92
click at [115, 218] on div "B6D0E5" at bounding box center [118, 220] width 27 height 9
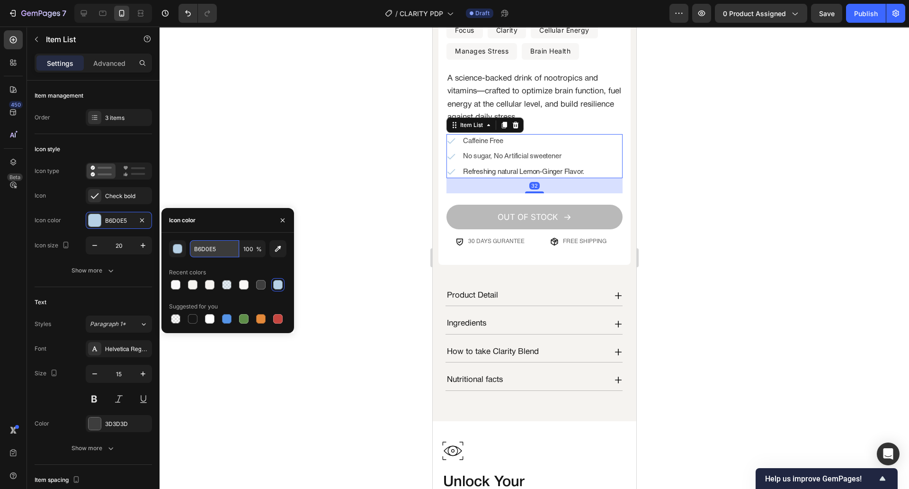
click at [220, 248] on input "B6D0E5" at bounding box center [214, 248] width 49 height 17
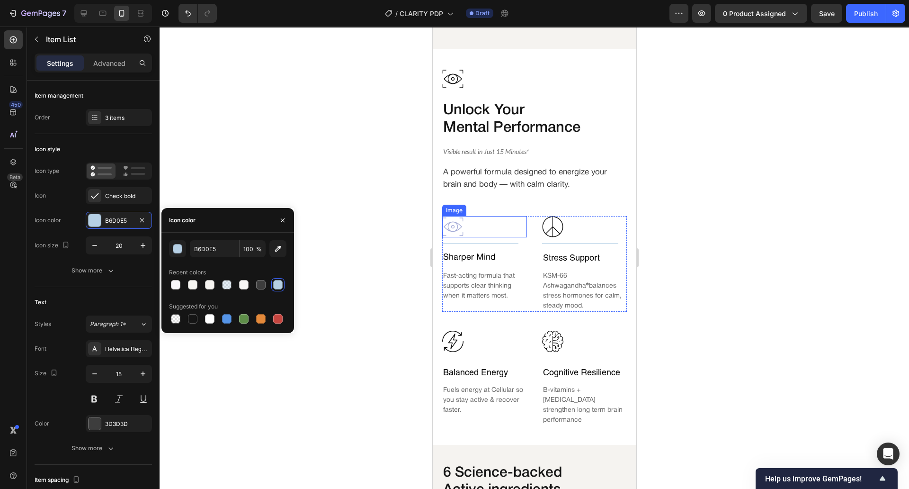
click at [492, 217] on div at bounding box center [484, 226] width 85 height 21
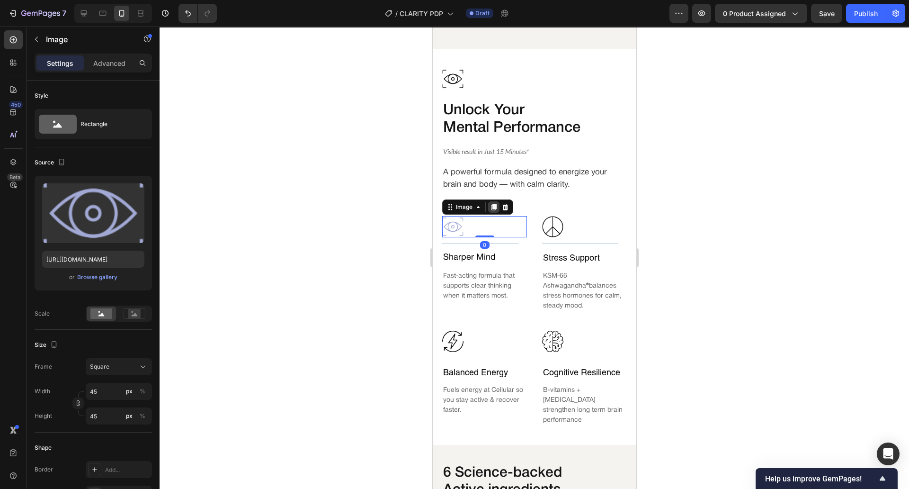
click at [494, 203] on icon at bounding box center [494, 207] width 8 height 8
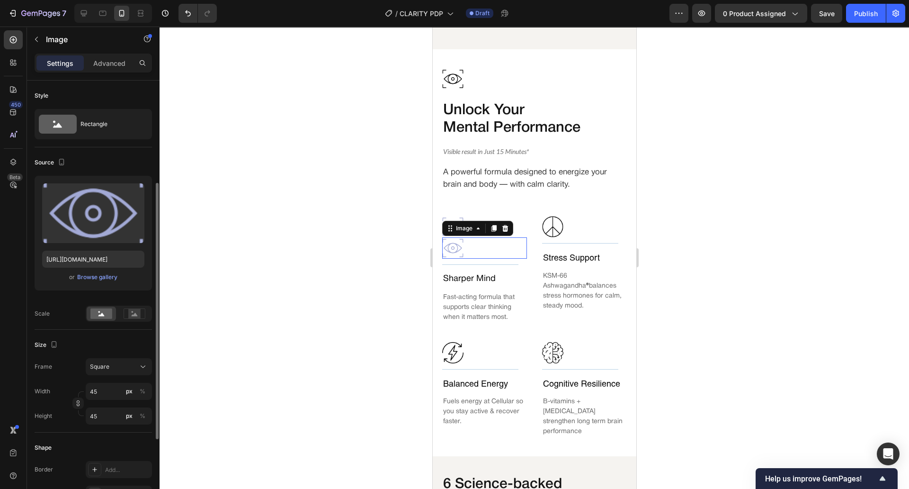
scroll to position [64, 0]
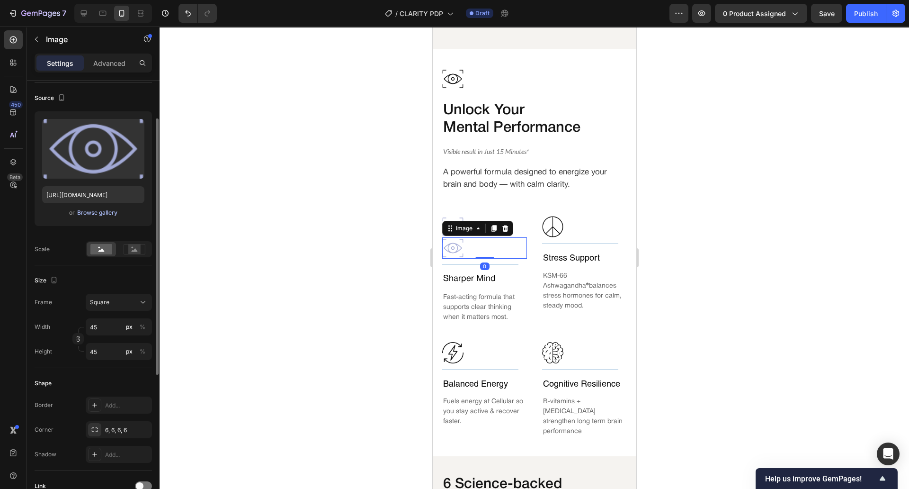
click at [86, 217] on button "Browse gallery" at bounding box center [97, 212] width 41 height 9
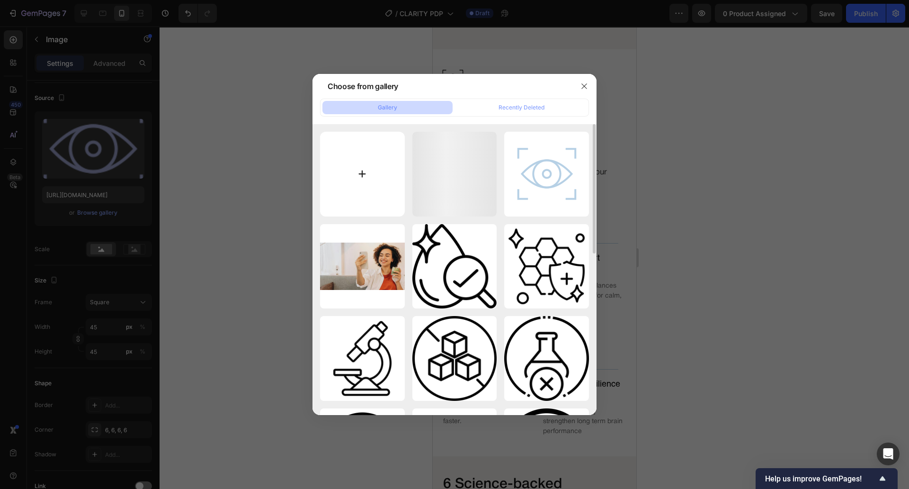
click at [344, 182] on input "file" at bounding box center [362, 174] width 85 height 85
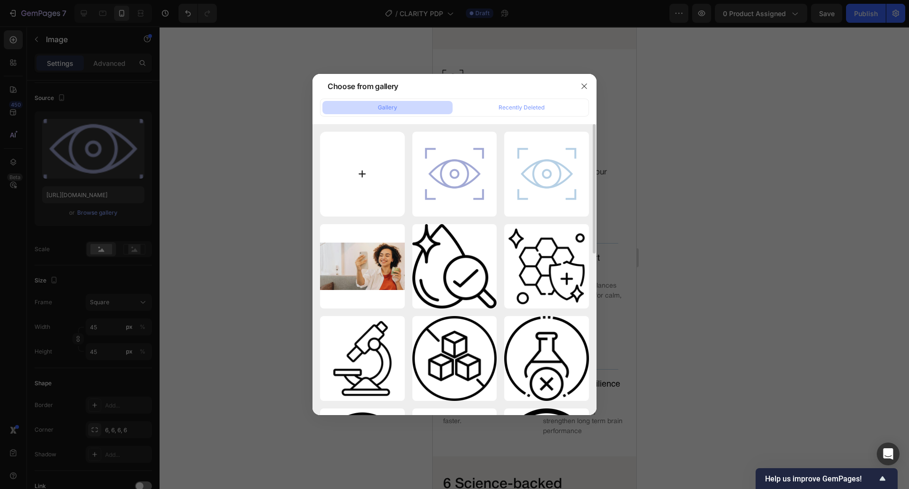
type input "C:\fakepath\focus (4).png"
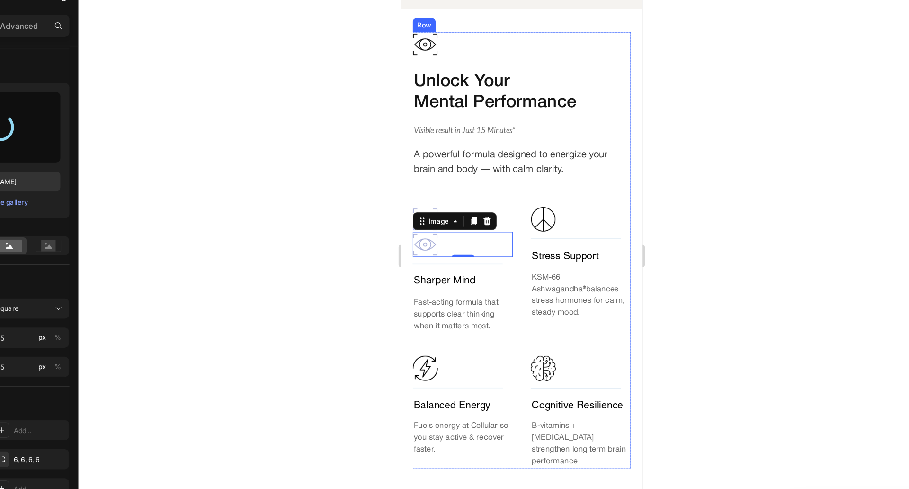
type input "https://cdn.shopify.com/s/files/1/0589/4638/8042/files/gempages_503471079226868…"
click at [466, 161] on div "Image Unlock Your Mental Performance Text Block Visible result in Just 15 Minut…" at bounding box center [503, 209] width 185 height 369
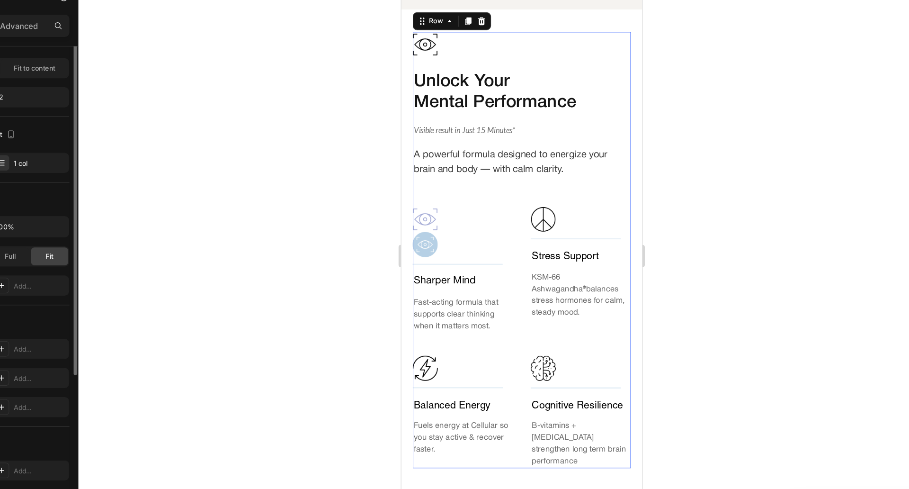
scroll to position [0, 0]
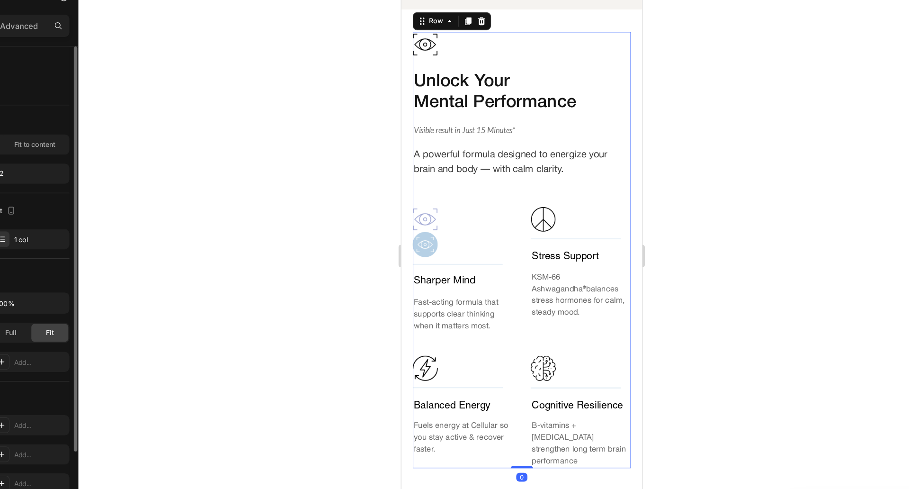
click at [441, 173] on div at bounding box center [453, 182] width 85 height 21
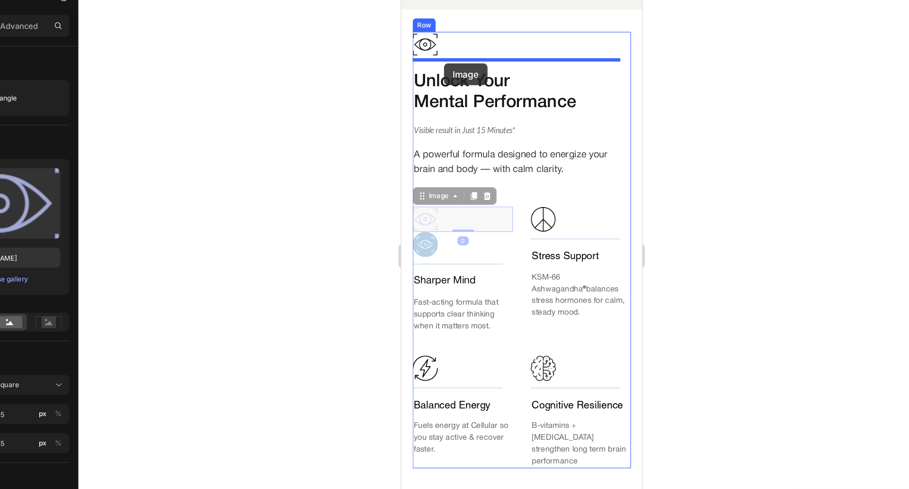
drag, startPoint x: 427, startPoint y: 158, endPoint x: 437, endPoint y: 51, distance: 107.5
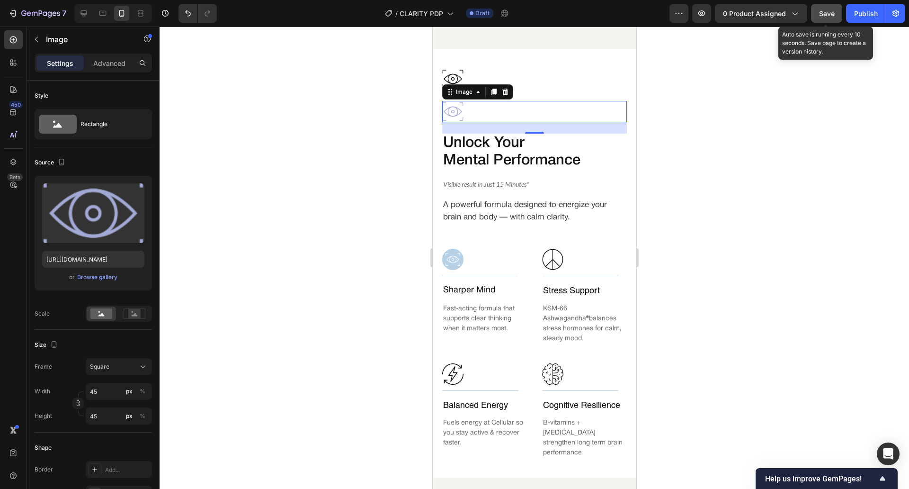
click at [826, 4] on button "Save" at bounding box center [826, 13] width 31 height 19
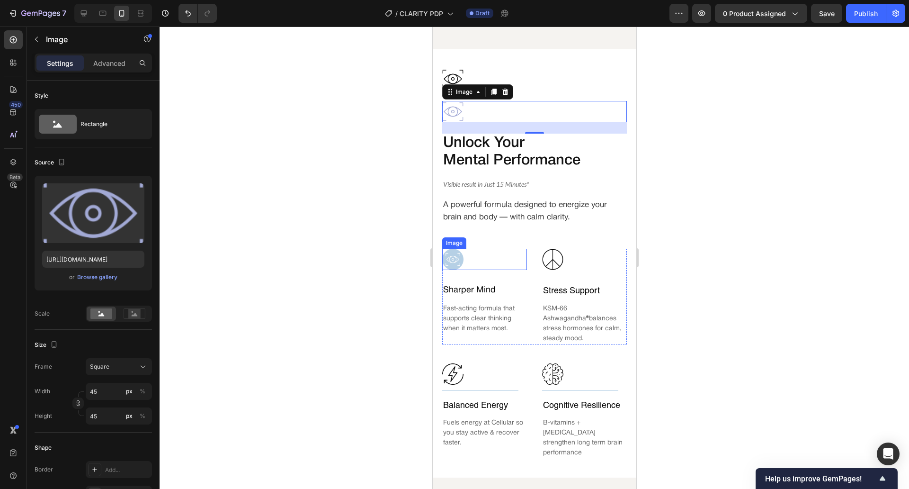
click at [460, 254] on img at bounding box center [452, 259] width 21 height 21
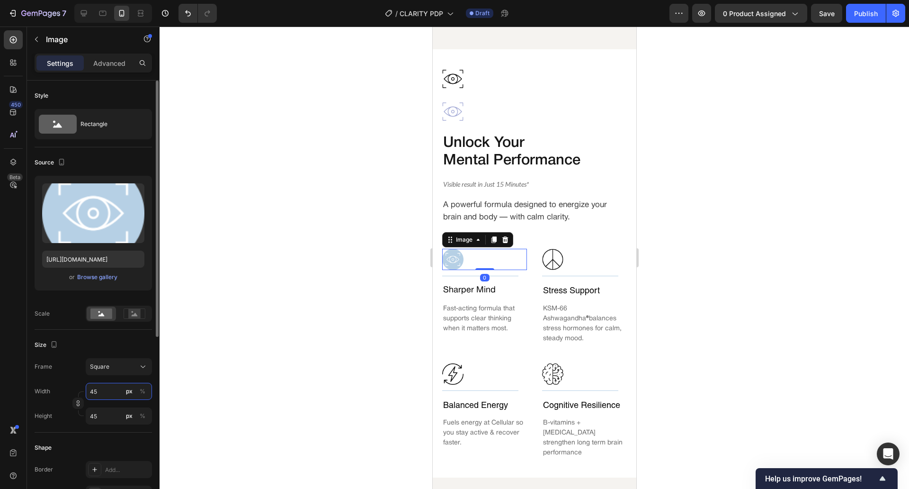
click at [108, 392] on input "45" at bounding box center [119, 391] width 66 height 17
type input "5"
type input "55"
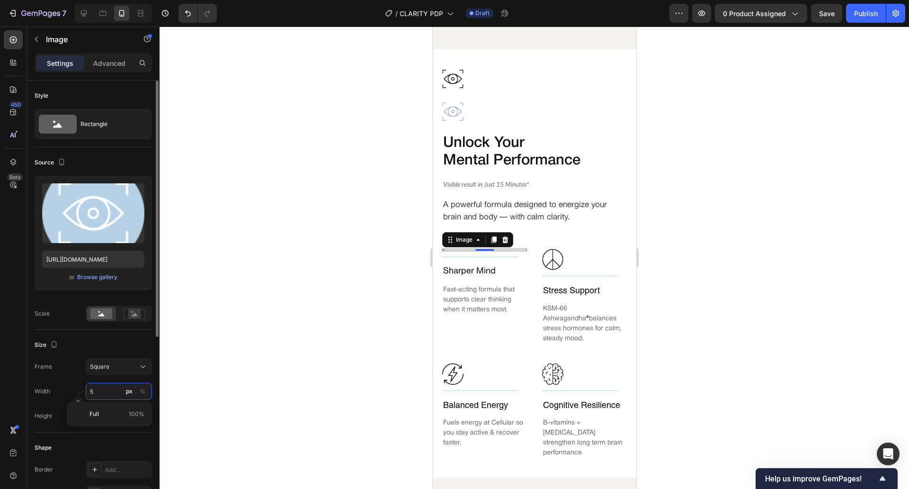
type input "55"
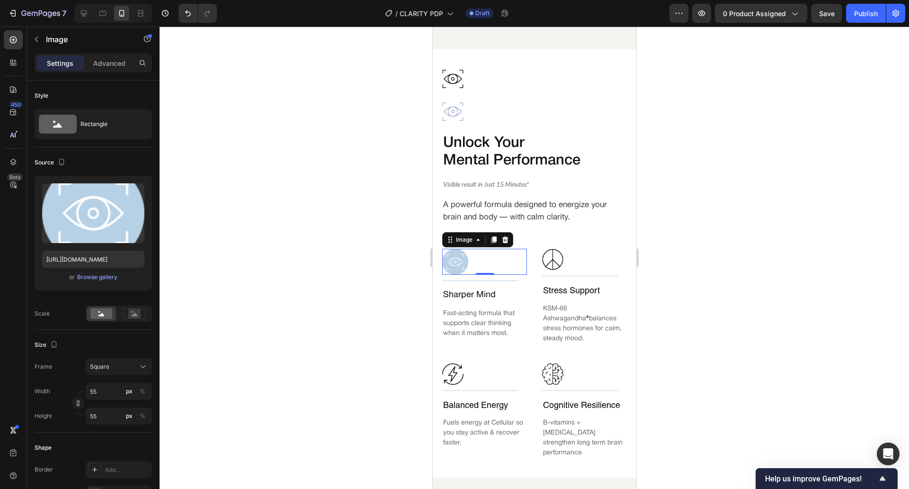
click at [209, 407] on div at bounding box center [535, 258] width 750 height 462
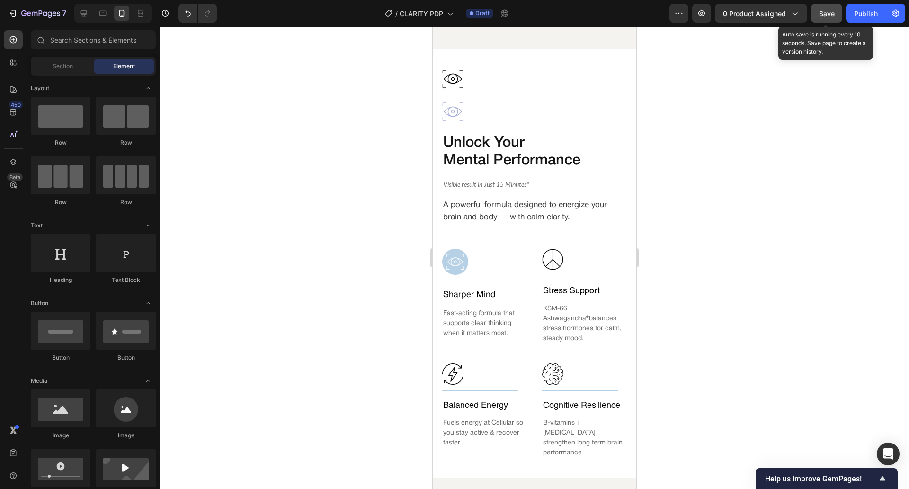
click at [819, 22] on button "Save" at bounding box center [826, 13] width 31 height 19
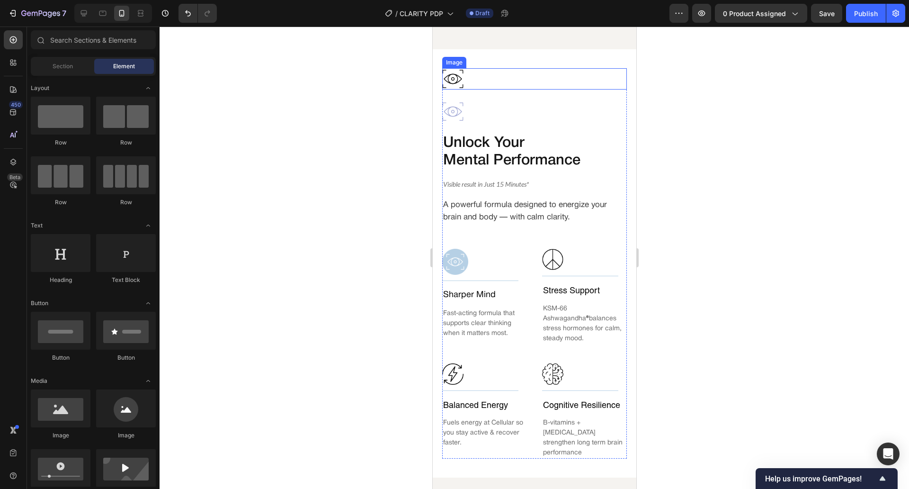
click at [500, 77] on div at bounding box center [534, 78] width 185 height 21
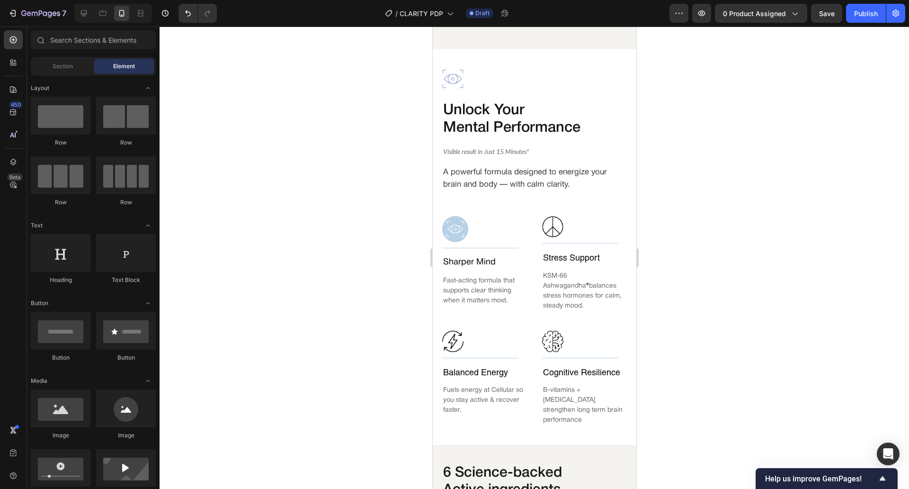
click at [500, 77] on div at bounding box center [534, 78] width 185 height 21
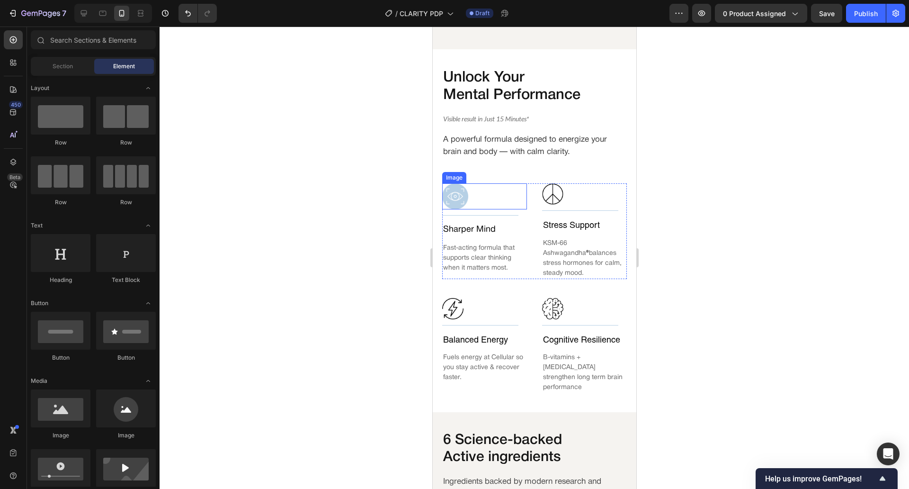
click at [467, 194] on img at bounding box center [455, 196] width 26 height 26
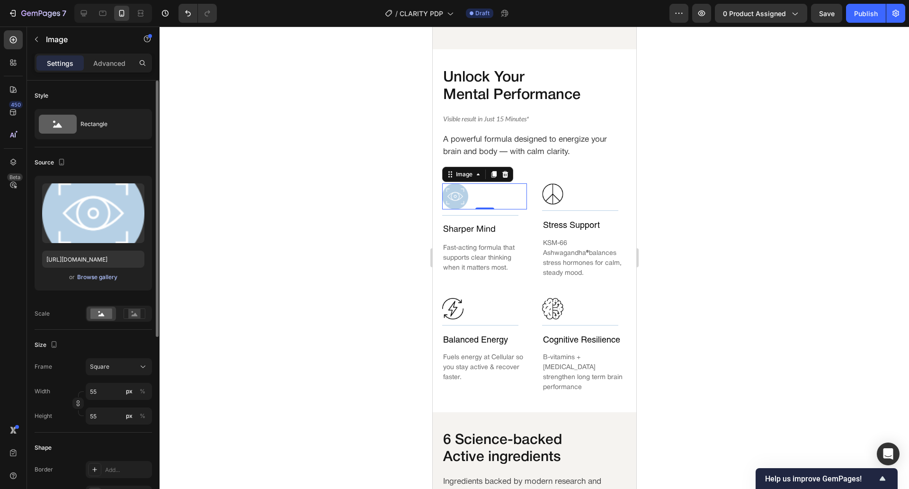
click at [90, 278] on div "Browse gallery" at bounding box center [97, 277] width 40 height 9
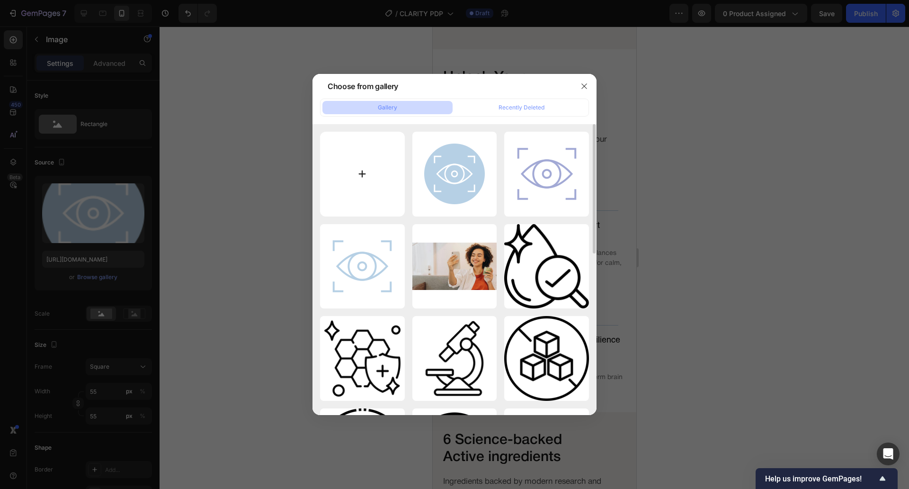
click at [388, 183] on input "file" at bounding box center [362, 174] width 85 height 85
type input "C:\fakepath\focus (5).png"
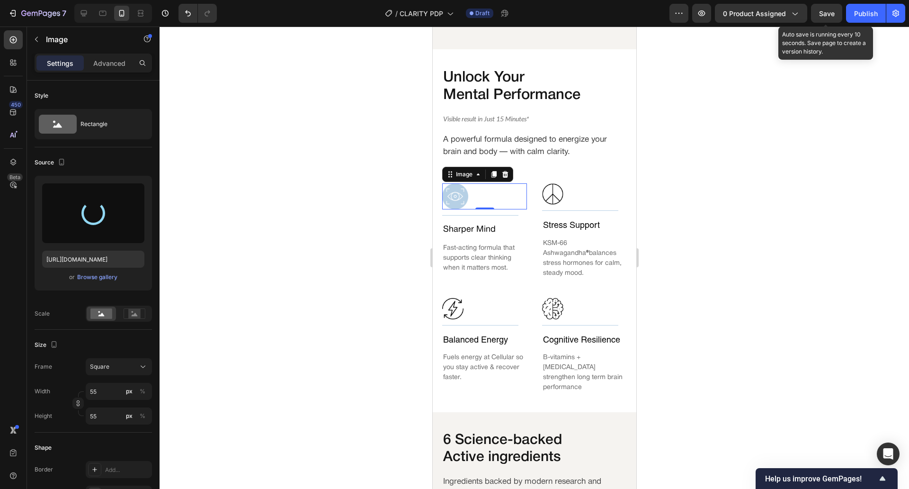
type input "https://cdn.shopify.com/s/files/1/0589/4638/8042/files/gempages_503471079226868…"
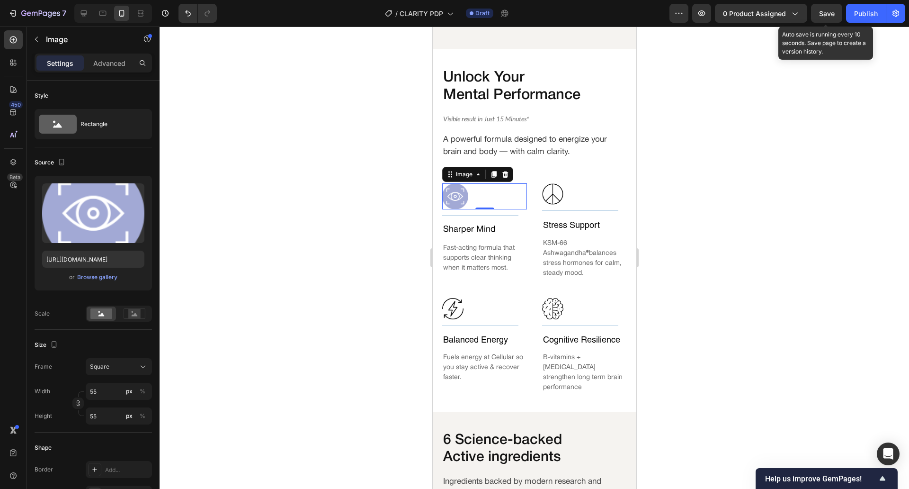
click at [835, 14] on span "Save" at bounding box center [827, 13] width 16 height 8
click at [728, 181] on div at bounding box center [535, 258] width 750 height 462
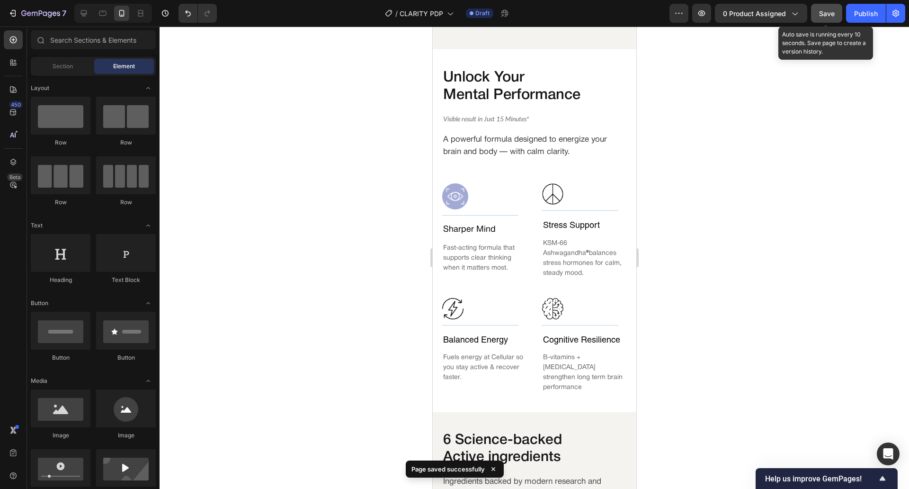
click at [822, 22] on button "Save" at bounding box center [826, 13] width 31 height 19
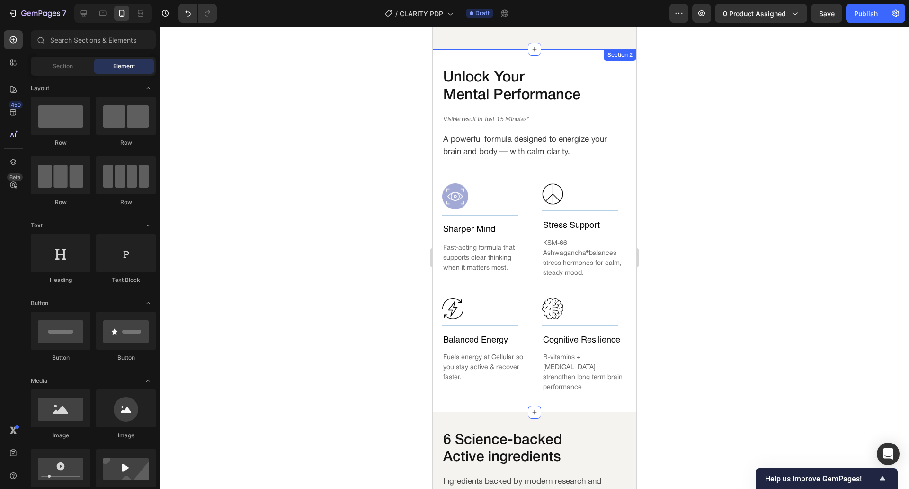
click at [440, 185] on div "Unlock Your Mental Performance Text Block Visible result in Just 15 Minutes* He…" at bounding box center [534, 230] width 204 height 363
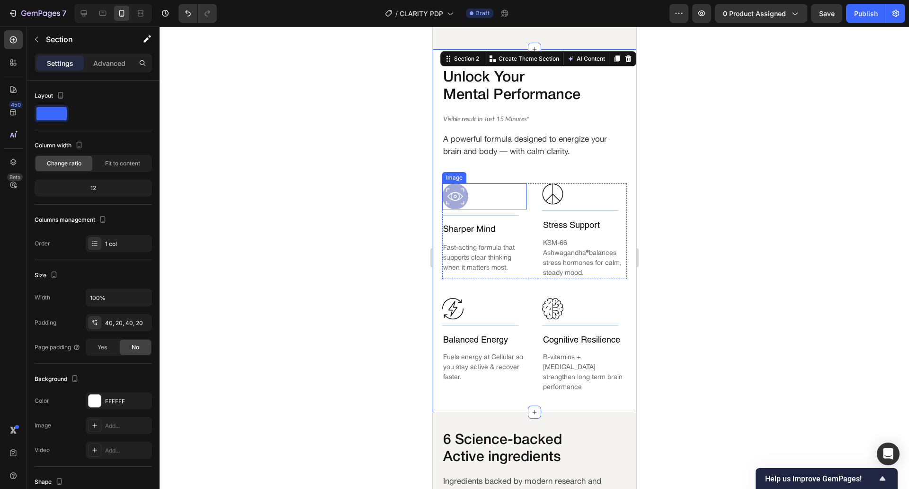
click at [466, 185] on img at bounding box center [455, 196] width 26 height 26
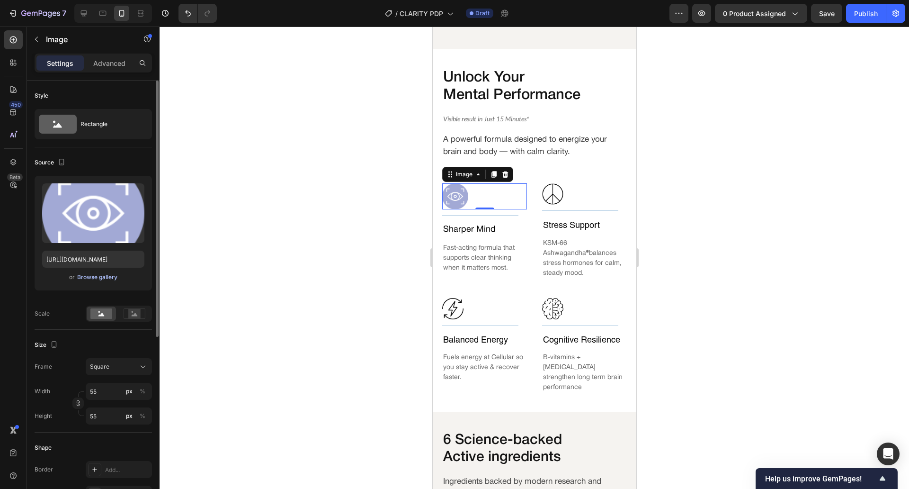
click at [111, 276] on div "Browse gallery" at bounding box center [97, 277] width 40 height 9
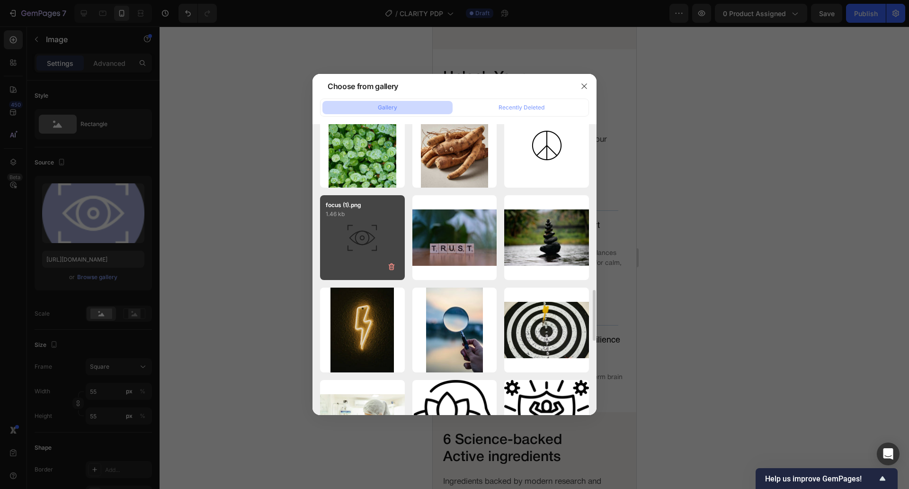
scroll to position [952, 0]
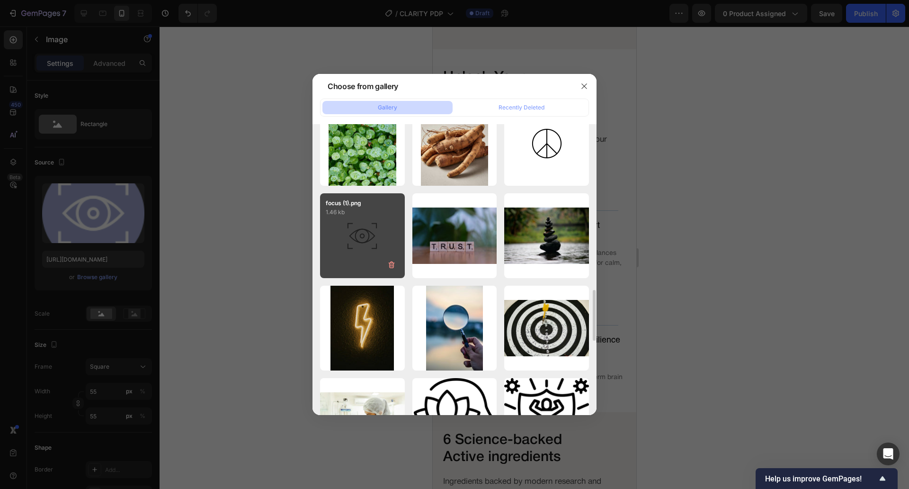
click at [366, 244] on div "focus (1).png 1.46 kb" at bounding box center [362, 235] width 85 height 85
type input "https://cdn.shopify.com/s/files/1/0589/4638/8042/files/gempages_503471079226868…"
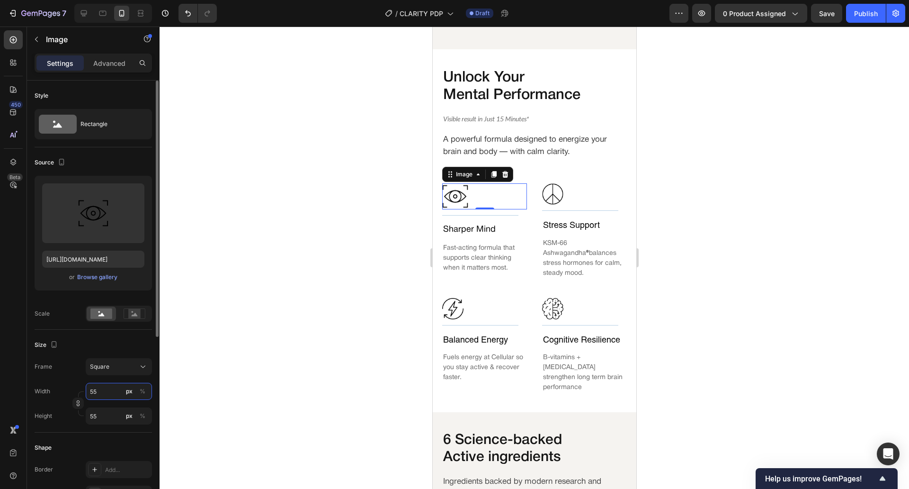
click at [110, 383] on input "55" at bounding box center [119, 391] width 66 height 17
type input "4"
type input "45"
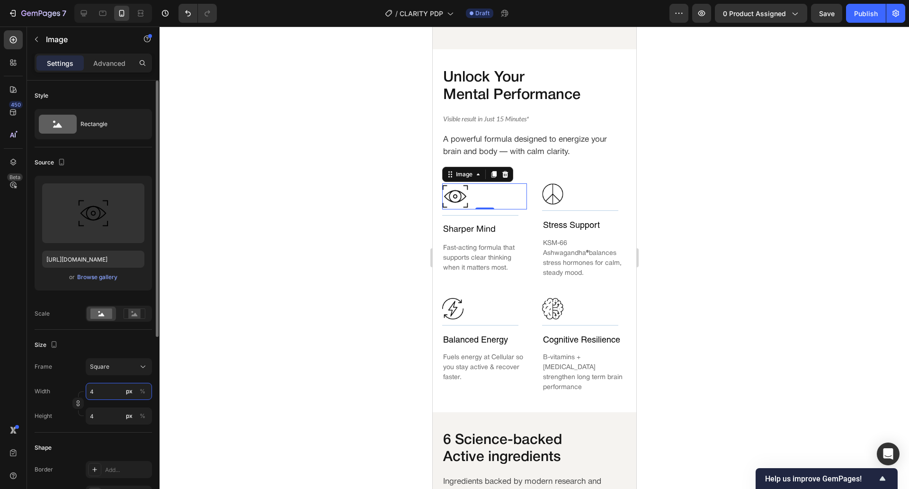
type input "45"
click at [343, 290] on div at bounding box center [535, 258] width 750 height 462
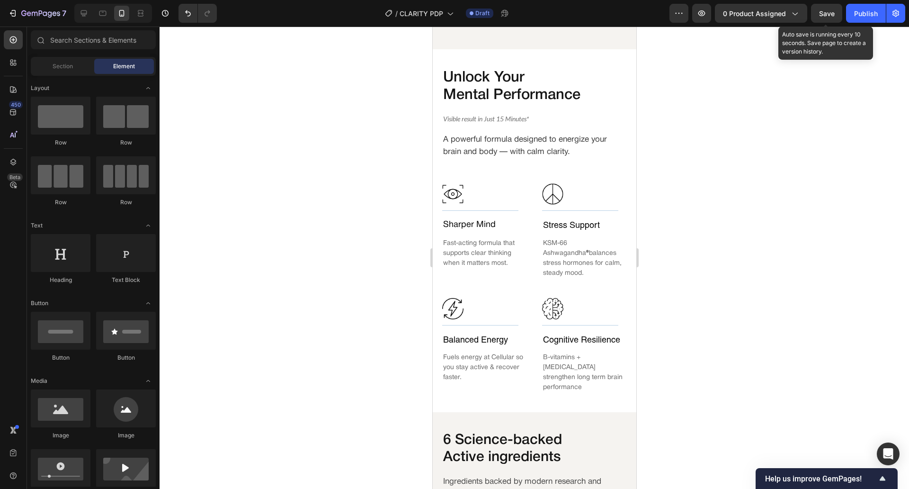
drag, startPoint x: 827, startPoint y: 14, endPoint x: 171, endPoint y: 141, distance: 668.7
click at [826, 14] on span "Save" at bounding box center [827, 13] width 16 height 8
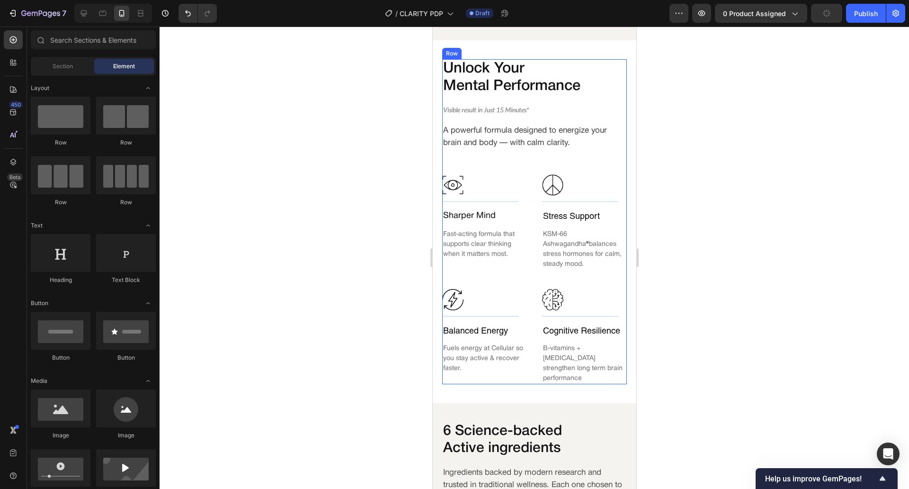
scroll to position [777, 0]
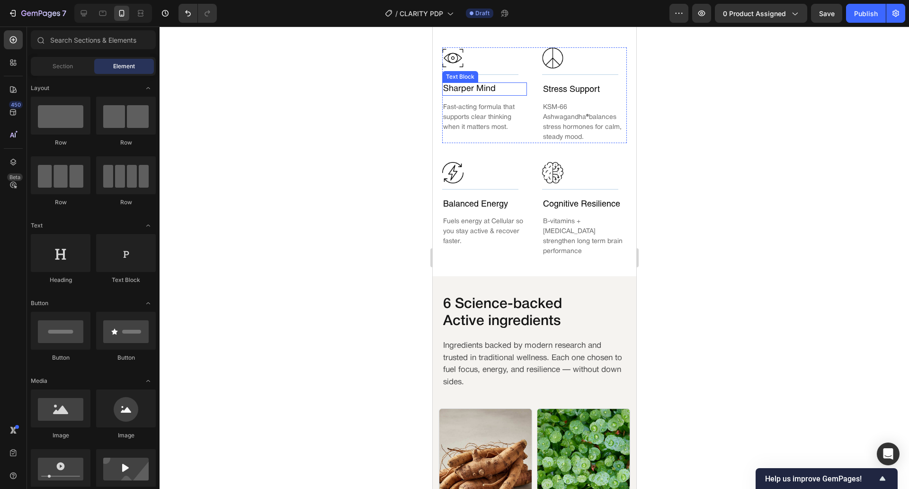
click at [488, 88] on p "sharper mind" at bounding box center [484, 88] width 83 height 11
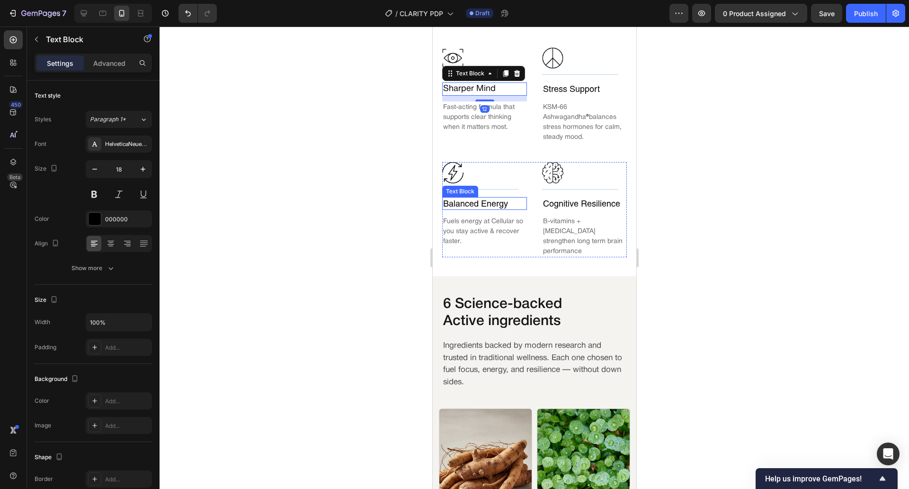
click at [474, 198] on p "balanced energy" at bounding box center [484, 203] width 83 height 11
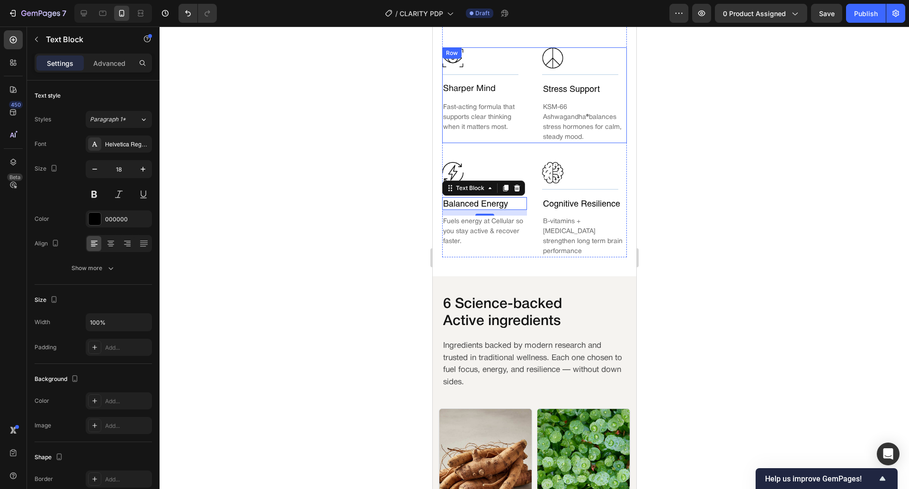
click at [527, 120] on div "Image Title Line sharper mind Text Block Fast-acting formula that supports clea…" at bounding box center [534, 94] width 185 height 95
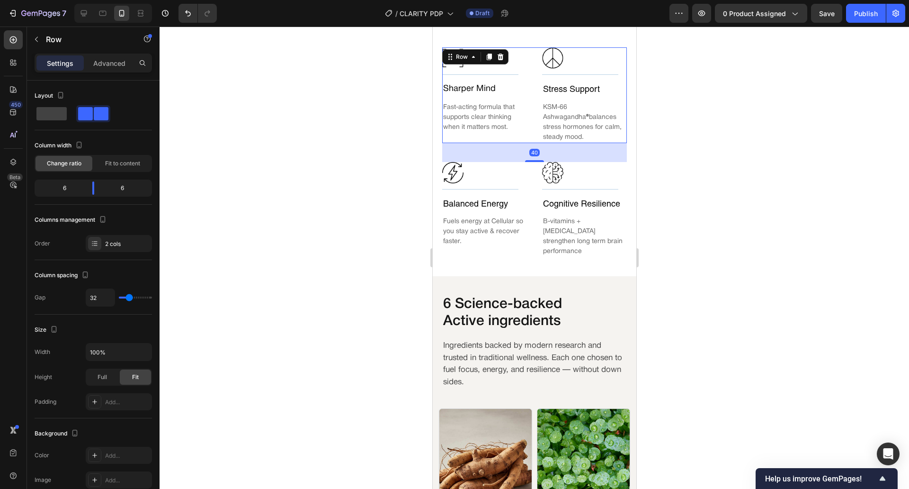
click at [273, 288] on div at bounding box center [535, 258] width 750 height 462
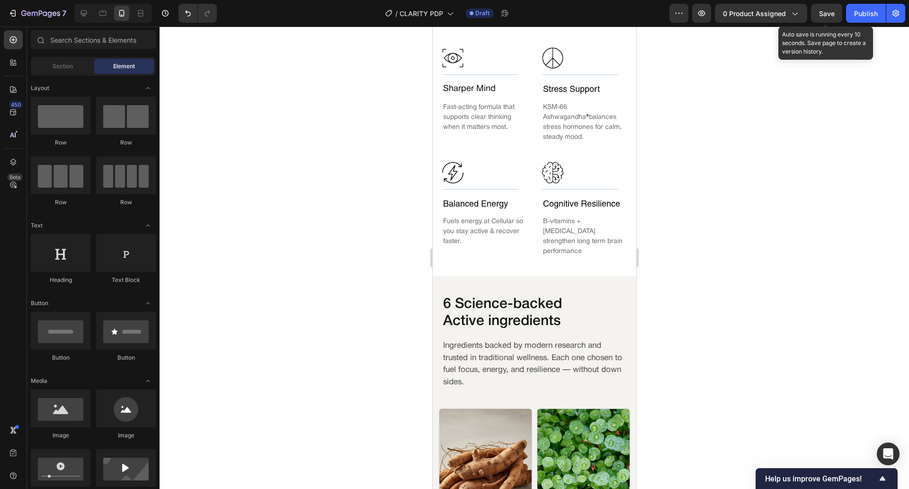
click at [831, 16] on span "Save" at bounding box center [827, 13] width 16 height 8
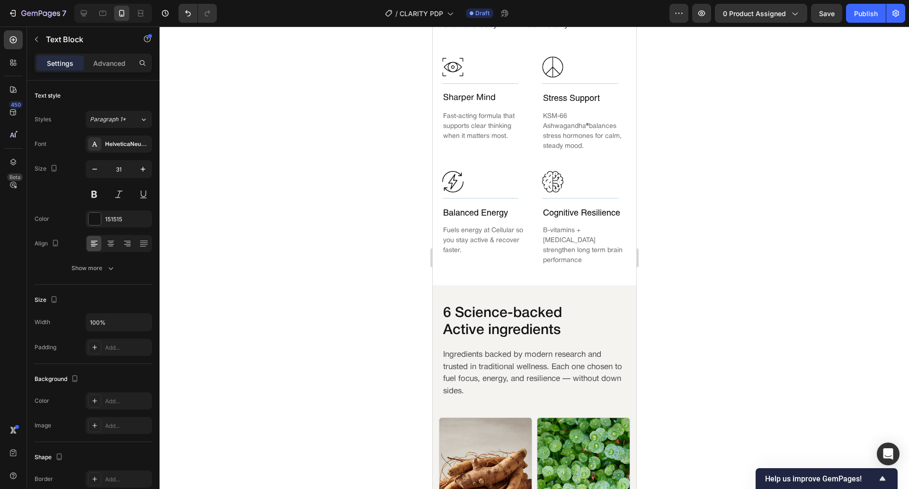
scroll to position [595, 0]
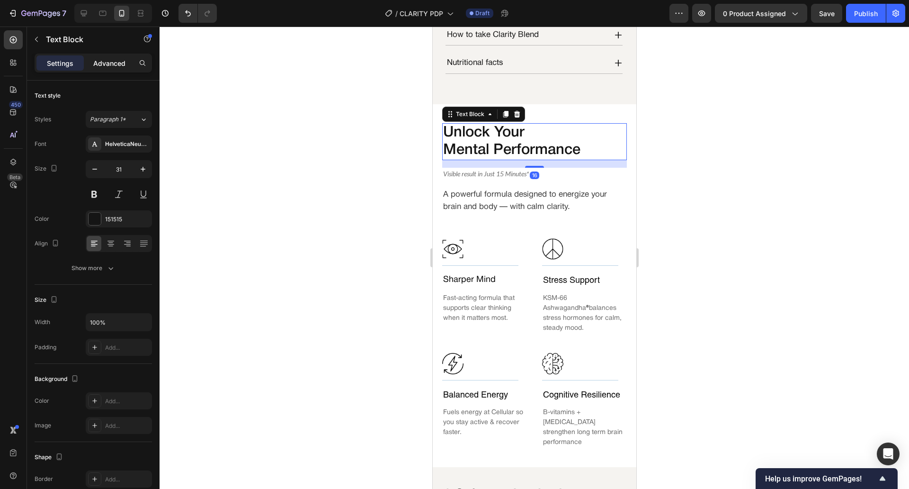
click at [116, 69] on div "Advanced" at bounding box center [109, 62] width 47 height 15
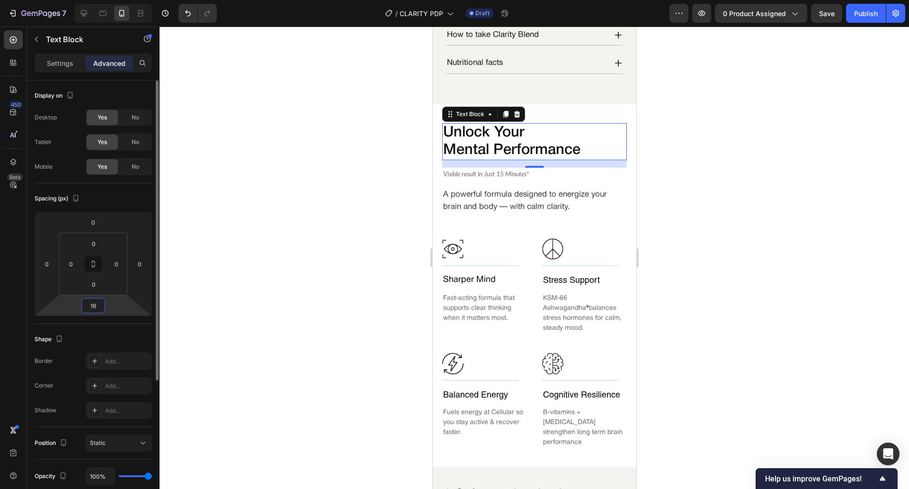
click at [96, 310] on input "16" at bounding box center [93, 305] width 19 height 14
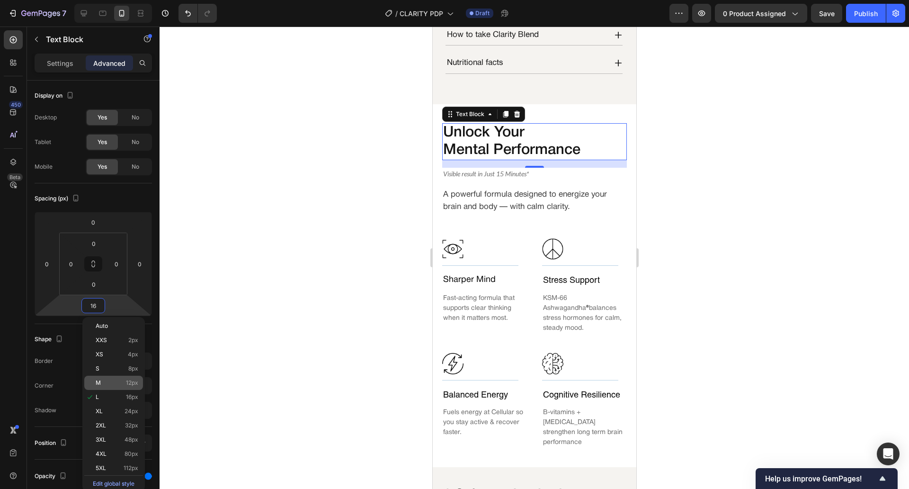
click at [105, 382] on p "M 12px" at bounding box center [117, 382] width 43 height 7
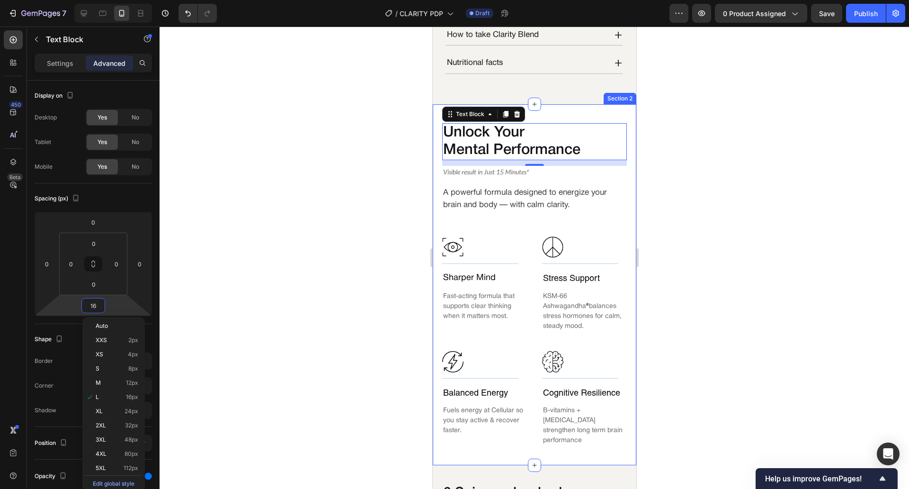
type input "12"
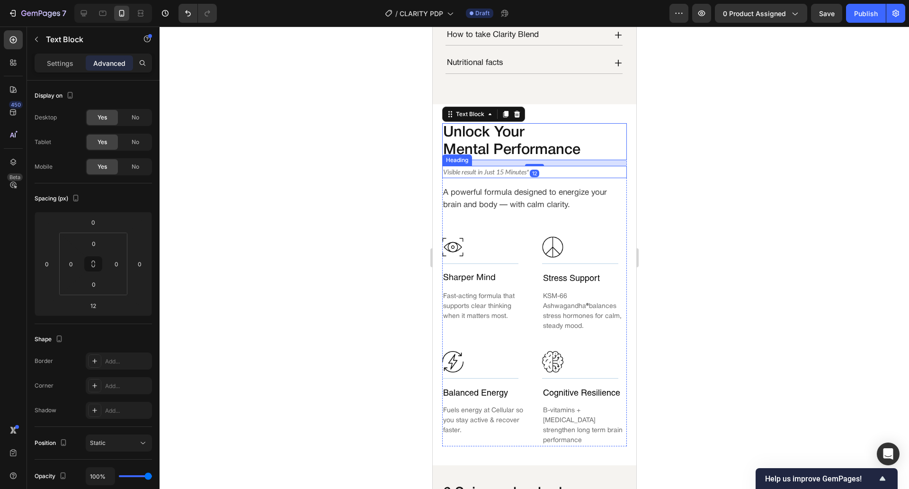
click at [493, 166] on h2 "Visible result in Just 15 Minutes*" at bounding box center [534, 172] width 185 height 12
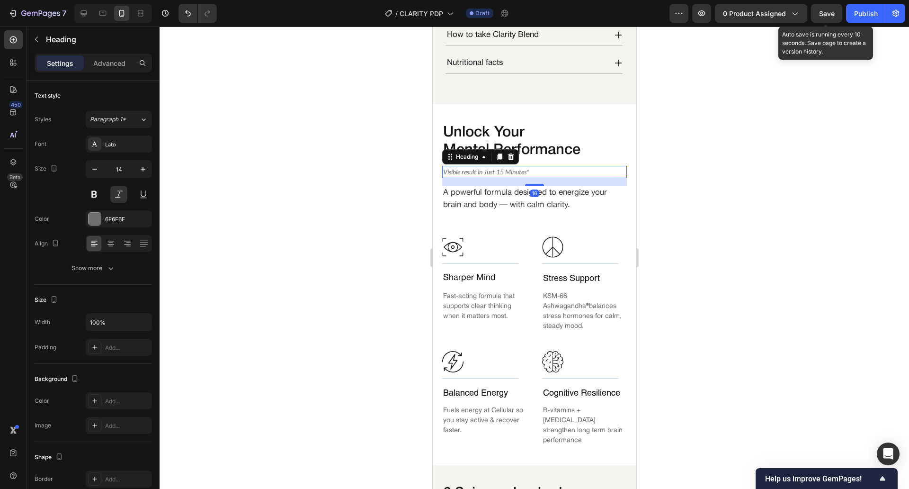
click at [832, 17] on span "Save" at bounding box center [827, 13] width 16 height 8
click at [832, 17] on button "Save" at bounding box center [826, 13] width 31 height 19
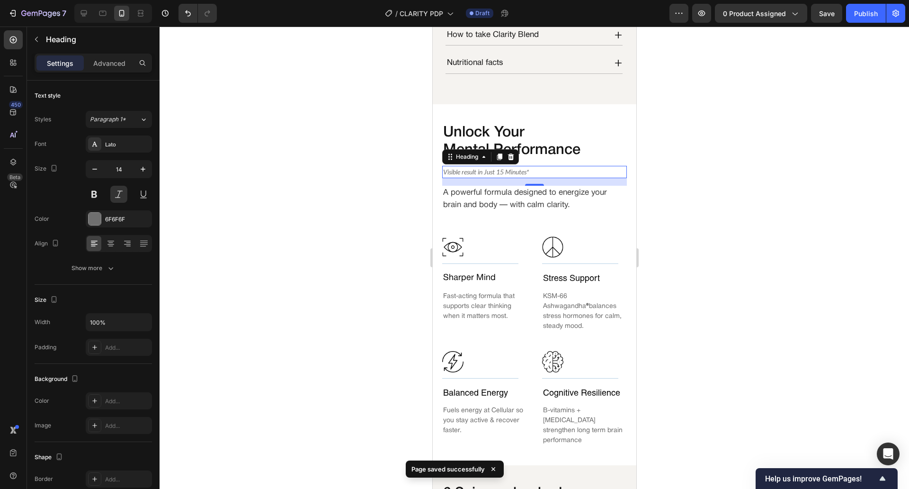
click at [786, 122] on div at bounding box center [535, 258] width 750 height 462
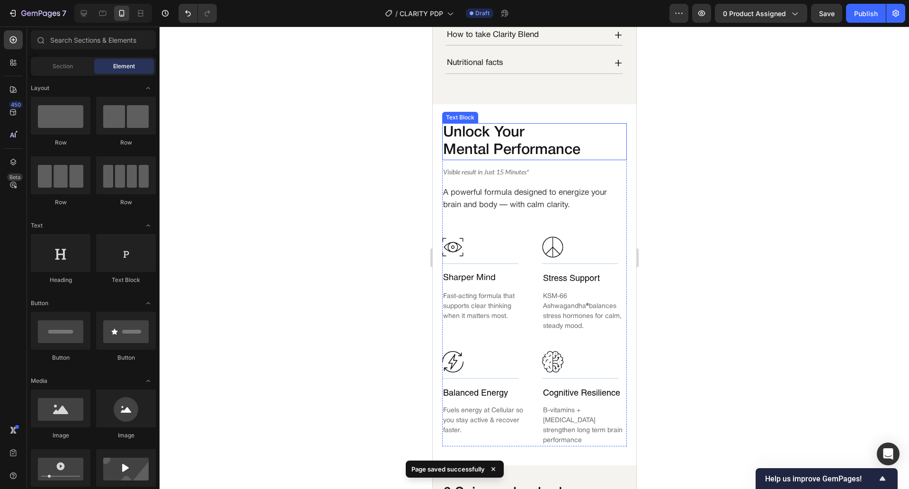
click at [575, 142] on p "Mental Performance" at bounding box center [534, 151] width 183 height 18
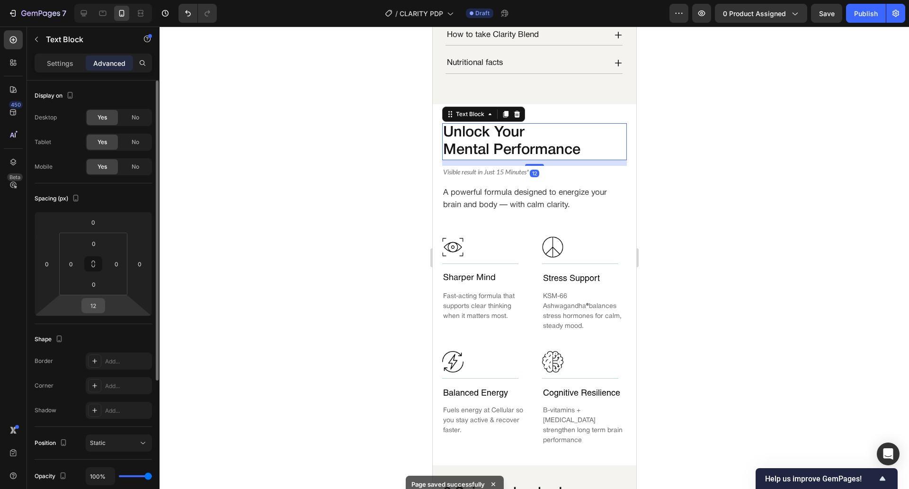
click at [95, 306] on input "12" at bounding box center [93, 305] width 19 height 14
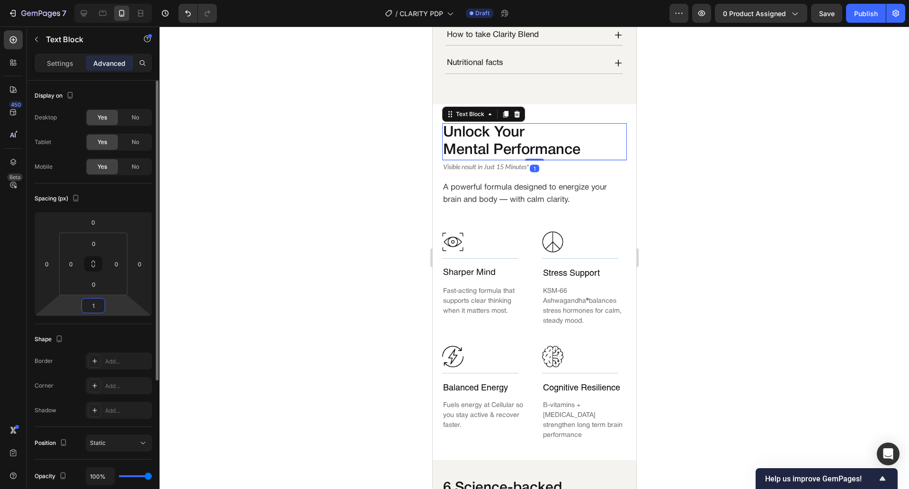
type input "10"
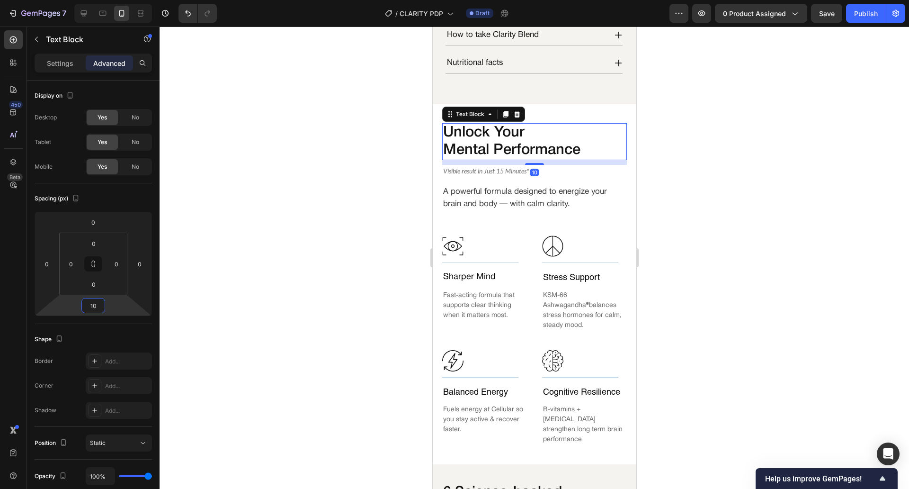
click at [344, 187] on div at bounding box center [535, 258] width 750 height 462
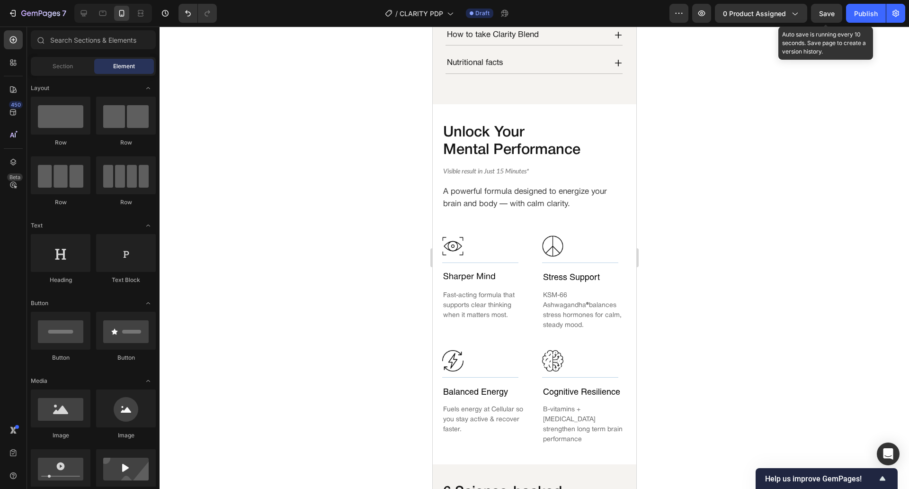
click at [826, 17] on span "Save" at bounding box center [827, 13] width 16 height 8
click at [826, 17] on button "Save" at bounding box center [826, 13] width 31 height 19
click at [681, 178] on div at bounding box center [535, 258] width 750 height 462
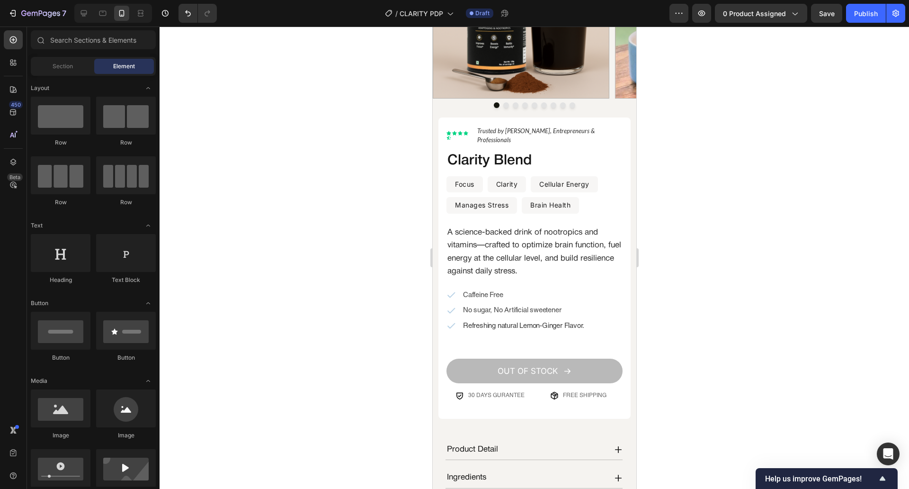
scroll to position [95, 0]
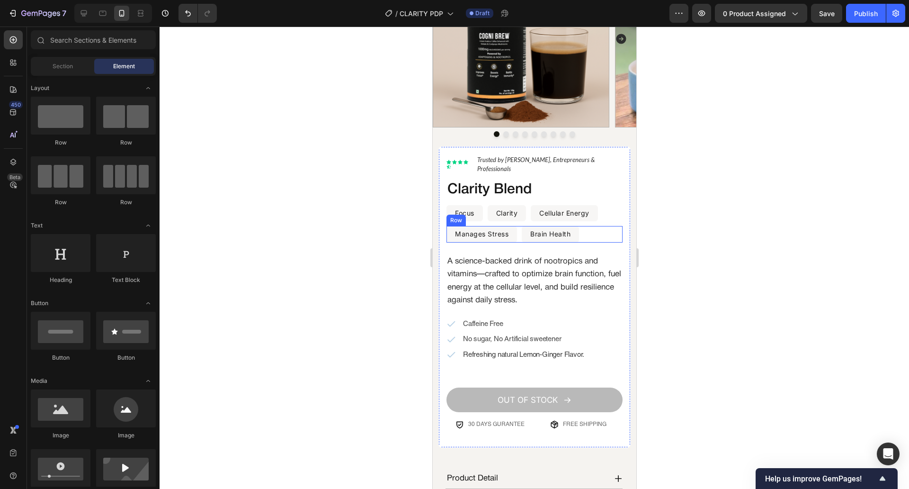
click at [593, 230] on div "Manages Stress Text Block Row Brain Health Text Block Row Row" at bounding box center [534, 234] width 176 height 17
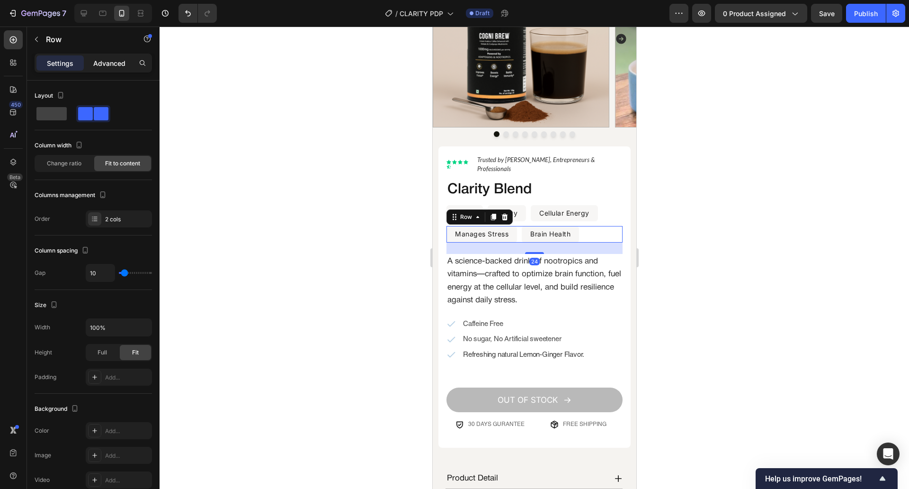
click at [112, 67] on p "Advanced" at bounding box center [109, 63] width 32 height 10
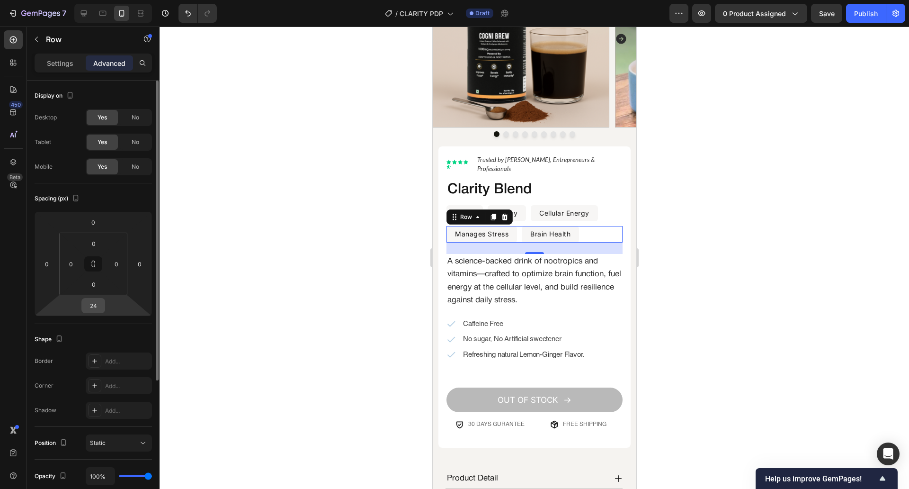
click at [91, 307] on input "24" at bounding box center [93, 305] width 19 height 14
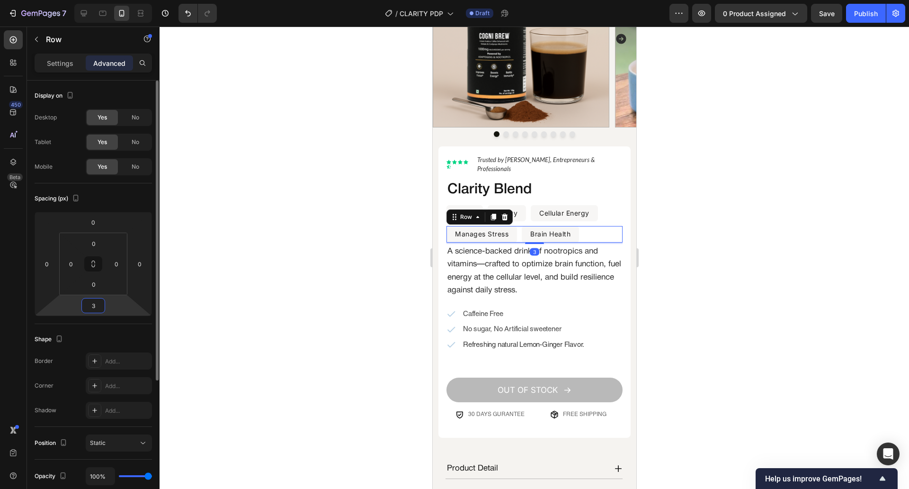
type input "30"
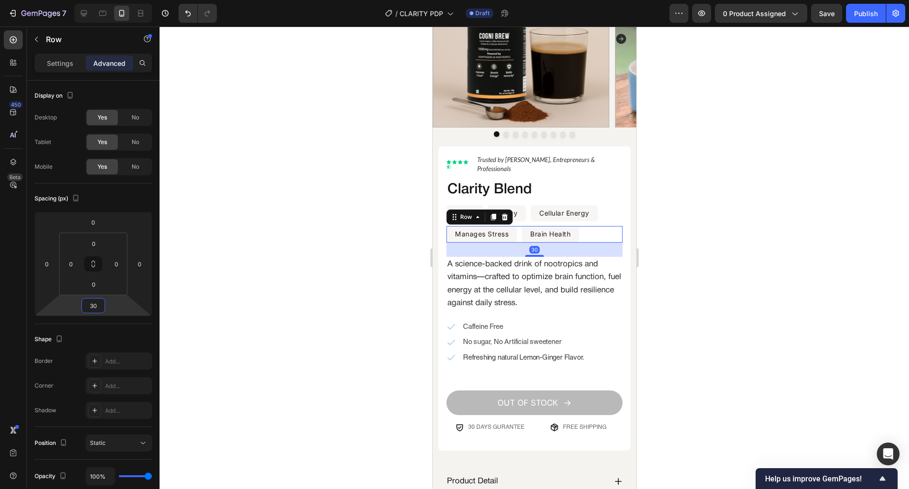
click at [269, 263] on div at bounding box center [535, 258] width 750 height 462
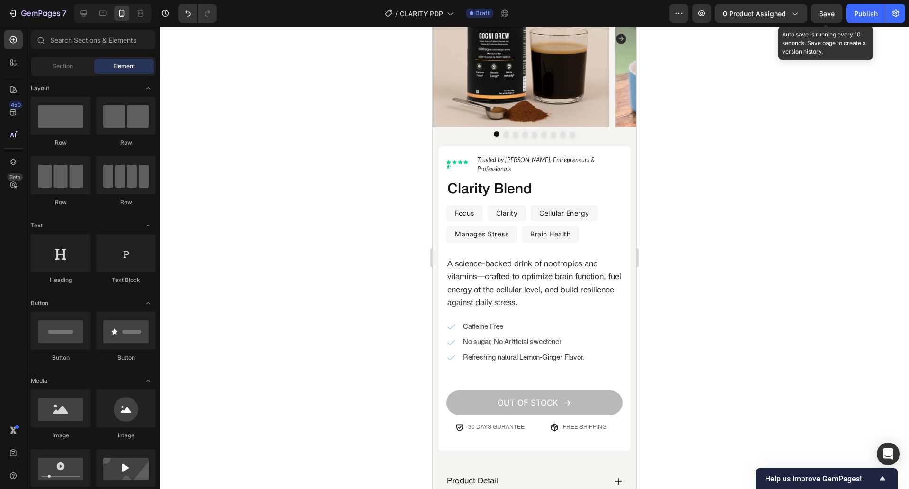
click at [826, 17] on span "Save" at bounding box center [827, 13] width 16 height 8
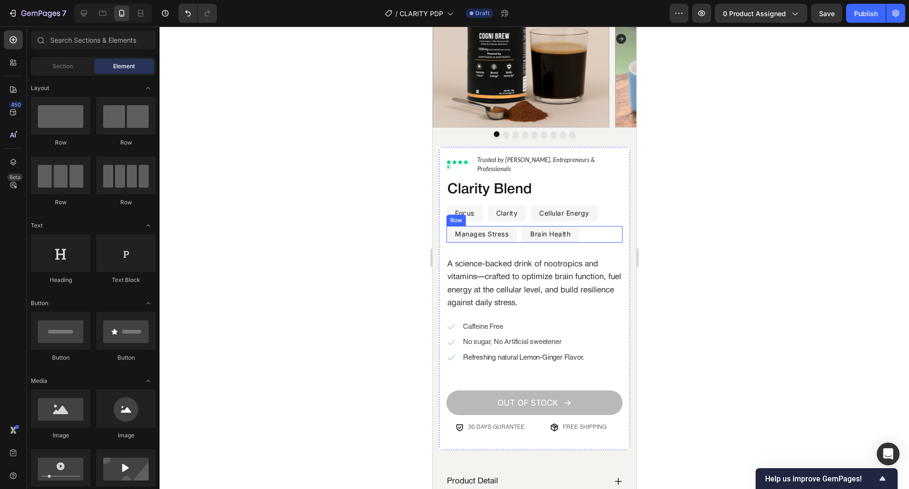
click at [594, 226] on div "Manages Stress Text Block Row Brain Health Text Block Row Row" at bounding box center [534, 234] width 176 height 17
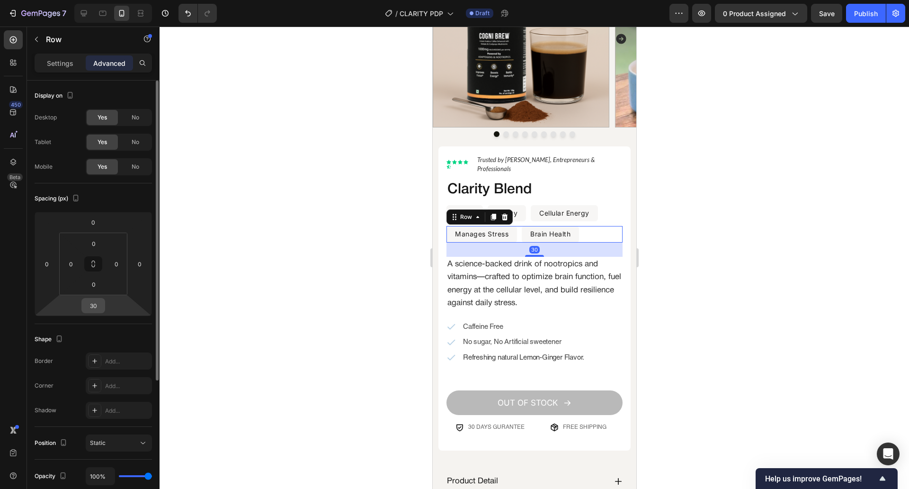
click at [93, 309] on input "30" at bounding box center [93, 305] width 19 height 14
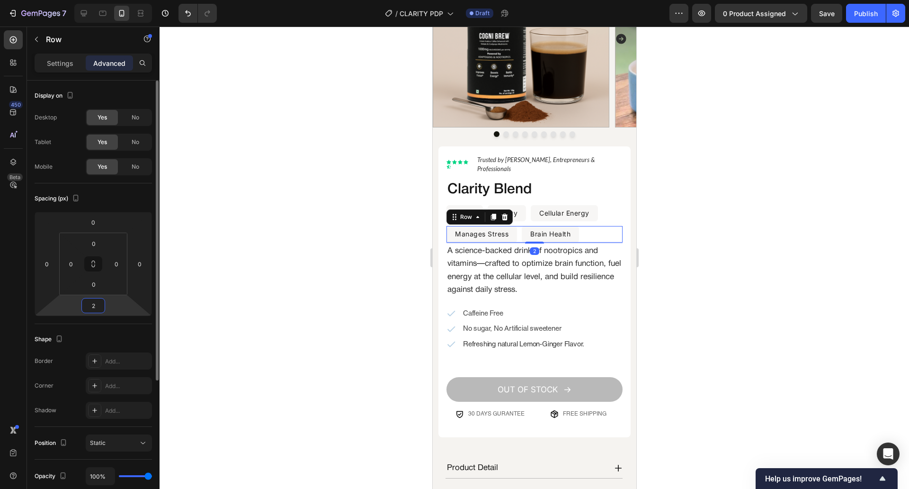
type input "24"
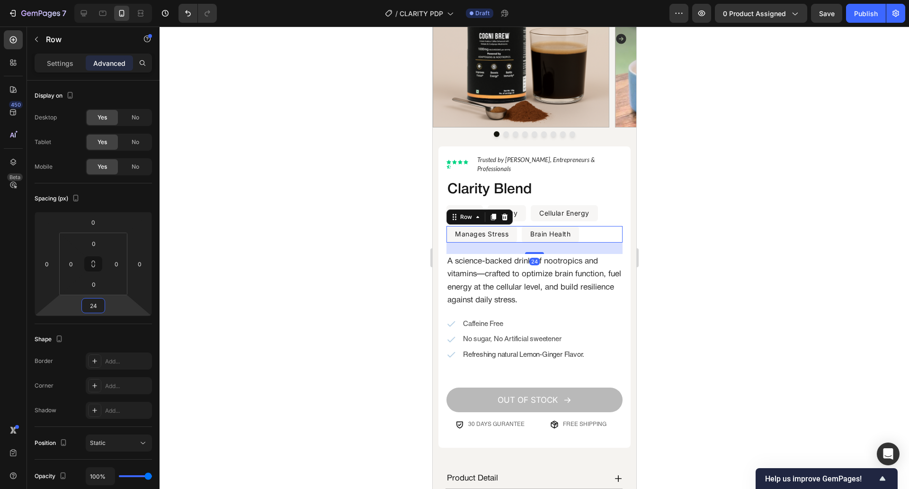
click at [248, 310] on div at bounding box center [535, 258] width 750 height 462
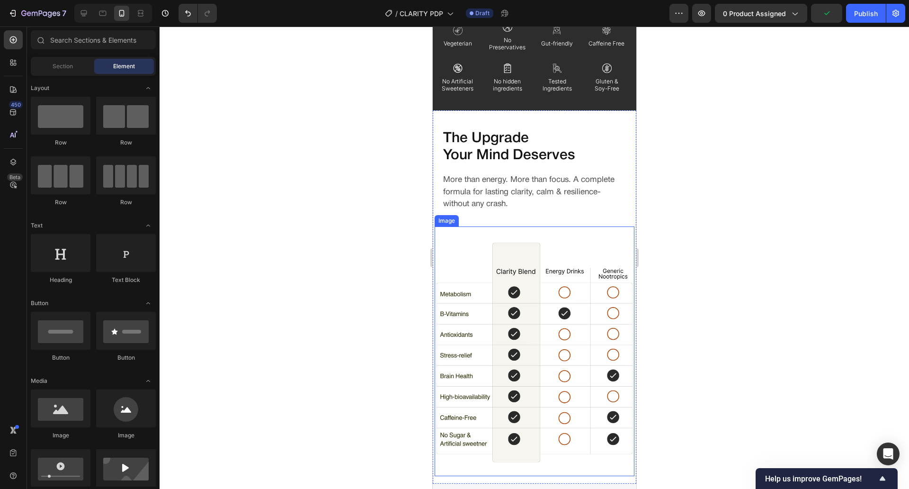
scroll to position [1821, 0]
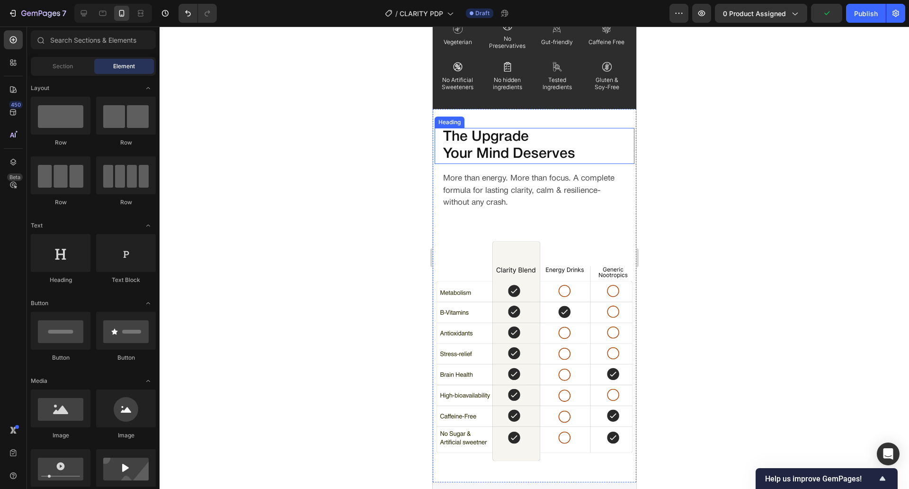
click at [544, 143] on h2 "The Upgrade Your Mind Deserves" at bounding box center [534, 146] width 185 height 36
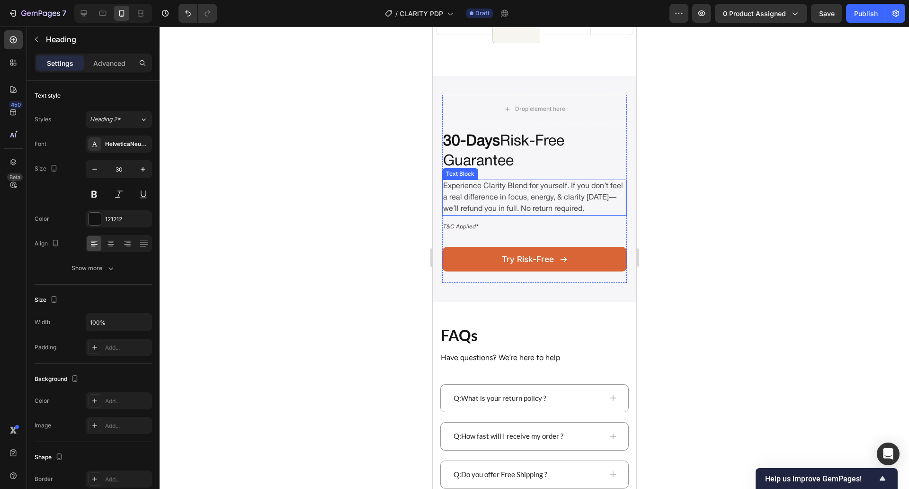
scroll to position [2258, 0]
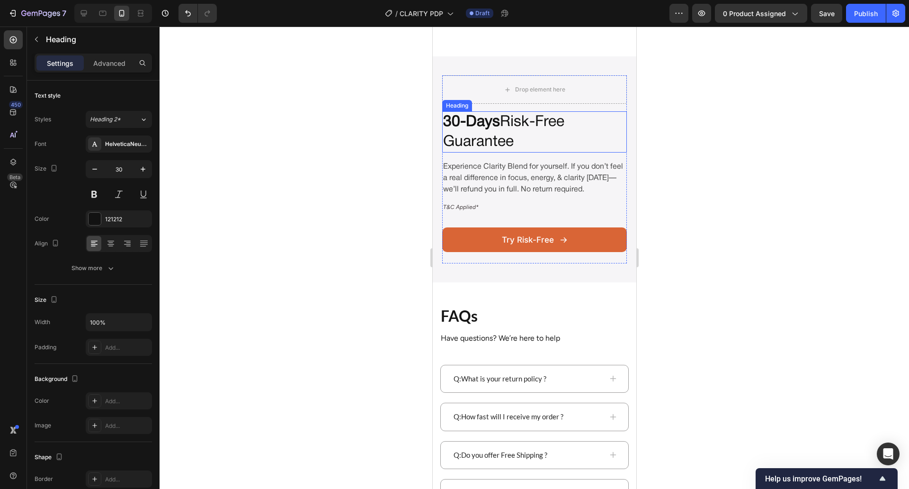
click at [539, 134] on h2 "30-Days Risk-Free Guarantee" at bounding box center [534, 131] width 185 height 41
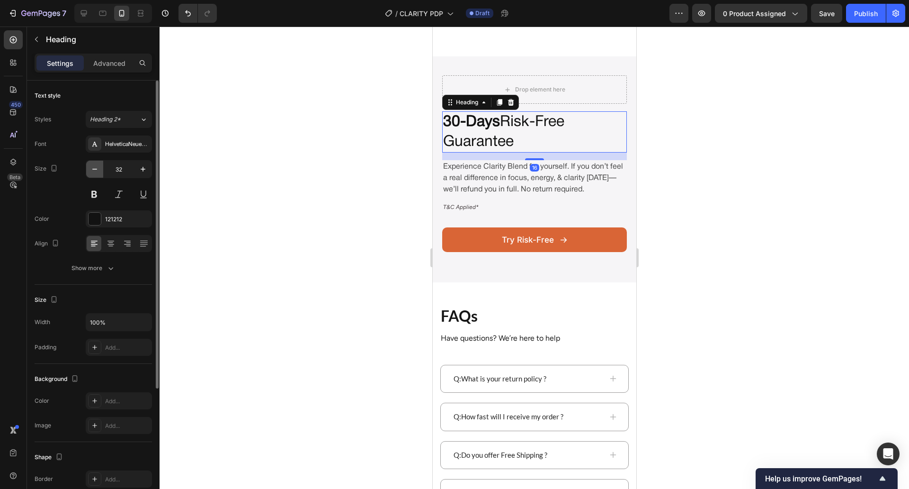
click at [93, 161] on button "button" at bounding box center [94, 169] width 17 height 17
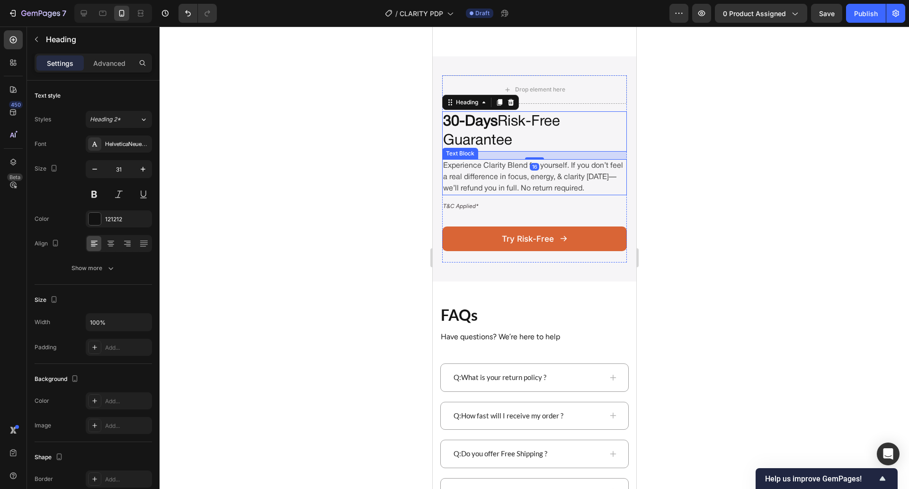
type input "30"
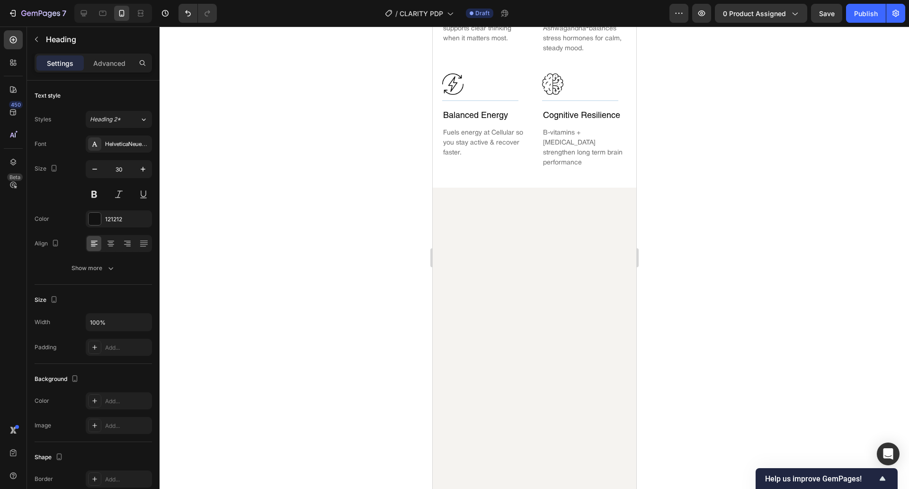
scroll to position [469, 0]
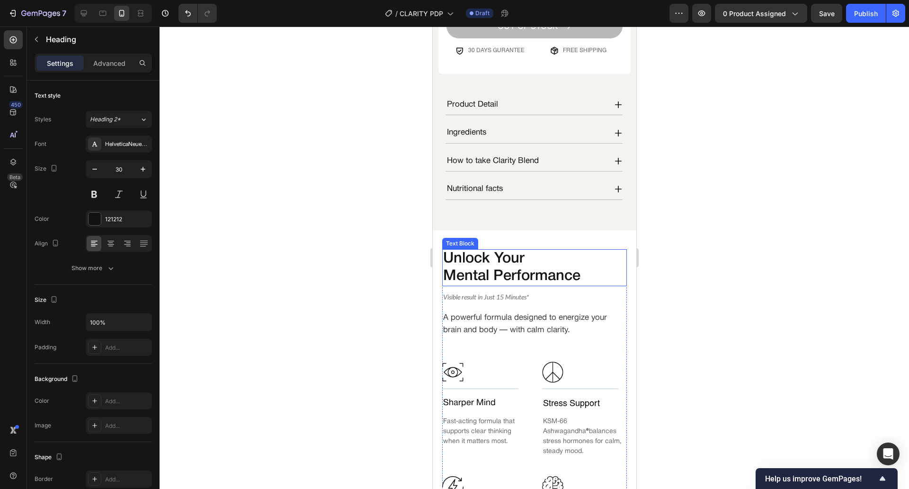
click at [480, 250] on p "Unlock Your" at bounding box center [534, 259] width 183 height 18
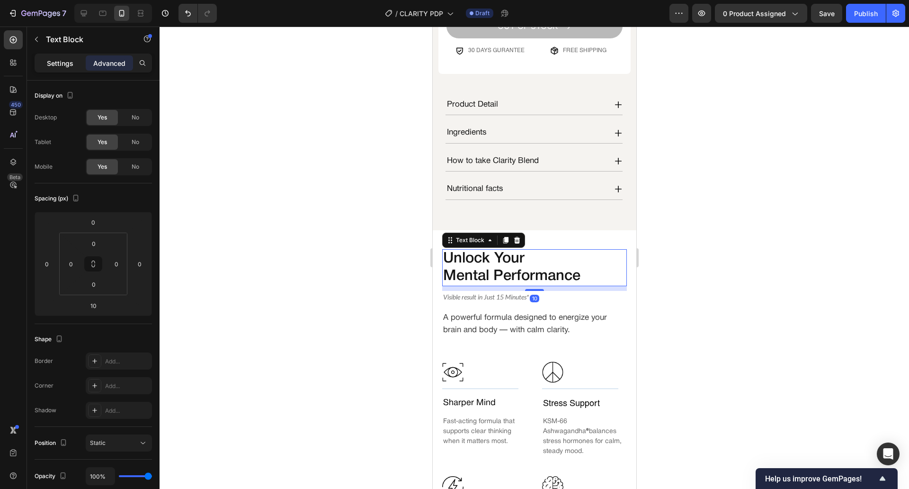
click at [65, 60] on p "Settings" at bounding box center [60, 63] width 27 height 10
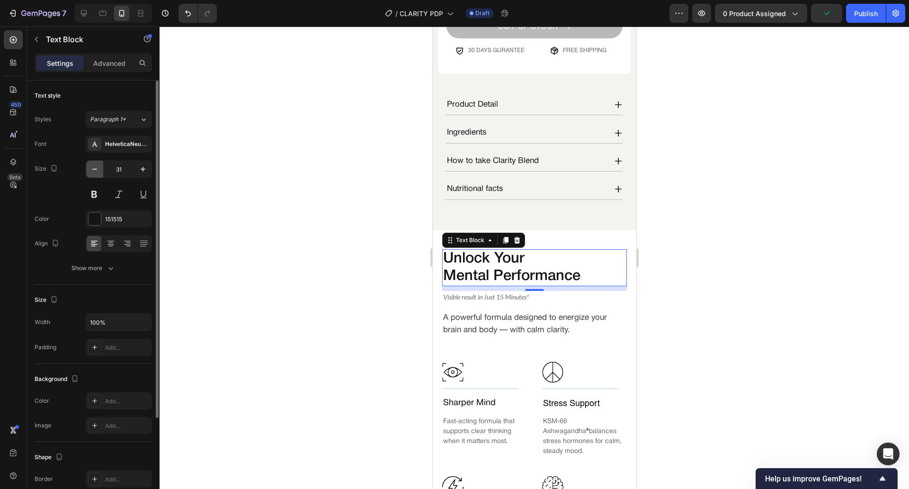
click at [98, 170] on icon "button" at bounding box center [94, 168] width 9 height 9
type input "30"
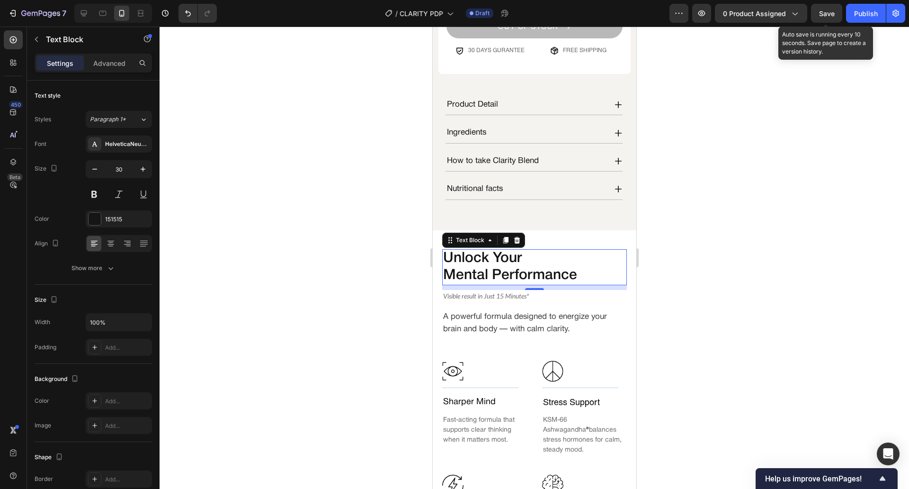
click at [830, 9] on div "Save" at bounding box center [827, 14] width 16 height 10
